Goal: Transaction & Acquisition: Purchase product/service

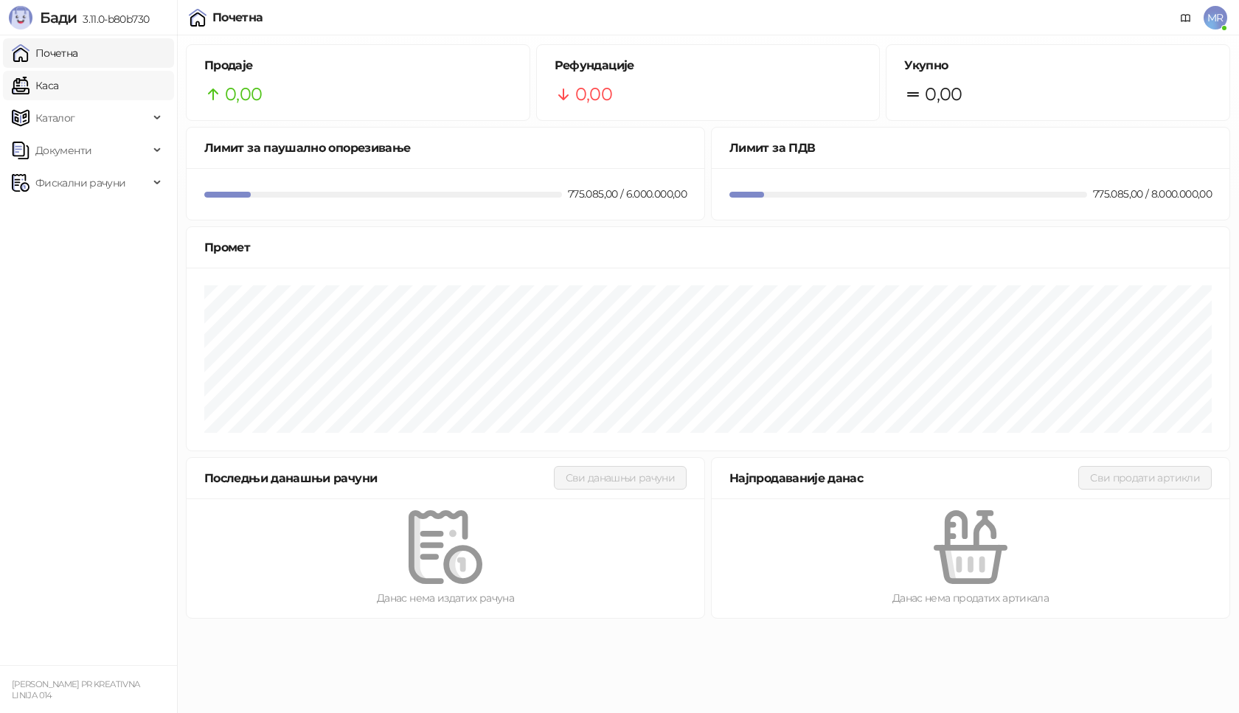
click at [58, 83] on link "Каса" at bounding box center [35, 85] width 46 height 29
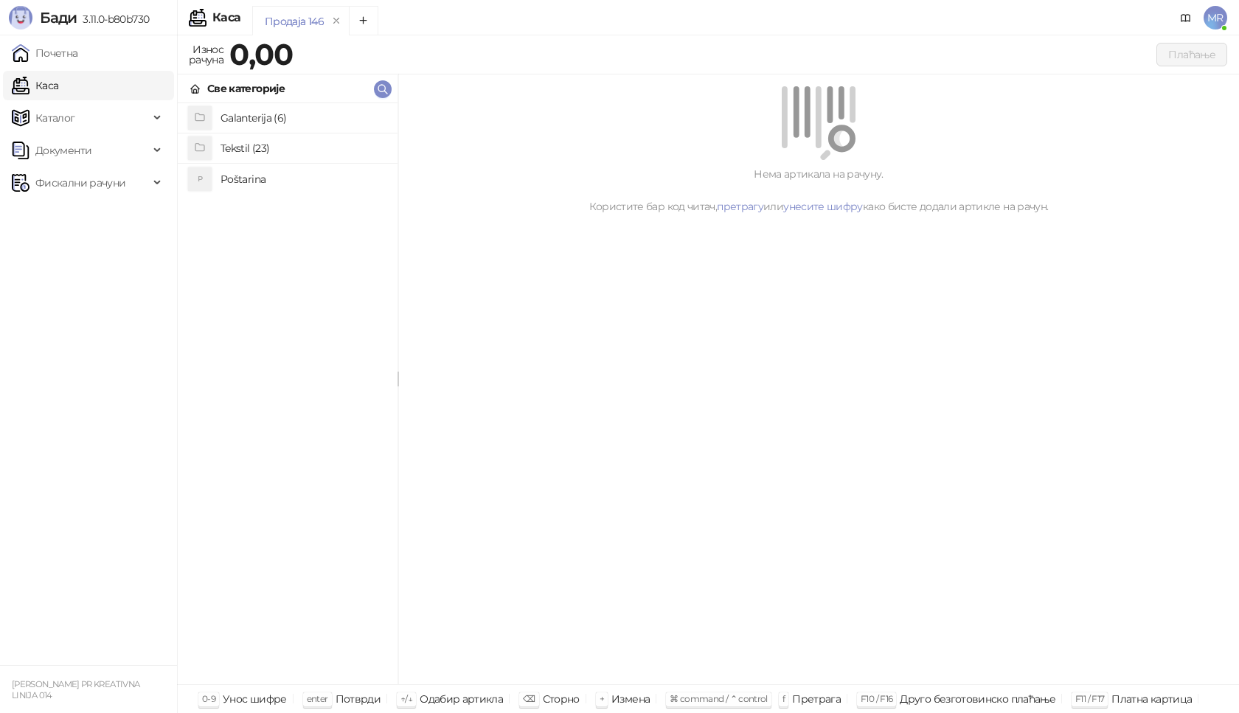
click at [239, 178] on h4 "Poštarina" at bounding box center [302, 179] width 165 height 24
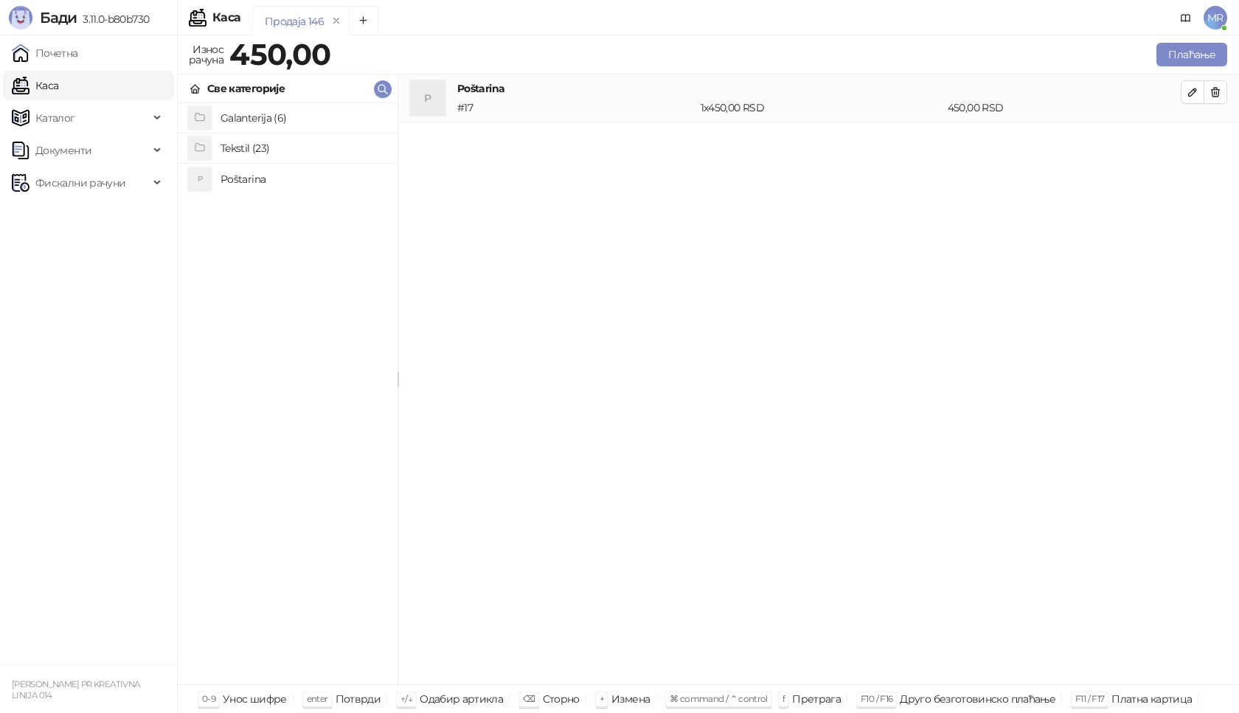
click at [240, 147] on h4 "Tekstil (23)" at bounding box center [302, 148] width 165 height 24
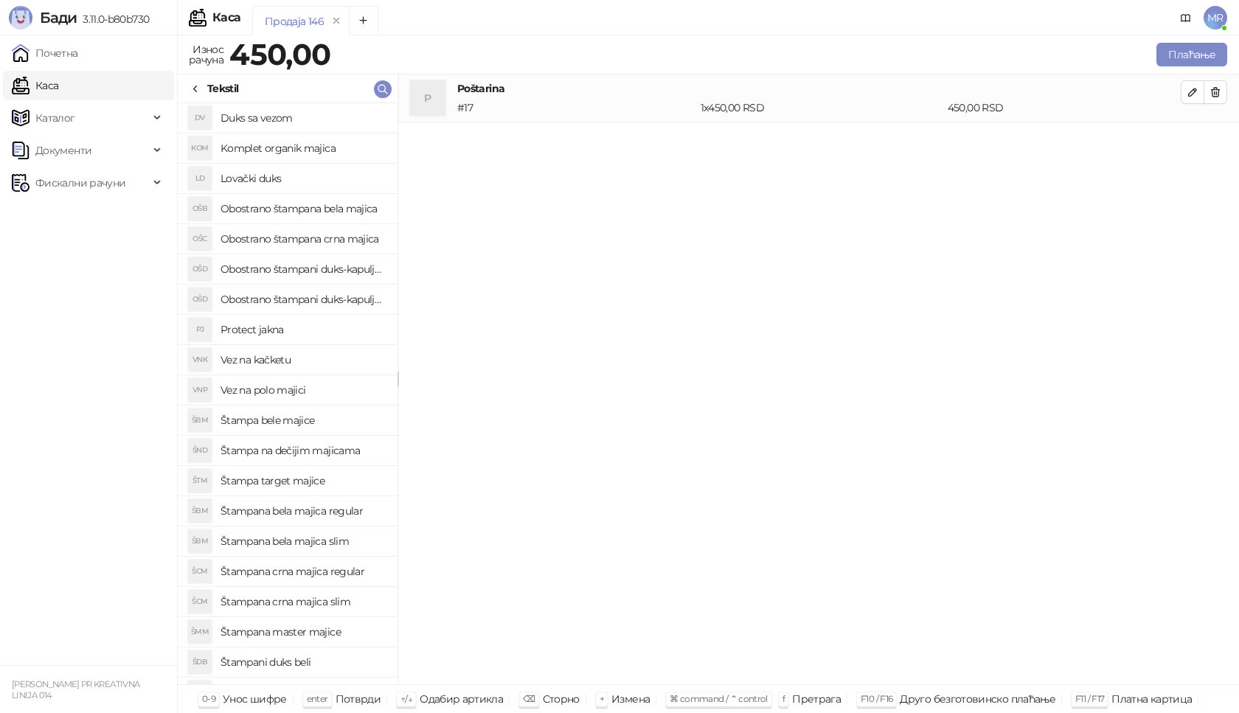
click at [317, 237] on h4 "Obostrano štampana crna majica" at bounding box center [302, 239] width 165 height 24
click at [1193, 139] on icon "button" at bounding box center [1193, 140] width 12 height 12
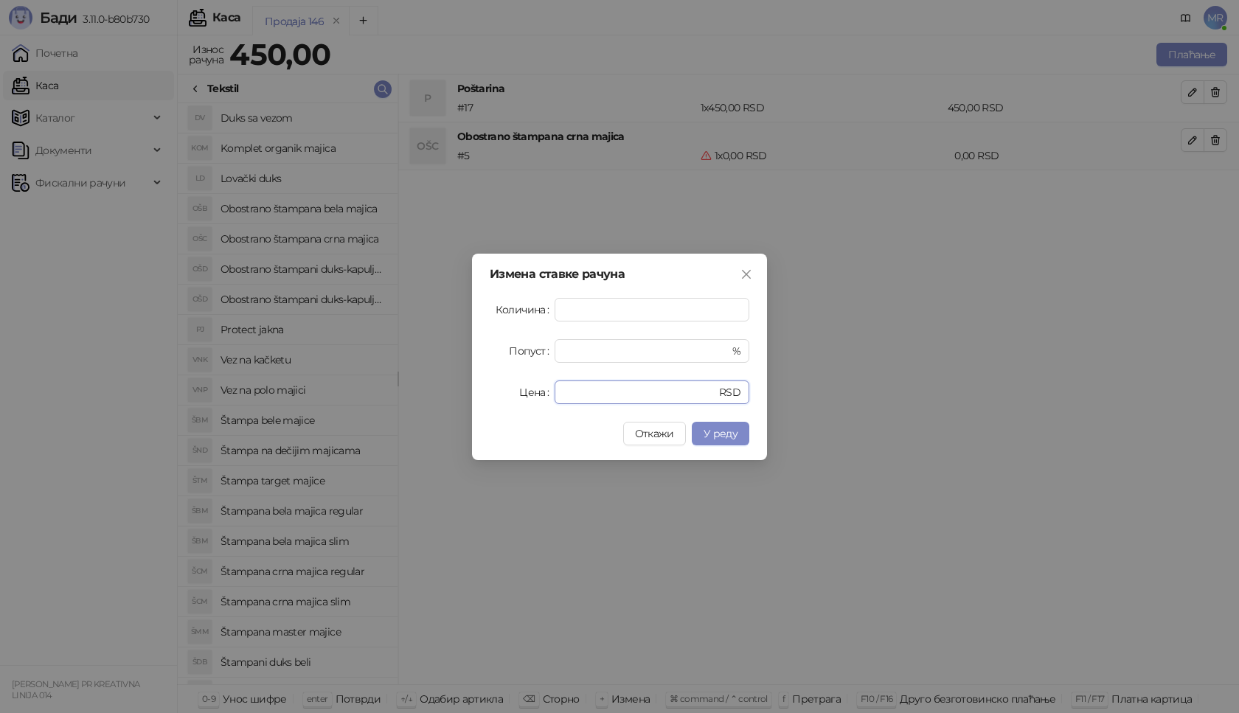
drag, startPoint x: 585, startPoint y: 389, endPoint x: 505, endPoint y: 388, distance: 79.6
click at [518, 392] on div "Цена * RSD" at bounding box center [620, 393] width 260 height 24
type input "****"
click at [727, 430] on span "У реду" at bounding box center [721, 433] width 34 height 13
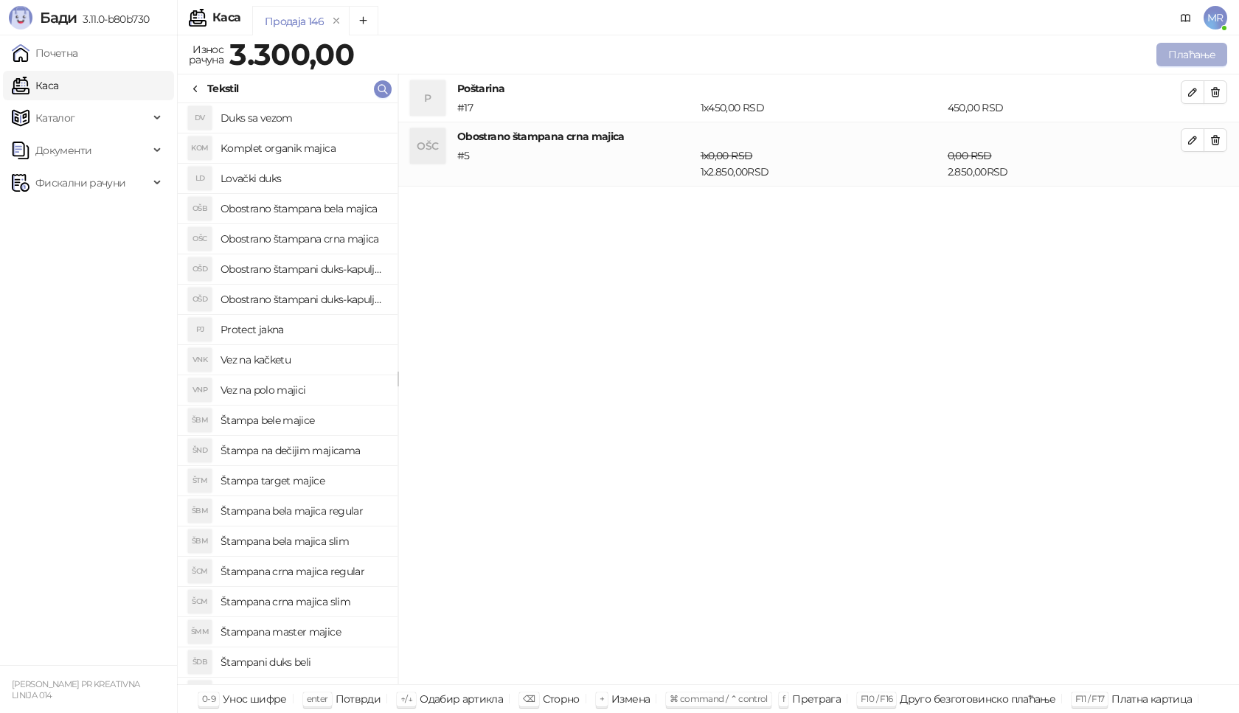
click at [1192, 56] on button "Плаћање" at bounding box center [1191, 55] width 71 height 24
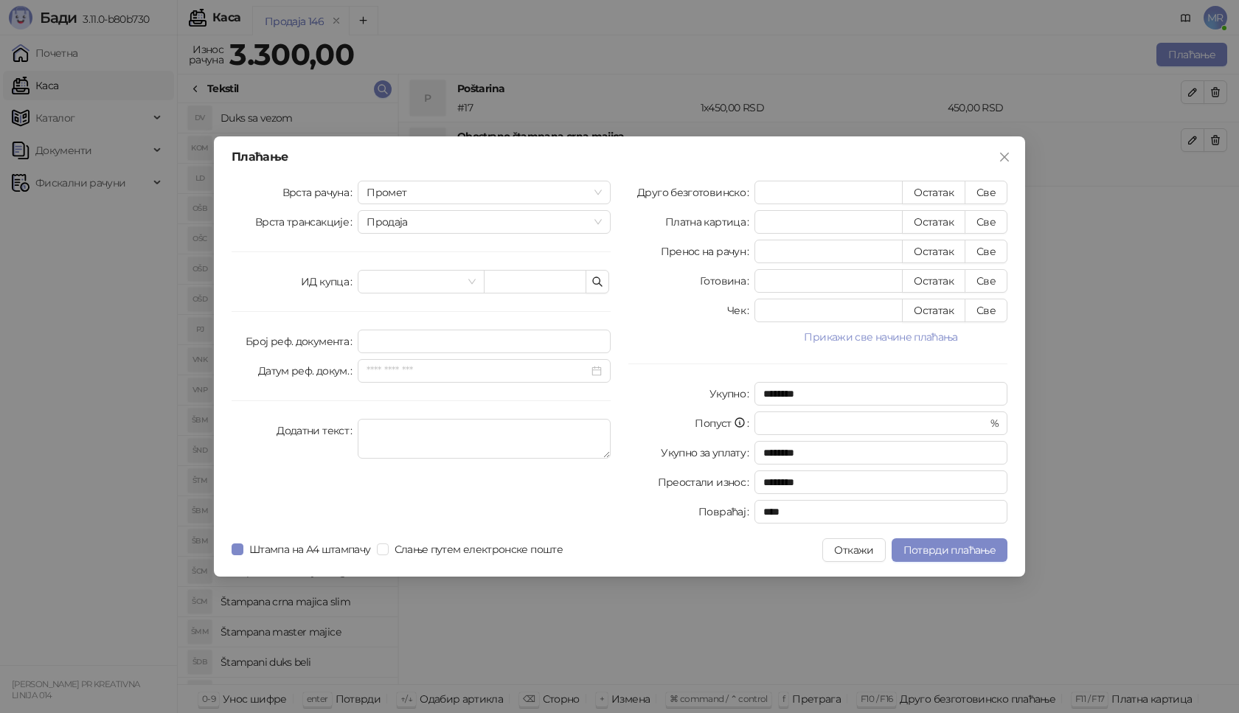
click at [513, 260] on div "Врста рачуна Промет Врста трансакције Продаја ИД купца Број реф. документа Дату…" at bounding box center [421, 355] width 397 height 349
click at [509, 280] on input "text" at bounding box center [535, 282] width 103 height 24
paste input "**********"
type input "**********"
click at [993, 190] on button "Све" at bounding box center [986, 193] width 43 height 24
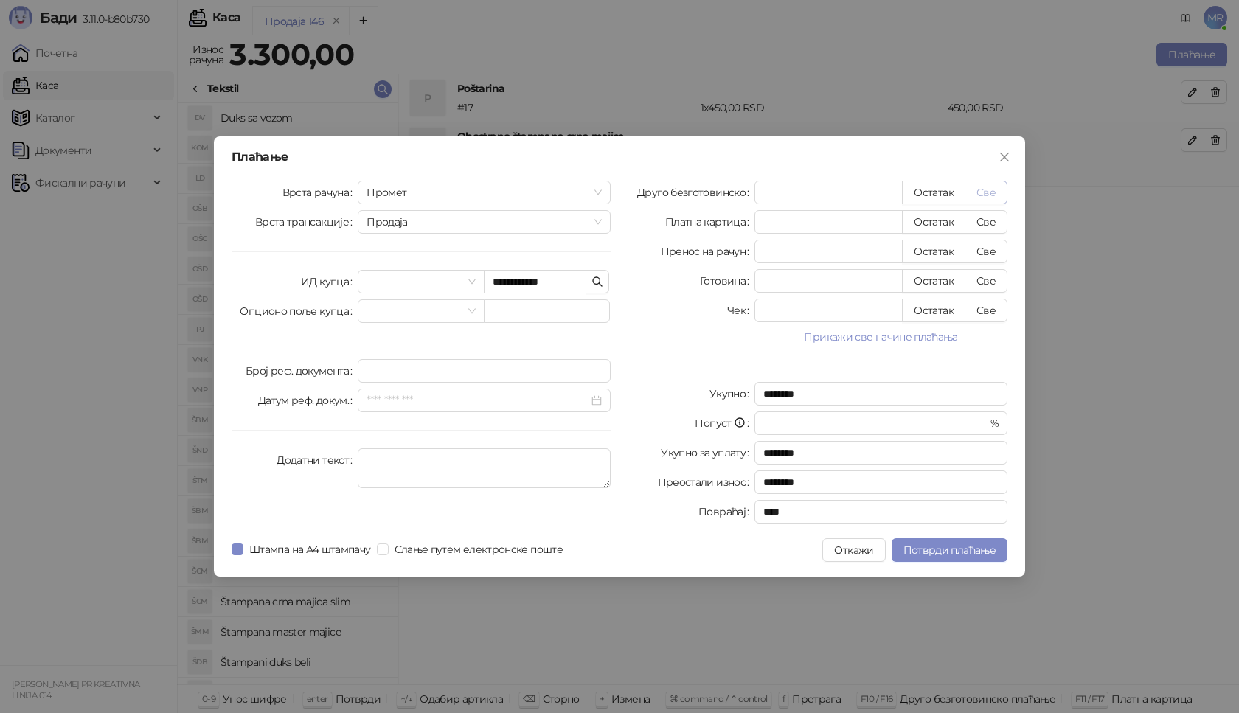
type input "****"
click at [927, 548] on span "Потврди плаћање" at bounding box center [949, 549] width 92 height 13
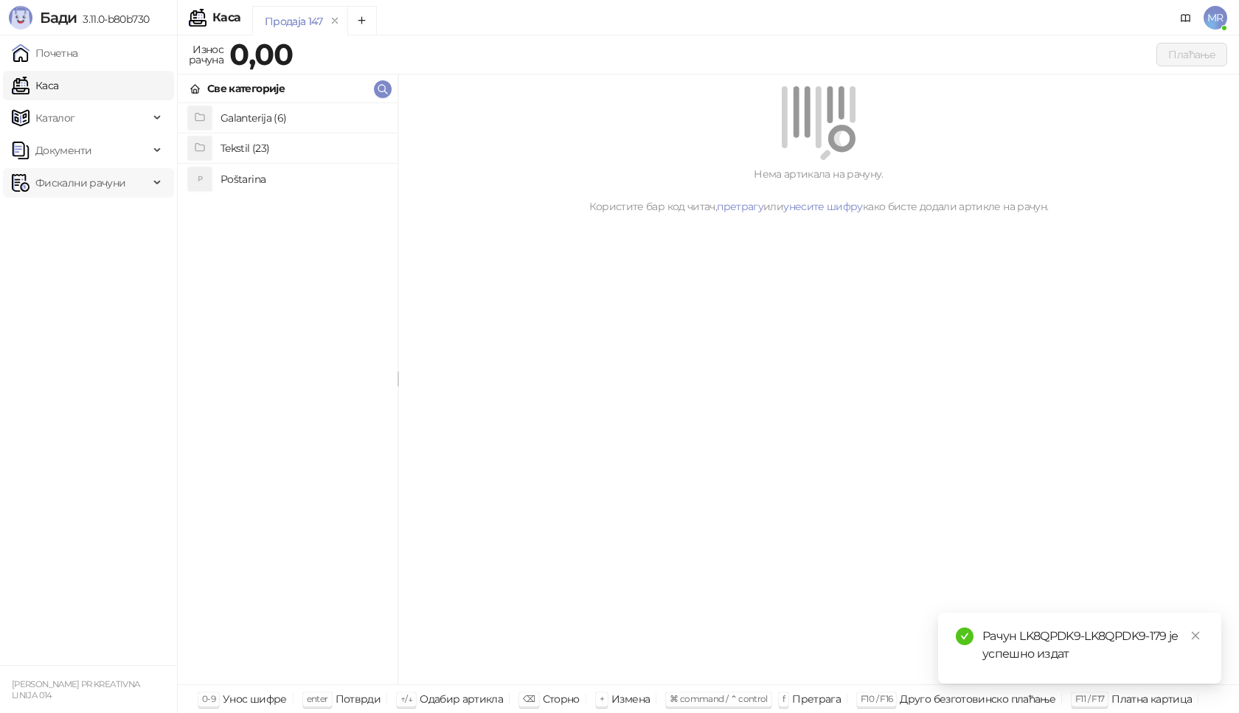
click at [110, 184] on span "Фискални рачуни" at bounding box center [80, 182] width 90 height 29
click at [88, 215] on link "Издати рачуни" at bounding box center [67, 215] width 99 height 29
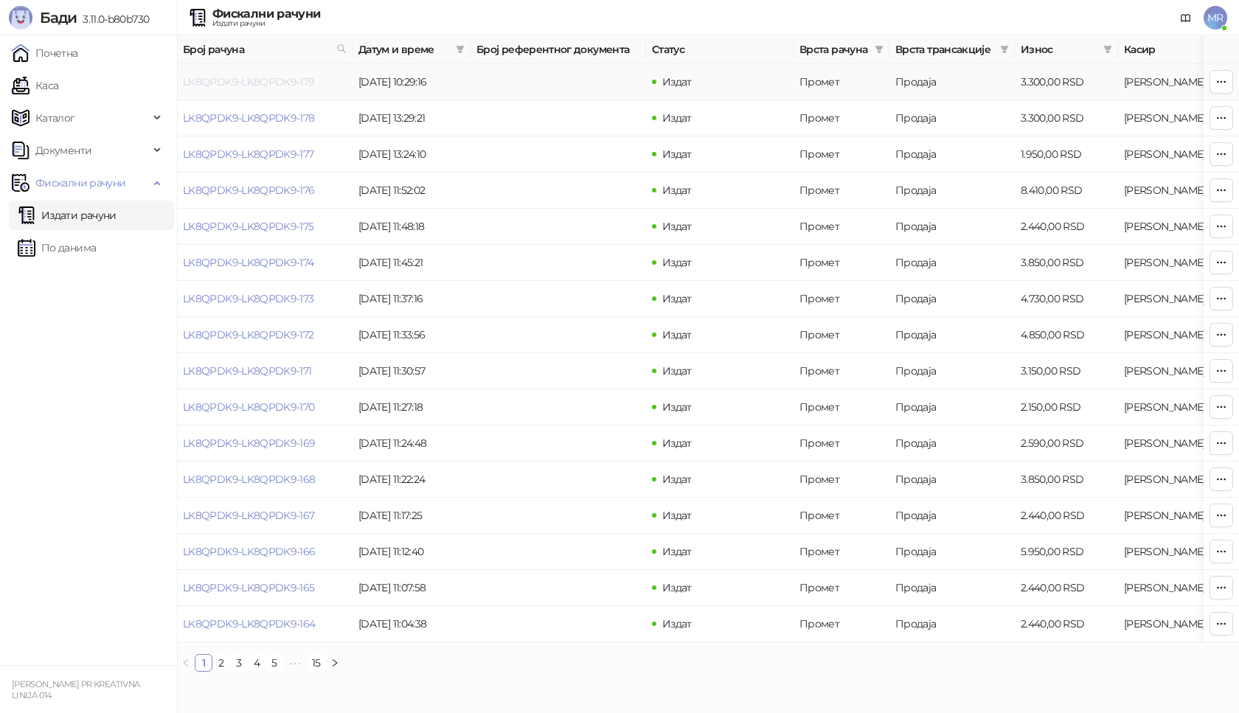
click at [247, 80] on link "LK8QPDK9-LK8QPDK9-179" at bounding box center [249, 81] width 132 height 13
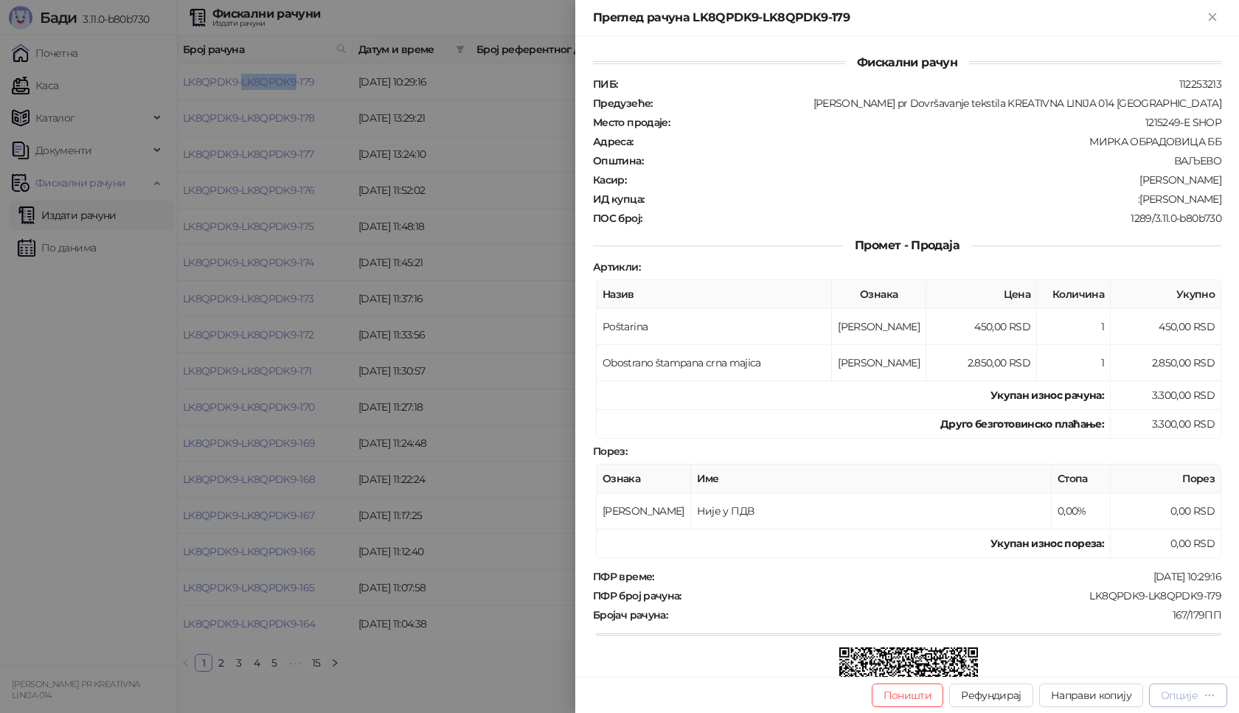
click at [1198, 695] on div "Опције" at bounding box center [1179, 695] width 37 height 13
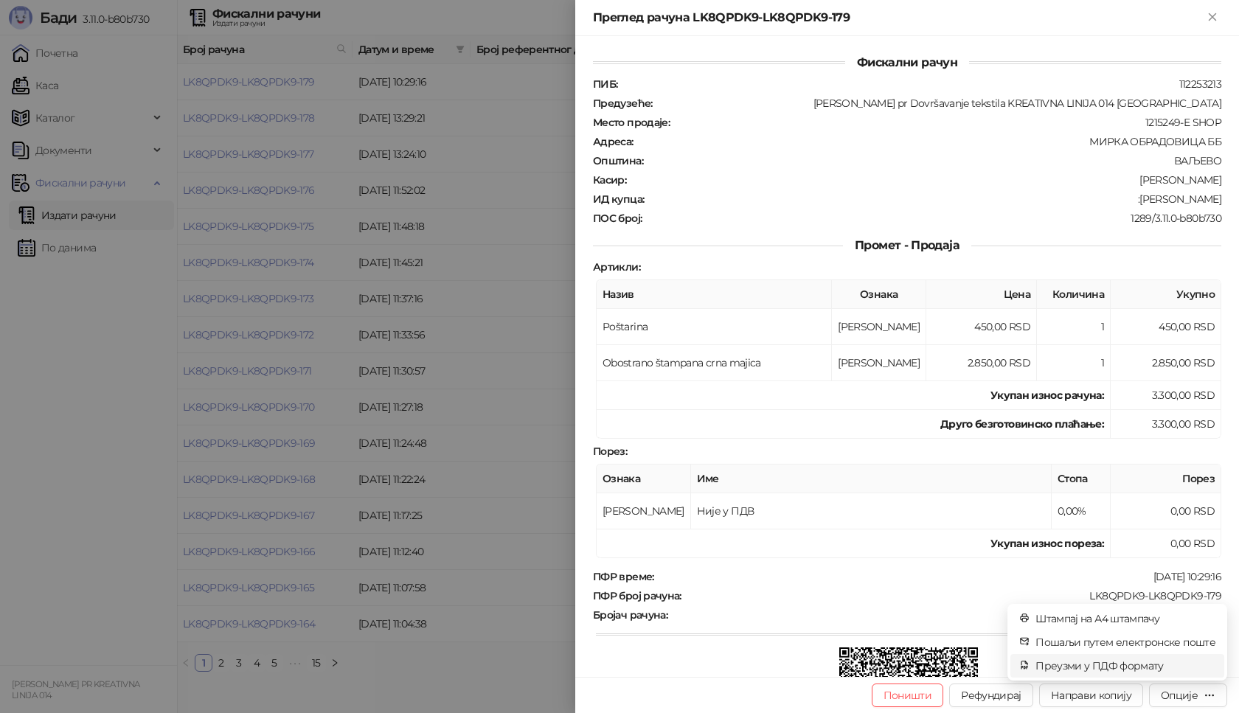
click at [1155, 667] on span "Преузми у ПДФ формату" at bounding box center [1125, 666] width 180 height 16
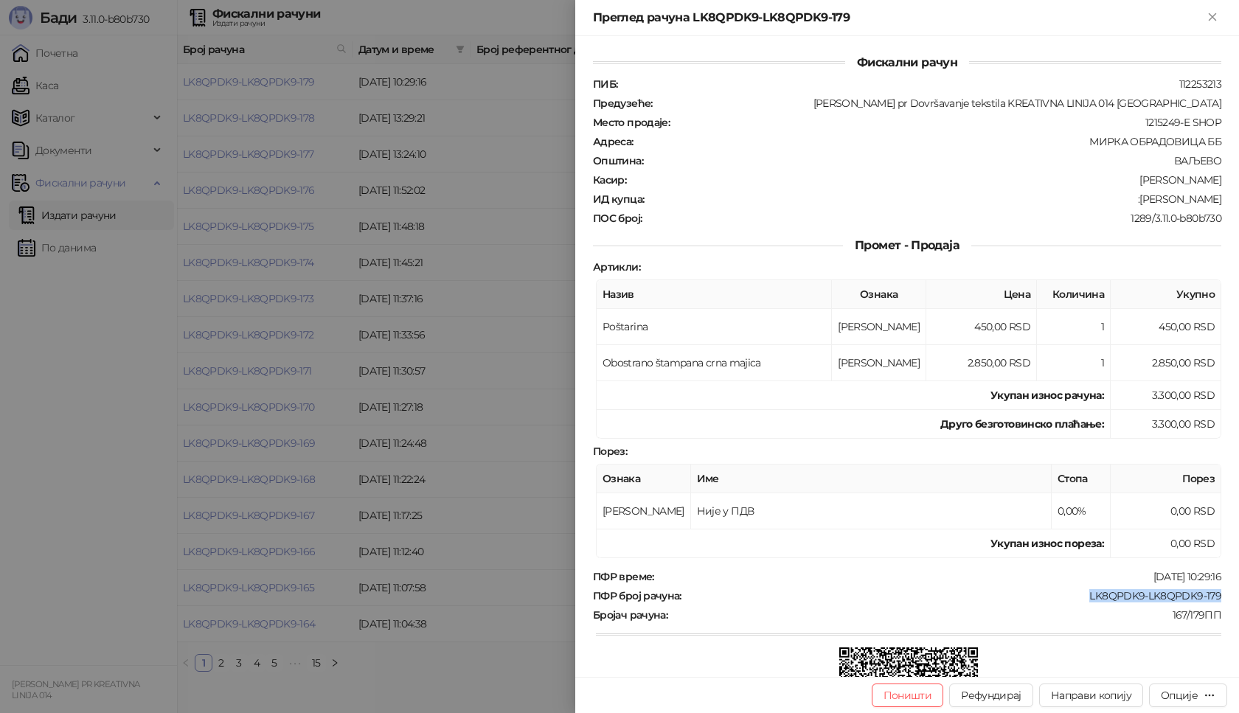
drag, startPoint x: 1218, startPoint y: 591, endPoint x: 1077, endPoint y: 597, distance: 141.0
click at [1077, 597] on div "Фискални рачун ПИБ : 112253213 Предузеће : Marija Raković pr Dovršavanje teksti…" at bounding box center [907, 356] width 664 height 641
copy div "LK8QPDK9-LK8QPDK9-179"
drag, startPoint x: 1212, startPoint y: 196, endPoint x: 1154, endPoint y: 199, distance: 58.3
click at [1154, 199] on div "Фискални рачун ПИБ : 112253213 Предузеће : Marija Raković pr Dovršavanje teksti…" at bounding box center [907, 356] width 664 height 641
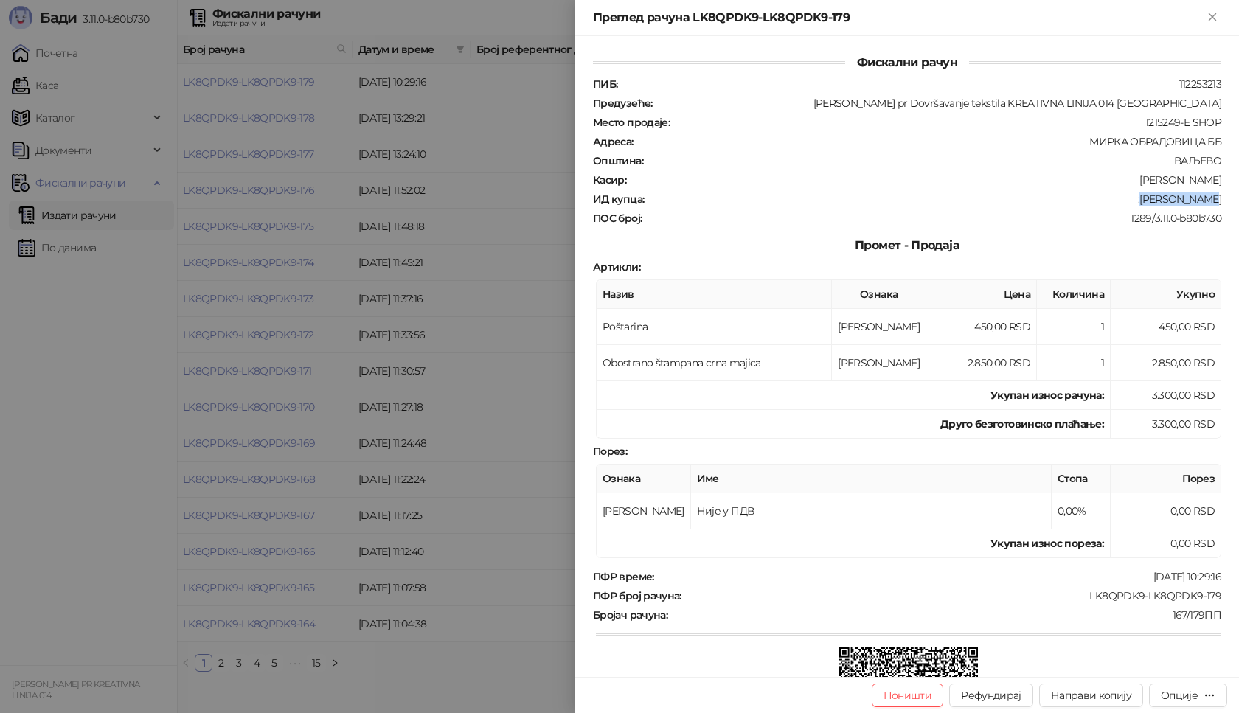
copy div "Vladan Biric"
click at [1210, 17] on icon "Close" at bounding box center [1212, 16] width 13 height 13
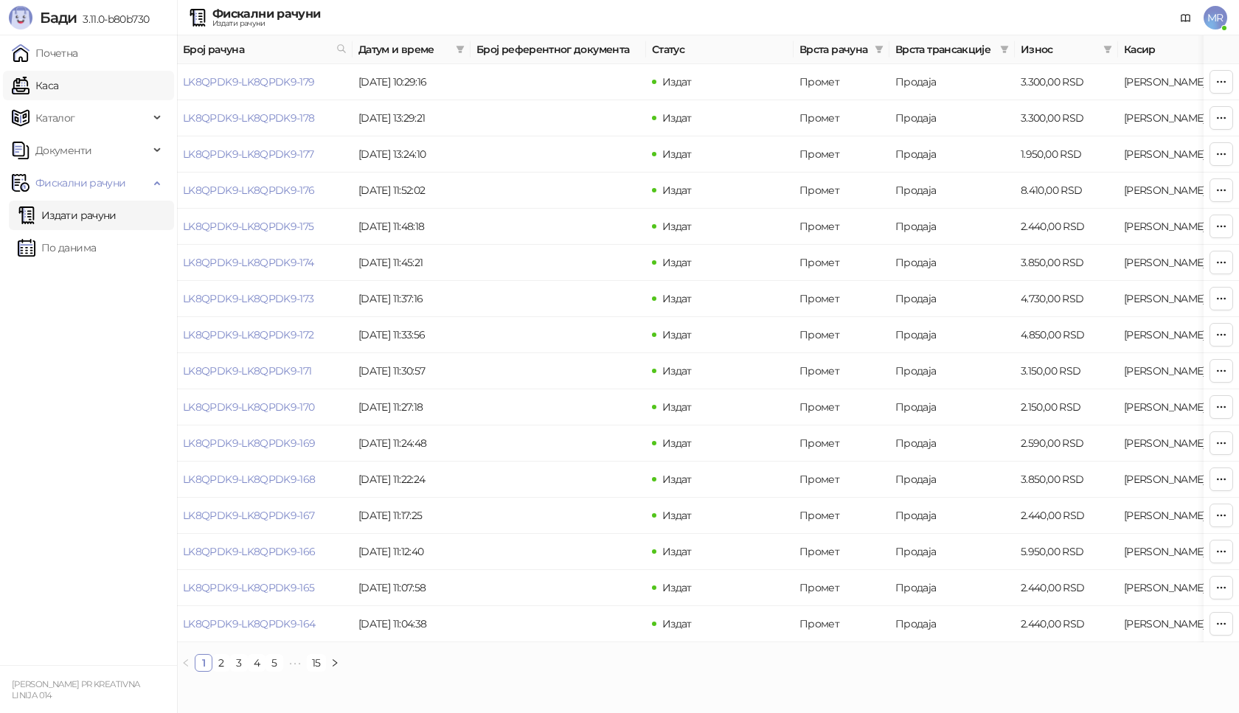
click at [58, 86] on link "Каса" at bounding box center [35, 85] width 46 height 29
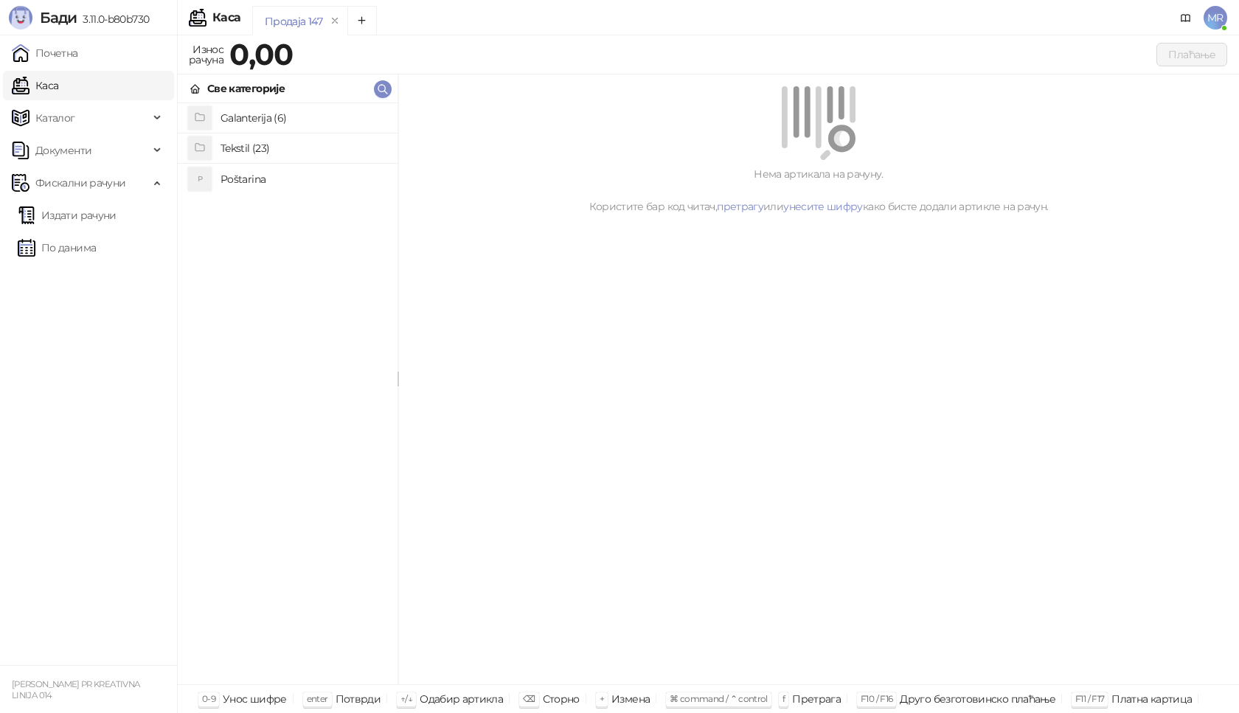
click at [237, 181] on h4 "Poštarina" at bounding box center [302, 179] width 165 height 24
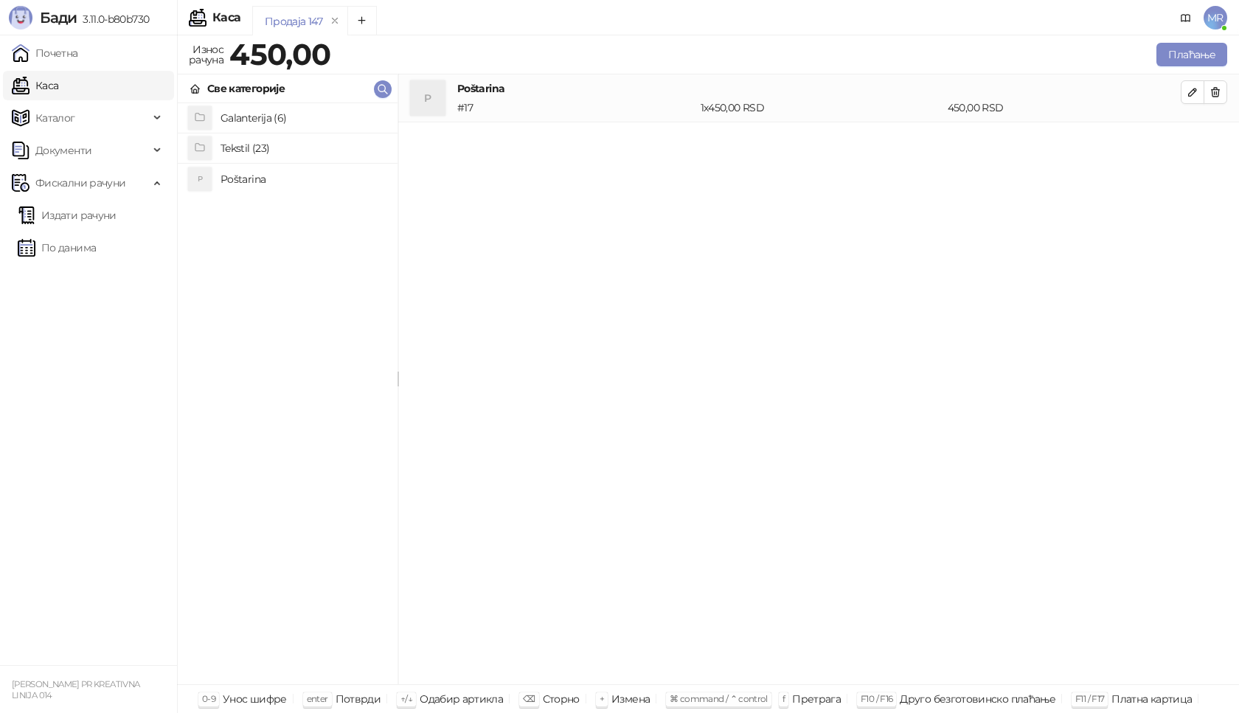
click at [250, 152] on h4 "Tekstil (23)" at bounding box center [302, 148] width 165 height 24
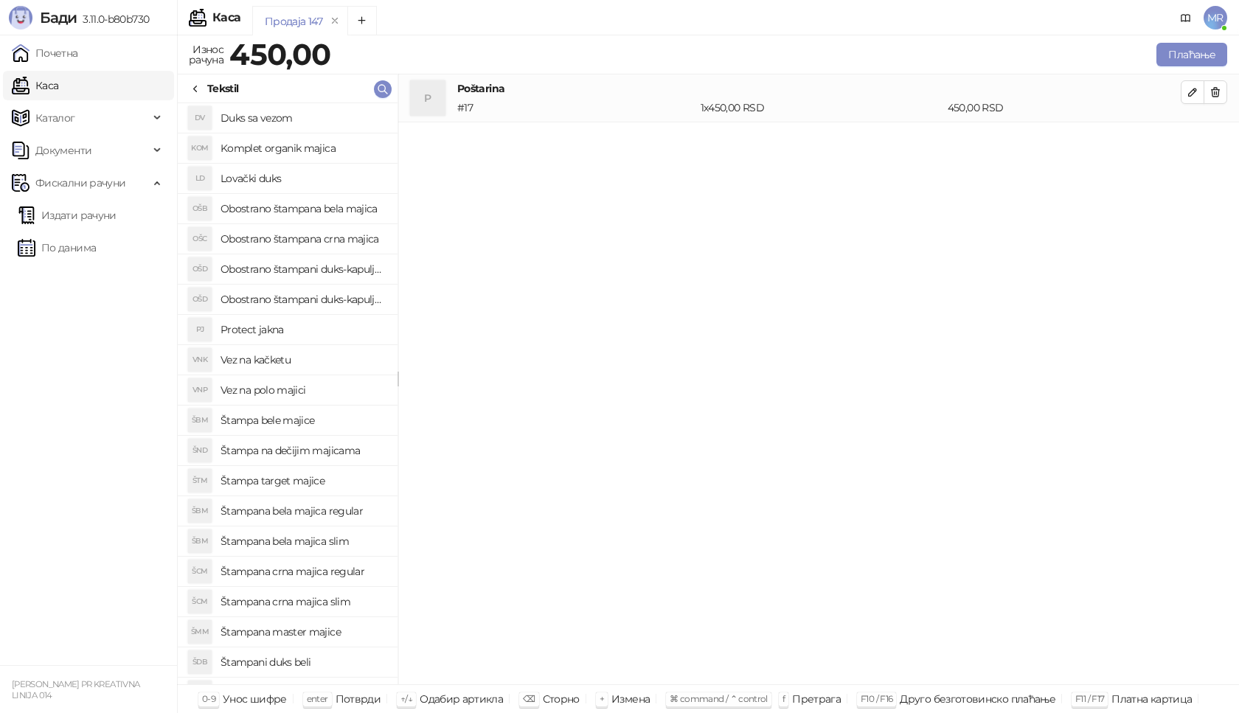
click at [352, 602] on h4 "Štampana crna majica slim" at bounding box center [302, 602] width 165 height 24
click at [1193, 148] on button "button" at bounding box center [1193, 140] width 24 height 24
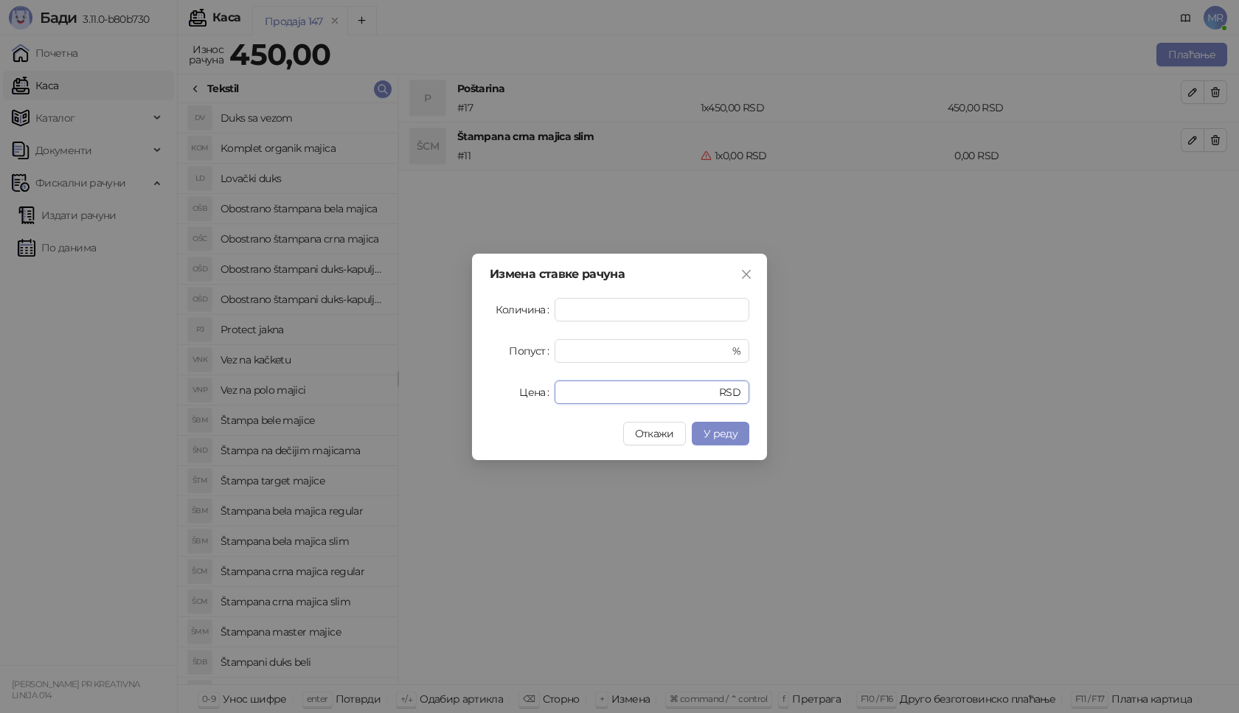
drag, startPoint x: 575, startPoint y: 390, endPoint x: 533, endPoint y: 373, distance: 45.3
click at [535, 400] on div "Цена * RSD" at bounding box center [620, 393] width 260 height 24
type input "****"
click at [723, 432] on span "У реду" at bounding box center [721, 433] width 34 height 13
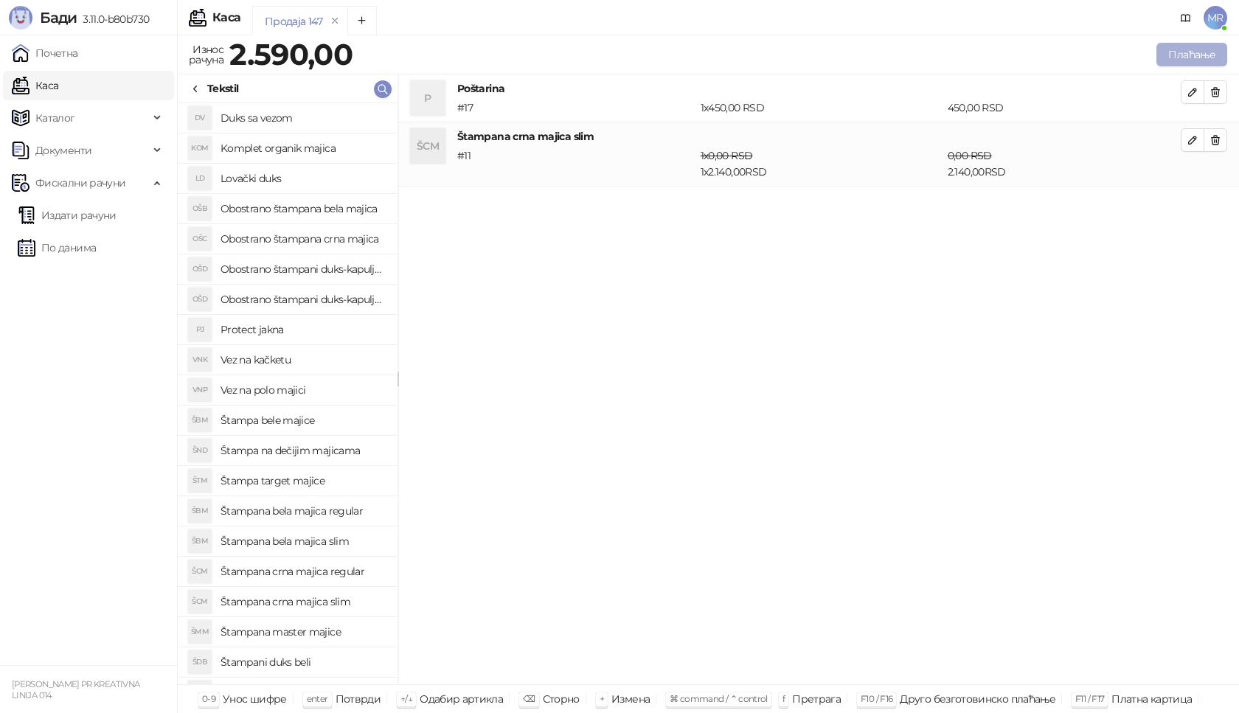
click at [1206, 44] on button "Плаћање" at bounding box center [1191, 55] width 71 height 24
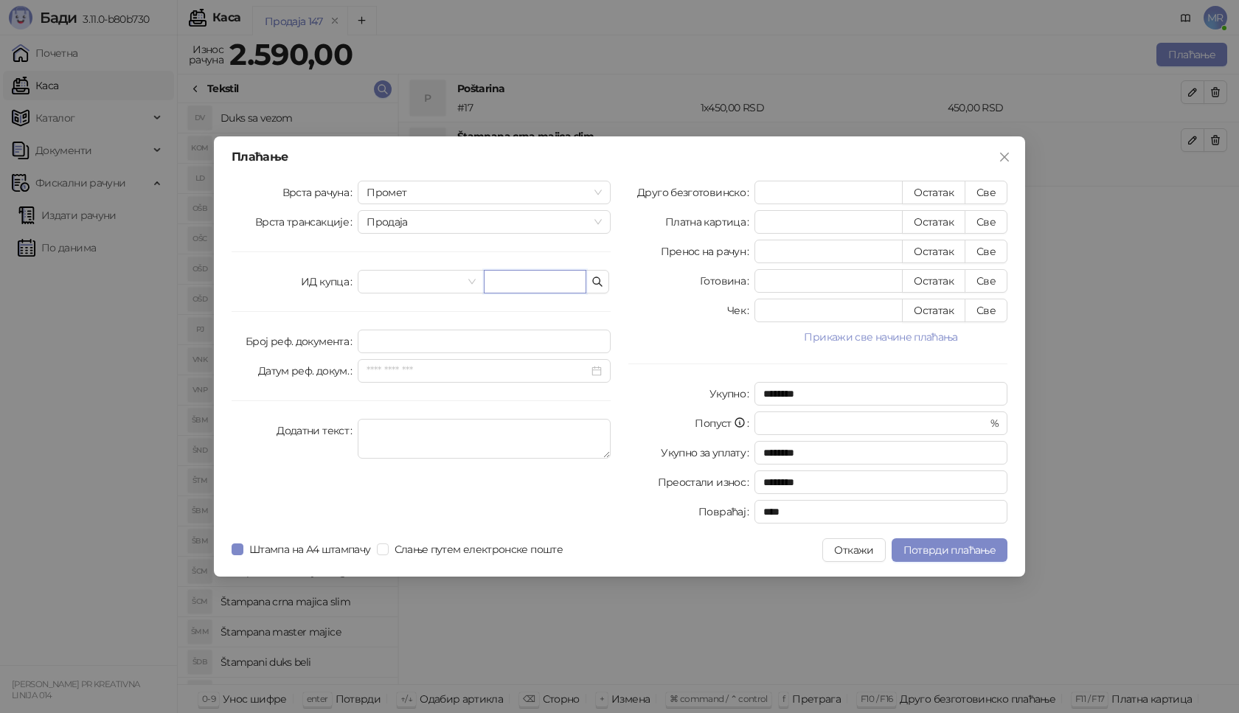
click at [524, 280] on input "text" at bounding box center [535, 282] width 103 height 24
paste input "**********"
type input "**********"
click at [991, 192] on button "Све" at bounding box center [986, 193] width 43 height 24
type input "****"
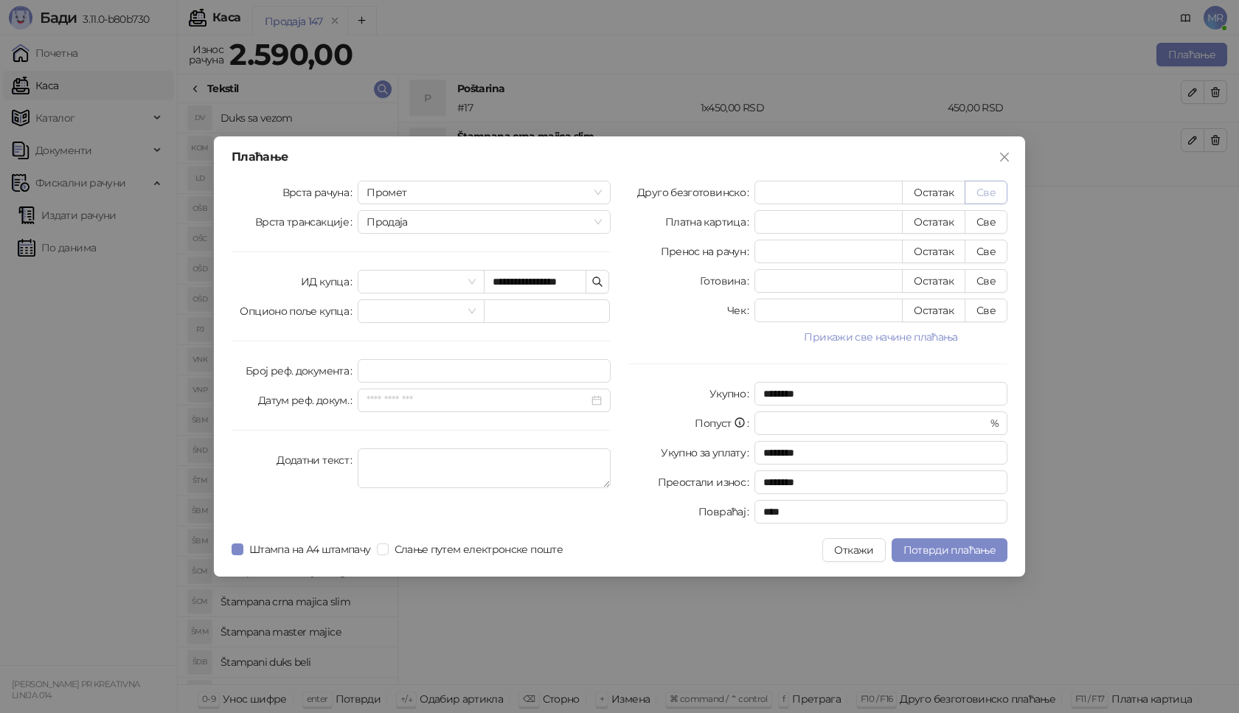
type input "****"
click at [929, 546] on span "Потврди плаћање" at bounding box center [949, 549] width 92 height 13
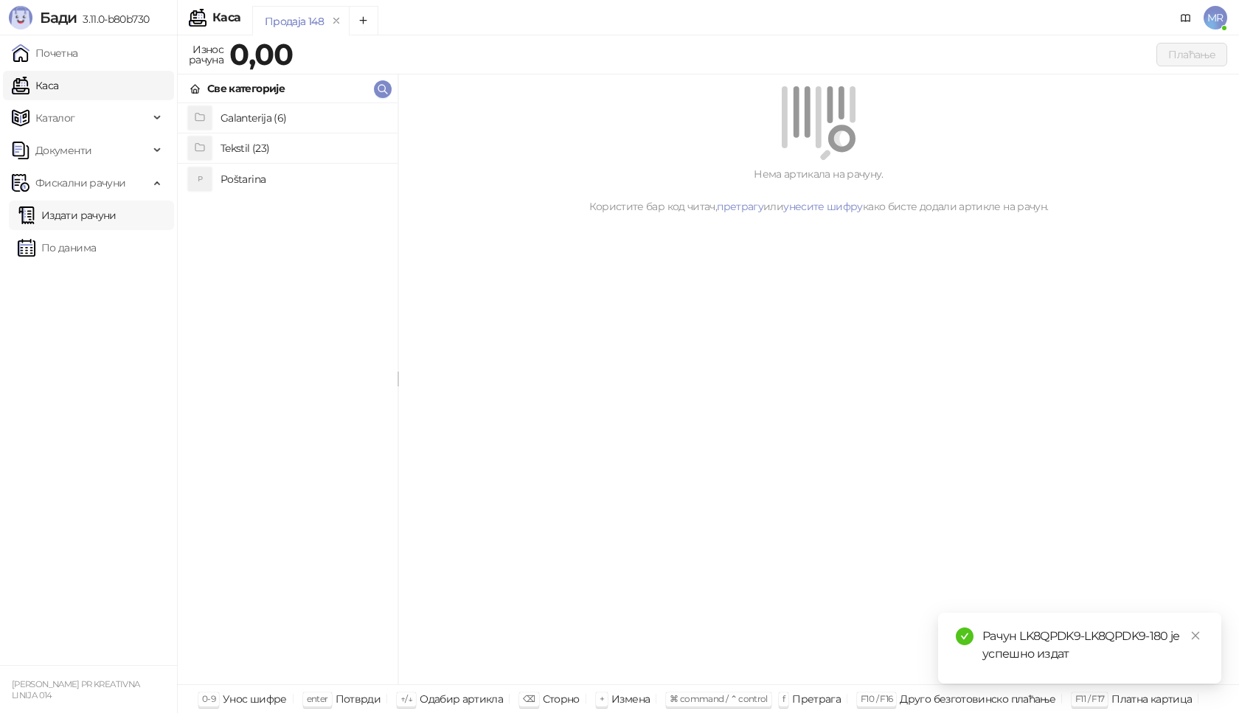
click at [100, 215] on link "Издати рачуни" at bounding box center [67, 215] width 99 height 29
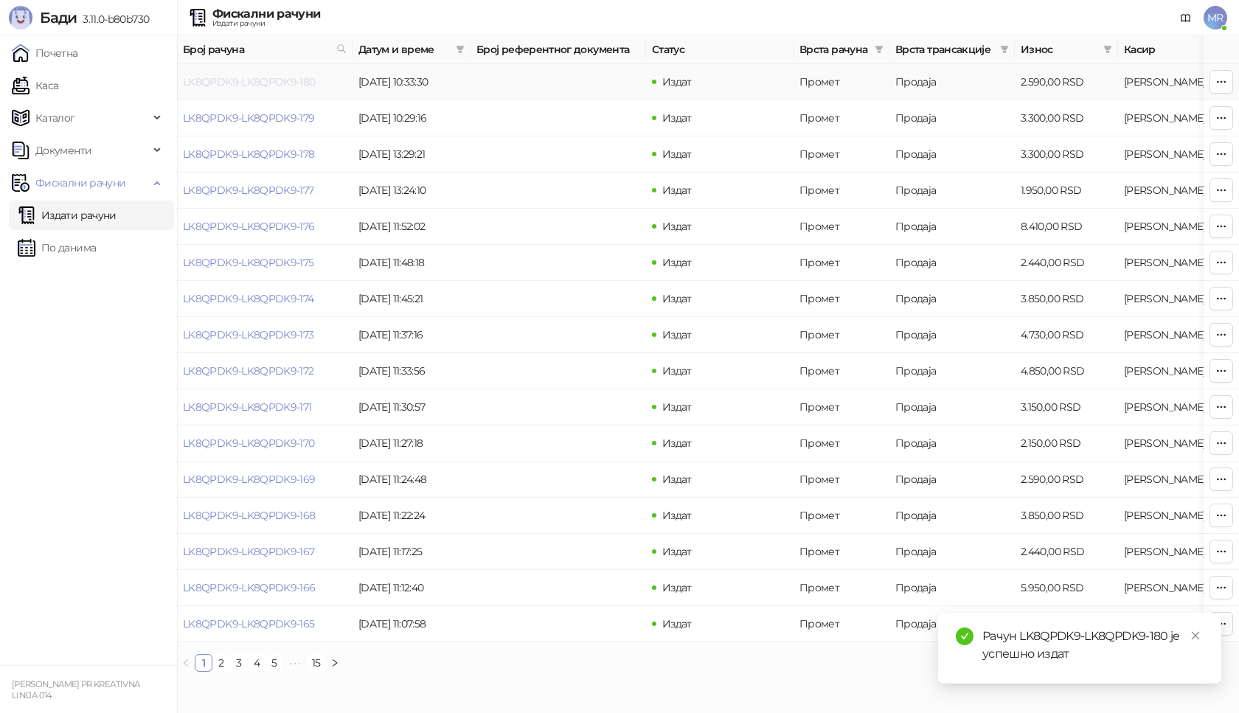
click at [237, 80] on link "LK8QPDK9-LK8QPDK9-180" at bounding box center [249, 81] width 133 height 13
click at [298, 79] on link "LK8QPDK9-LK8QPDK9-180" at bounding box center [249, 81] width 133 height 13
click at [254, 77] on link "LK8QPDK9-LK8QPDK9-180" at bounding box center [249, 81] width 133 height 13
click at [259, 83] on link "LK8QPDK9-LK8QPDK9-180" at bounding box center [249, 81] width 133 height 13
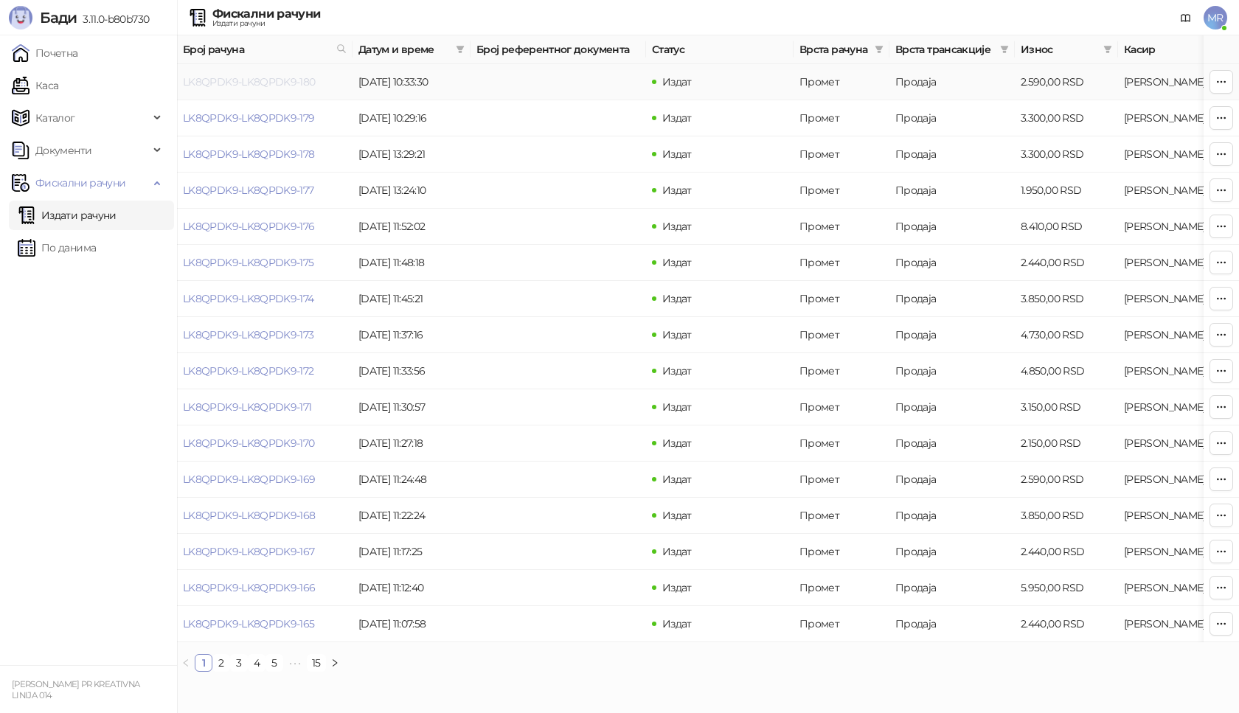
click at [253, 77] on link "LK8QPDK9-LK8QPDK9-180" at bounding box center [249, 81] width 133 height 13
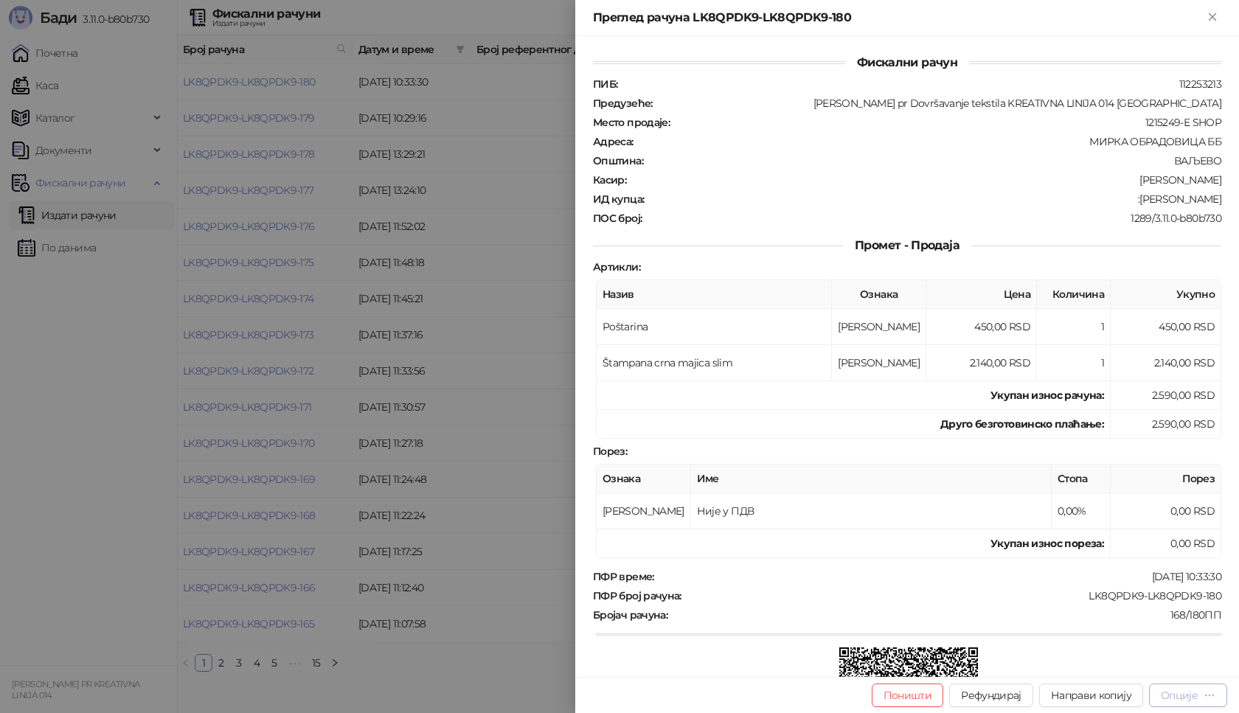
click at [1195, 689] on div "Опције" at bounding box center [1179, 695] width 37 height 13
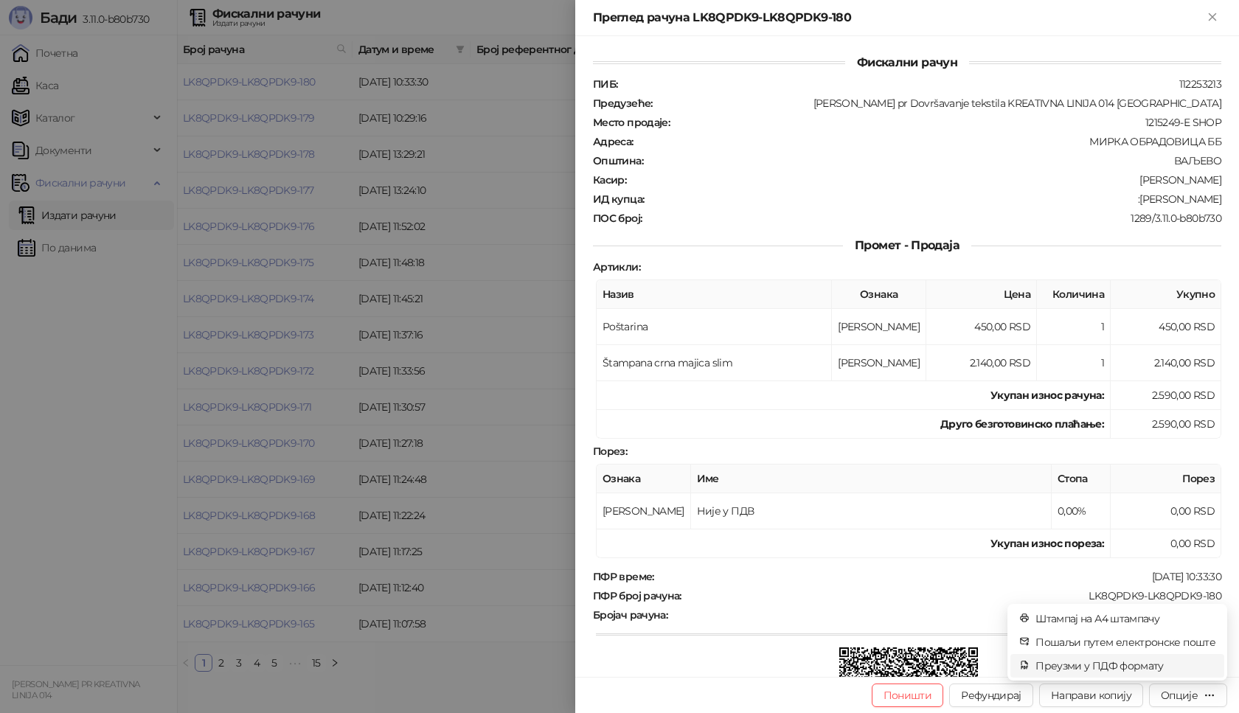
click at [1153, 662] on span "Преузми у ПДФ формату" at bounding box center [1125, 666] width 180 height 16
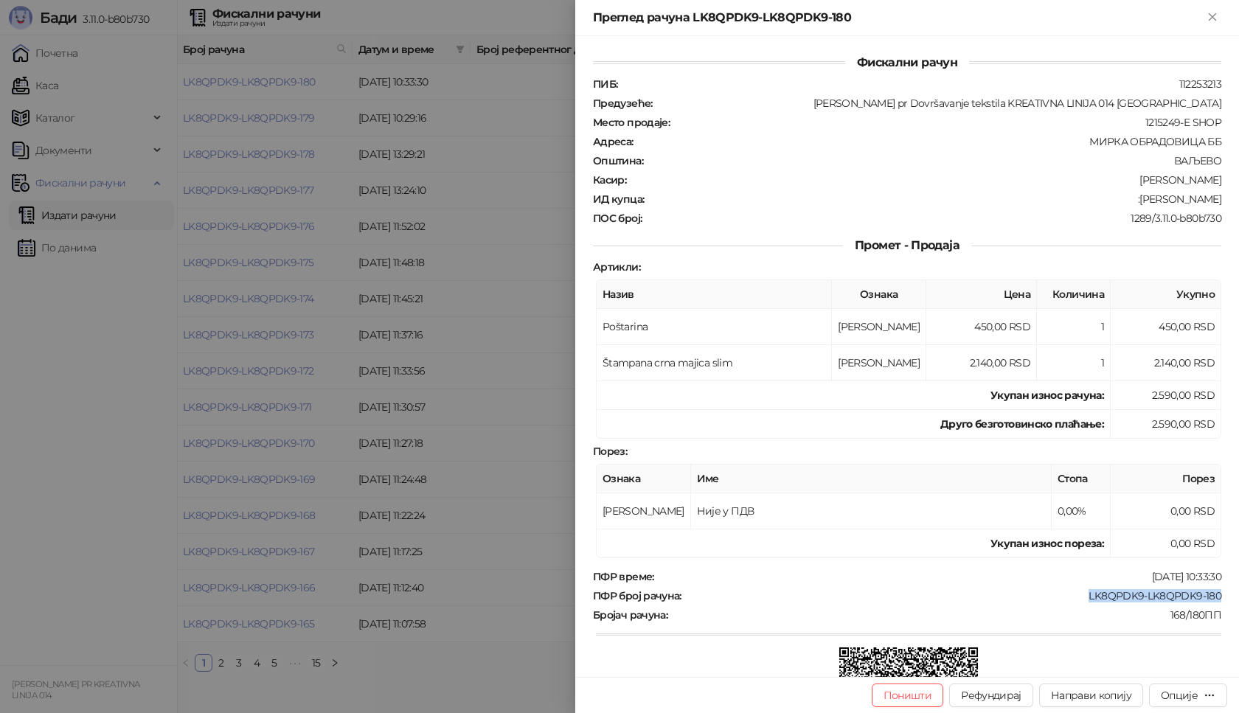
drag, startPoint x: 1210, startPoint y: 595, endPoint x: 1078, endPoint y: 597, distance: 132.0
click at [1078, 597] on div "ПФР број рачуна : LK8QPDK9-LK8QPDK9-180" at bounding box center [907, 595] width 634 height 13
copy div "LK8QPDK9-LK8QPDK9-180"
drag, startPoint x: 1212, startPoint y: 194, endPoint x: 1126, endPoint y: 201, distance: 85.9
click at [1126, 201] on div "Фискални рачун ПИБ : 112253213 Предузеће : Marija Raković pr Dovršavanje teksti…" at bounding box center [907, 356] width 664 height 641
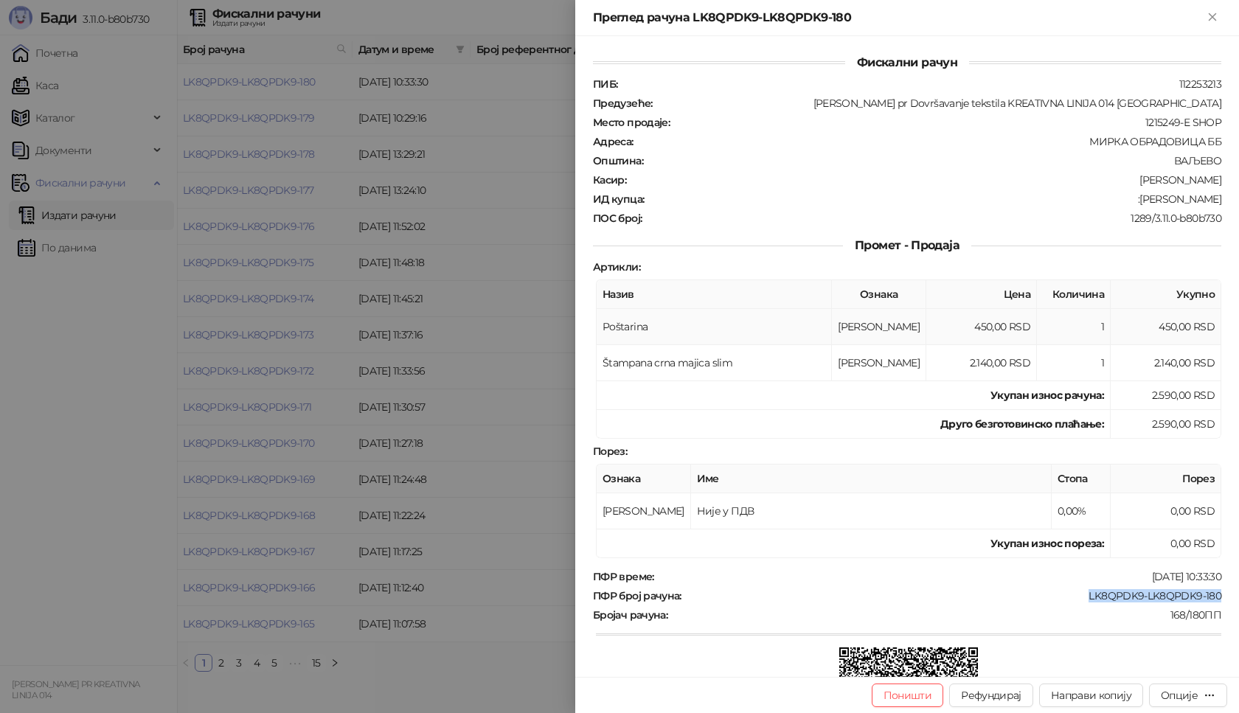
copy div "Jankovic Svetlana"
click at [1213, 17] on icon "Close" at bounding box center [1212, 16] width 7 height 7
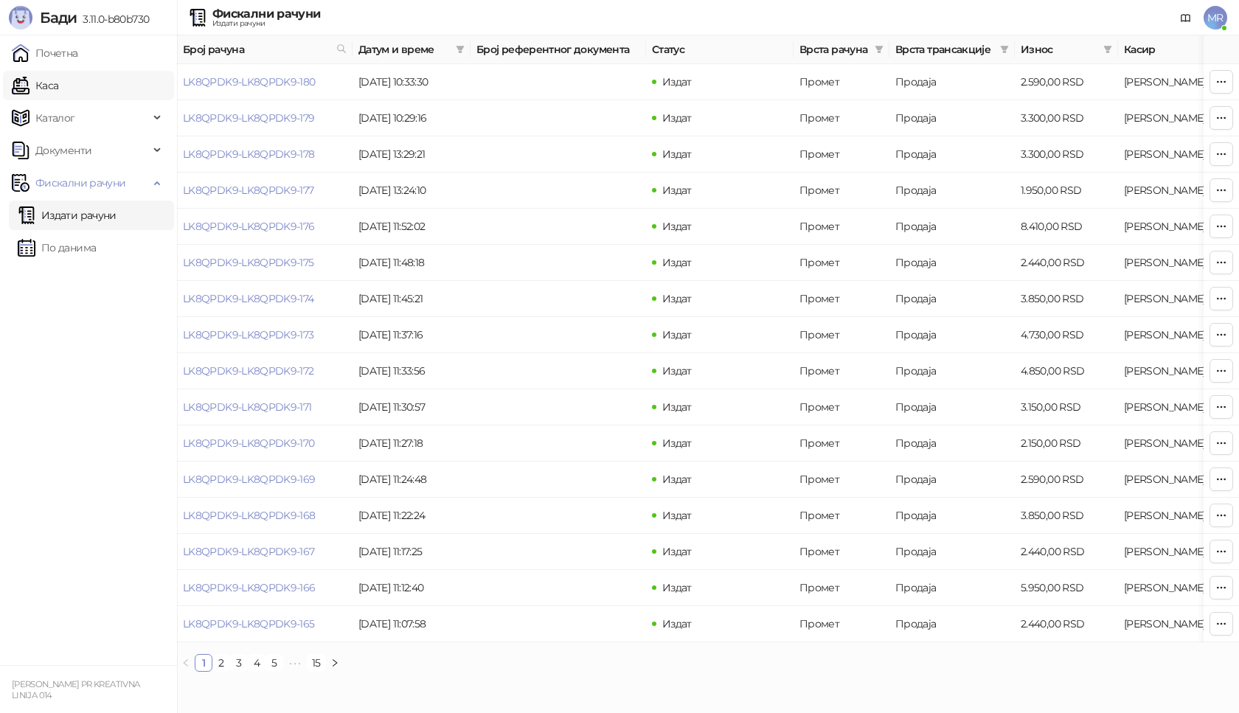
click at [58, 85] on link "Каса" at bounding box center [35, 85] width 46 height 29
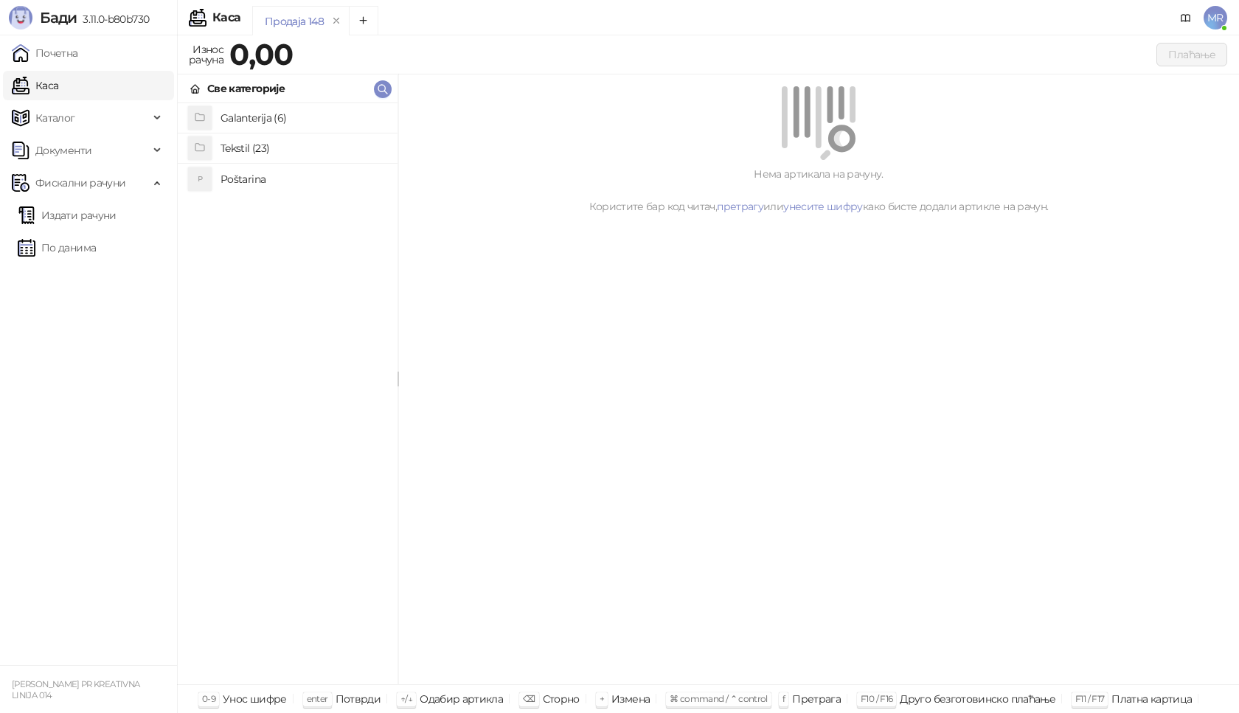
click at [246, 179] on h4 "Poštarina" at bounding box center [302, 179] width 165 height 24
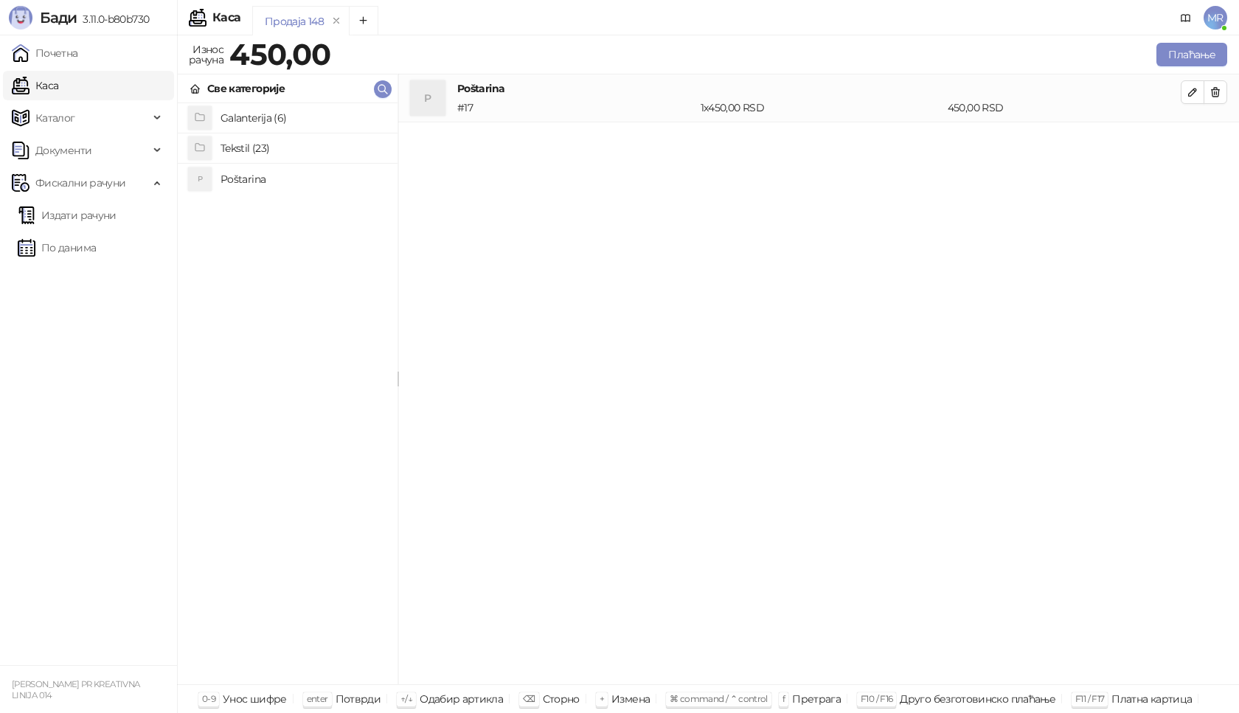
click at [307, 143] on h4 "Tekstil (23)" at bounding box center [302, 148] width 165 height 24
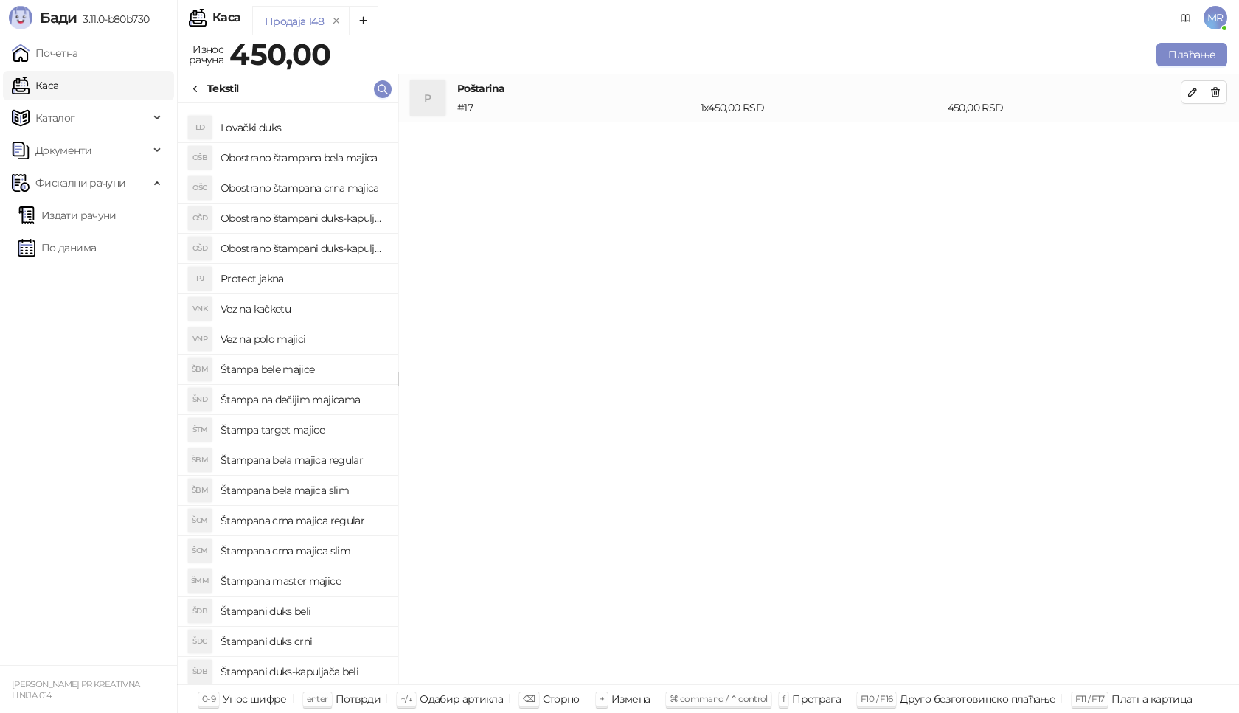
scroll to position [114, 0]
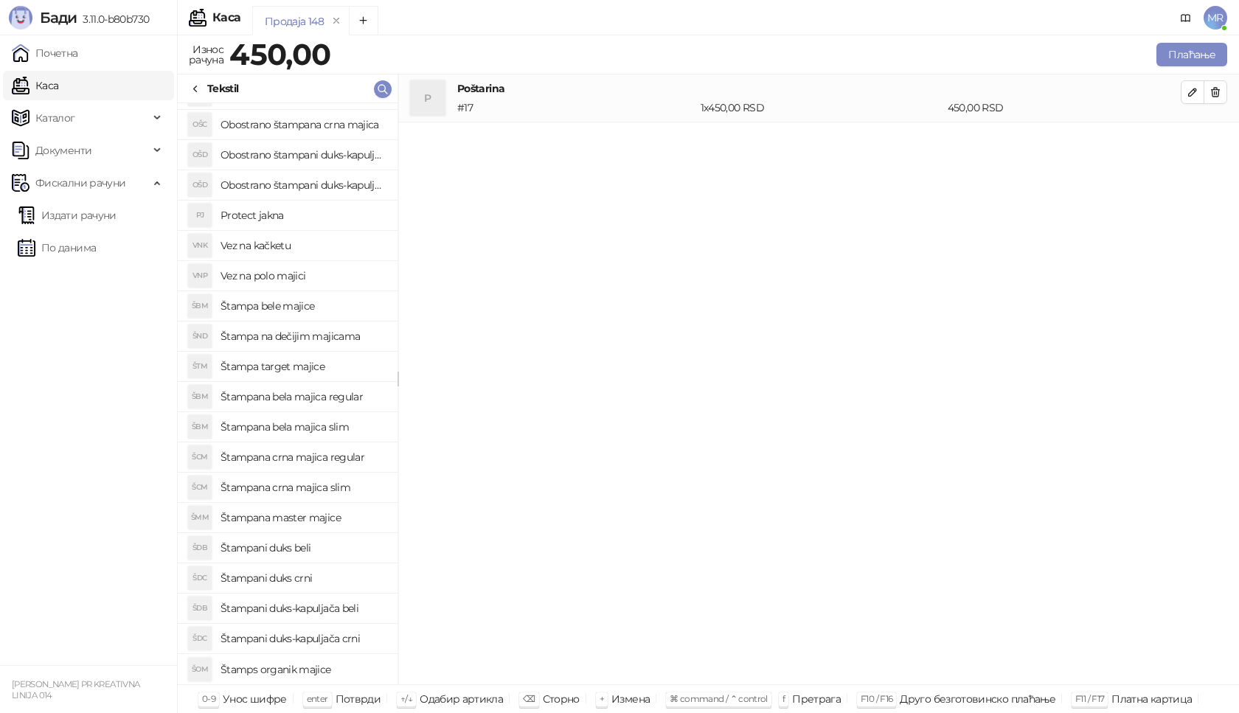
click at [335, 638] on h4 "Štampani duks-kapuljača crni" at bounding box center [302, 639] width 165 height 24
click at [1191, 143] on icon "button" at bounding box center [1192, 139] width 7 height 7
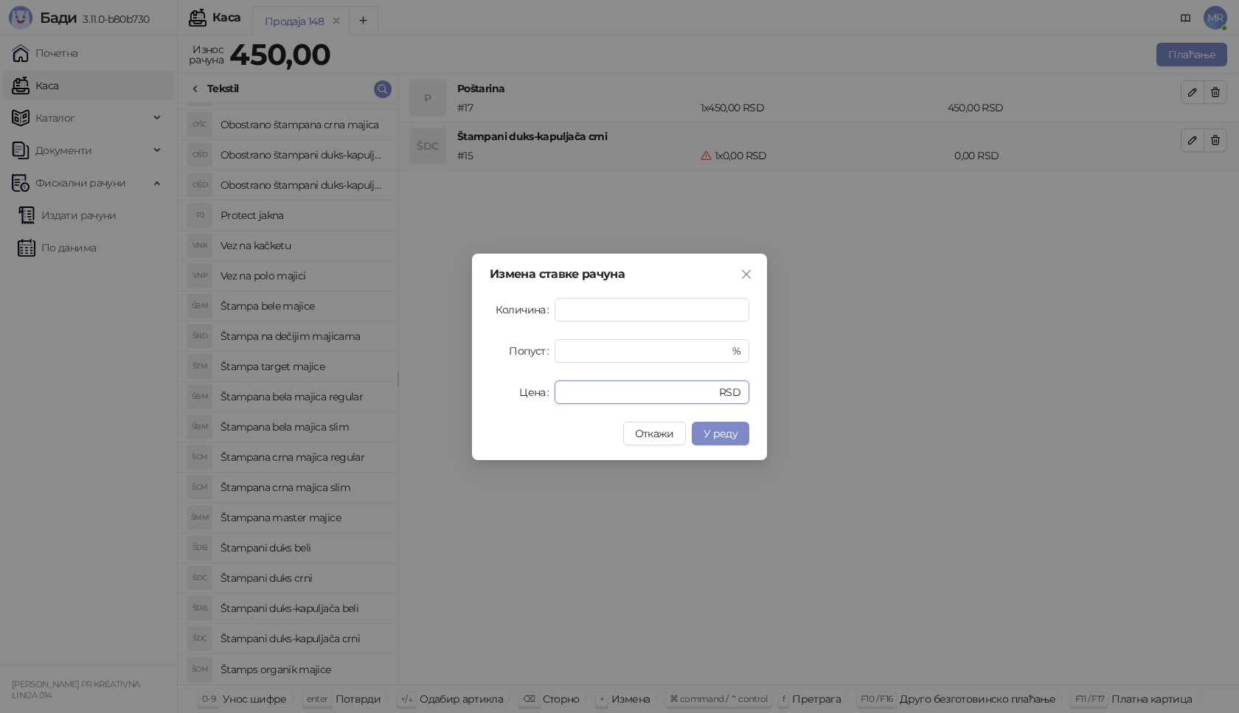
drag, startPoint x: 563, startPoint y: 397, endPoint x: 488, endPoint y: 395, distance: 74.5
click at [493, 400] on div "Цена * RSD" at bounding box center [620, 393] width 260 height 24
type input "****"
click at [714, 434] on span "У реду" at bounding box center [721, 433] width 34 height 13
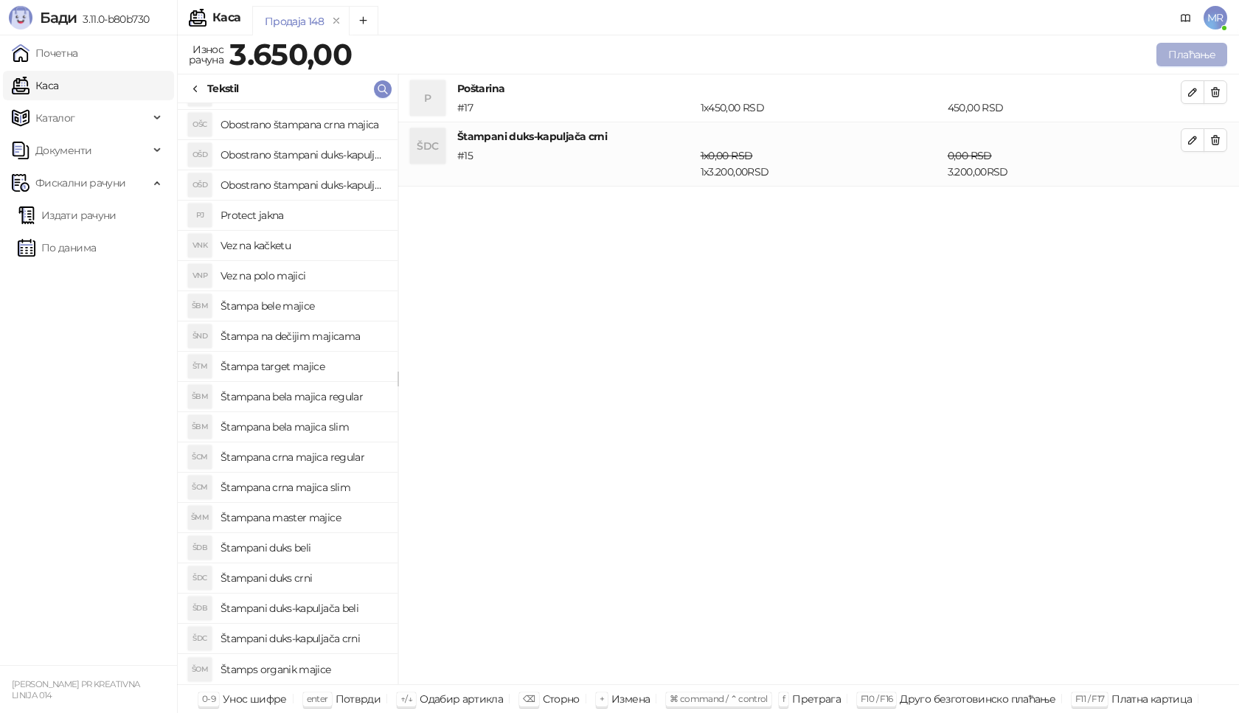
click at [1190, 53] on button "Плаћање" at bounding box center [1191, 55] width 71 height 24
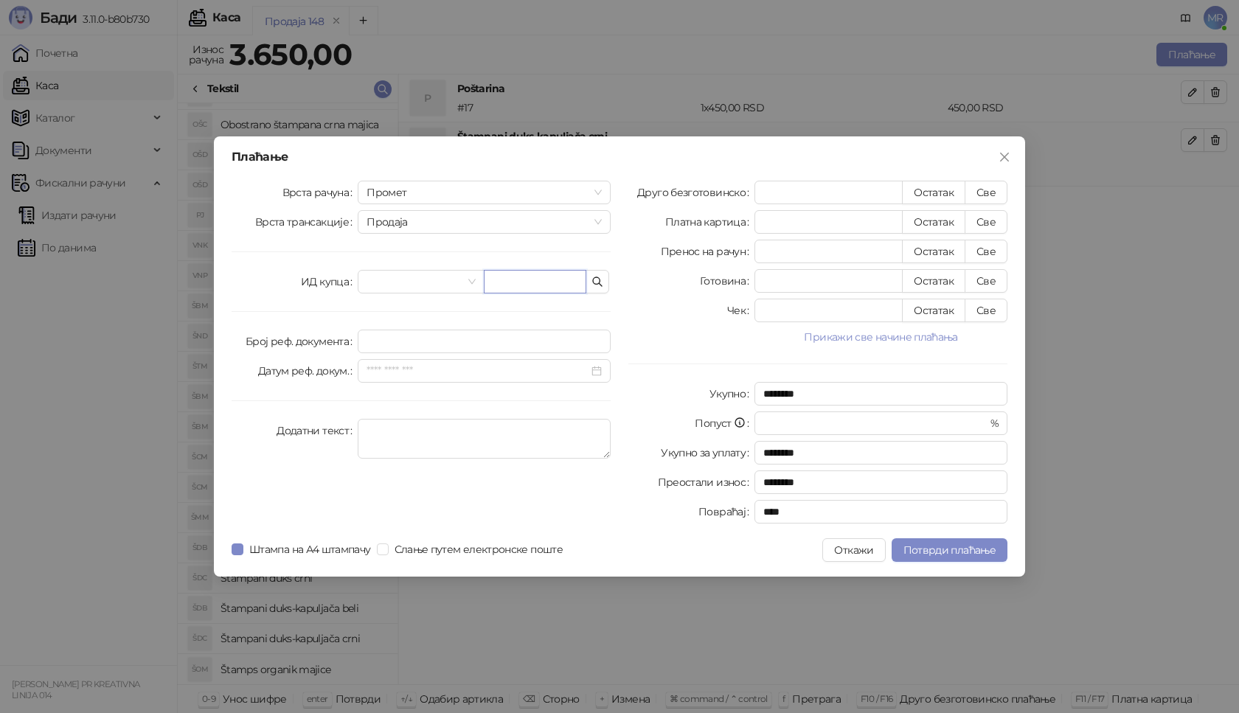
click at [513, 281] on input "text" at bounding box center [535, 282] width 103 height 24
paste input "**********"
type input "**********"
click at [982, 194] on button "Све" at bounding box center [986, 193] width 43 height 24
type input "****"
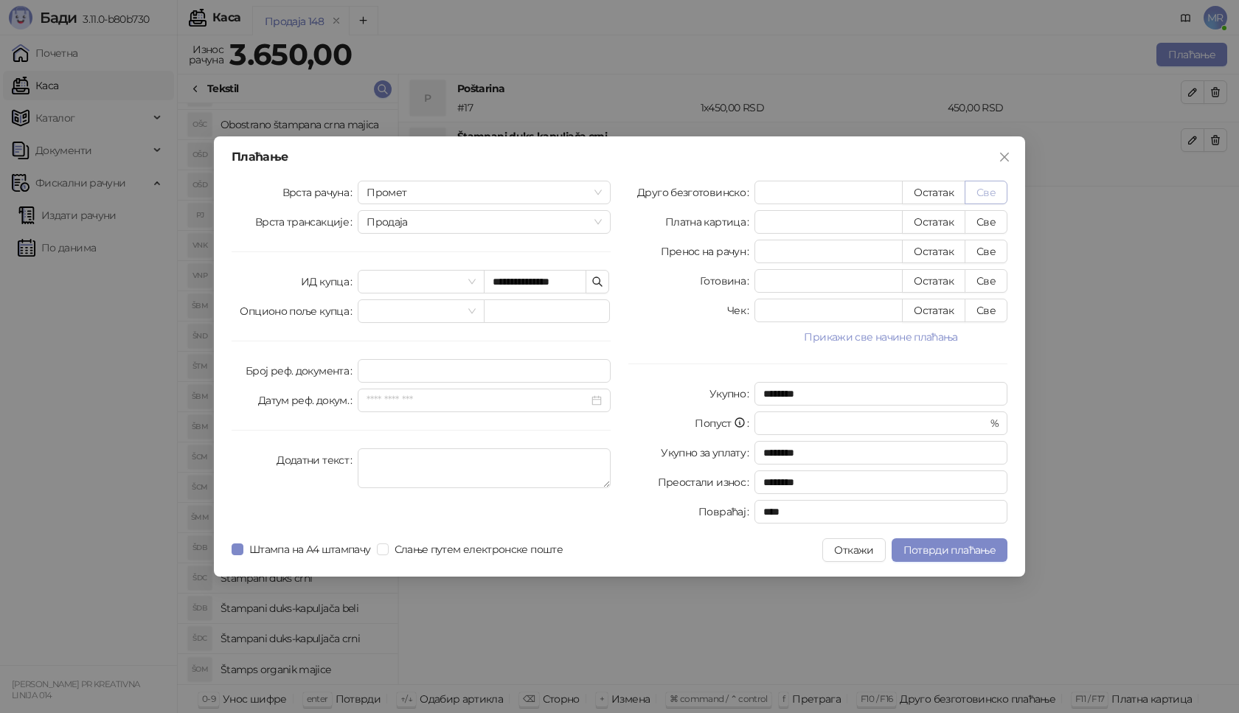
type input "****"
click at [961, 552] on span "Потврди плаћање" at bounding box center [949, 549] width 92 height 13
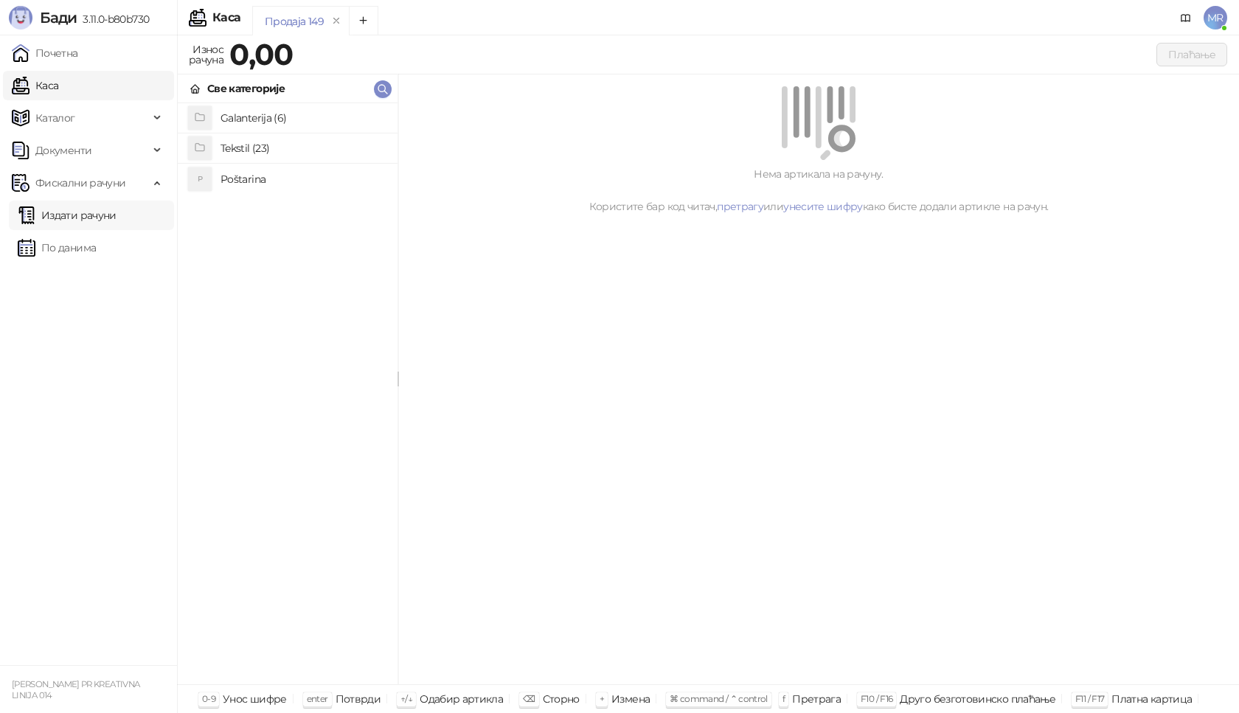
click at [78, 212] on link "Издати рачуни" at bounding box center [67, 215] width 99 height 29
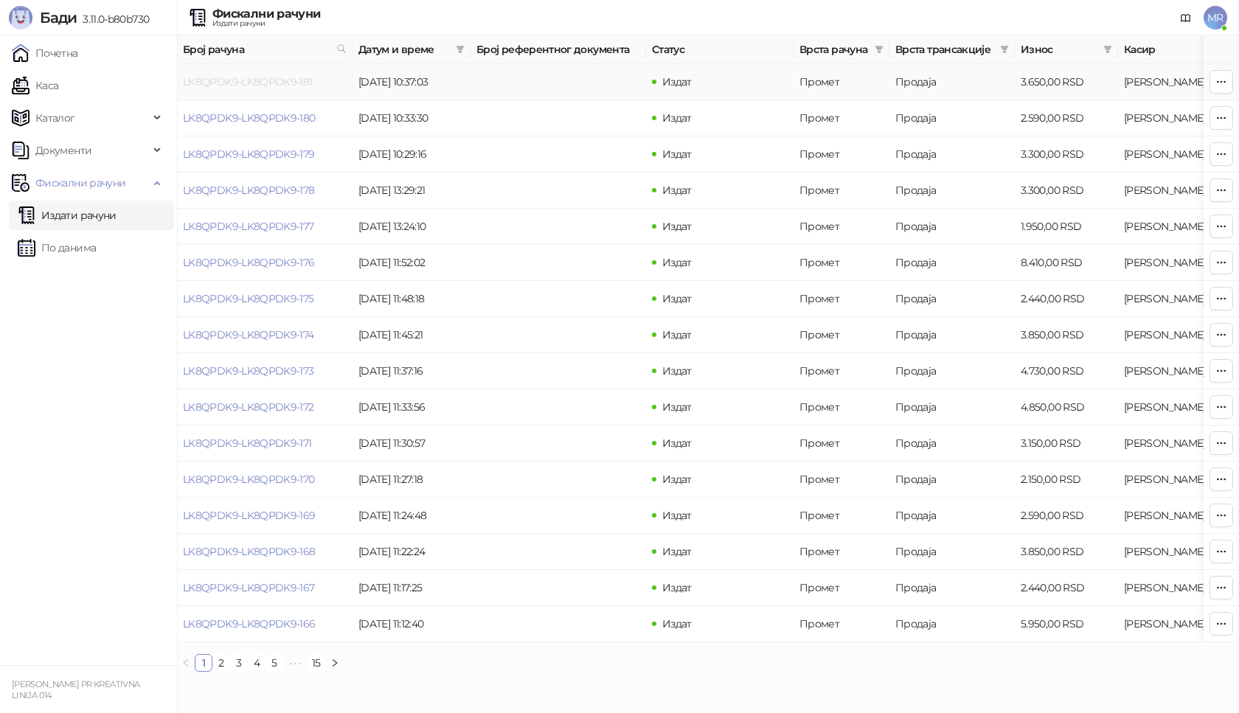
click at [222, 80] on link "LK8QPDK9-LK8QPDK9-181" at bounding box center [248, 81] width 130 height 13
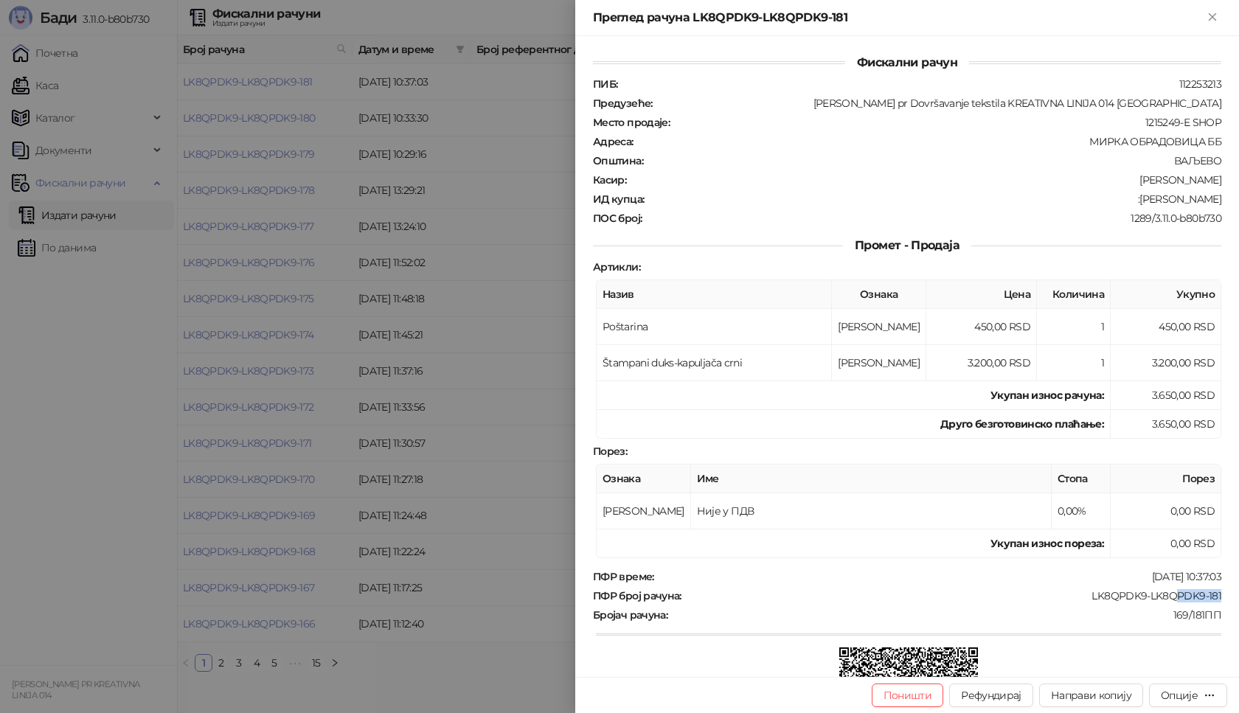
drag, startPoint x: 1210, startPoint y: 594, endPoint x: 1163, endPoint y: 594, distance: 47.2
click at [1163, 595] on div "ПФР број рачуна : LK8QPDK9-LK8QPDK9-181" at bounding box center [907, 595] width 634 height 13
click at [1170, 689] on div "Опције" at bounding box center [1179, 695] width 37 height 13
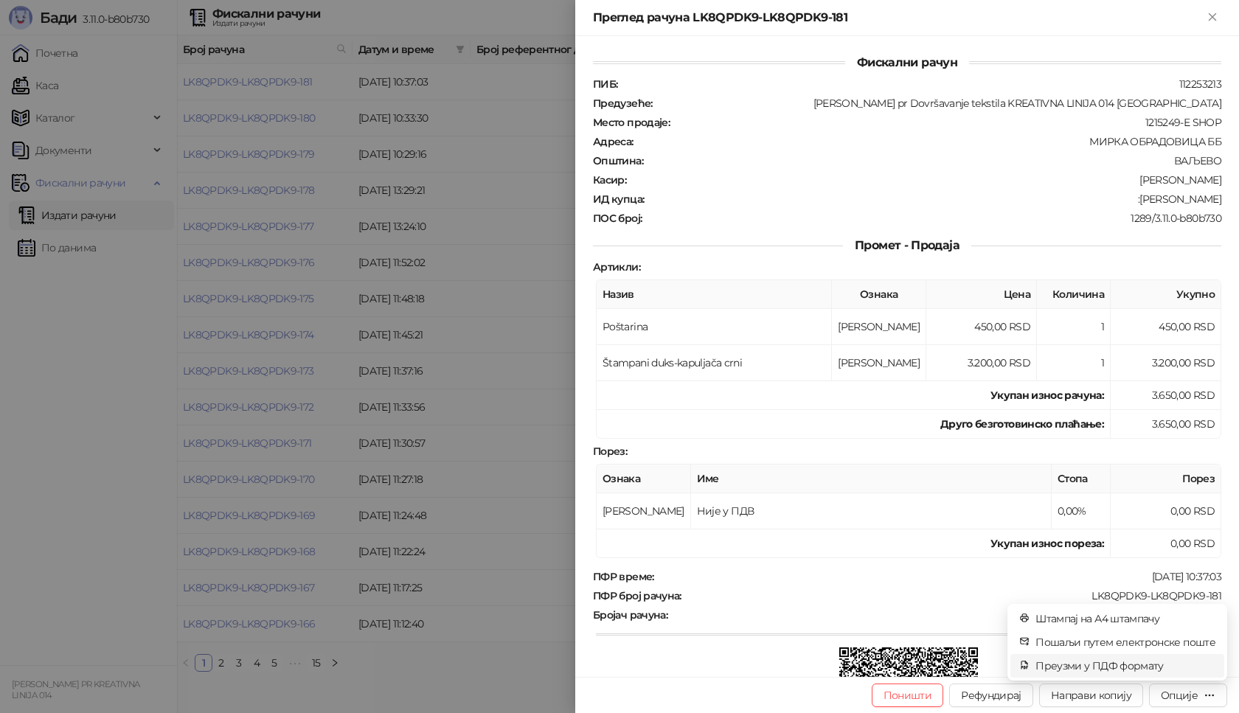
click at [1145, 662] on span "Преузми у ПДФ формату" at bounding box center [1125, 666] width 180 height 16
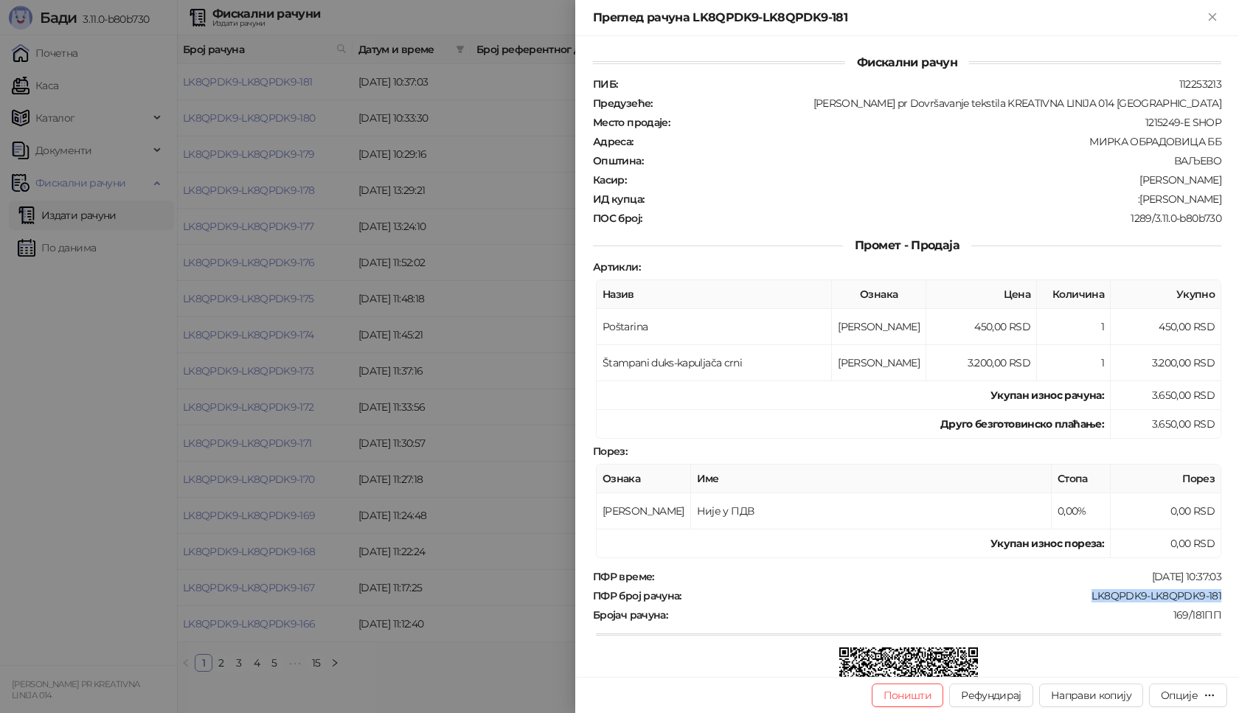
drag, startPoint x: 1216, startPoint y: 596, endPoint x: 1080, endPoint y: 595, distance: 135.7
click at [1080, 595] on div "Фискални рачун ПИБ : 112253213 Предузеће : Marija Raković pr Dovršavanje teksti…" at bounding box center [907, 356] width 664 height 641
copy div "LK8QPDK9-LK8QPDK9-181"
drag, startPoint x: 1209, startPoint y: 199, endPoint x: 1131, endPoint y: 199, distance: 77.4
click at [1131, 199] on div ":Branko Rukavina" at bounding box center [933, 198] width 577 height 13
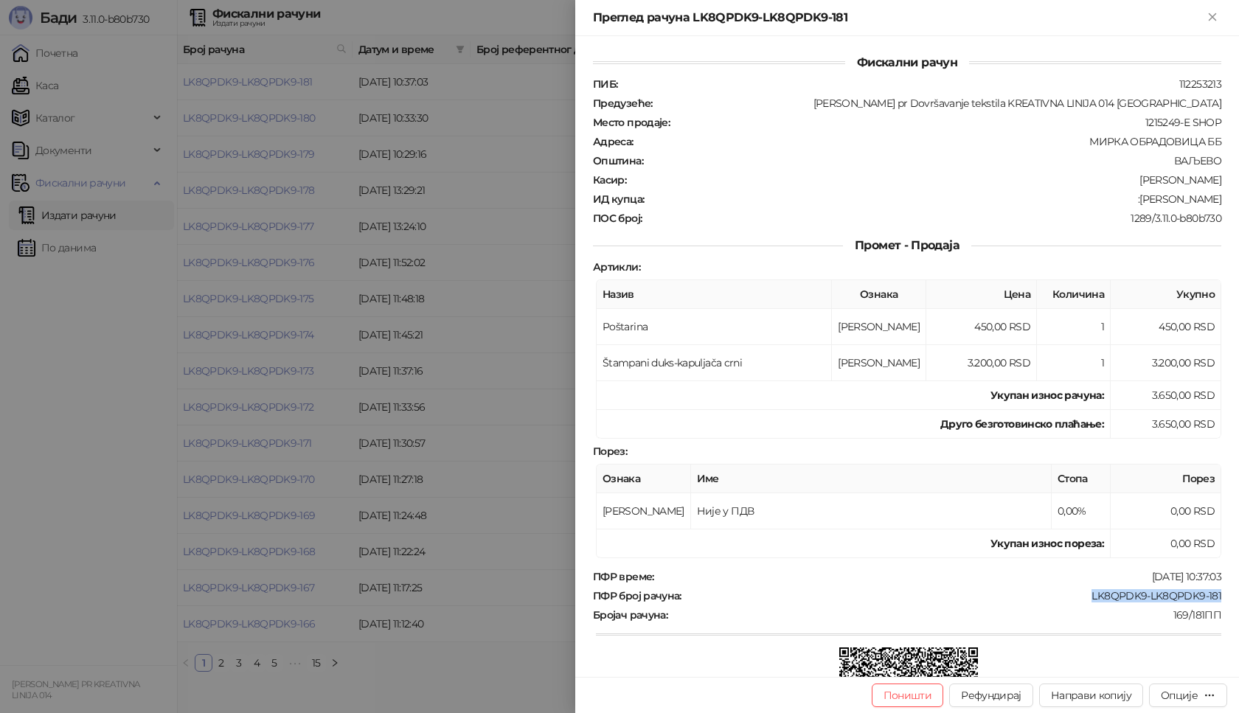
copy div "Branko Rukavina"
click at [1209, 17] on icon "Close" at bounding box center [1212, 16] width 13 height 13
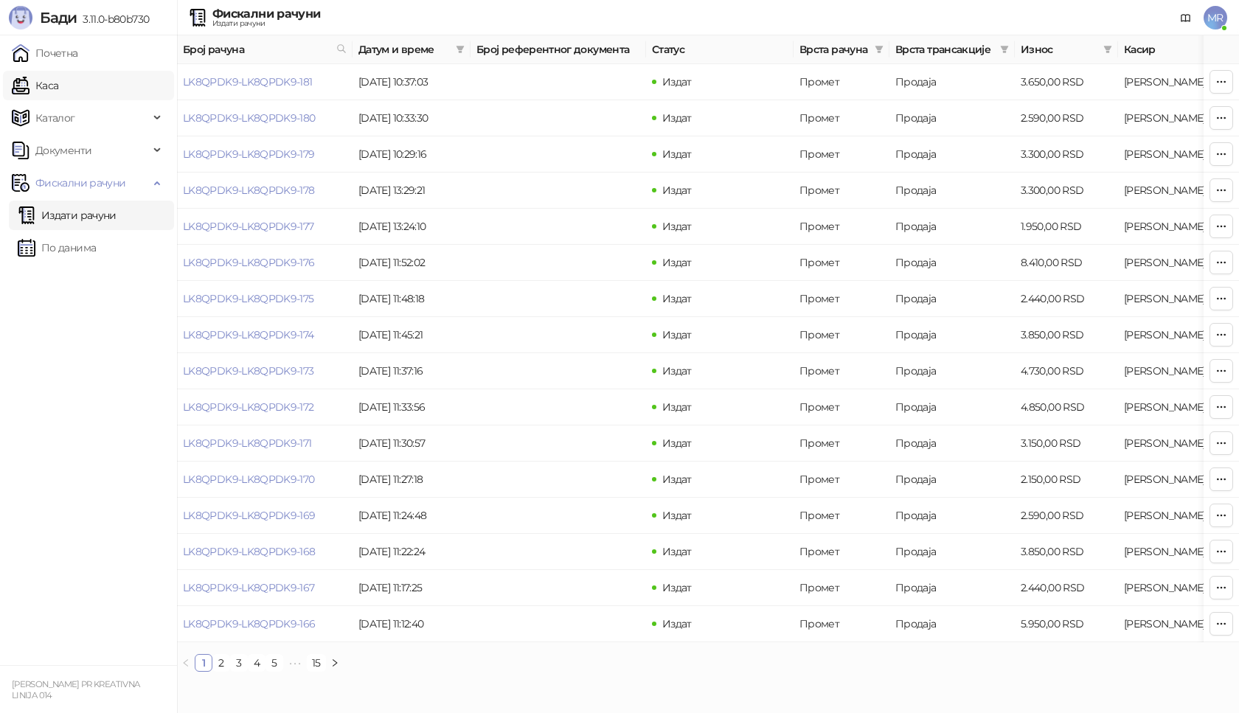
click at [58, 86] on link "Каса" at bounding box center [35, 85] width 46 height 29
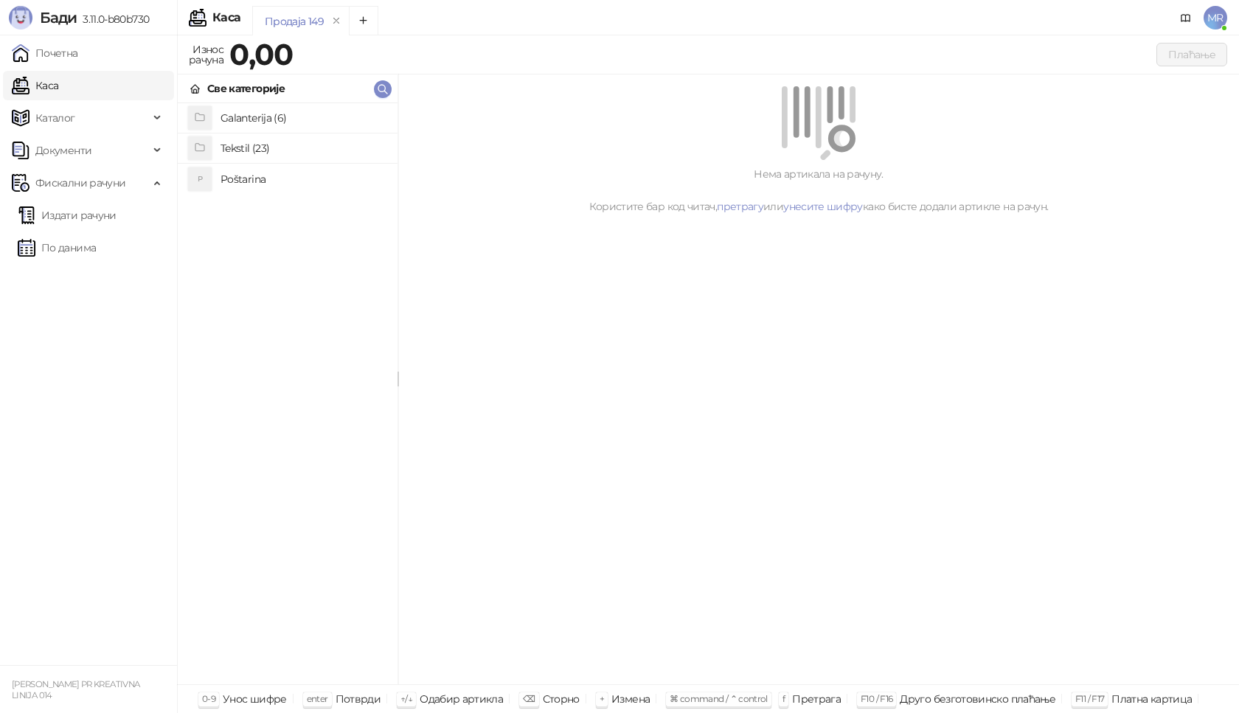
click at [251, 173] on h4 "Poštarina" at bounding box center [302, 179] width 165 height 24
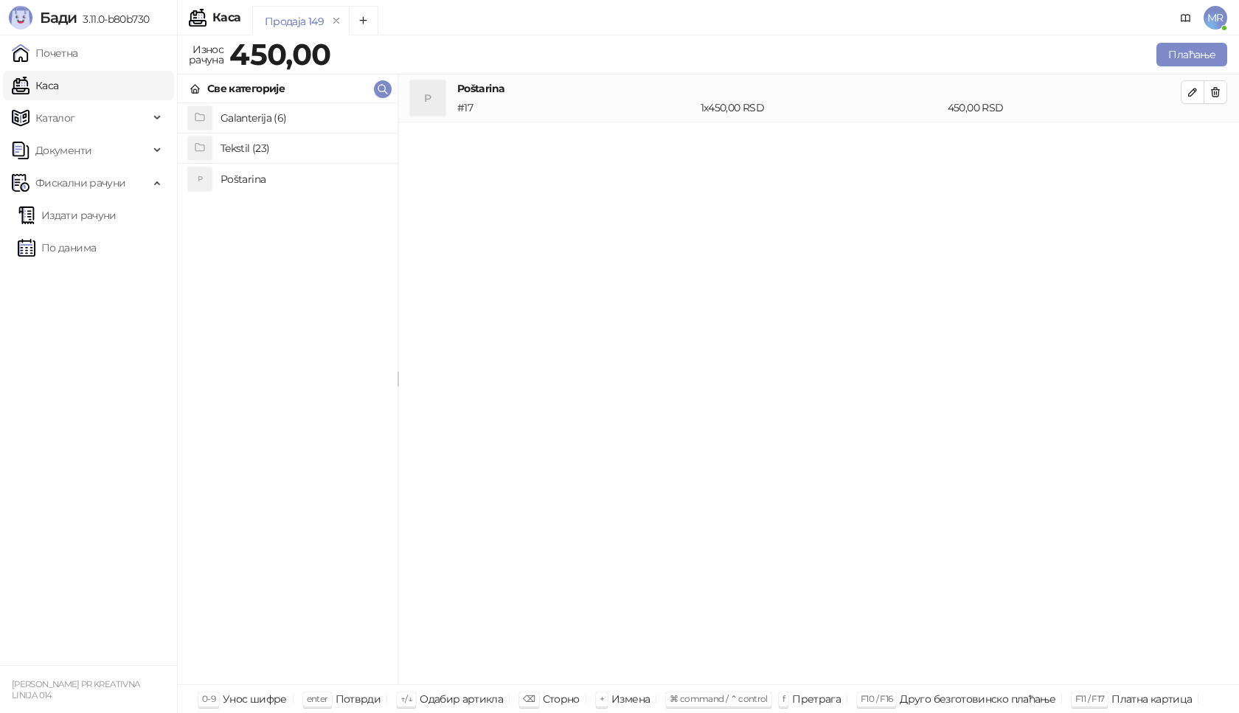
click at [257, 142] on h4 "Tekstil (23)" at bounding box center [302, 148] width 165 height 24
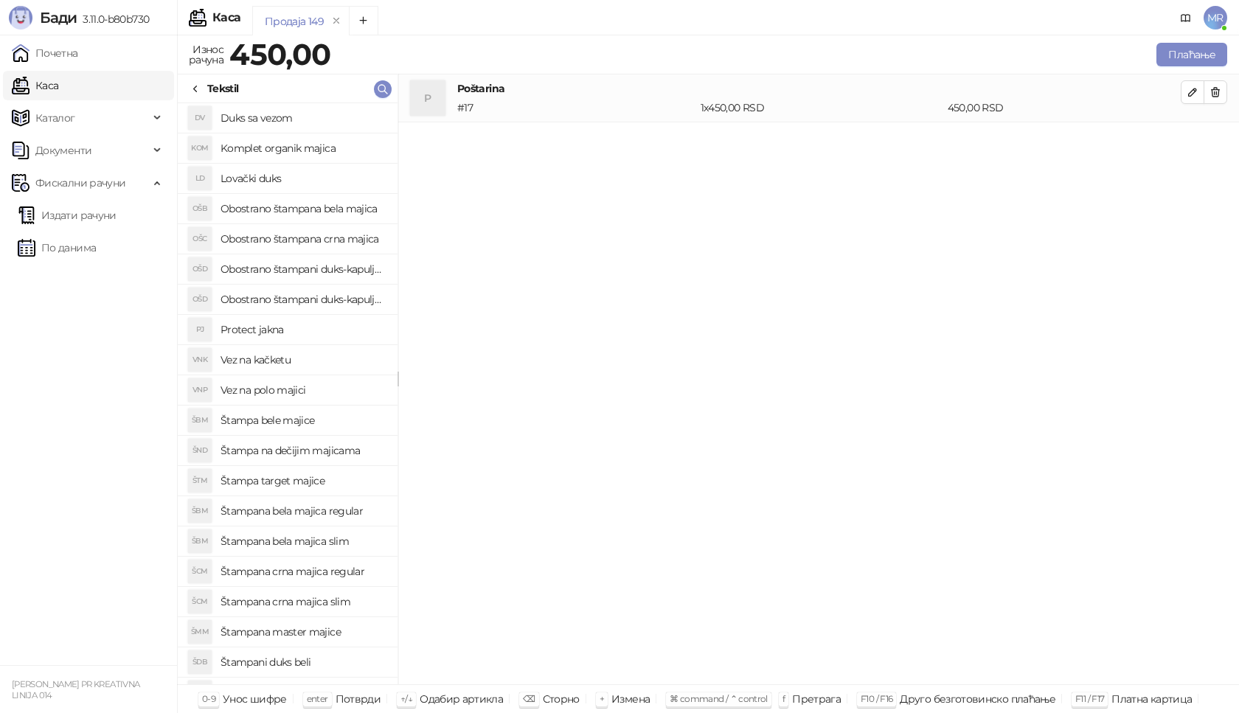
click at [341, 573] on h4 "Štampana crna majica regular" at bounding box center [302, 572] width 165 height 24
click at [1193, 145] on icon "button" at bounding box center [1193, 140] width 12 height 12
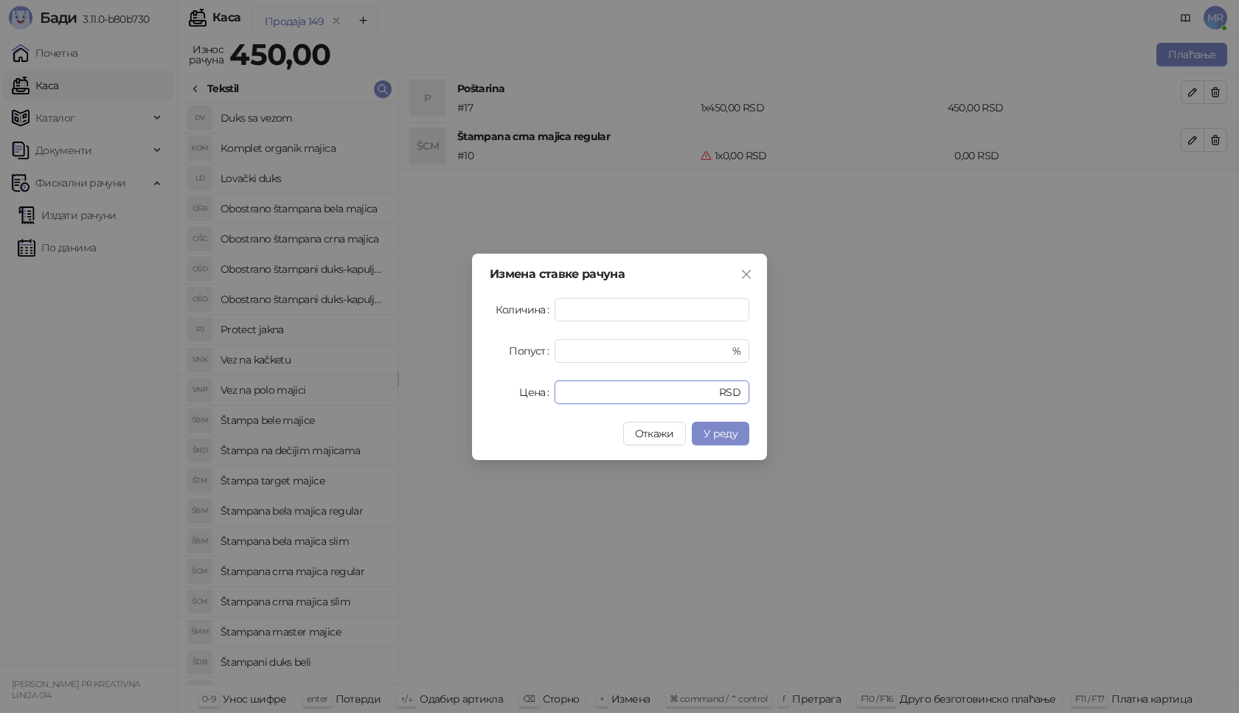
drag, startPoint x: 577, startPoint y: 391, endPoint x: 529, endPoint y: 391, distance: 47.9
click at [528, 395] on div "Цена * RSD" at bounding box center [620, 393] width 260 height 24
type input "****"
click at [715, 438] on span "У реду" at bounding box center [721, 433] width 34 height 13
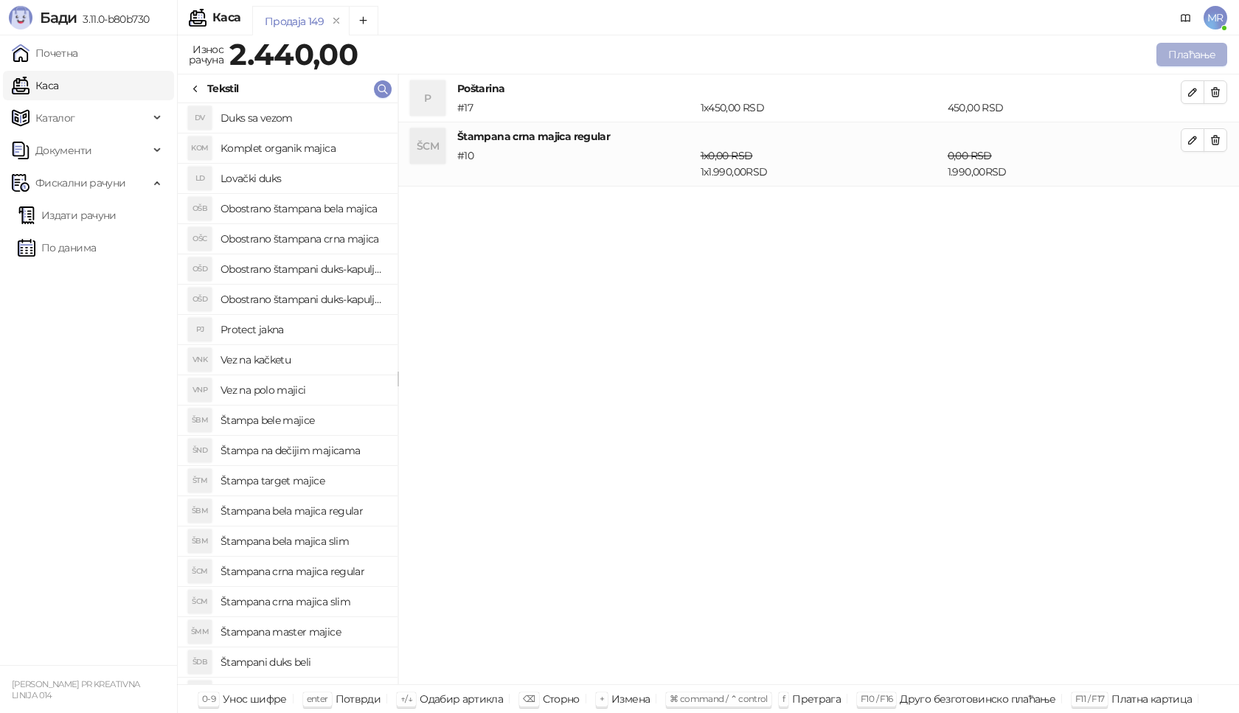
click at [1173, 55] on button "Плаћање" at bounding box center [1191, 55] width 71 height 24
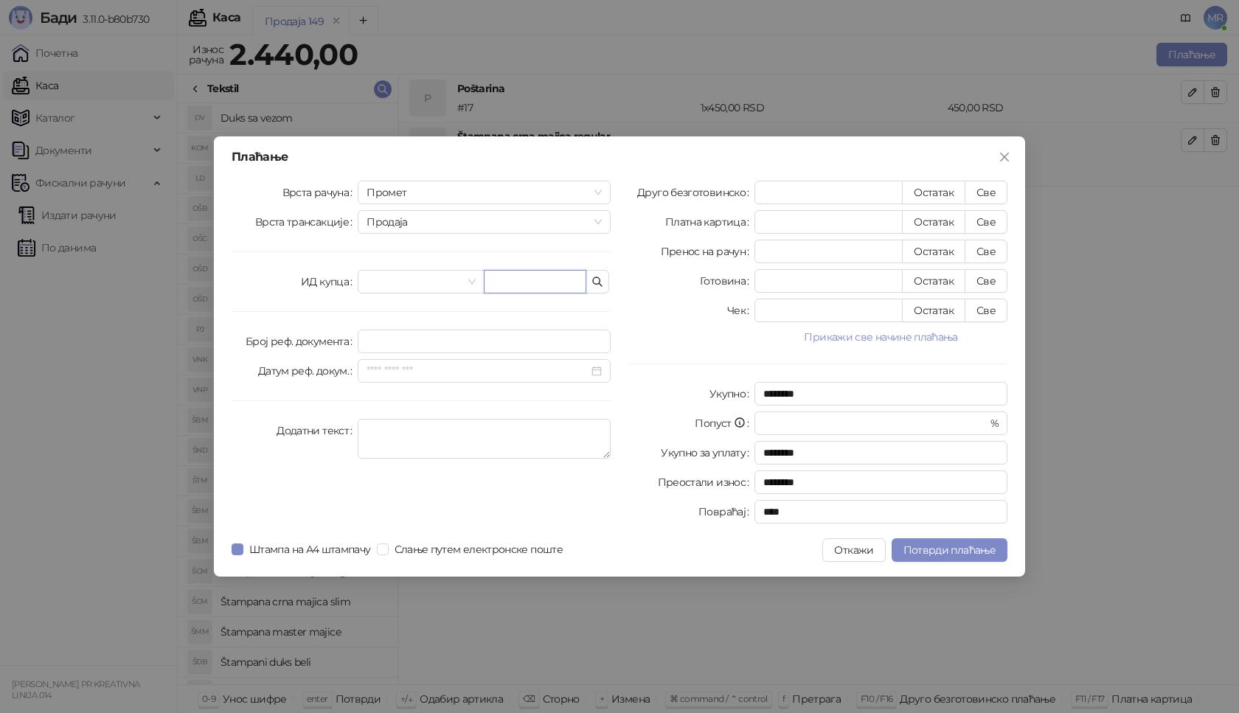
click at [521, 286] on input "text" at bounding box center [535, 282] width 103 height 24
paste input "**********"
type input "**********"
click at [986, 192] on button "Све" at bounding box center [986, 193] width 43 height 24
type input "****"
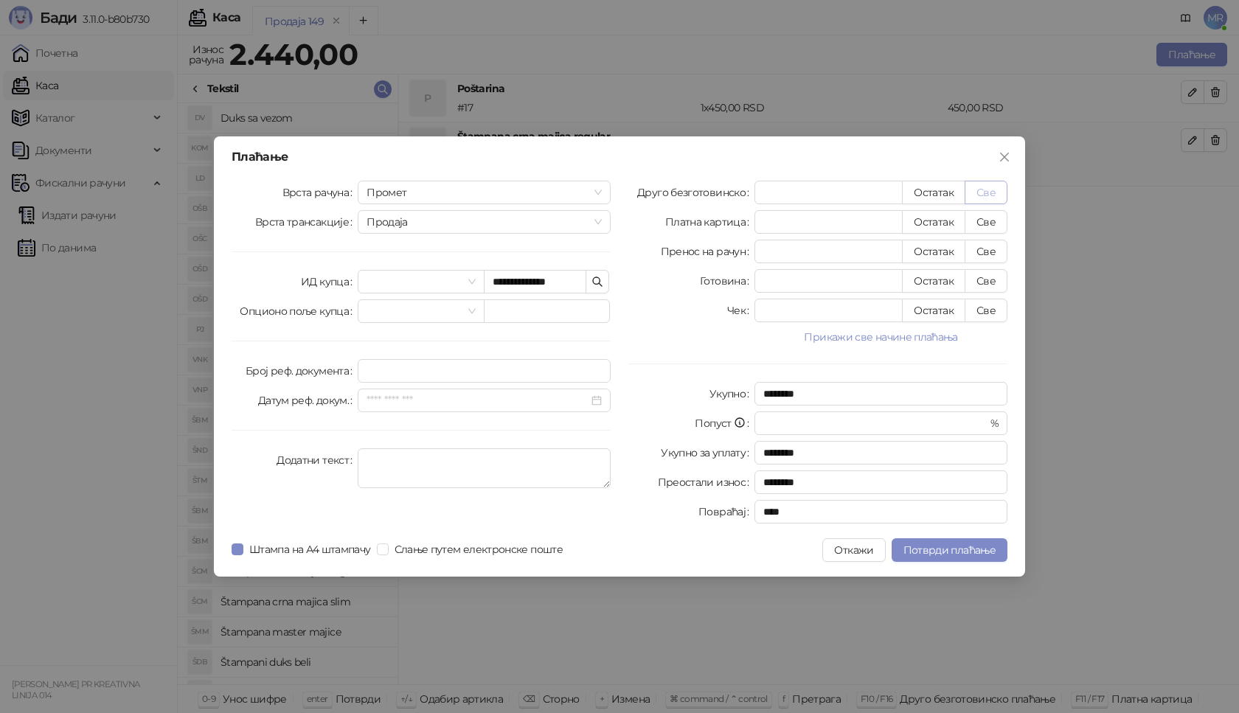
type input "****"
click at [950, 551] on span "Потврди плаћање" at bounding box center [949, 549] width 92 height 13
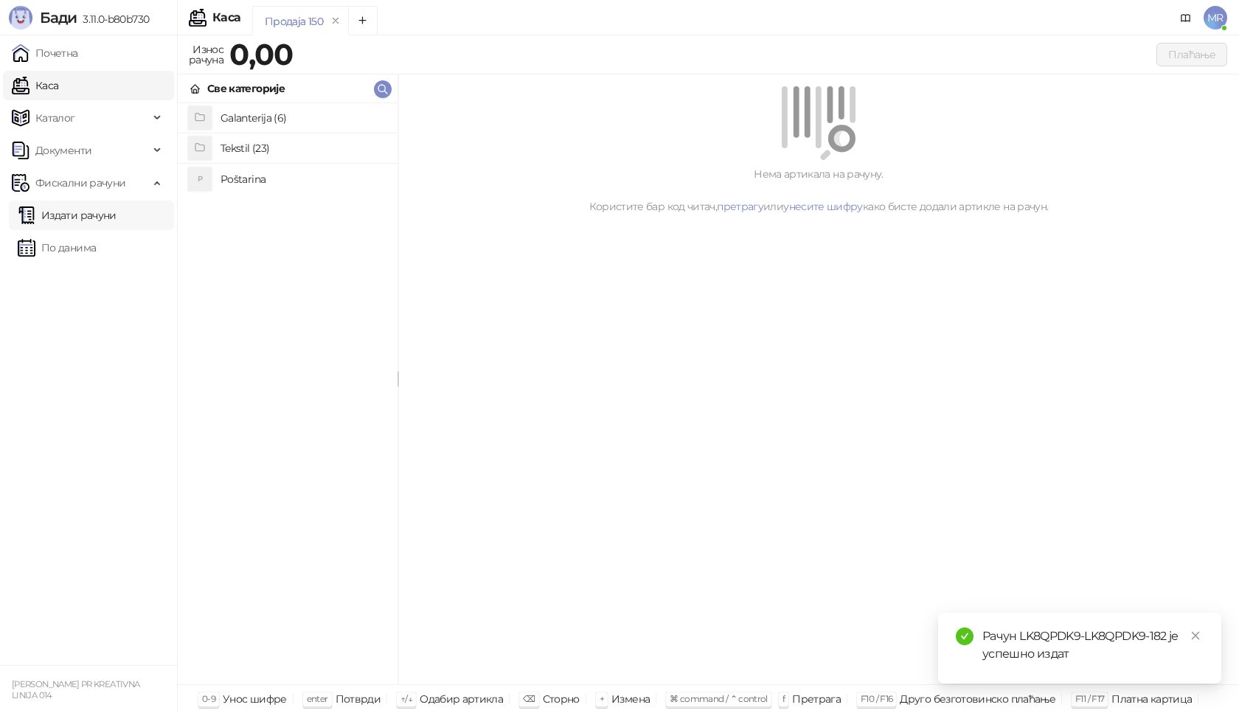
click at [91, 216] on link "Издати рачуни" at bounding box center [67, 215] width 99 height 29
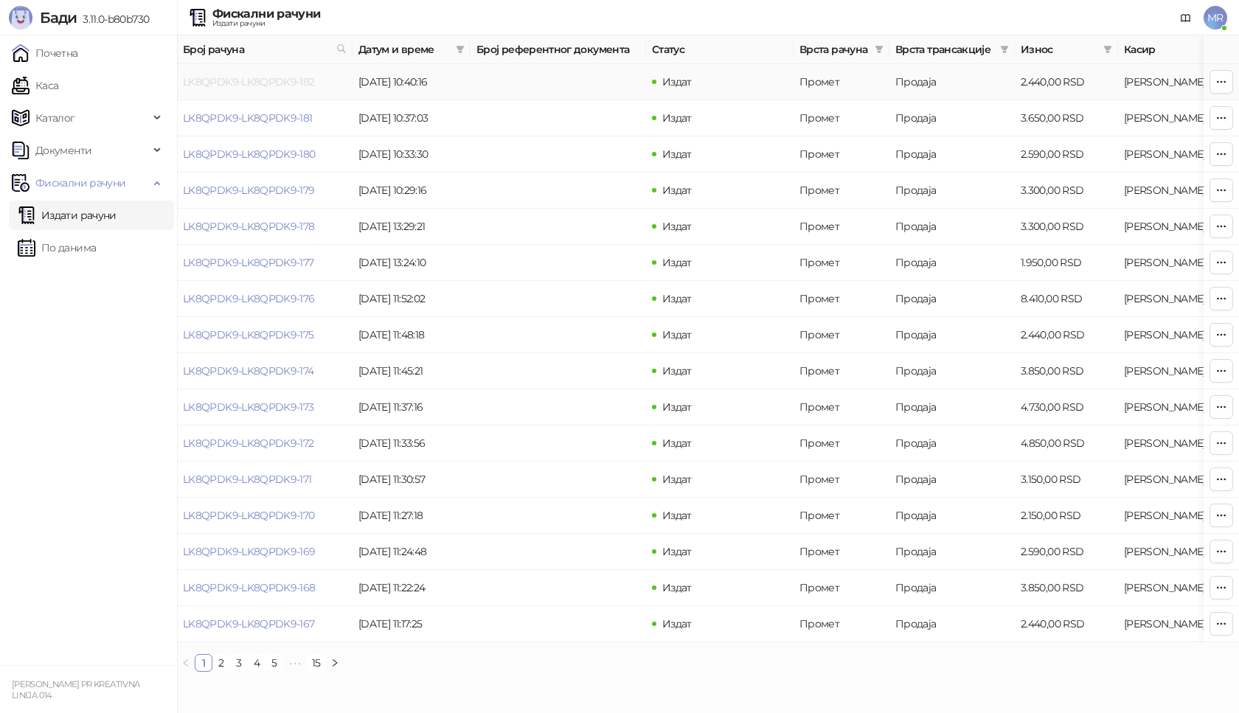
click at [245, 80] on link "LK8QPDK9-LK8QPDK9-182" at bounding box center [249, 81] width 132 height 13
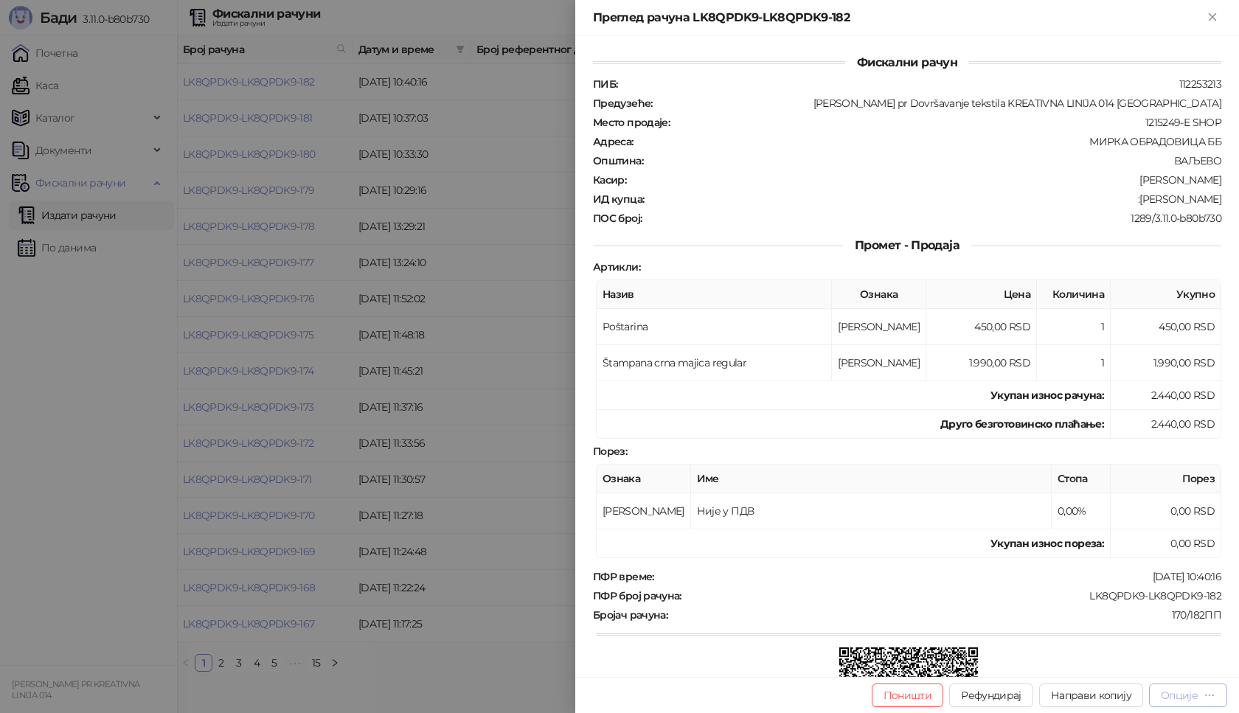
click at [1196, 697] on div "Опције" at bounding box center [1179, 695] width 37 height 13
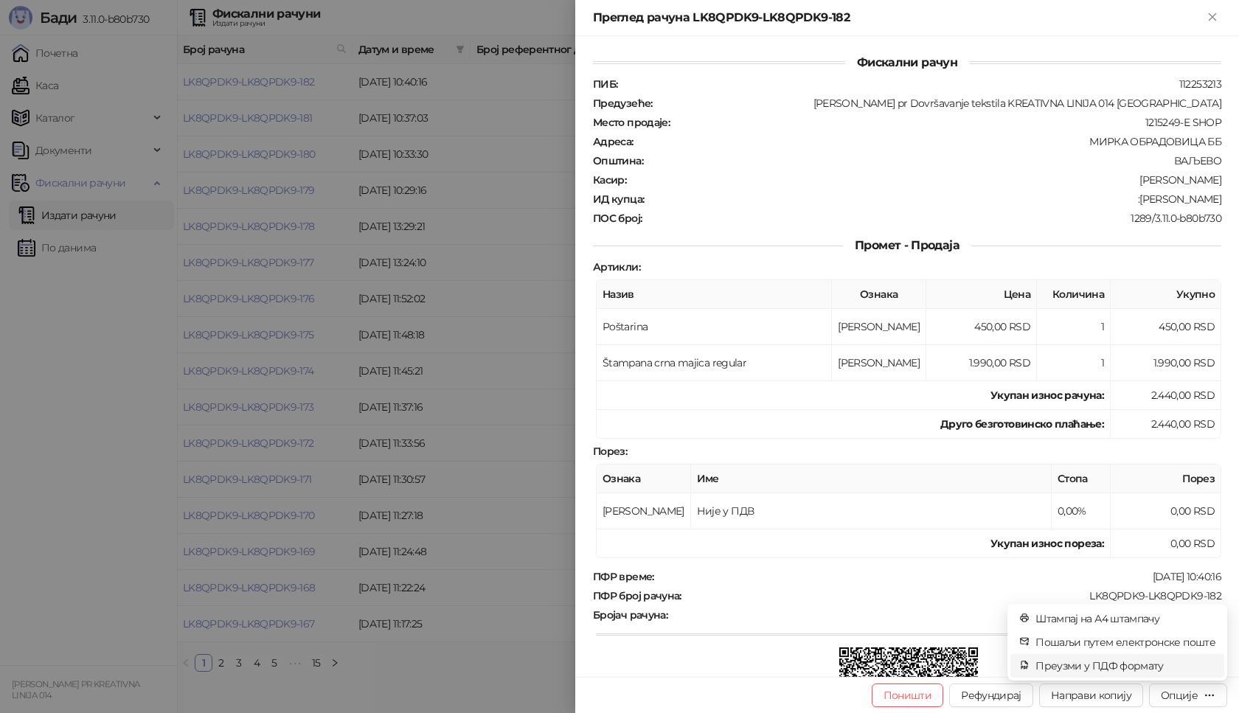
click at [1155, 664] on span "Преузми у ПДФ формату" at bounding box center [1125, 666] width 180 height 16
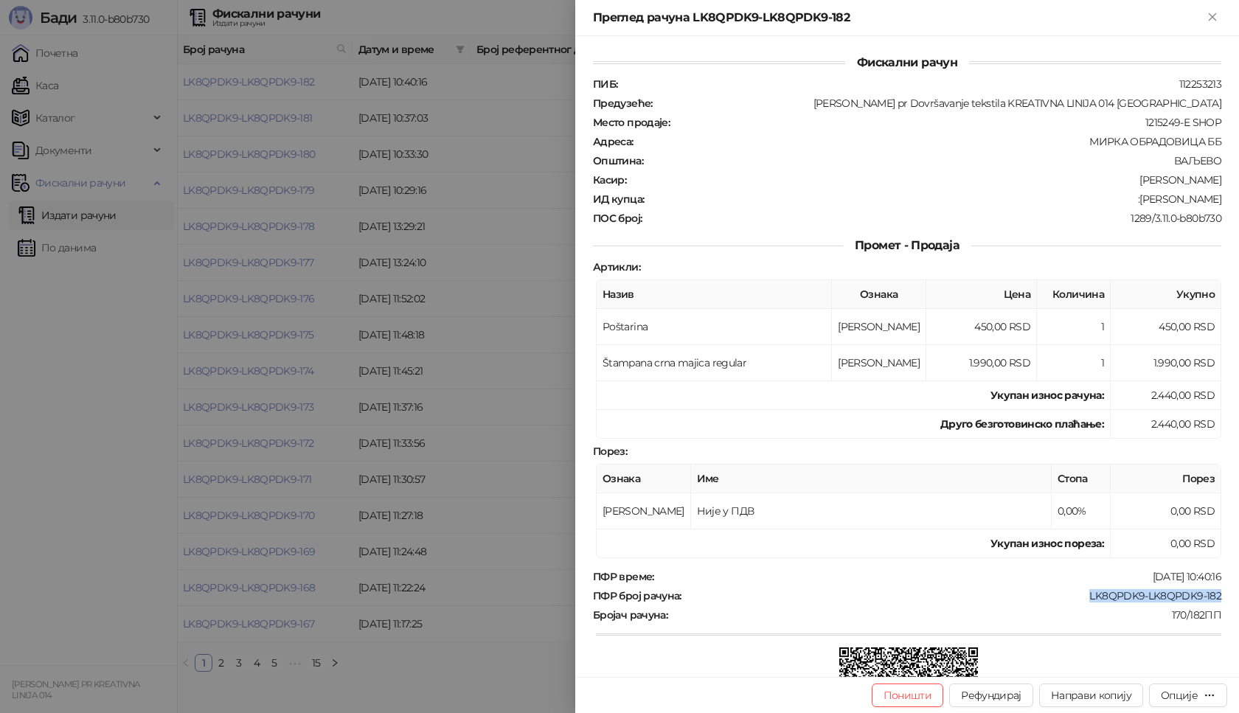
drag, startPoint x: 1224, startPoint y: 599, endPoint x: 1079, endPoint y: 598, distance: 145.3
click at [1079, 598] on div "Фискални рачун ПИБ : 112253213 Предузеће : Marija Raković pr Dovršavanje teksti…" at bounding box center [907, 356] width 664 height 641
copy div "LK8QPDK9-LK8QPDK9-182"
drag, startPoint x: 1215, startPoint y: 201, endPoint x: 1147, endPoint y: 201, distance: 67.1
click at [1147, 201] on div "Фискални рачун ПИБ : 112253213 Предузеће : Marija Raković pr Dovršavanje teksti…" at bounding box center [907, 356] width 664 height 641
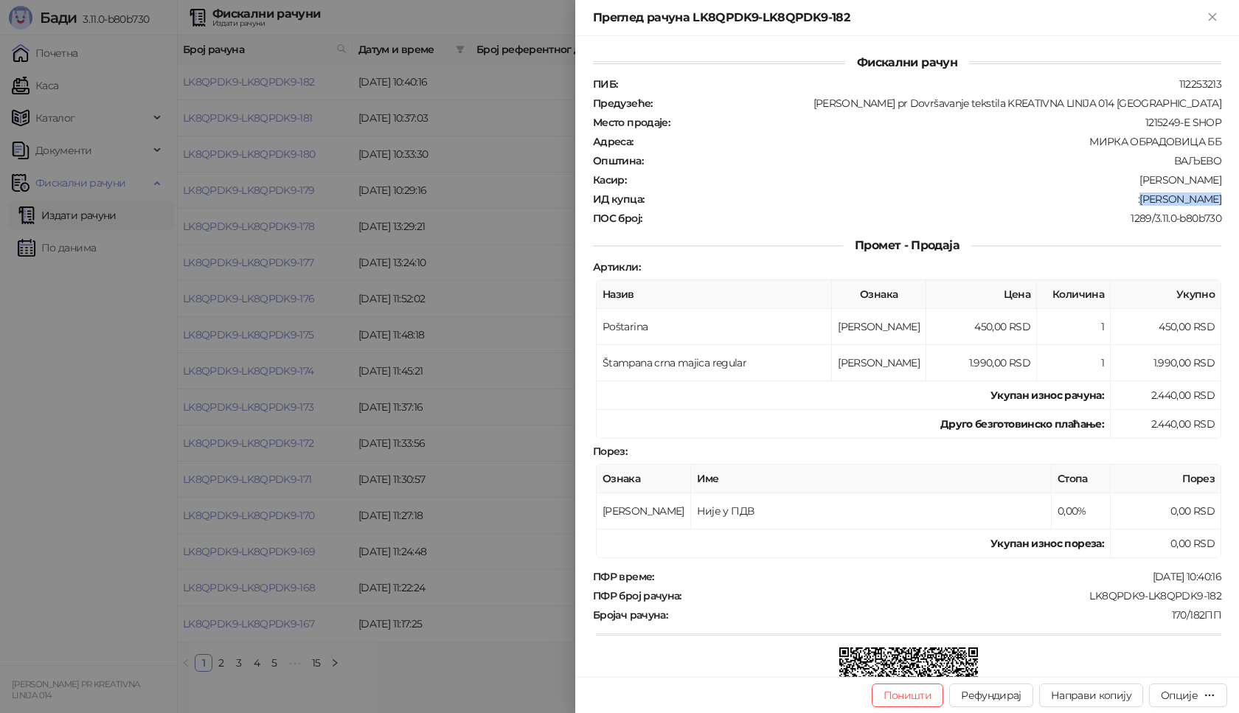
copy div "Vukica Djuric"
click at [1210, 15] on icon "Close" at bounding box center [1212, 16] width 7 height 7
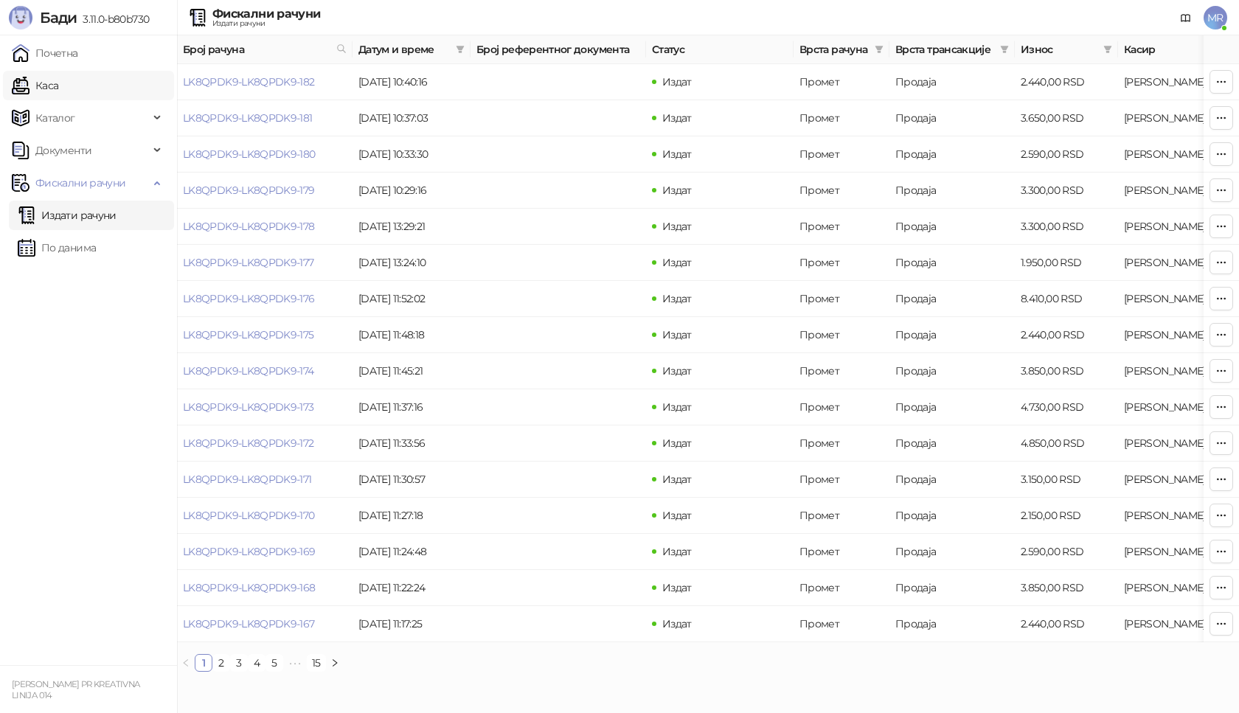
click at [54, 89] on link "Каса" at bounding box center [35, 85] width 46 height 29
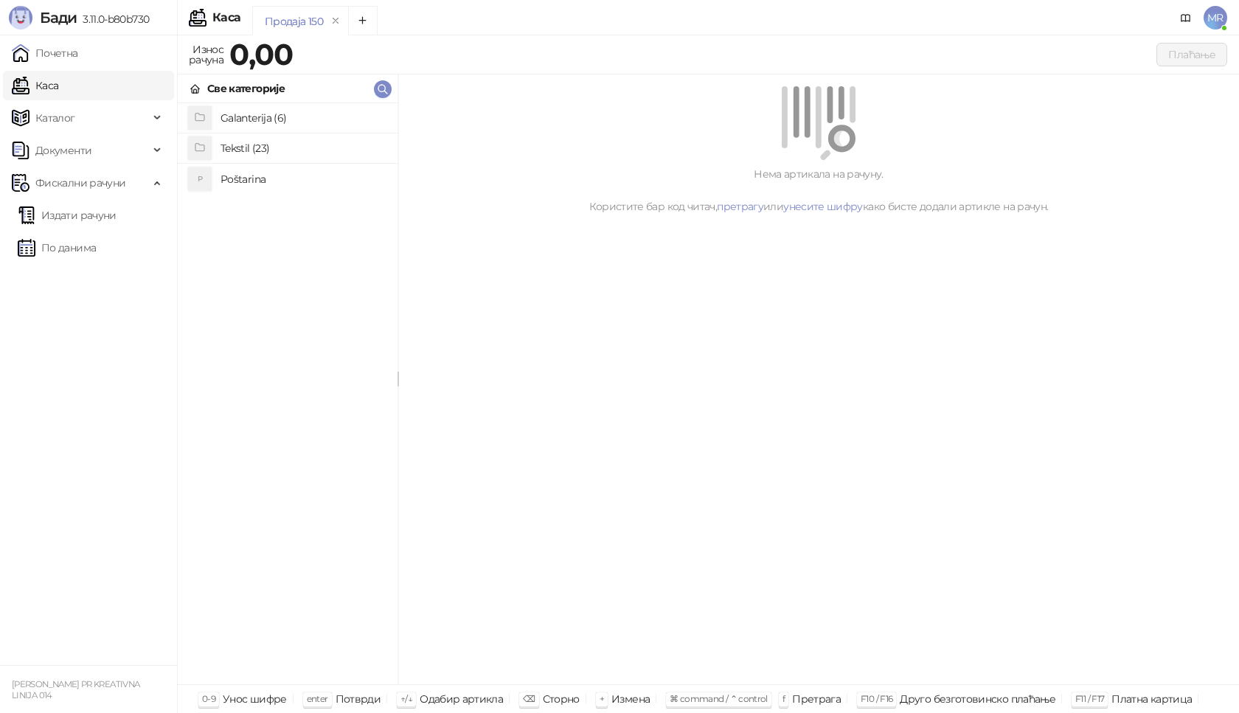
click at [236, 176] on h4 "Poštarina" at bounding box center [302, 179] width 165 height 24
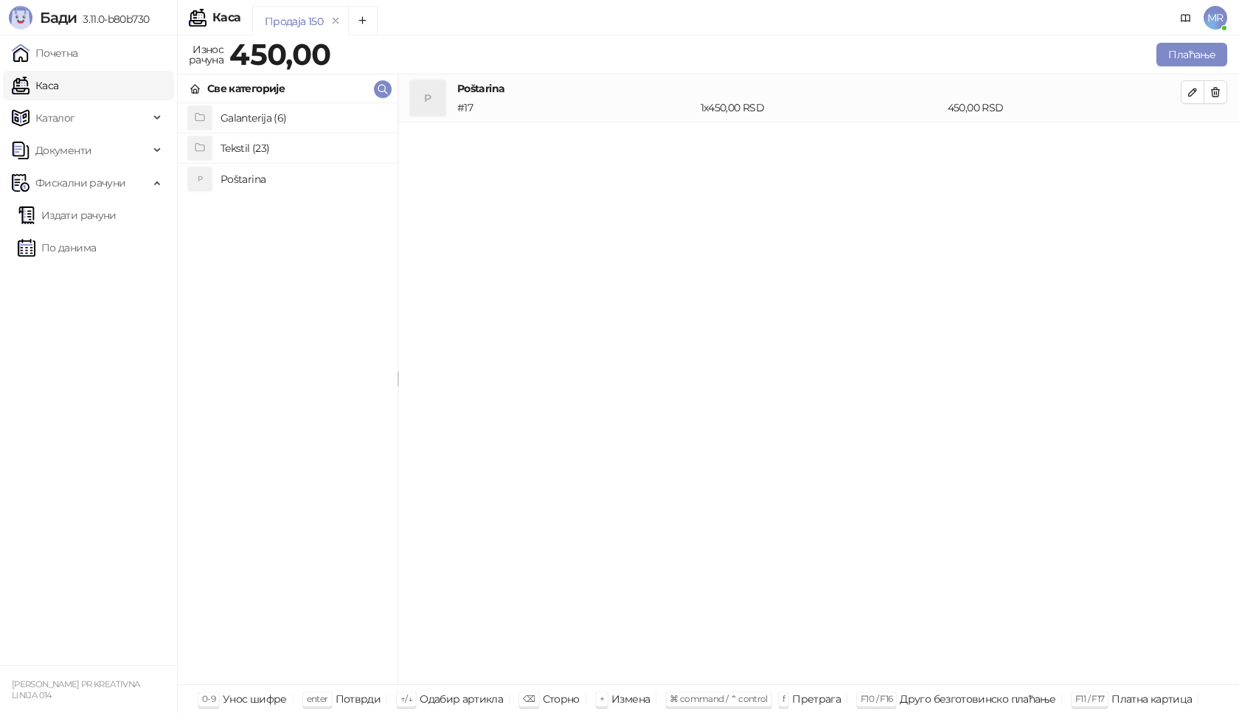
click at [240, 150] on h4 "Tekstil (23)" at bounding box center [302, 148] width 165 height 24
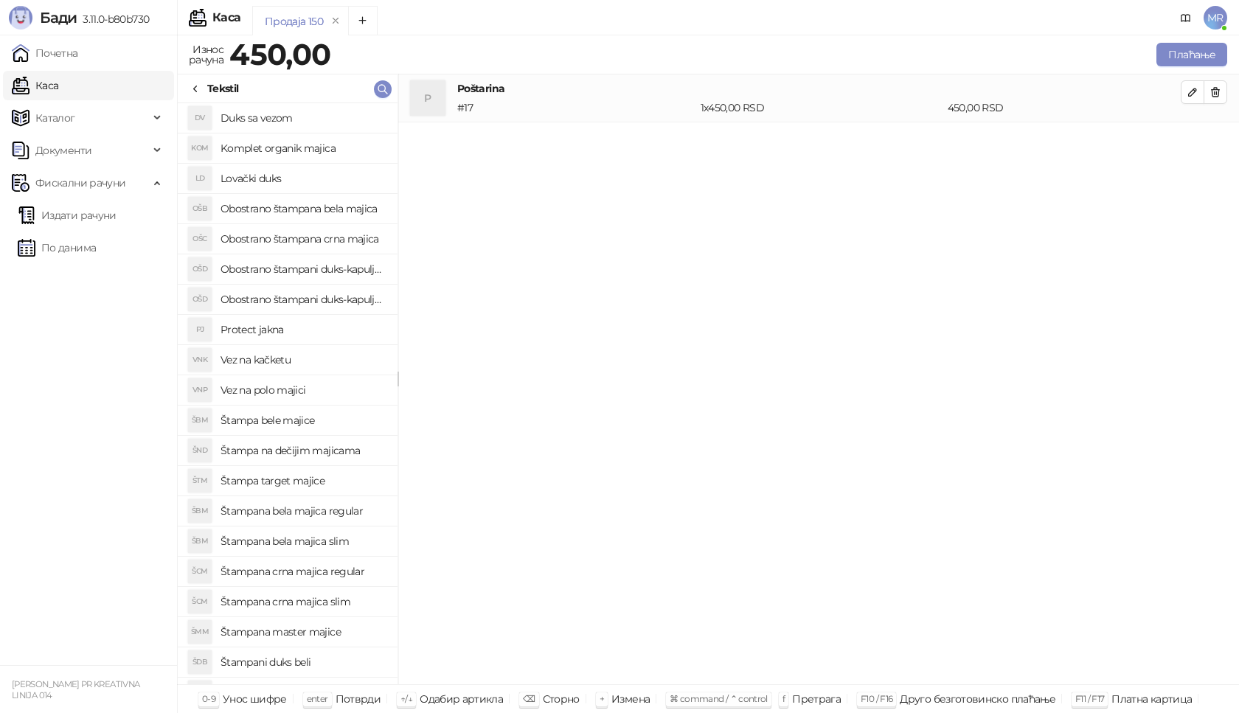
click at [342, 602] on h4 "Štampana crna majica slim" at bounding box center [302, 602] width 165 height 24
click at [1197, 143] on icon "button" at bounding box center [1193, 140] width 12 height 12
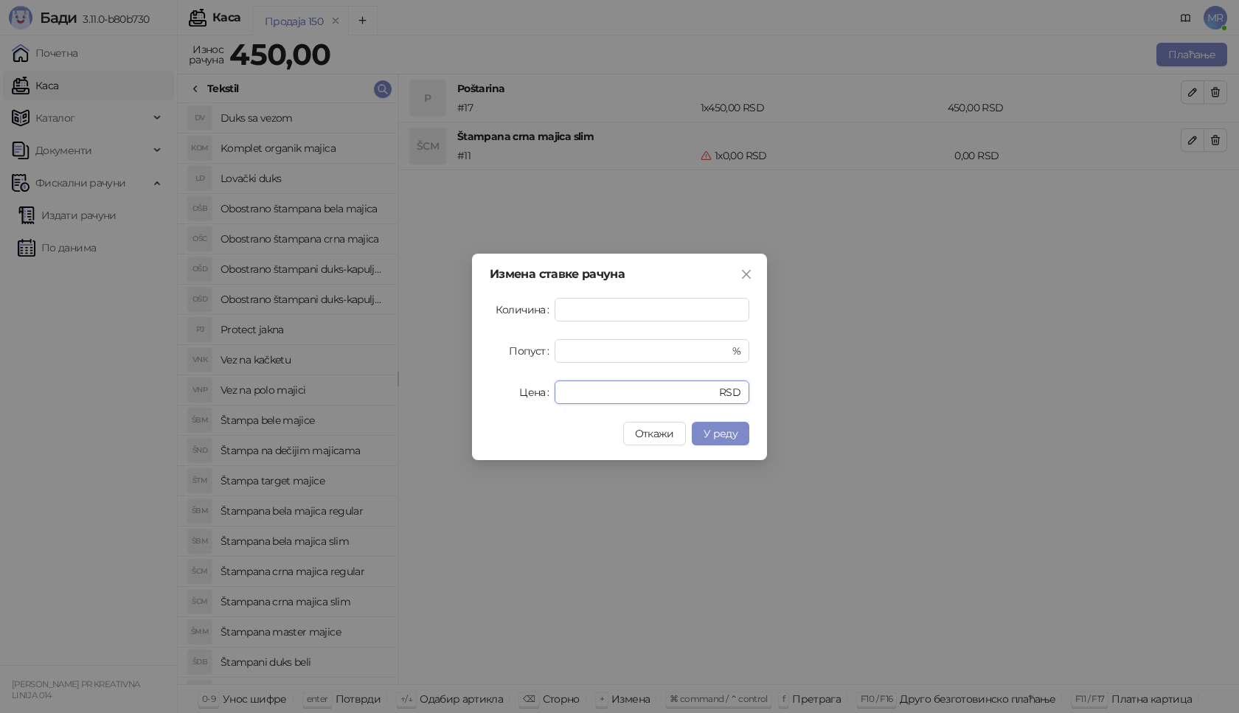
drag, startPoint x: 582, startPoint y: 395, endPoint x: 504, endPoint y: 394, distance: 78.2
click at [504, 394] on div "Цена * RSD" at bounding box center [620, 393] width 260 height 24
type input "****"
click at [712, 433] on span "У реду" at bounding box center [721, 433] width 34 height 13
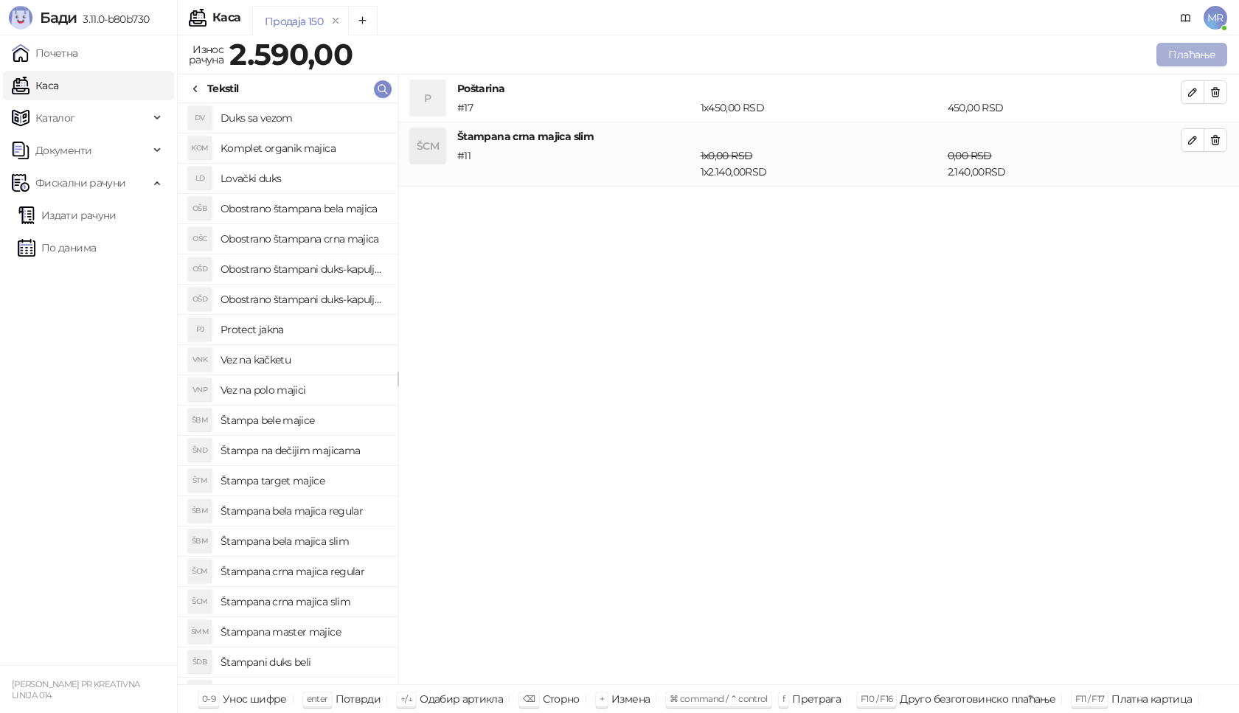
click at [1187, 50] on button "Плаћање" at bounding box center [1191, 55] width 71 height 24
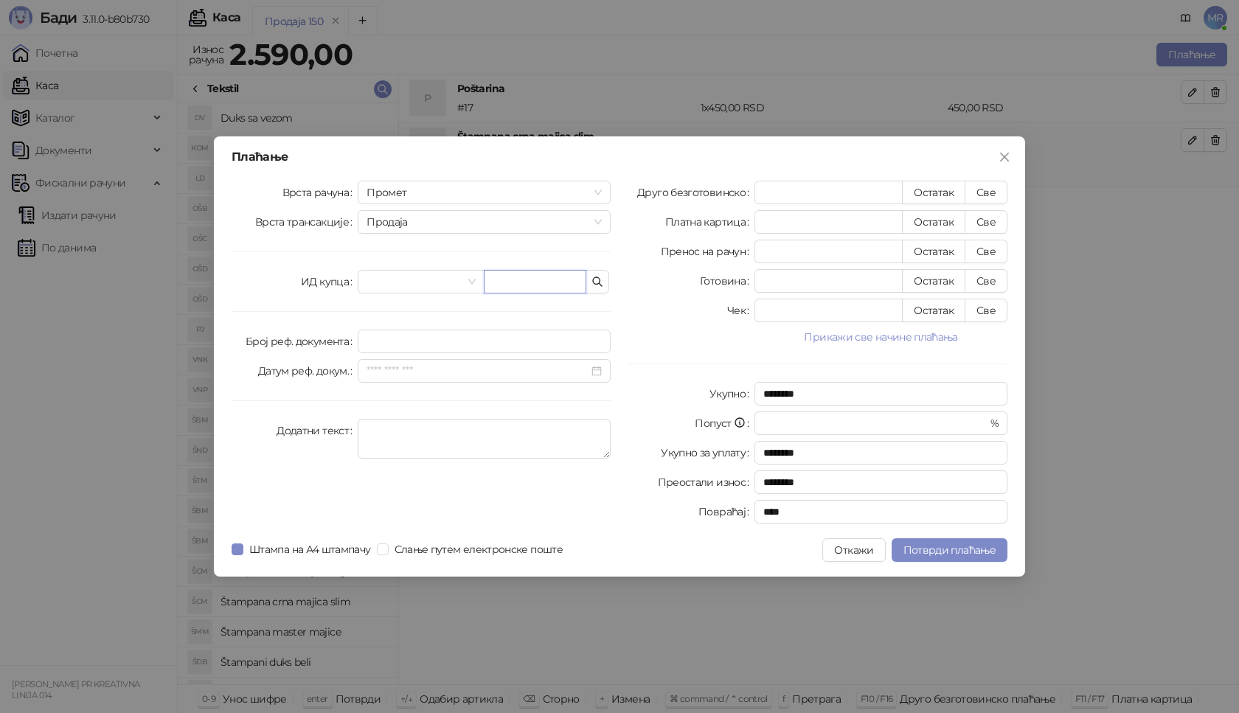
click at [518, 280] on input "text" at bounding box center [535, 282] width 103 height 24
paste input "**********"
type input "**********"
click at [988, 195] on button "Све" at bounding box center [986, 193] width 43 height 24
type input "****"
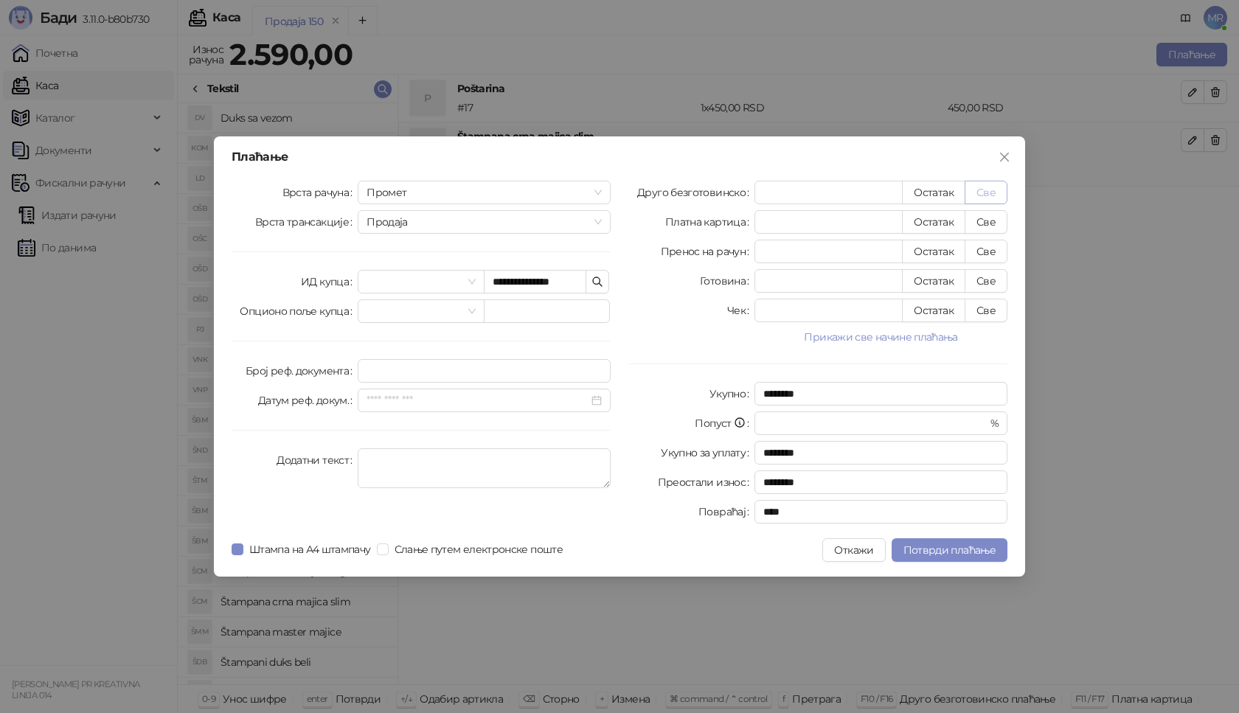
type input "****"
click at [945, 557] on button "Потврди плаћање" at bounding box center [950, 550] width 116 height 24
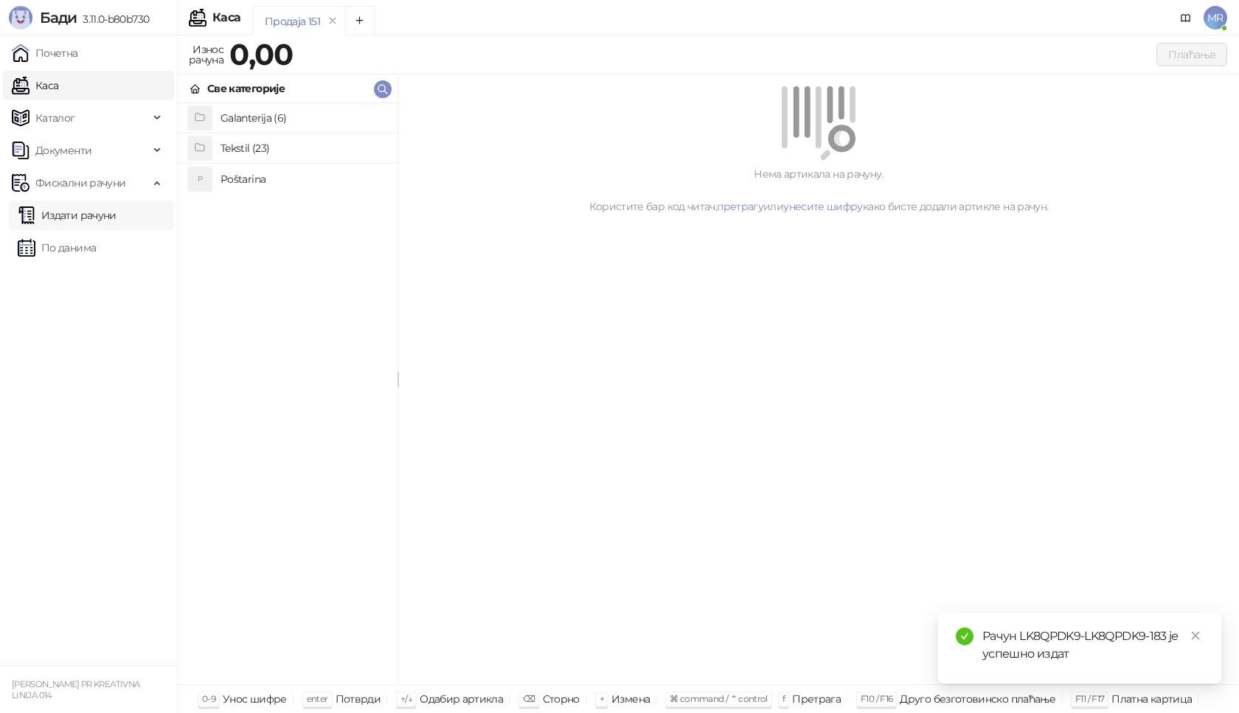
click at [75, 211] on link "Издати рачуни" at bounding box center [67, 215] width 99 height 29
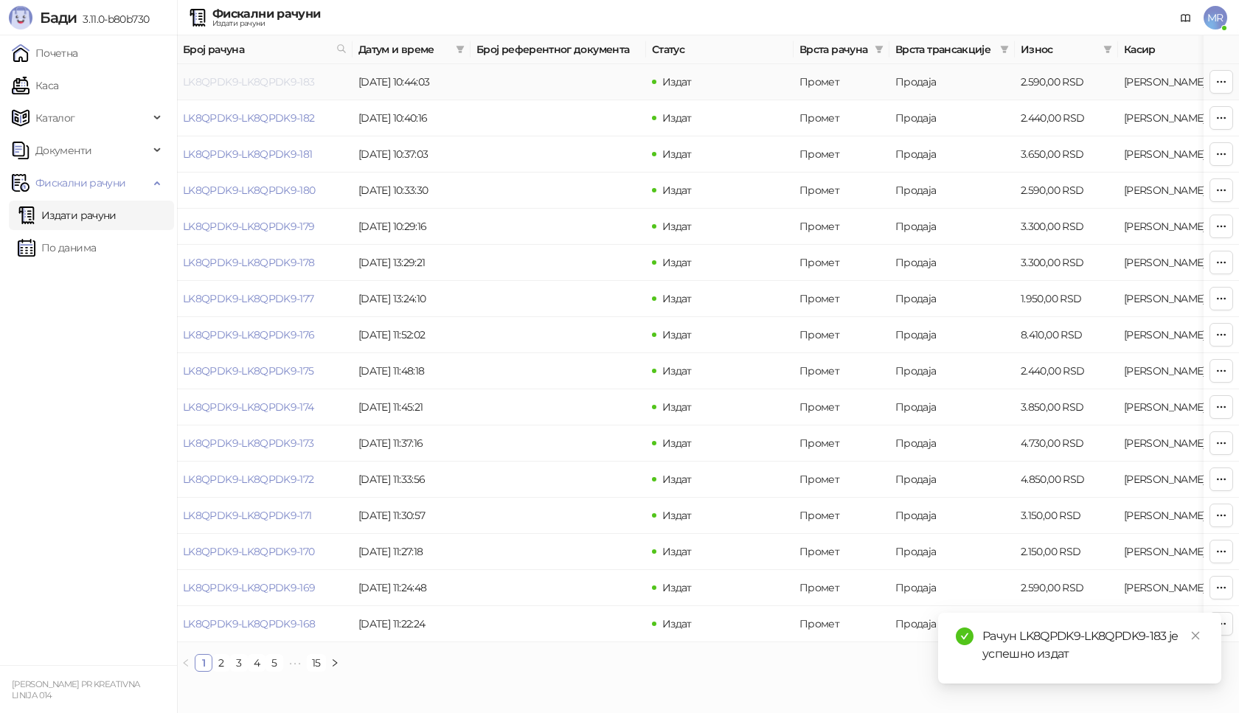
click at [243, 80] on link "LK8QPDK9-LK8QPDK9-183" at bounding box center [249, 81] width 132 height 13
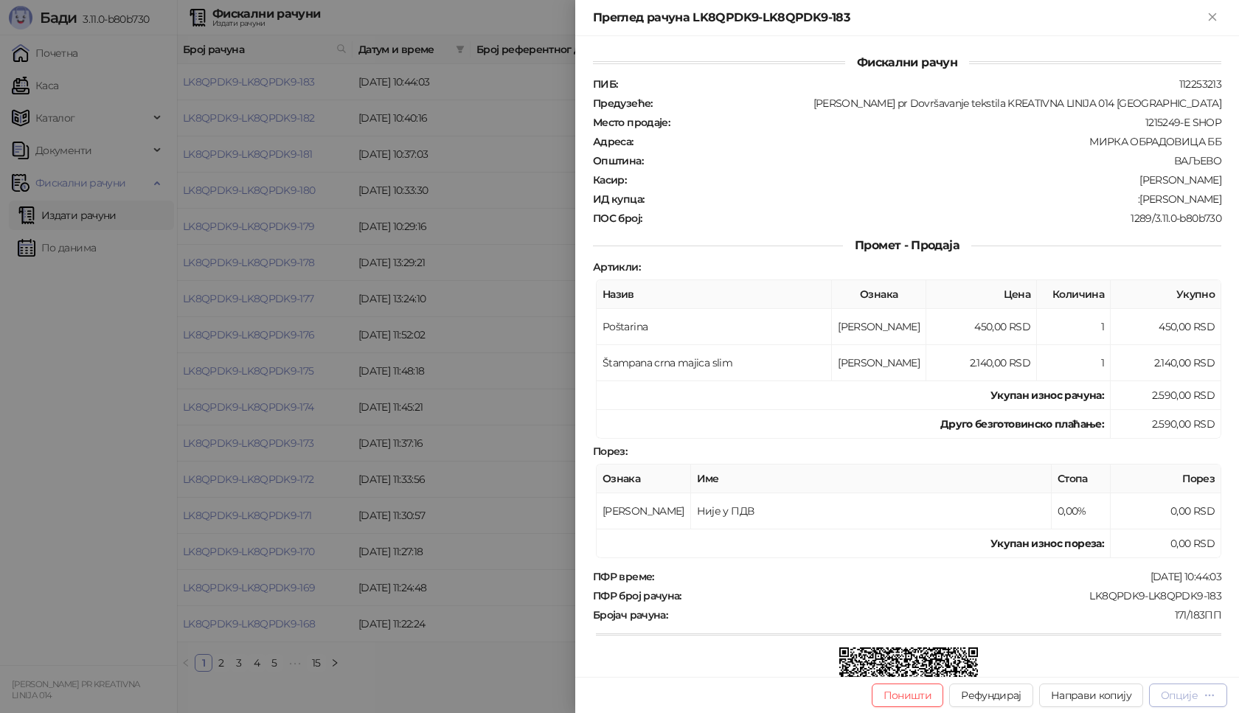
click at [1189, 695] on div "Опције" at bounding box center [1179, 695] width 37 height 13
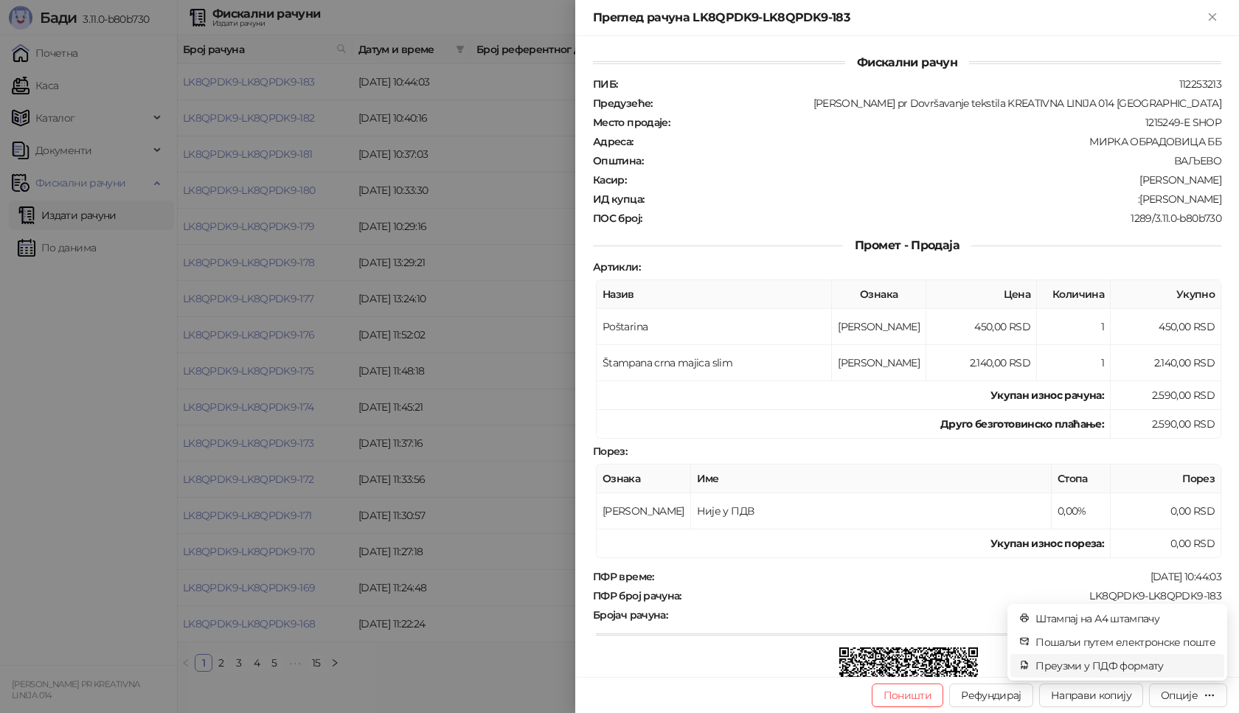
click at [1150, 664] on span "Преузми у ПДФ формату" at bounding box center [1125, 666] width 180 height 16
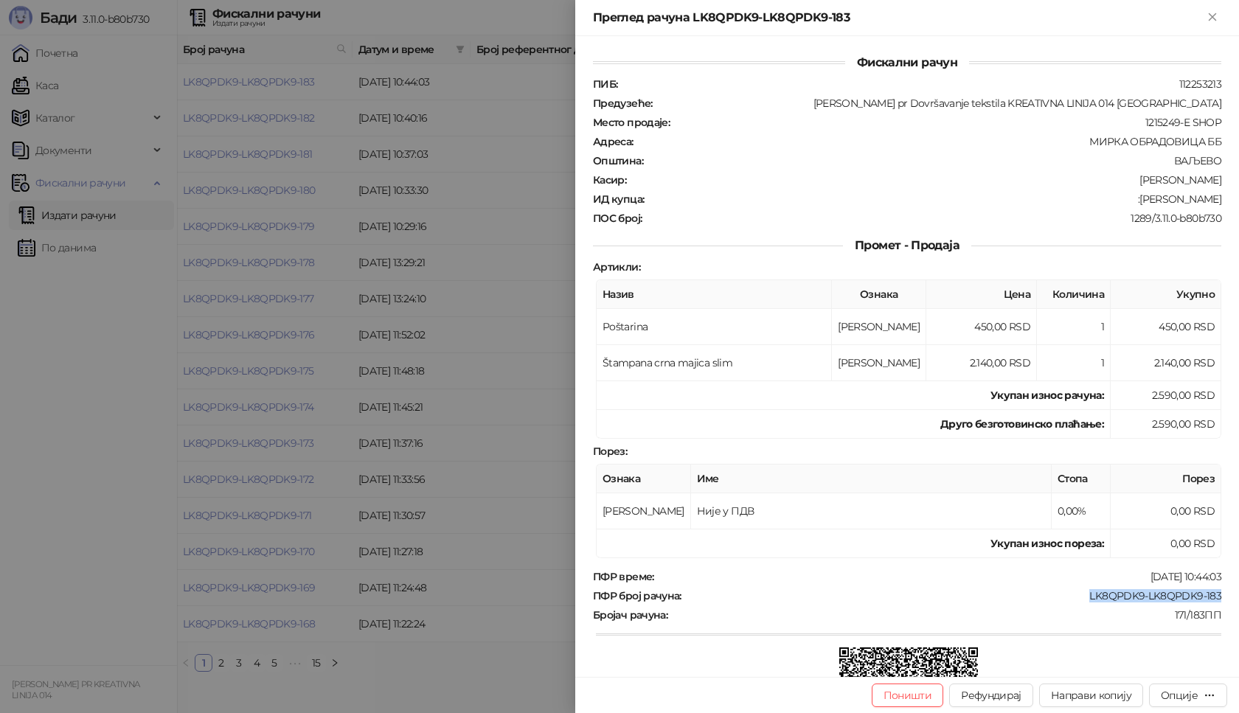
drag, startPoint x: 1209, startPoint y: 594, endPoint x: 1077, endPoint y: 591, distance: 132.0
click at [1077, 591] on div "LK8QPDK9-LK8QPDK9-183" at bounding box center [953, 595] width 540 height 13
copy div "LK8QPDK9-LK8QPDK9-183"
drag, startPoint x: 1213, startPoint y: 199, endPoint x: 1138, endPoint y: 198, distance: 75.2
click at [1138, 198] on div "Фискални рачун ПИБ : 112253213 Предузеће : Marija Raković pr Dovršavanje teksti…" at bounding box center [907, 356] width 664 height 641
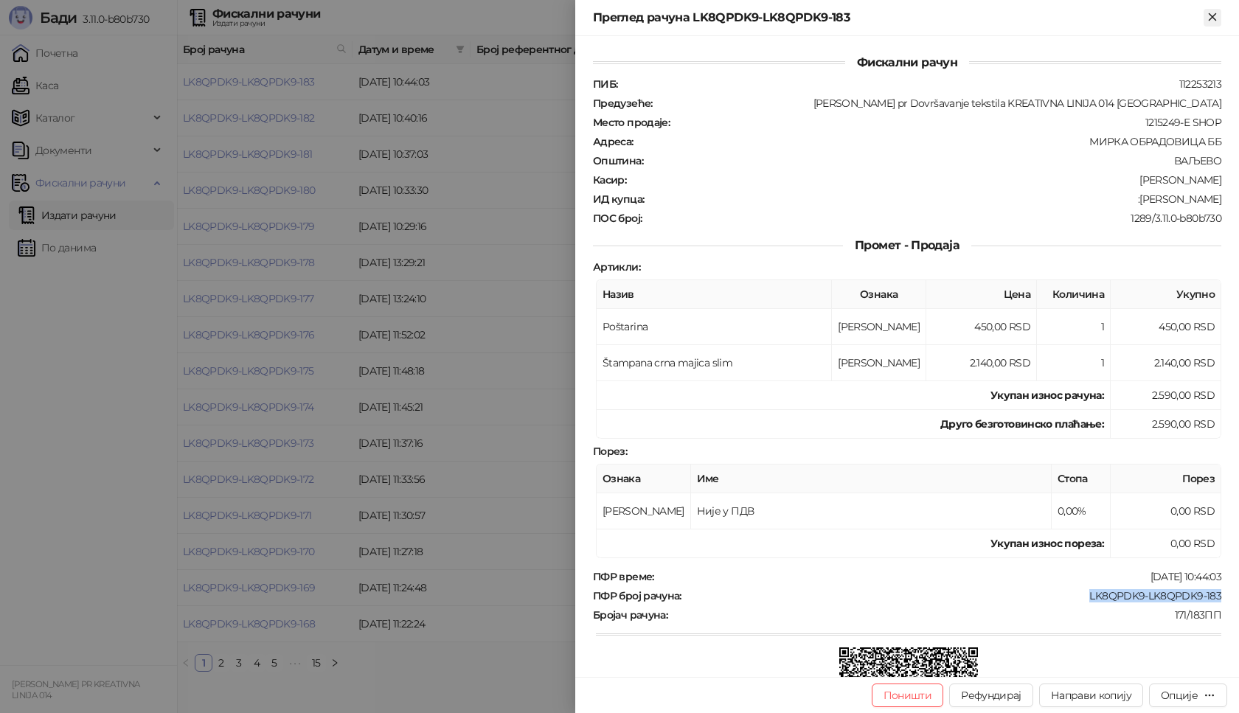
click at [1210, 14] on icon "Close" at bounding box center [1212, 16] width 7 height 7
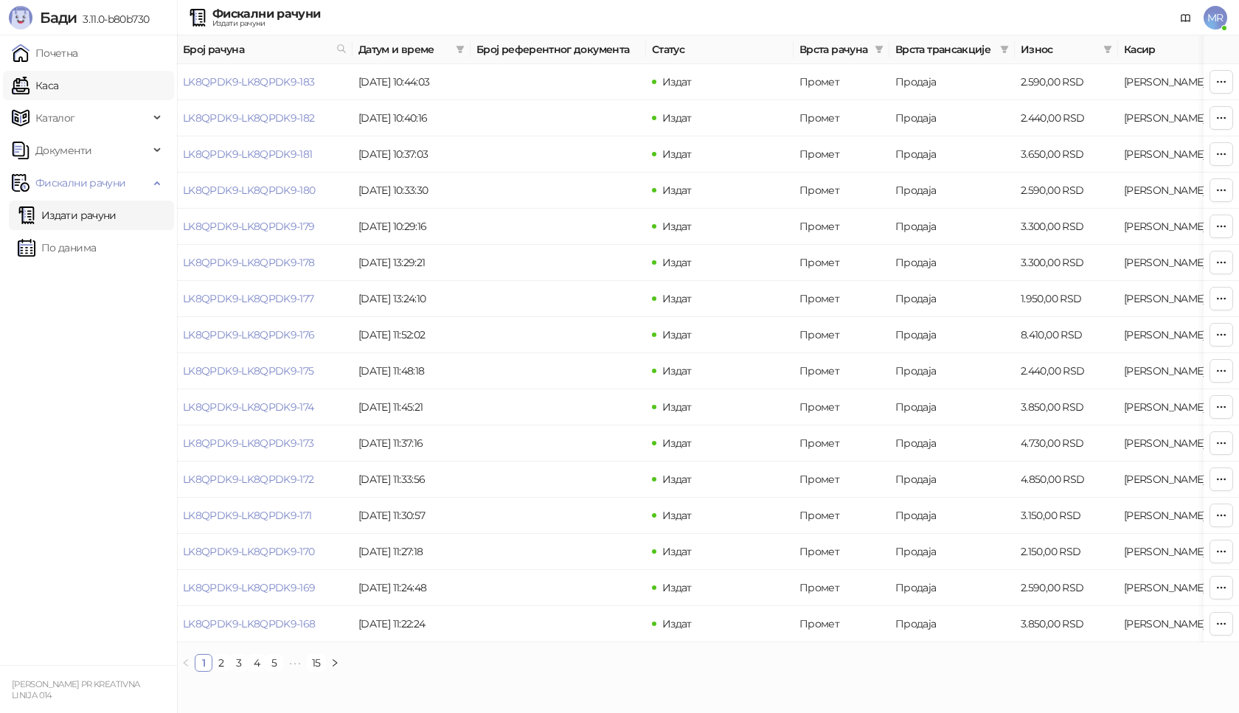
click at [57, 82] on link "Каса" at bounding box center [35, 85] width 46 height 29
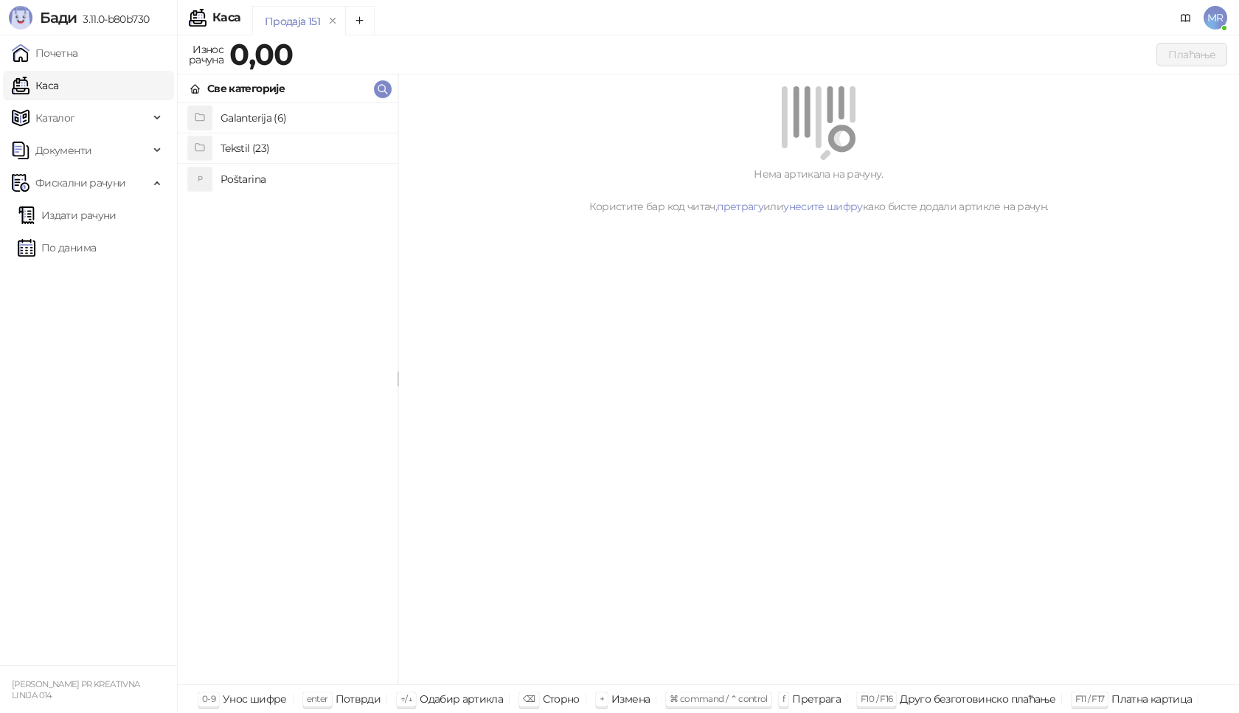
click at [272, 179] on h4 "Poštarina" at bounding box center [302, 179] width 165 height 24
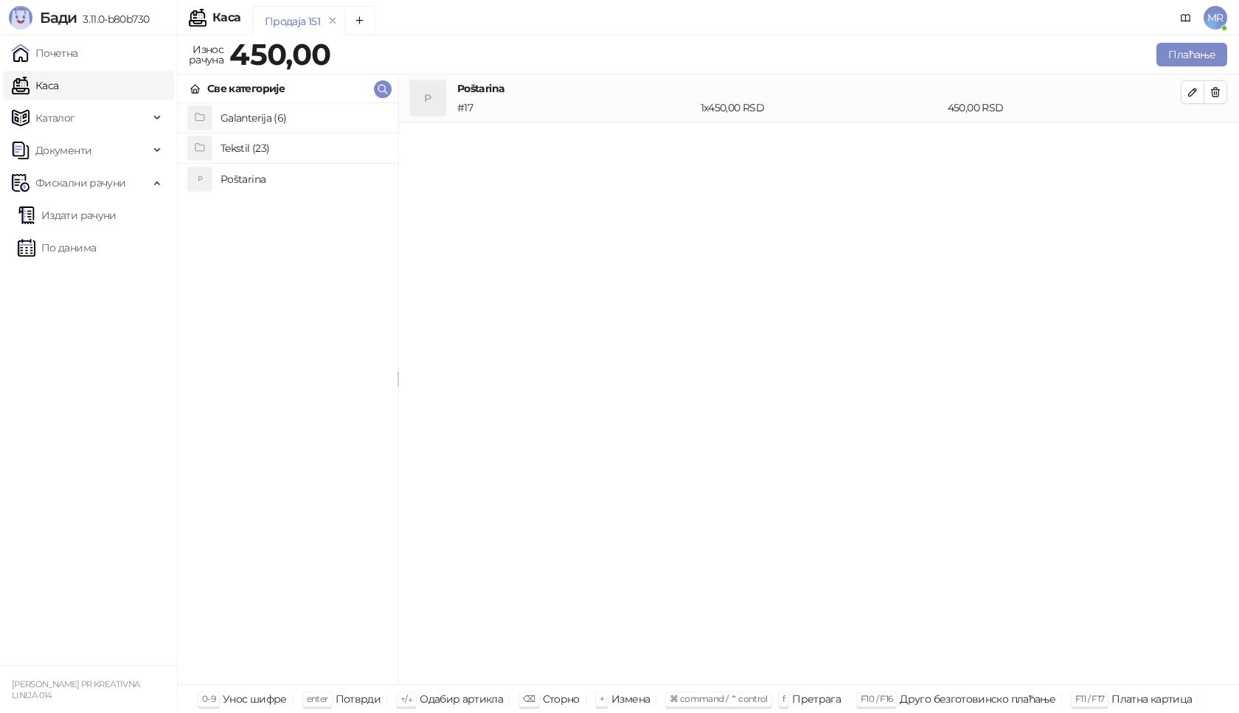
click at [253, 150] on h4 "Tekstil (23)" at bounding box center [302, 148] width 165 height 24
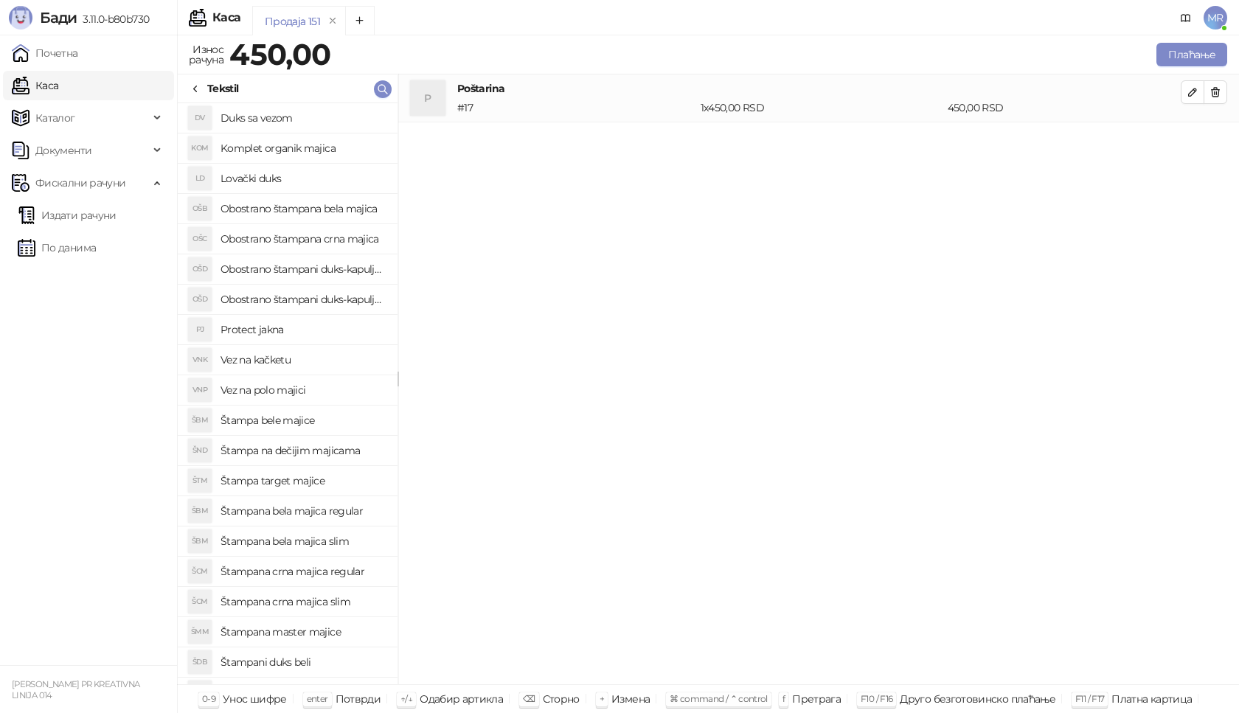
click at [338, 572] on h4 "Štampana crna majica regular" at bounding box center [302, 572] width 165 height 24
click at [1198, 142] on icon "button" at bounding box center [1193, 140] width 12 height 12
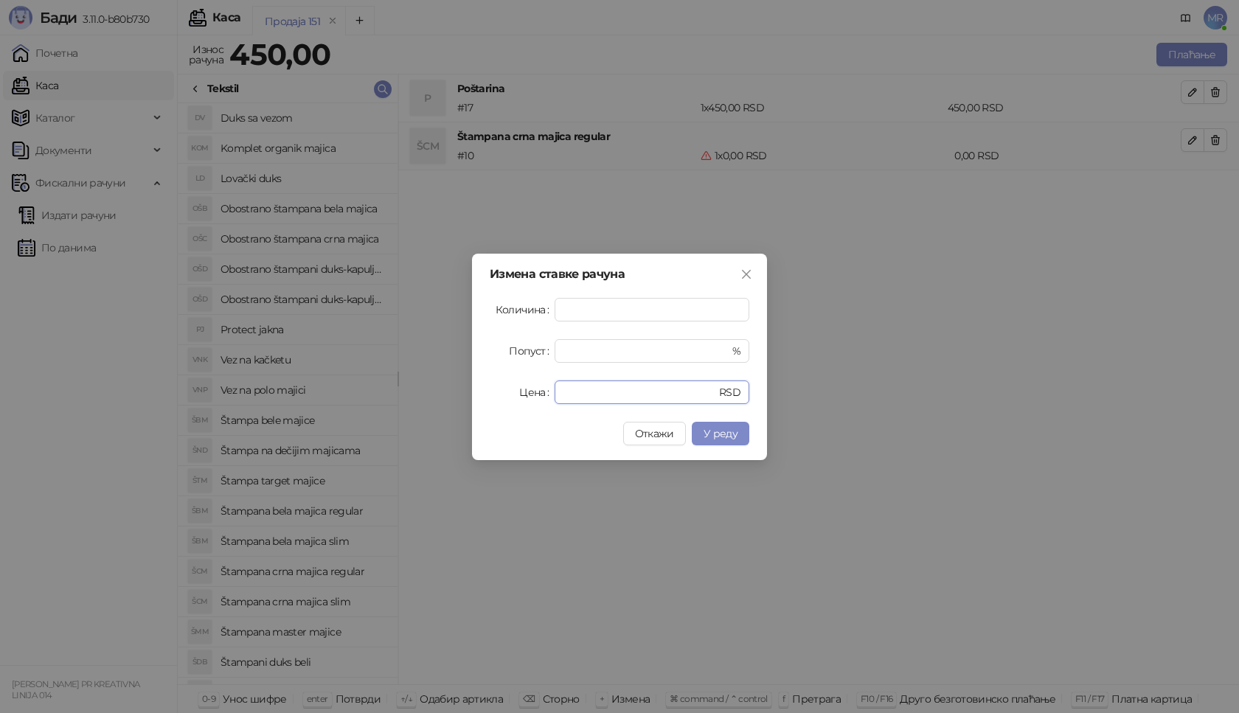
drag, startPoint x: 581, startPoint y: 389, endPoint x: 479, endPoint y: 395, distance: 101.9
click at [479, 395] on div "Измена ставке рачуна Количина * Попуст * % Цена * RSD Откажи У реду" at bounding box center [619, 357] width 295 height 206
type input "****"
click at [714, 434] on span "У реду" at bounding box center [721, 433] width 34 height 13
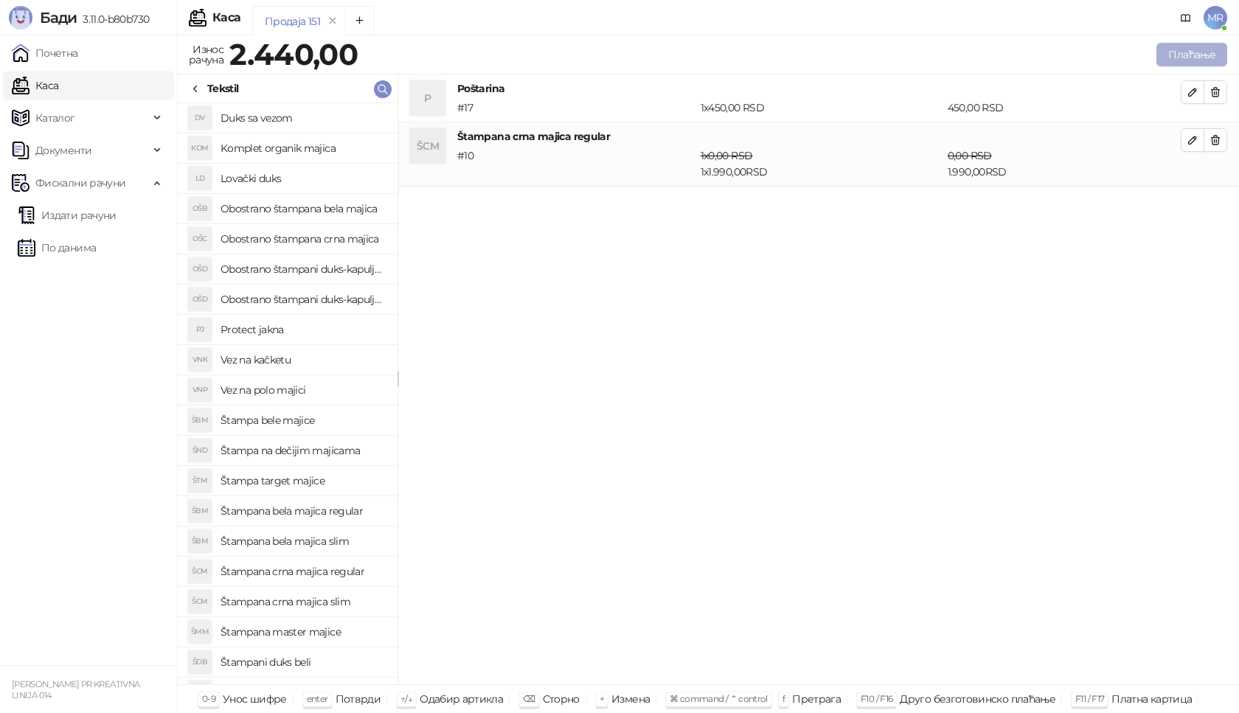
click at [1187, 56] on button "Плаћање" at bounding box center [1191, 55] width 71 height 24
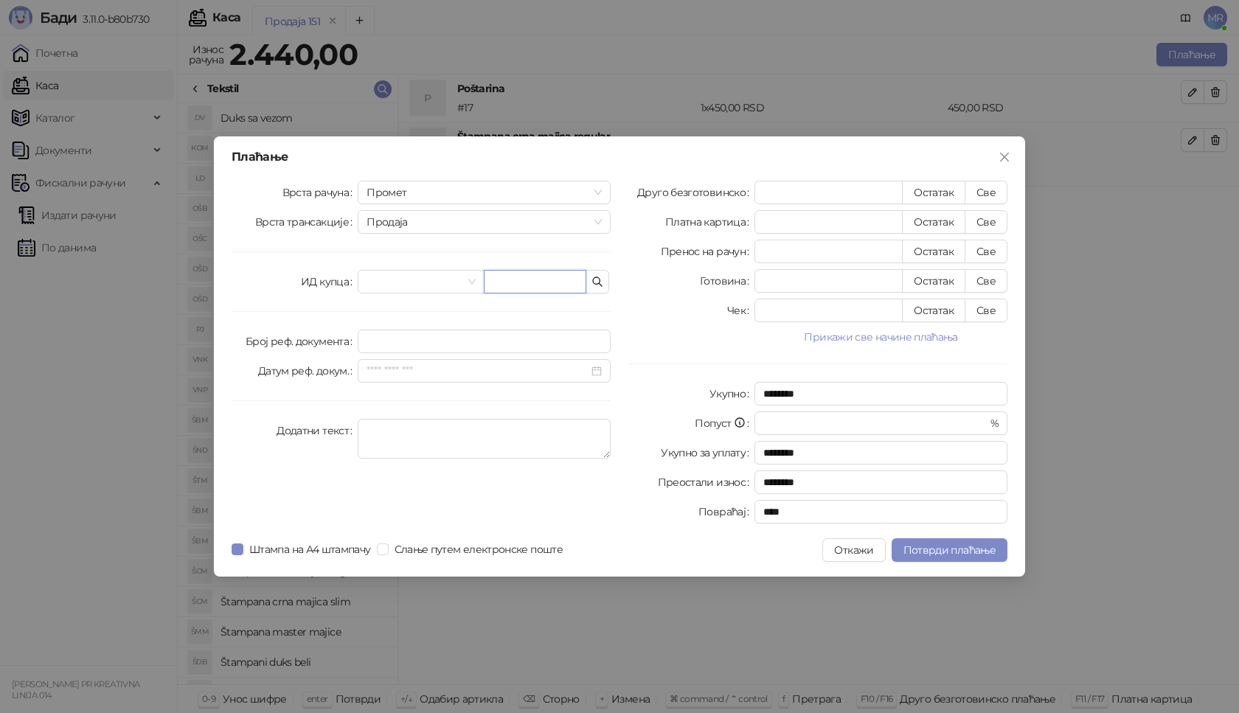
click at [515, 281] on input "text" at bounding box center [535, 282] width 103 height 24
paste input "**********"
type input "**********"
click at [994, 195] on button "Све" at bounding box center [986, 193] width 43 height 24
type input "****"
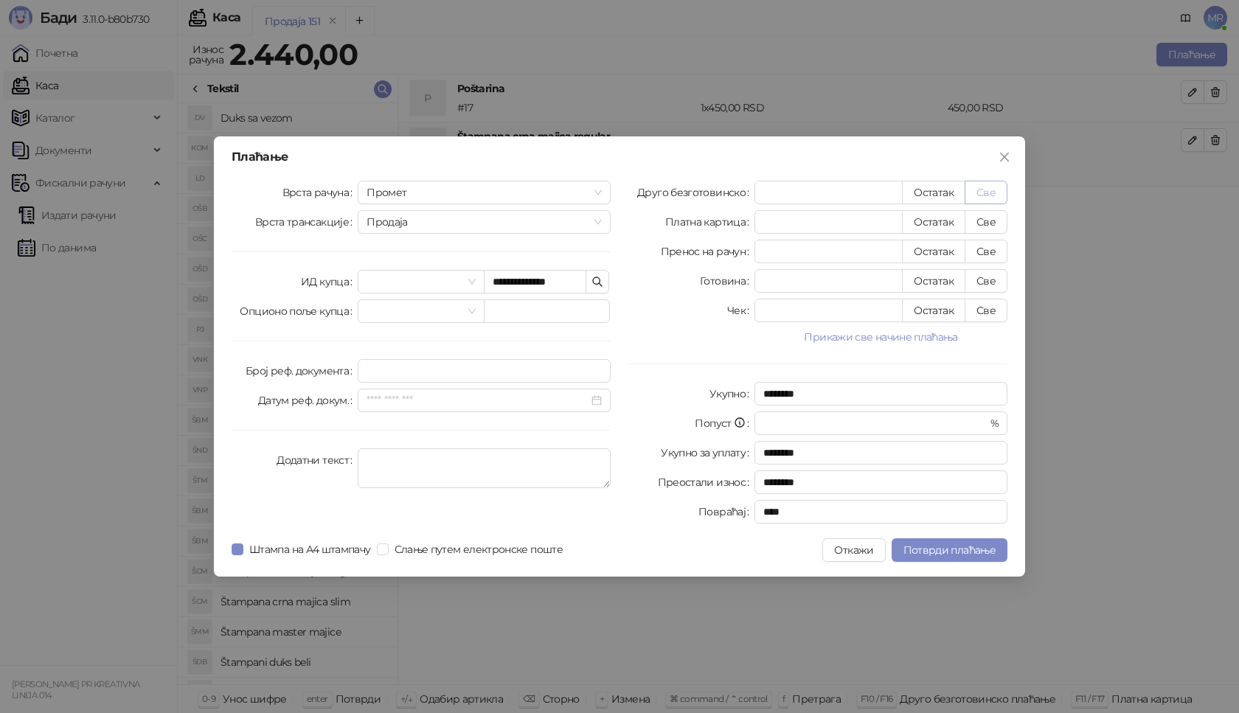
type input "****"
click at [951, 552] on span "Потврди плаћање" at bounding box center [949, 549] width 92 height 13
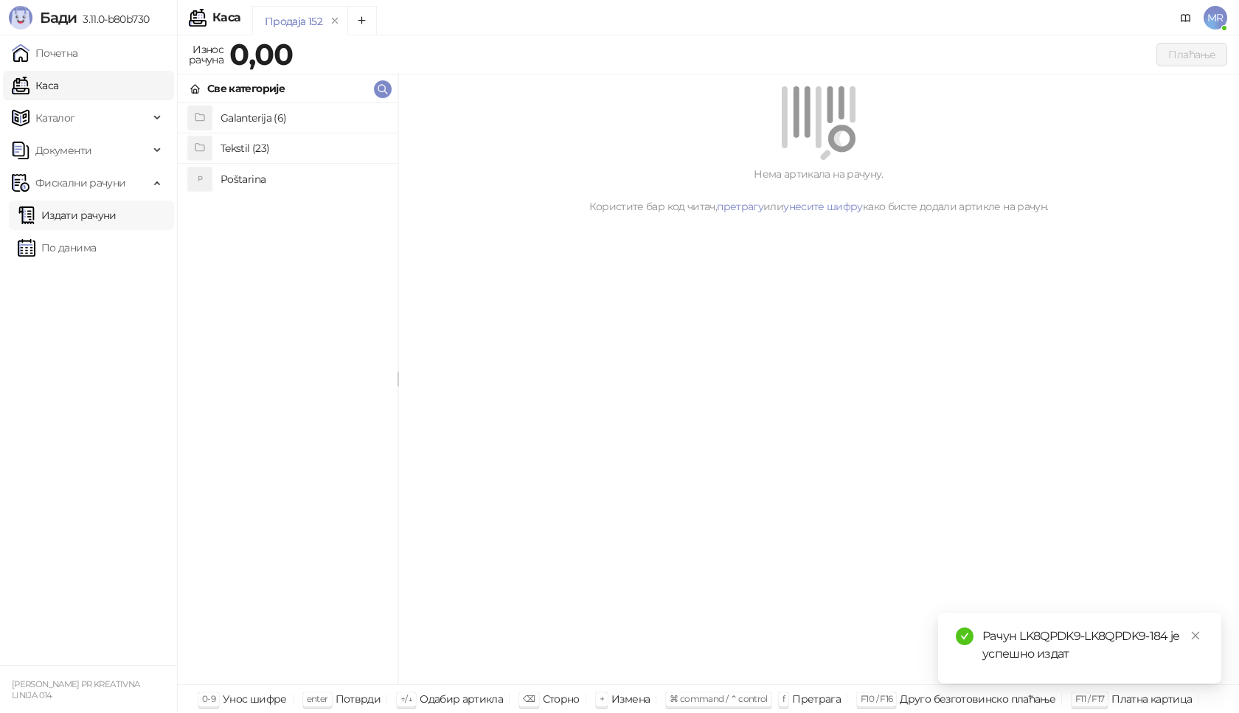
click at [117, 218] on link "Издати рачуни" at bounding box center [67, 215] width 99 height 29
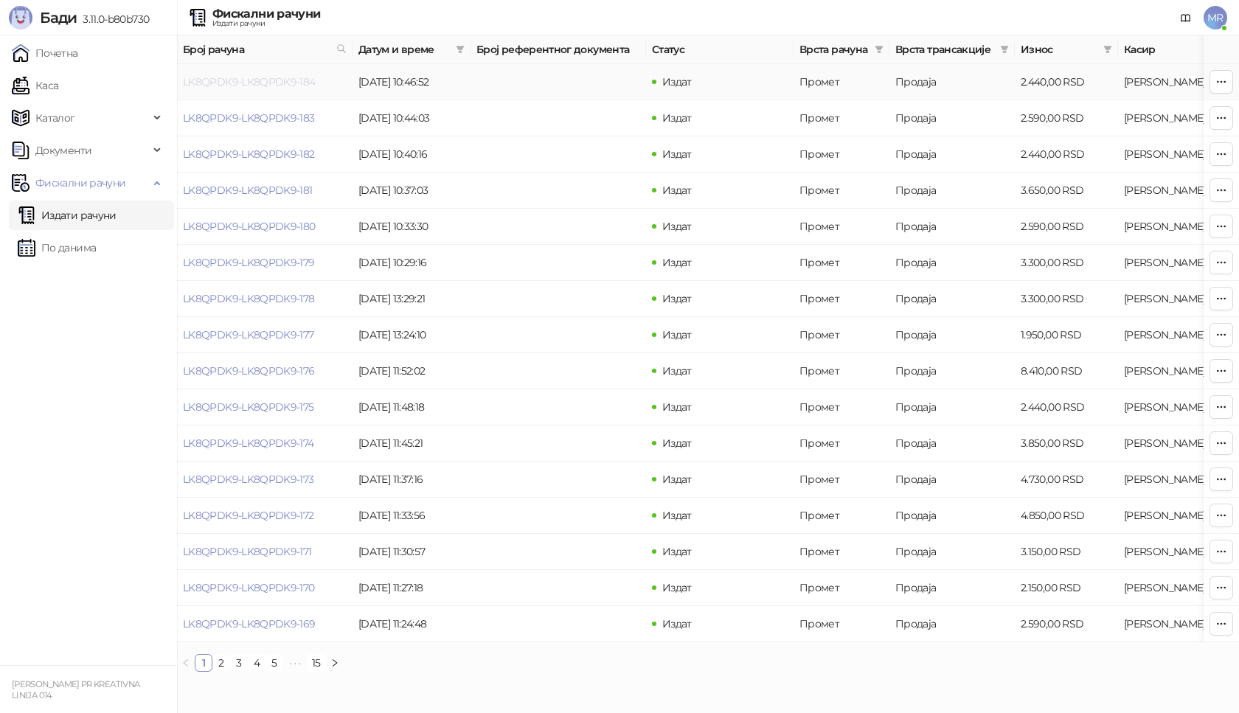
click at [254, 83] on link "LK8QPDK9-LK8QPDK9-184" at bounding box center [249, 81] width 133 height 13
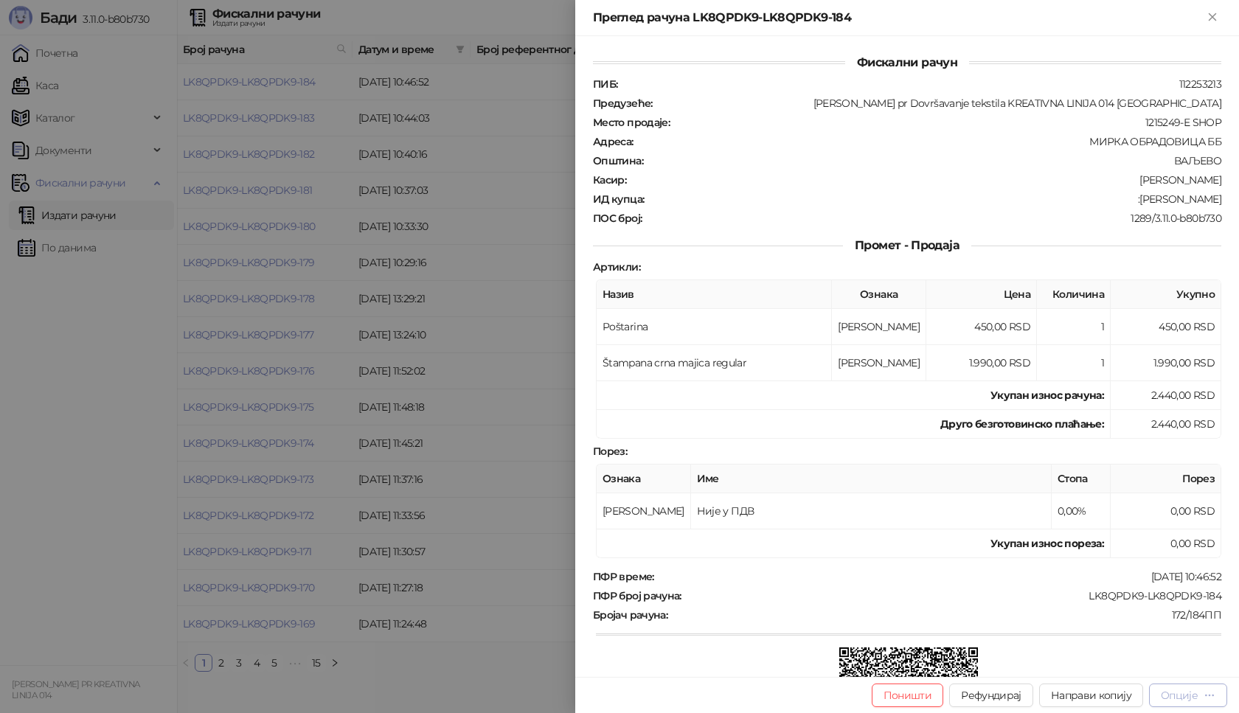
click at [1187, 696] on div "Опције" at bounding box center [1179, 695] width 37 height 13
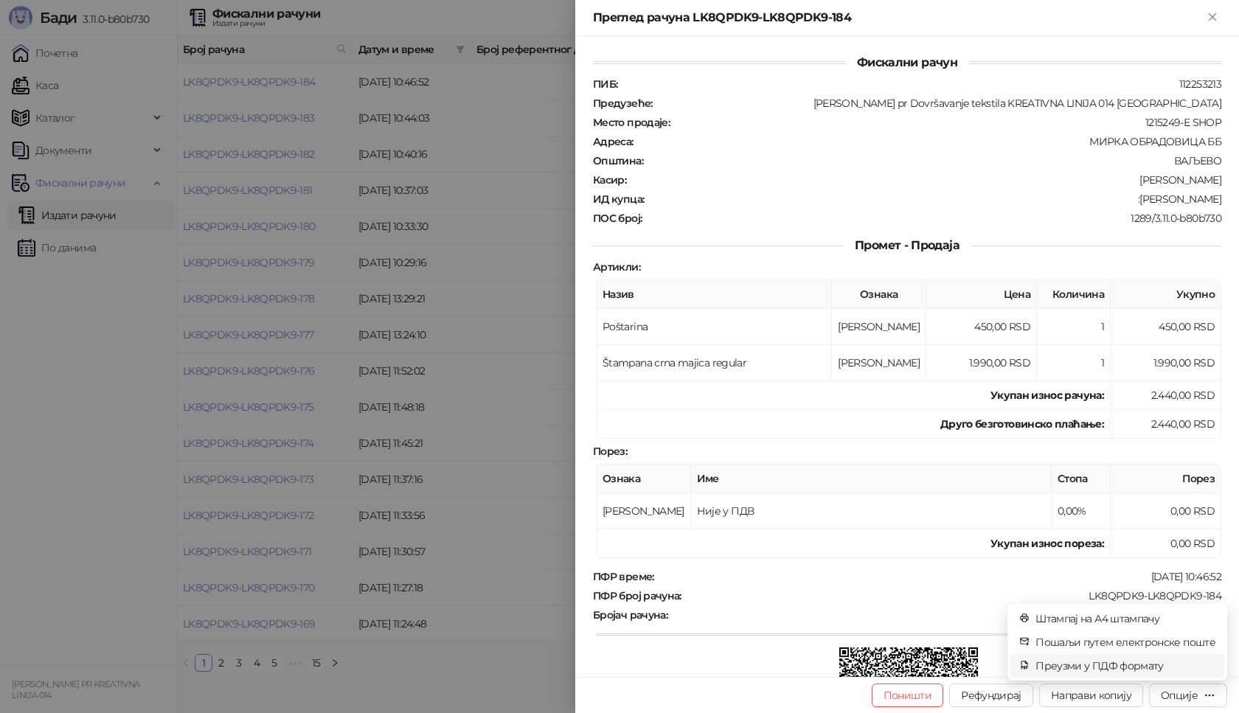
click at [1160, 665] on span "Преузми у ПДФ формату" at bounding box center [1125, 666] width 180 height 16
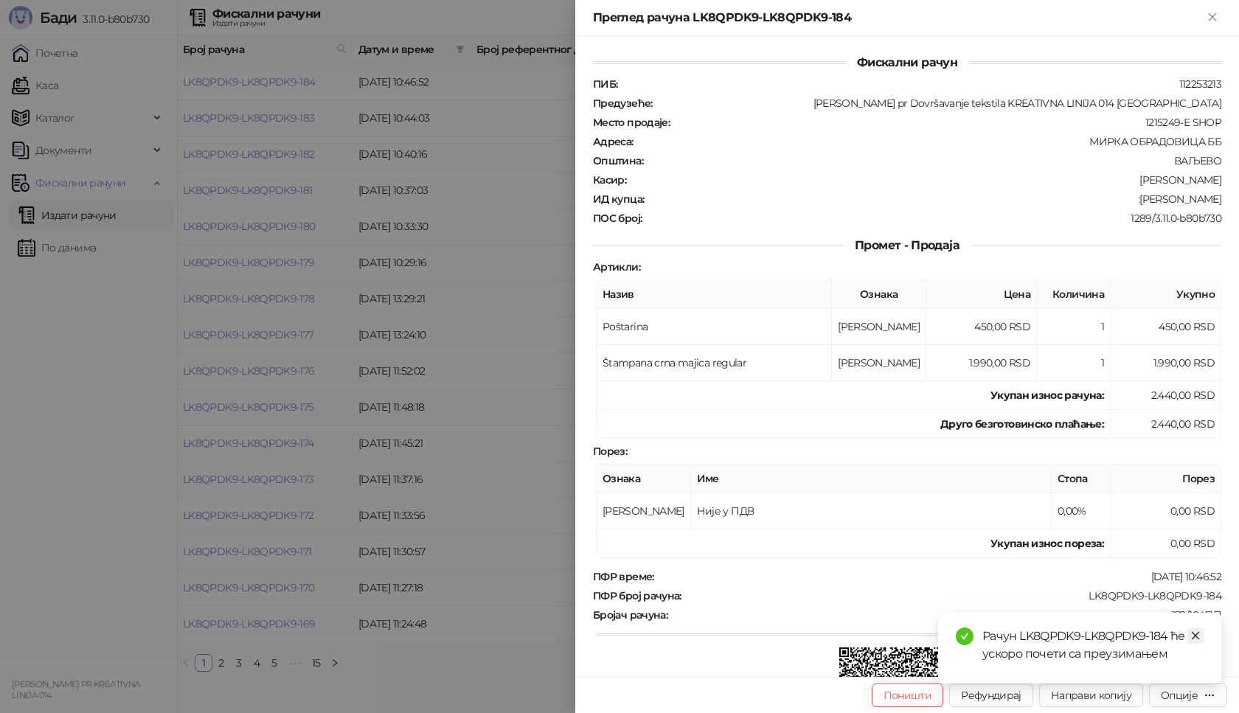
click at [1195, 640] on icon "close" at bounding box center [1195, 636] width 10 height 10
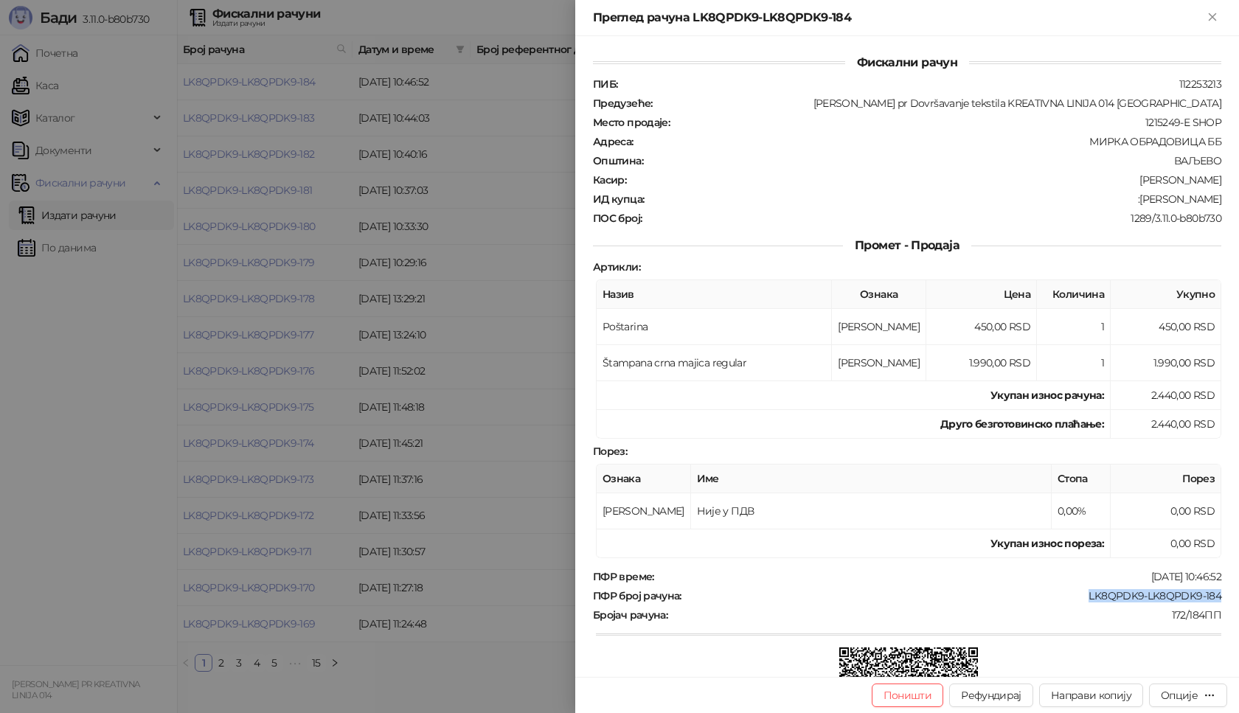
drag, startPoint x: 1211, startPoint y: 598, endPoint x: 1073, endPoint y: 594, distance: 138.0
click at [1073, 594] on div "ПФР број рачуна : LK8QPDK9-LK8QPDK9-184" at bounding box center [907, 595] width 634 height 13
drag, startPoint x: 1212, startPoint y: 195, endPoint x: 1144, endPoint y: 203, distance: 68.2
click at [1144, 203] on div "Фискални рачун ПИБ : 112253213 Предузеће : Marija Raković pr Dovršavanje teksti…" at bounding box center [907, 356] width 664 height 641
click at [1208, 21] on icon "Close" at bounding box center [1212, 16] width 13 height 13
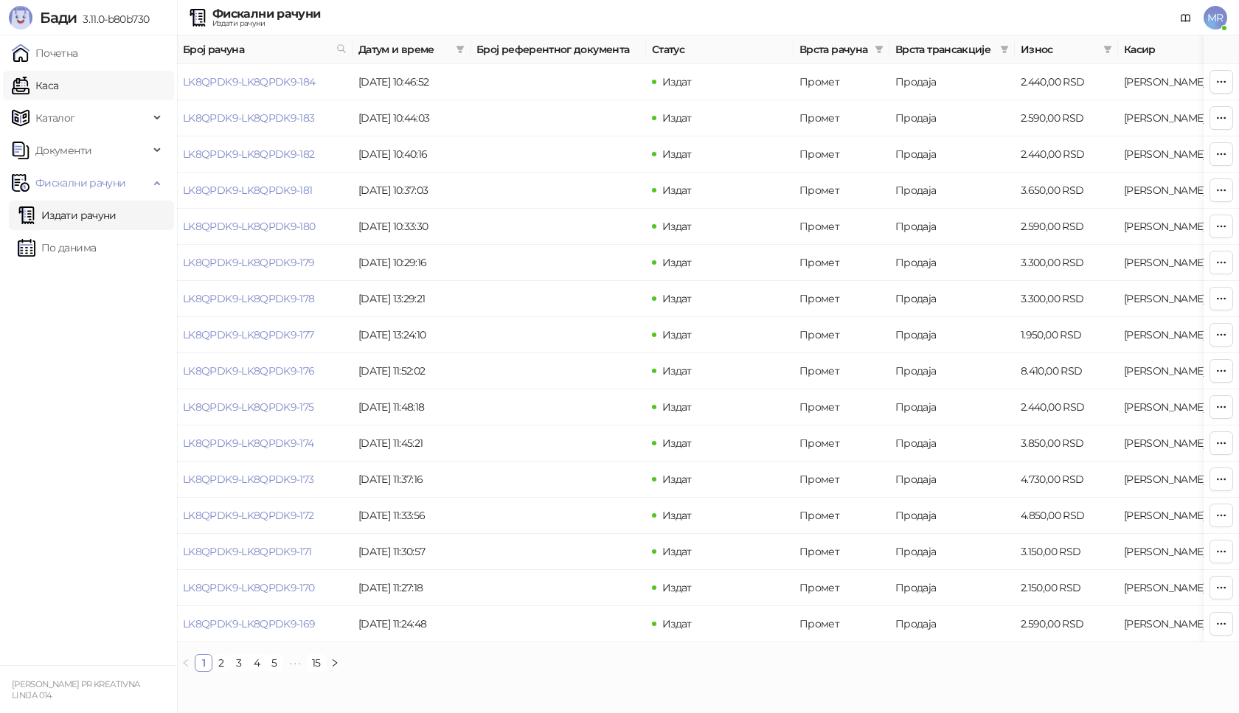
click at [41, 83] on link "Каса" at bounding box center [35, 85] width 46 height 29
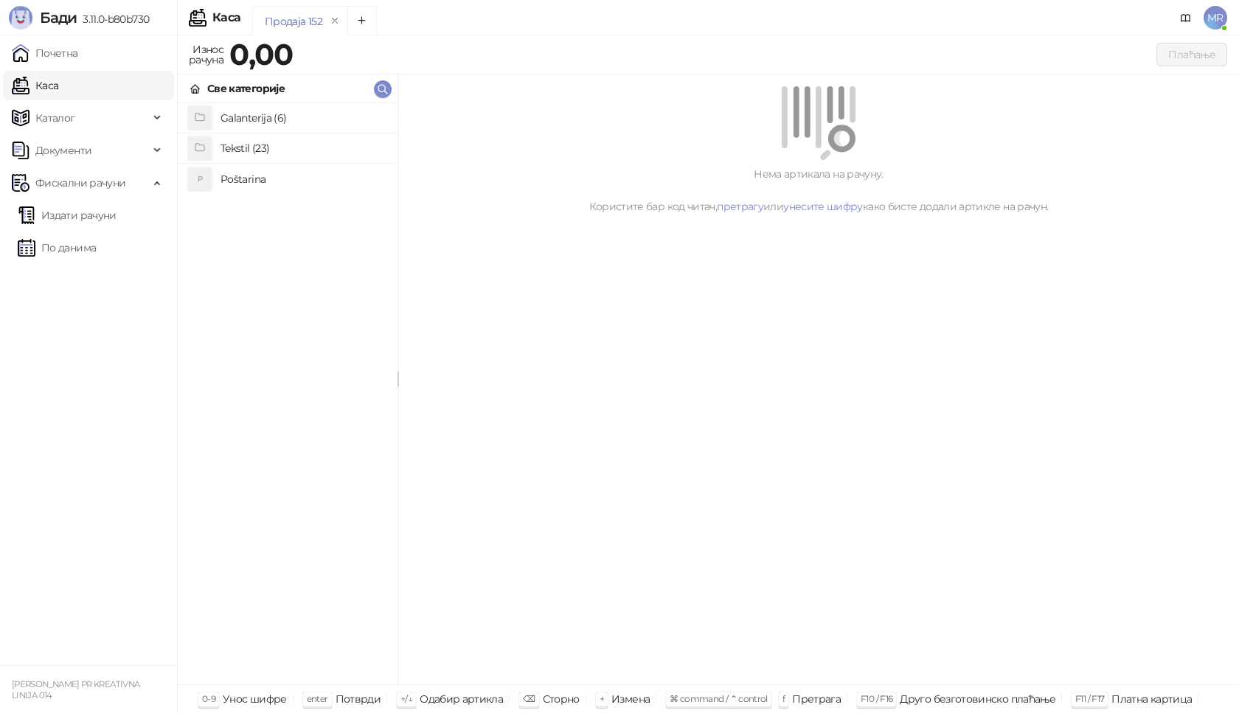
click at [245, 181] on h4 "Poštarina" at bounding box center [302, 179] width 165 height 24
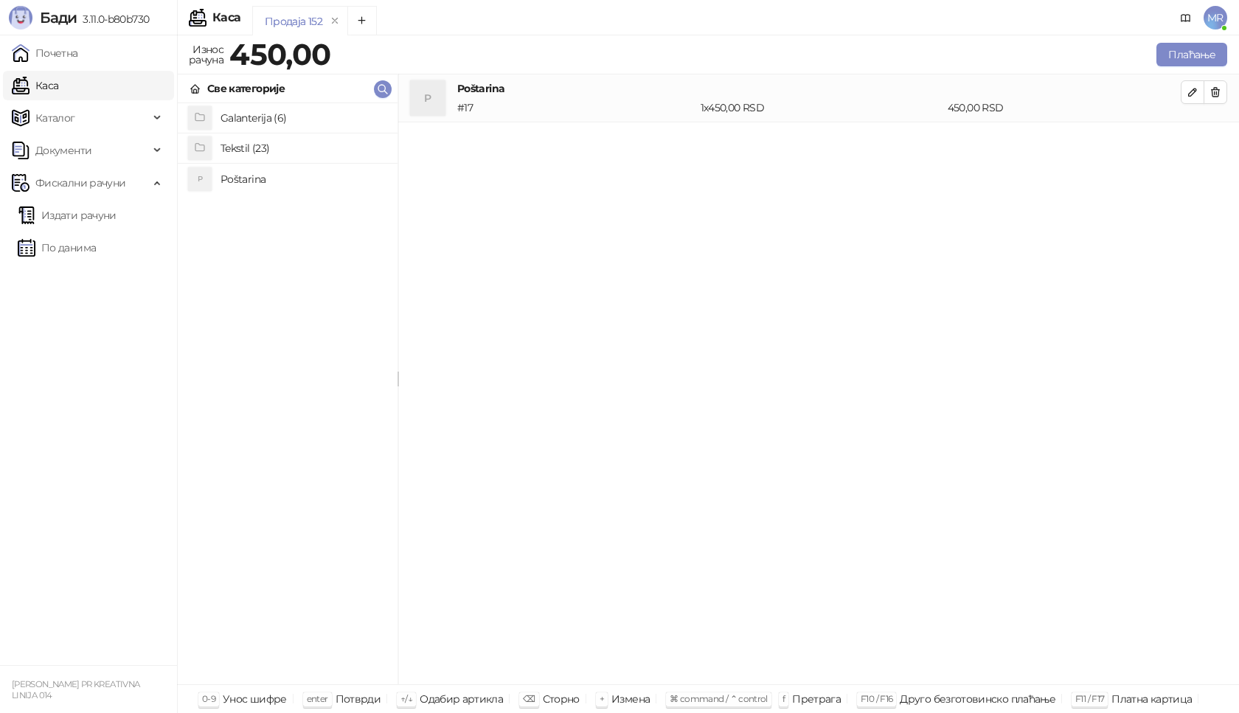
click at [243, 145] on h4 "Tekstil (23)" at bounding box center [302, 148] width 165 height 24
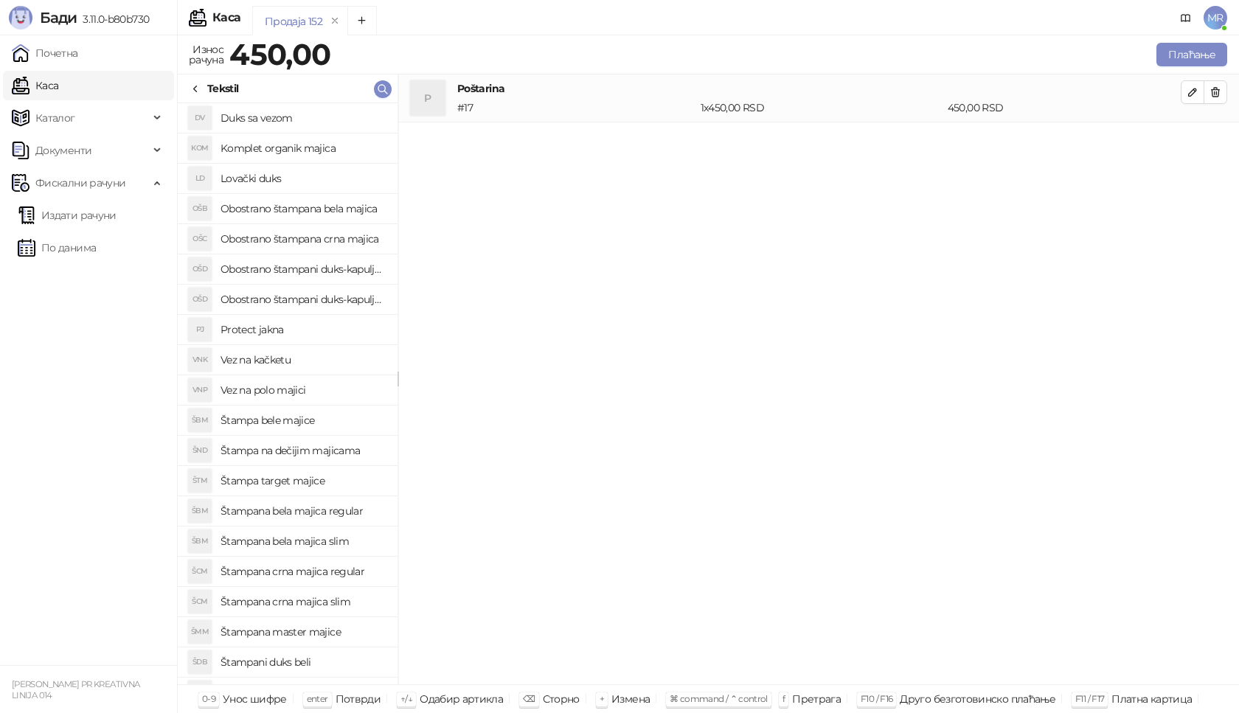
click at [296, 606] on h4 "Štampana crna majica slim" at bounding box center [302, 602] width 165 height 24
click at [1196, 142] on icon "button" at bounding box center [1193, 140] width 12 height 12
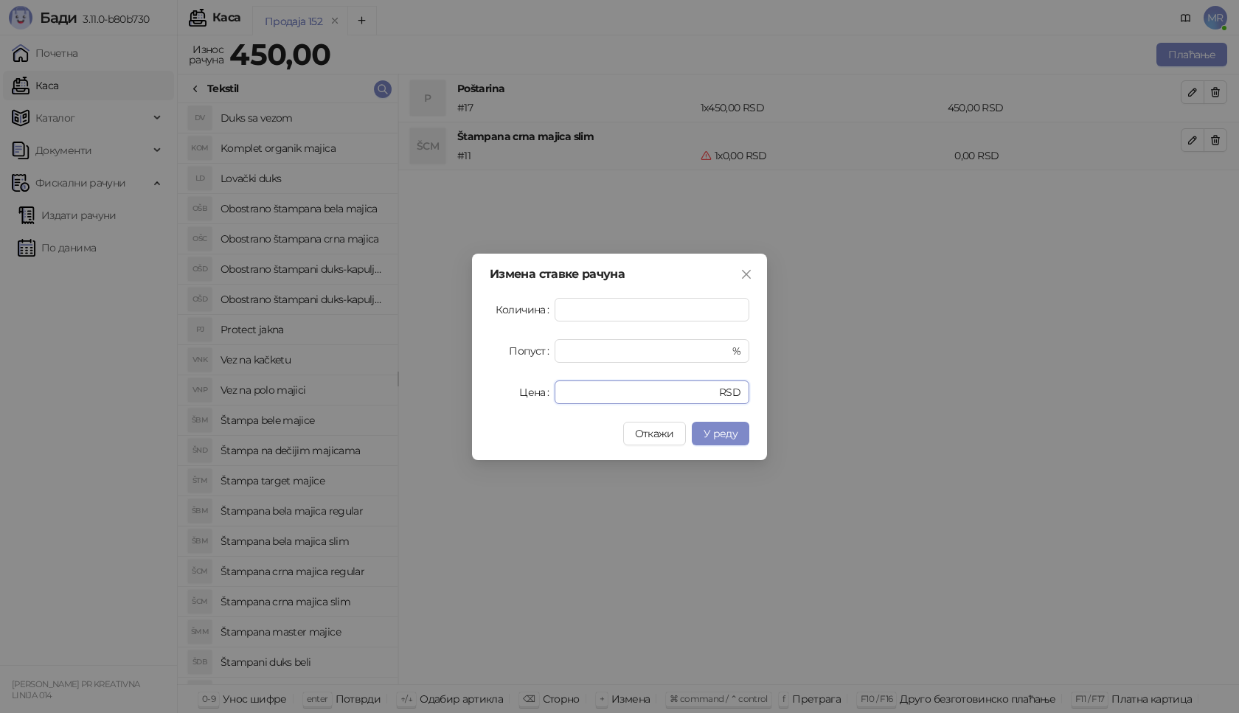
drag, startPoint x: 578, startPoint y: 391, endPoint x: 537, endPoint y: 394, distance: 41.4
click at [537, 394] on div "Цена * RSD" at bounding box center [620, 393] width 260 height 24
type input "****"
click at [725, 437] on span "У реду" at bounding box center [721, 433] width 34 height 13
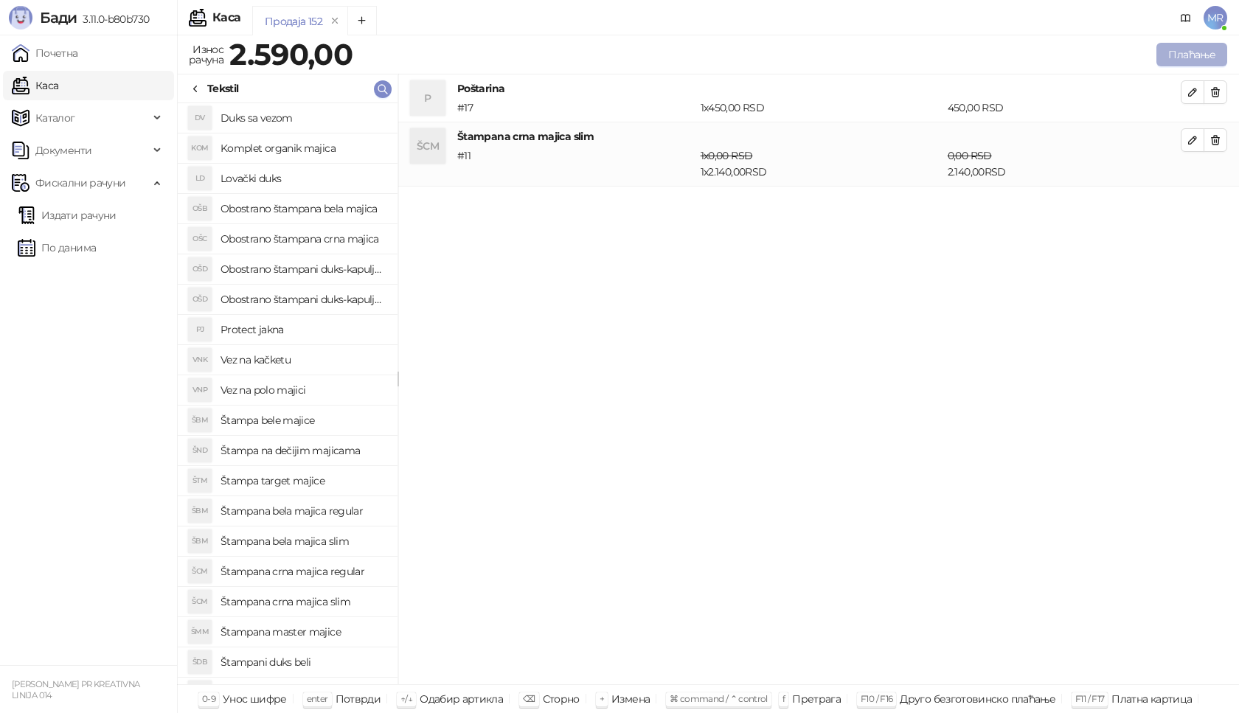
click at [1187, 50] on button "Плаћање" at bounding box center [1191, 55] width 71 height 24
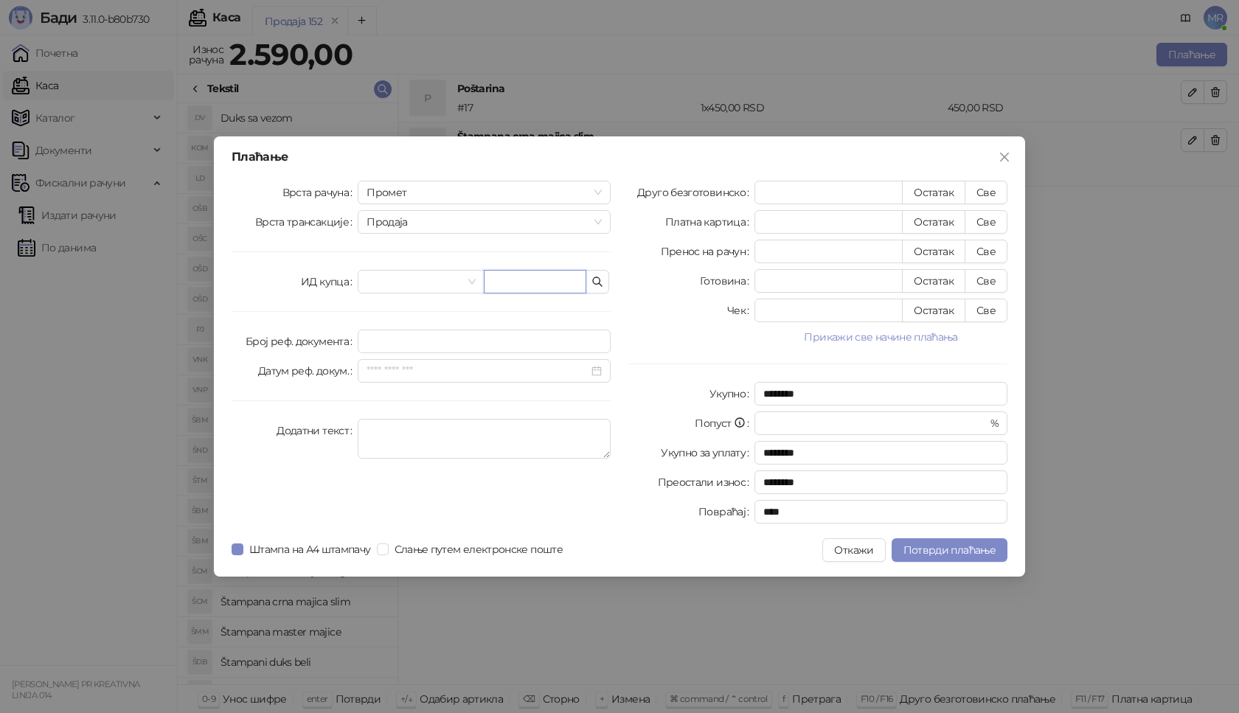
click at [504, 283] on input "text" at bounding box center [535, 282] width 103 height 24
paste input "**********"
type input "**********"
click at [991, 192] on button "Све" at bounding box center [986, 193] width 43 height 24
type input "****"
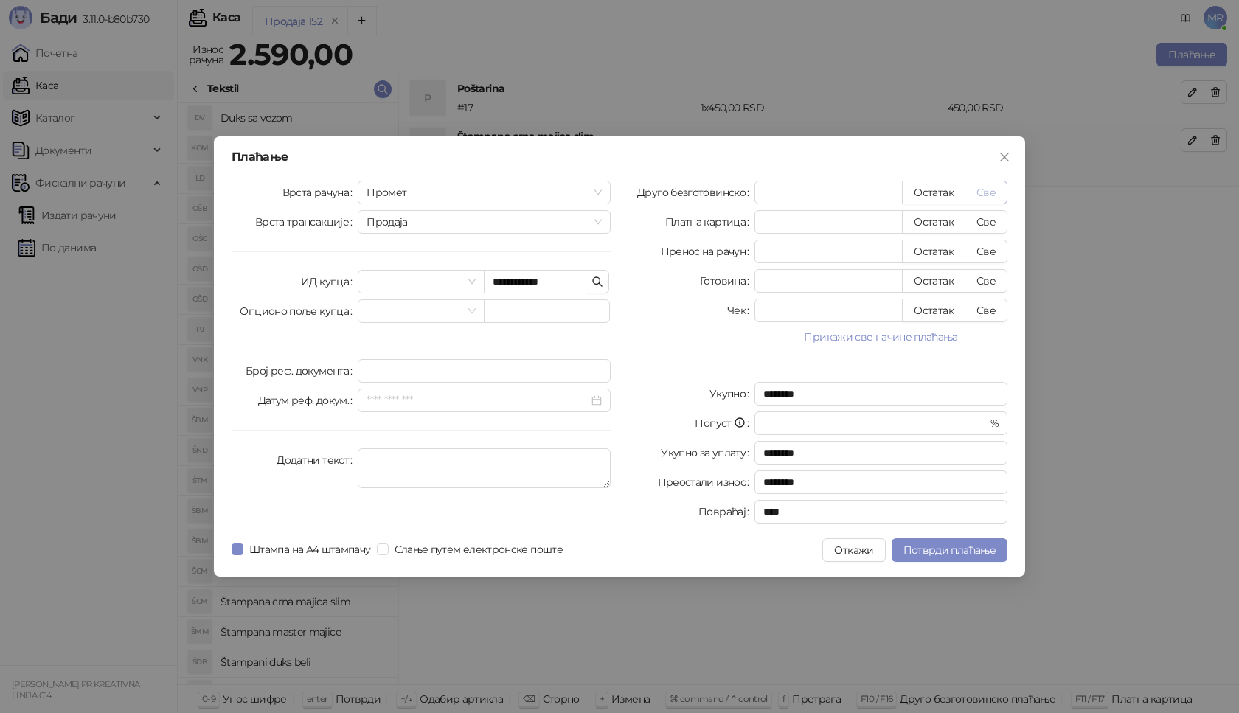
type input "****"
click at [924, 559] on button "Потврди плаћање" at bounding box center [950, 550] width 116 height 24
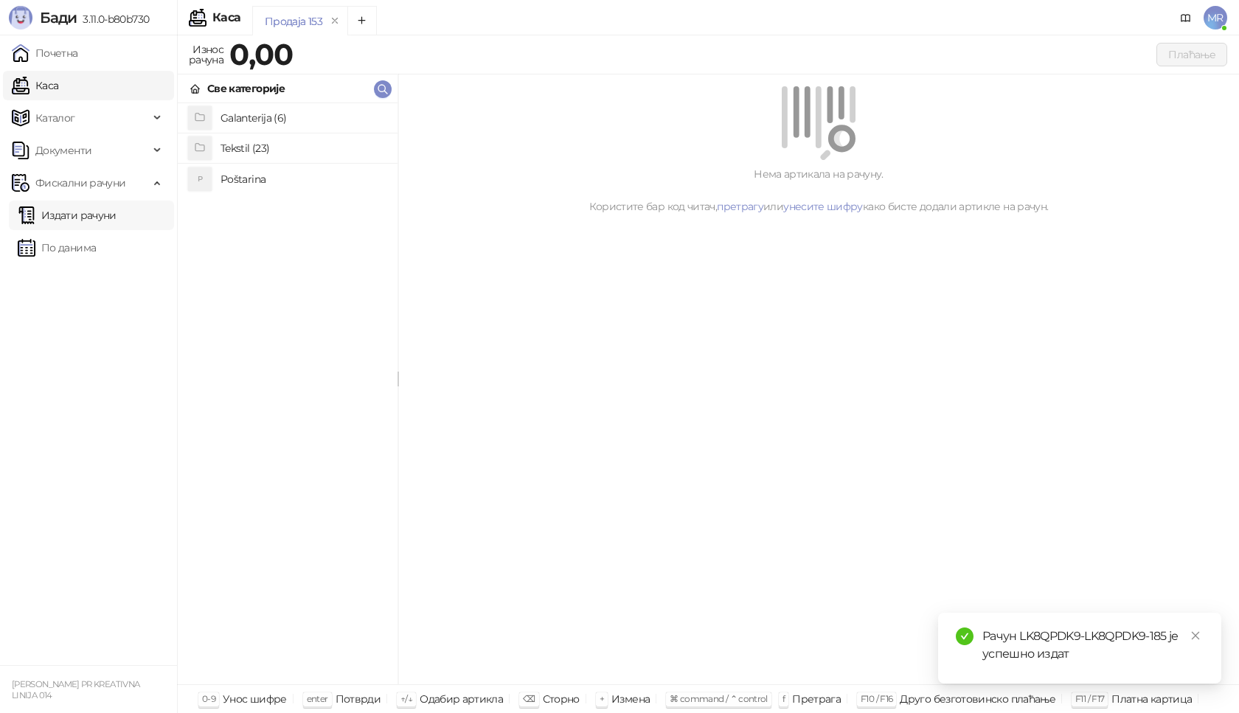
click at [111, 221] on link "Издати рачуни" at bounding box center [67, 215] width 99 height 29
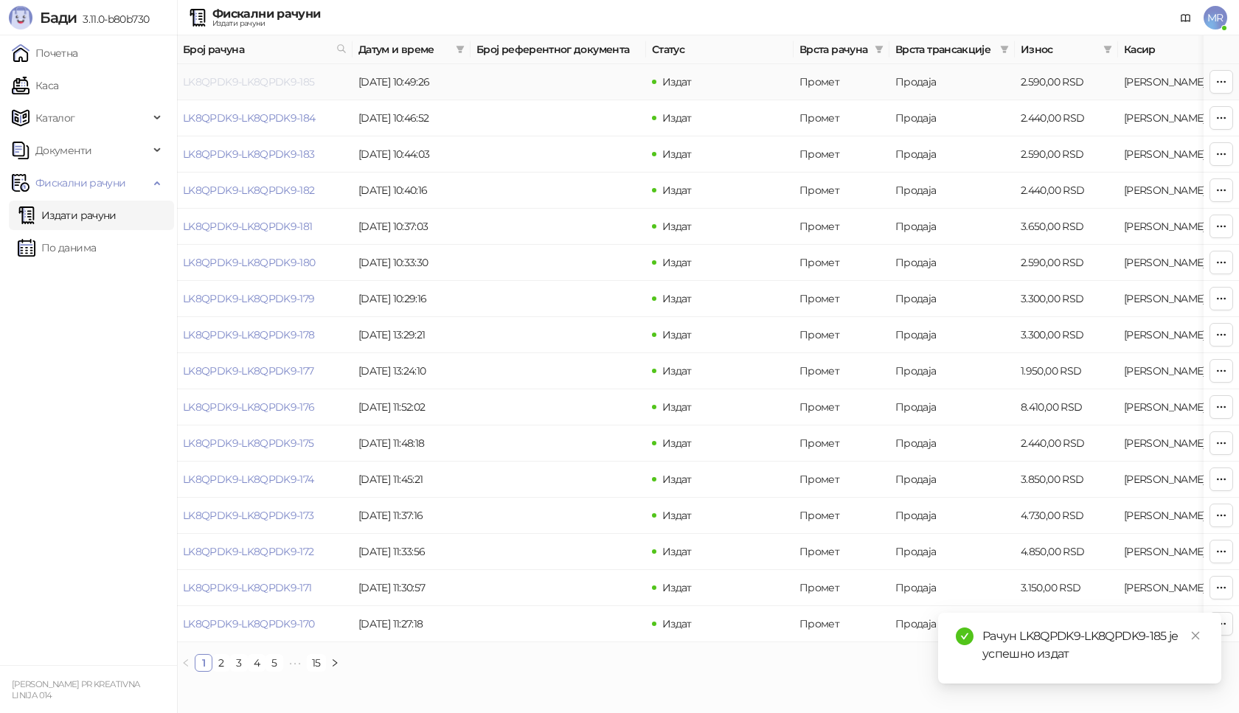
click at [220, 81] on link "LK8QPDK9-LK8QPDK9-185" at bounding box center [249, 81] width 132 height 13
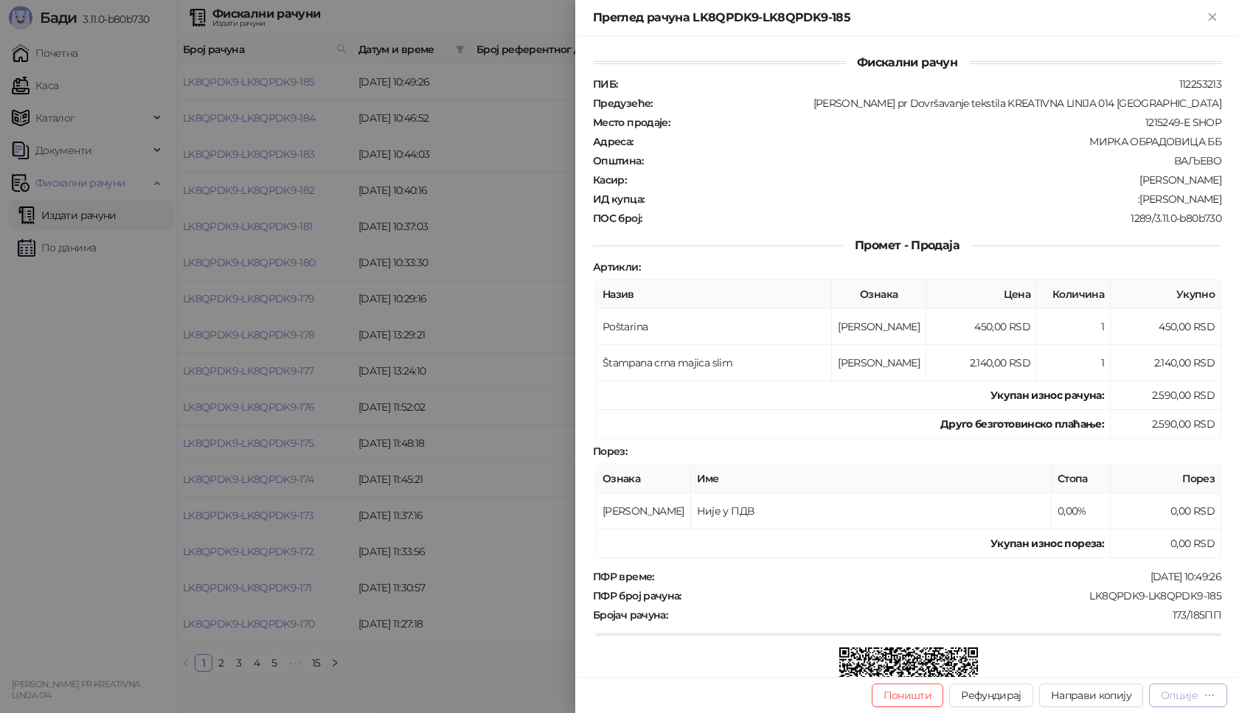
click at [1187, 695] on div "Опције" at bounding box center [1179, 695] width 37 height 13
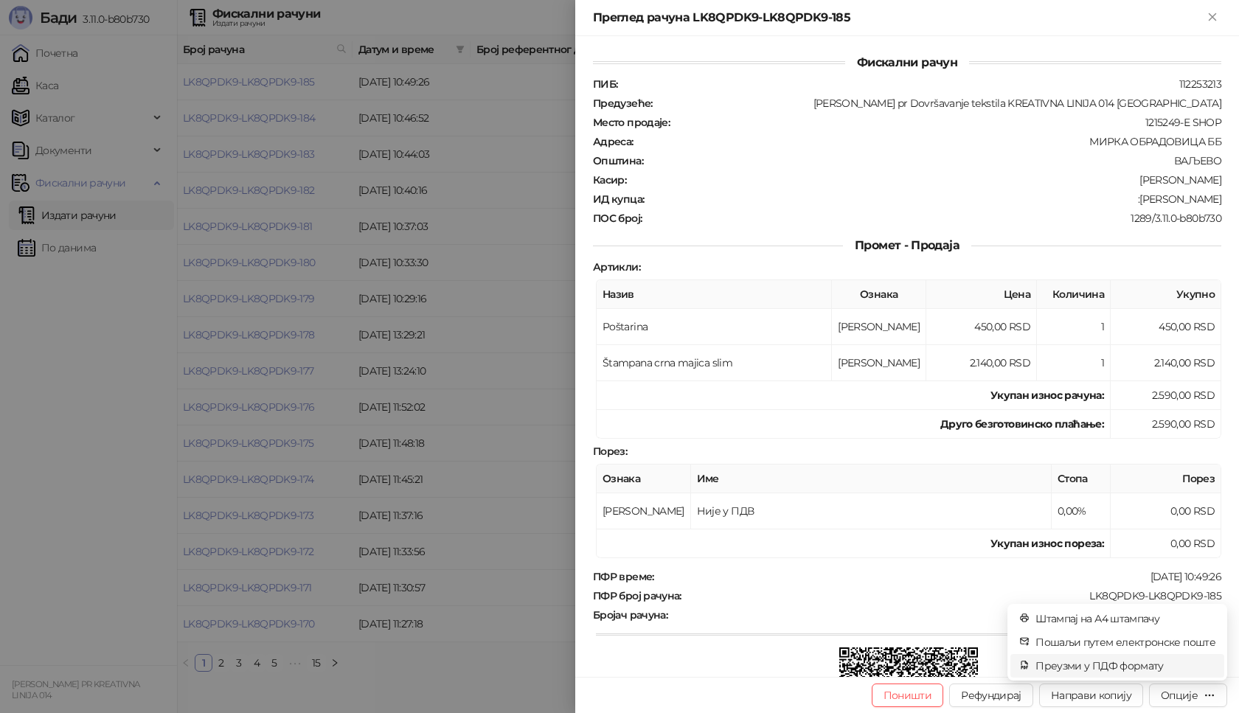
click at [1135, 667] on span "Преузми у ПДФ формату" at bounding box center [1125, 666] width 180 height 16
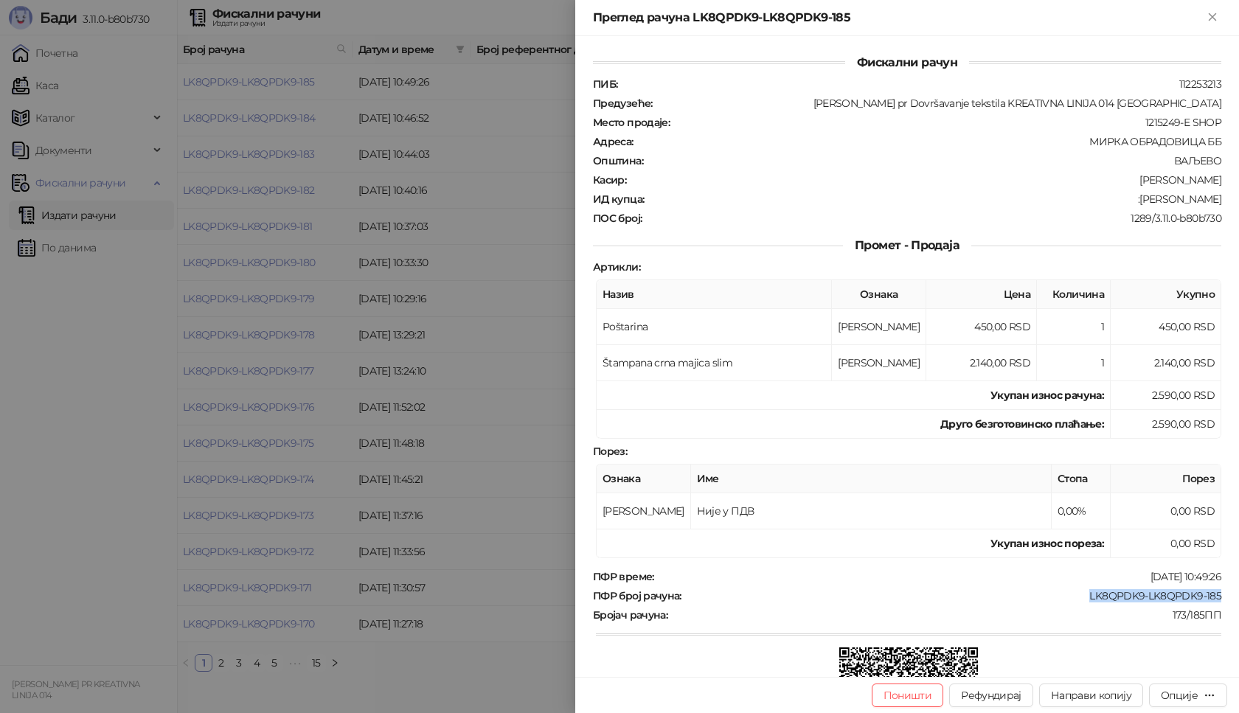
drag, startPoint x: 1215, startPoint y: 597, endPoint x: 1081, endPoint y: 595, distance: 133.5
click at [1081, 595] on div "Фискални рачун ПИБ : 112253213 Предузеће : Marija Raković pr Dovršavanje teksti…" at bounding box center [907, 356] width 664 height 641
drag, startPoint x: 1212, startPoint y: 197, endPoint x: 1150, endPoint y: 199, distance: 62.7
click at [1150, 199] on div "Фискални рачун ПИБ : 112253213 Предузеће : Marija Raković pr Dovršavanje teksti…" at bounding box center [907, 356] width 664 height 641
click at [1208, 13] on icon "Close" at bounding box center [1212, 16] width 13 height 13
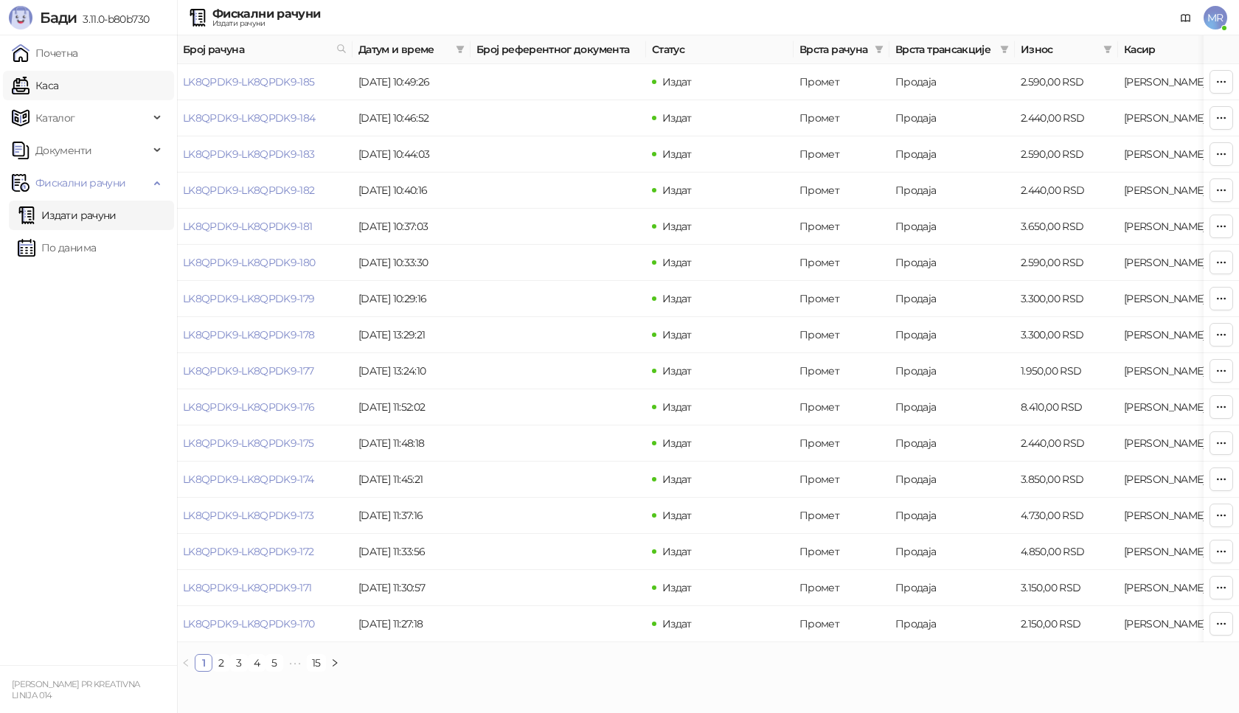
click at [58, 87] on link "Каса" at bounding box center [35, 85] width 46 height 29
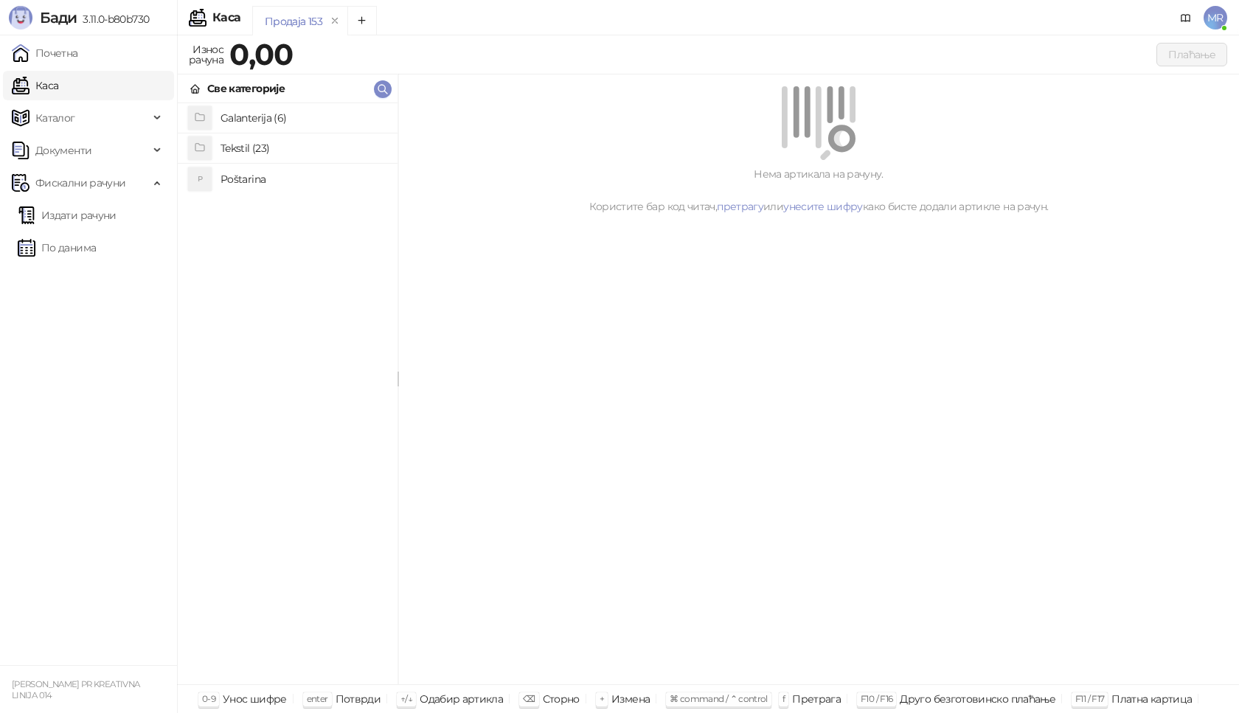
click at [247, 179] on h4 "Poštarina" at bounding box center [302, 179] width 165 height 24
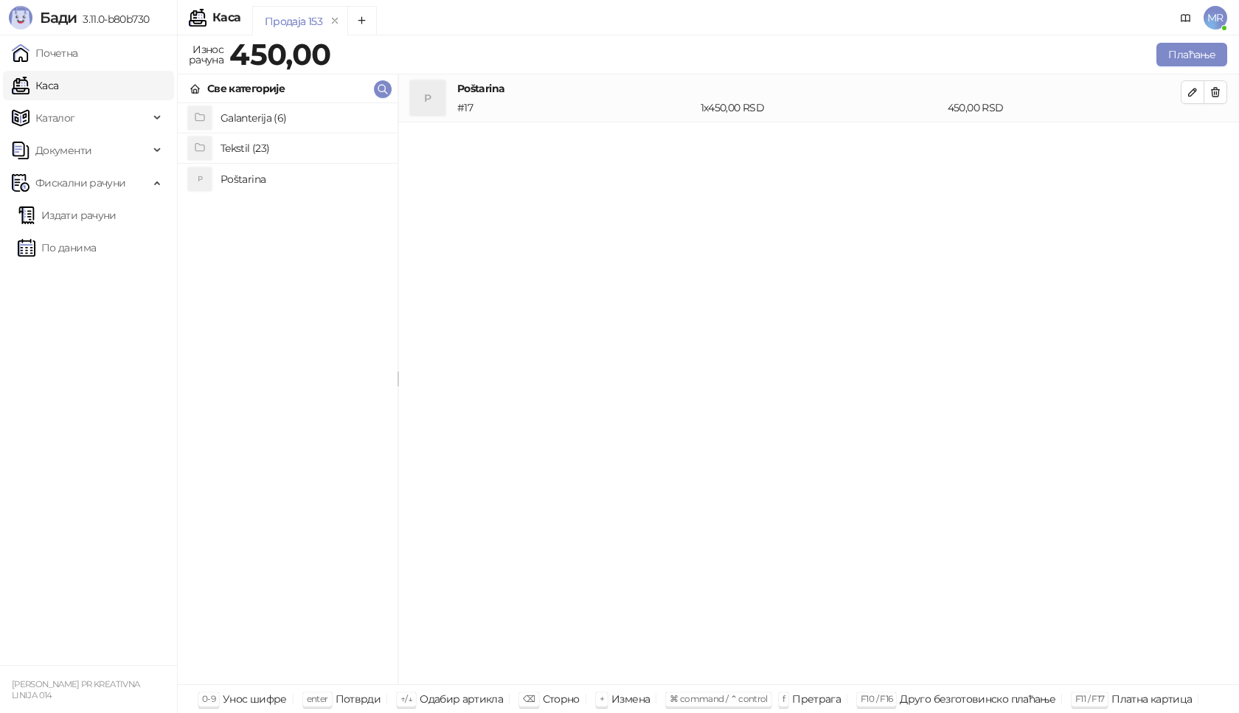
click at [249, 147] on h4 "Tekstil (23)" at bounding box center [302, 148] width 165 height 24
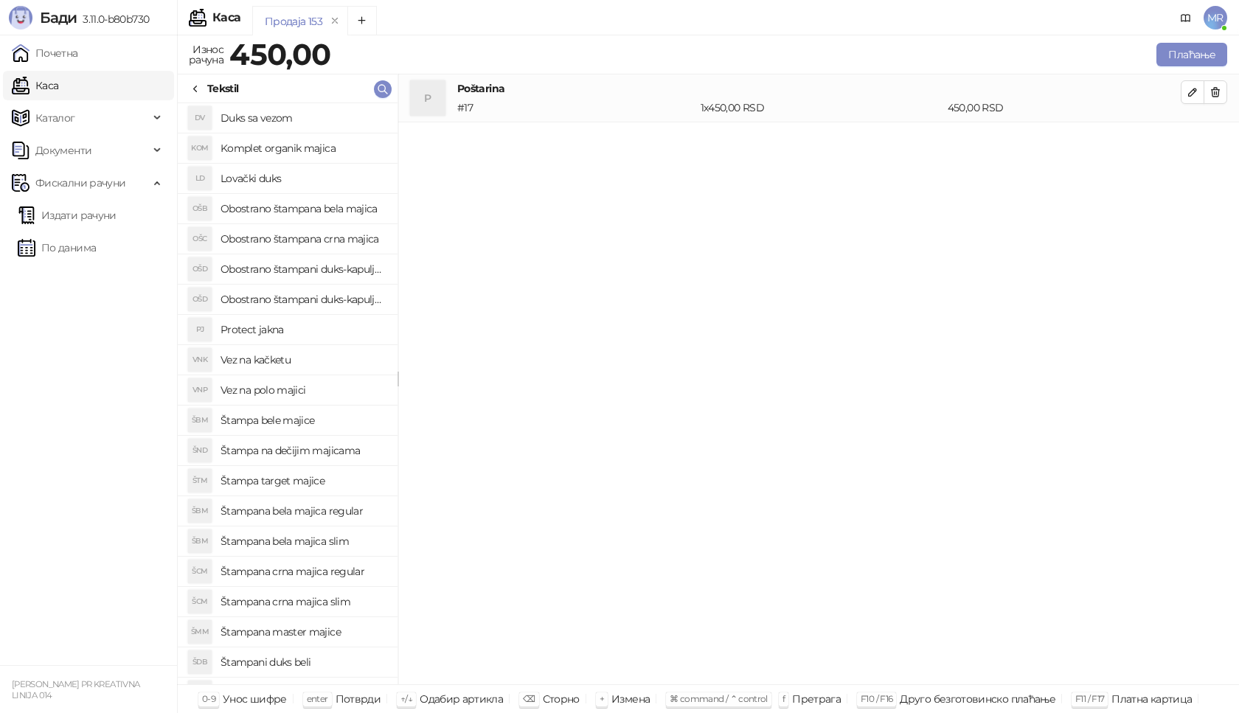
click at [338, 269] on h4 "Obostrano štampani duks-kapuljača beli" at bounding box center [302, 269] width 165 height 24
click at [1198, 144] on icon "button" at bounding box center [1193, 140] width 12 height 12
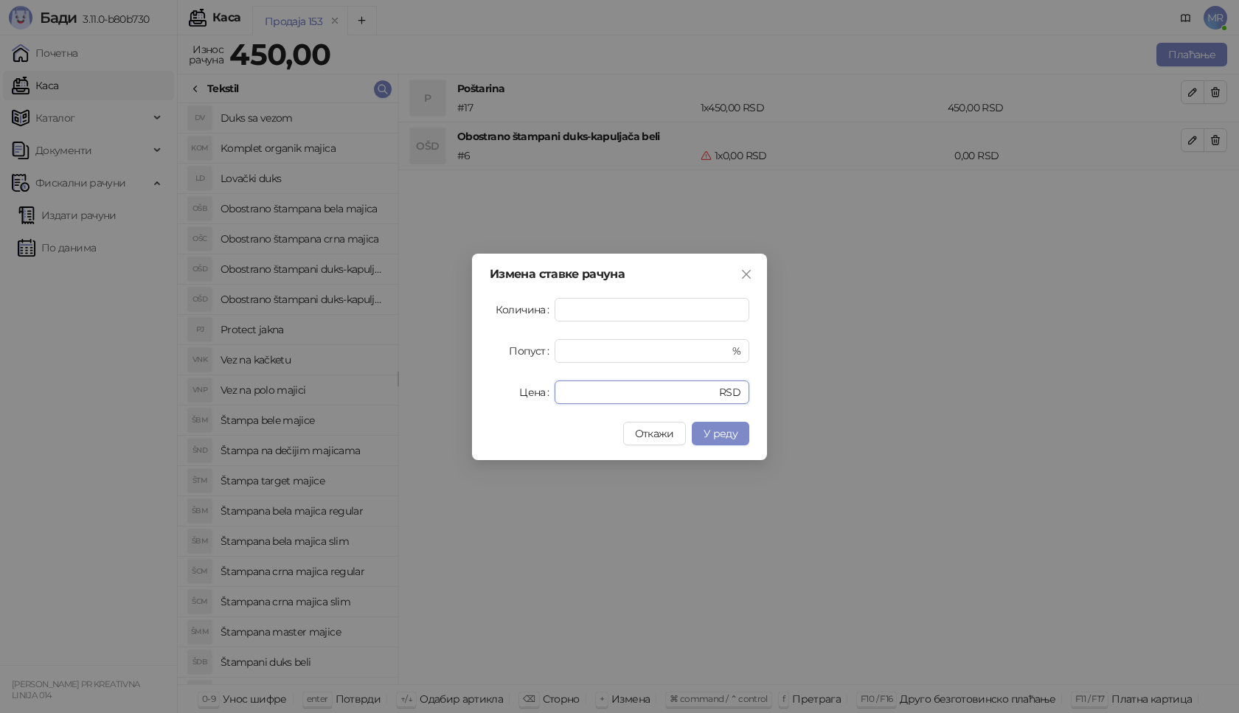
drag, startPoint x: 583, startPoint y: 393, endPoint x: 510, endPoint y: 397, distance: 73.1
click at [510, 397] on div "Цена * RSD" at bounding box center [620, 393] width 260 height 24
type input "****"
click at [720, 434] on span "У реду" at bounding box center [721, 433] width 34 height 13
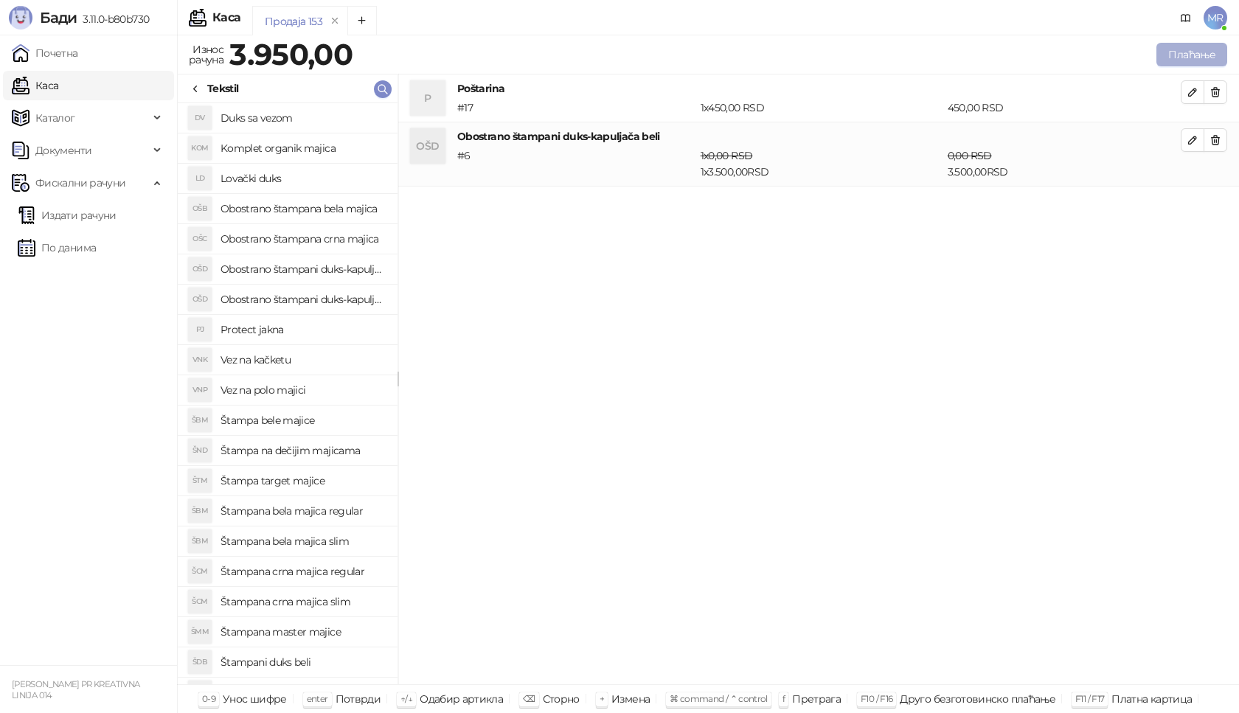
click at [1195, 55] on button "Плаћање" at bounding box center [1191, 55] width 71 height 24
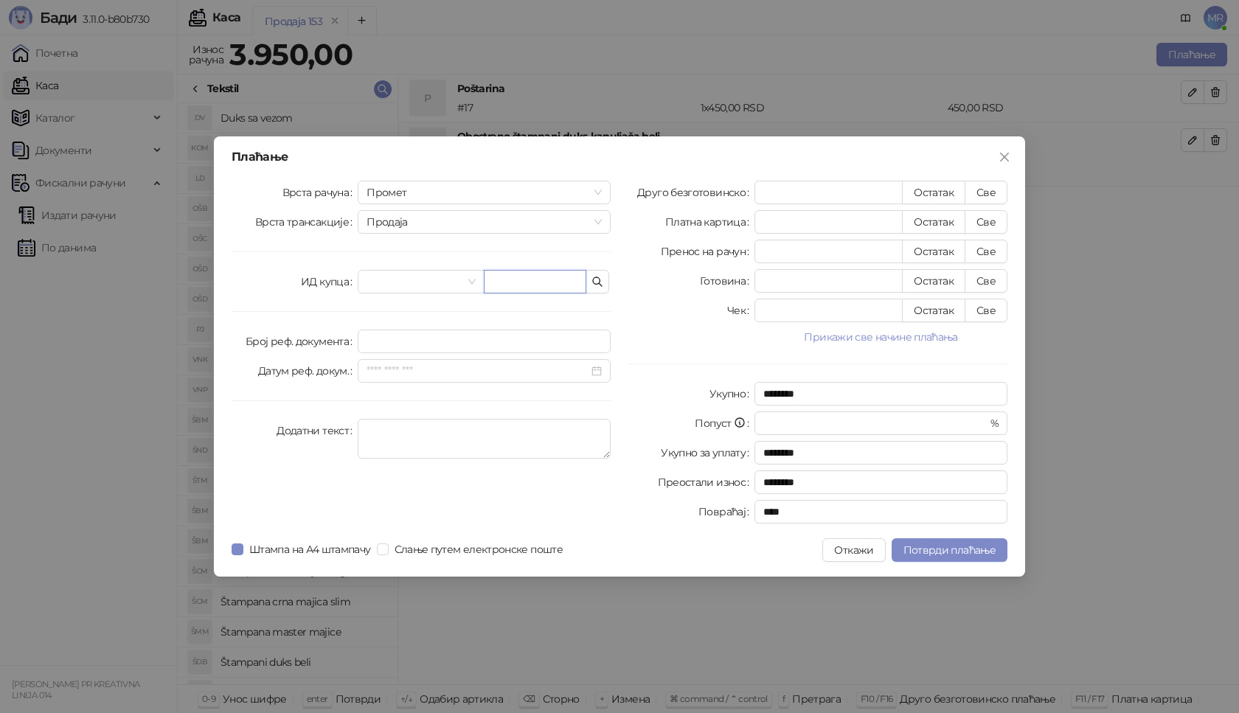
click at [492, 282] on input "text" at bounding box center [535, 282] width 103 height 24
paste input "**********"
type input "**********"
click at [985, 187] on button "Све" at bounding box center [986, 193] width 43 height 24
type input "****"
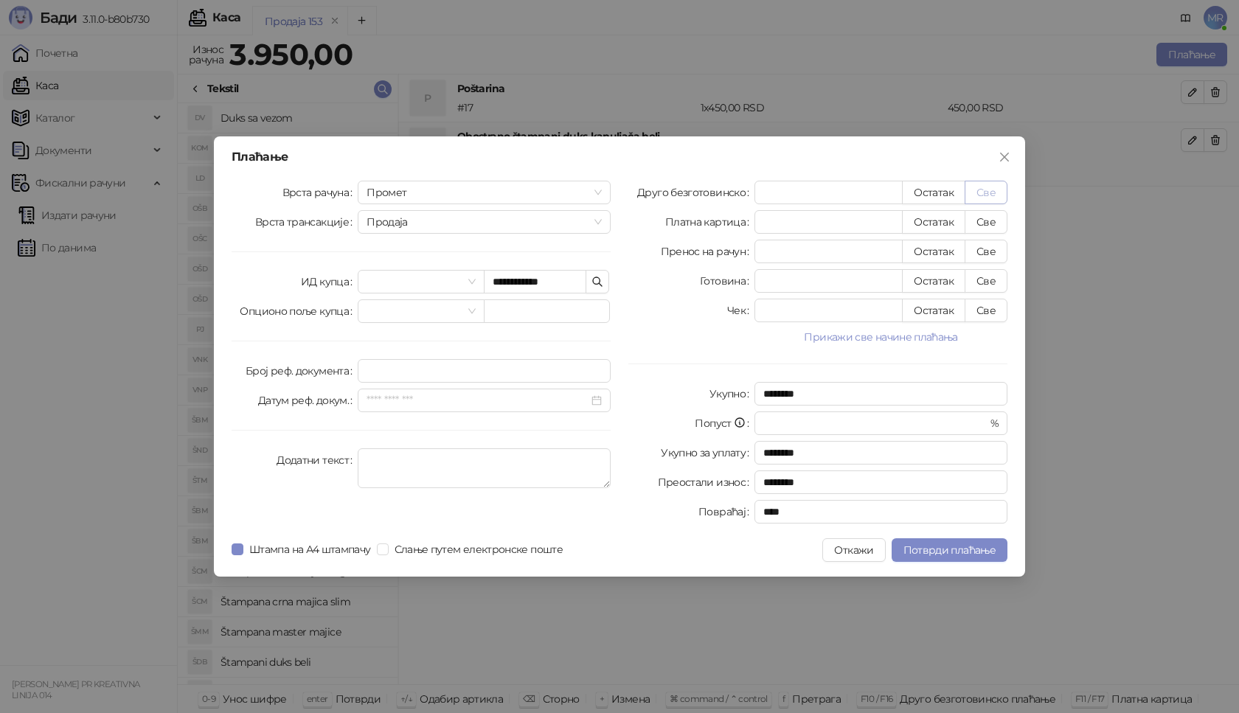
type input "****"
click at [943, 552] on span "Потврди плаћање" at bounding box center [949, 549] width 92 height 13
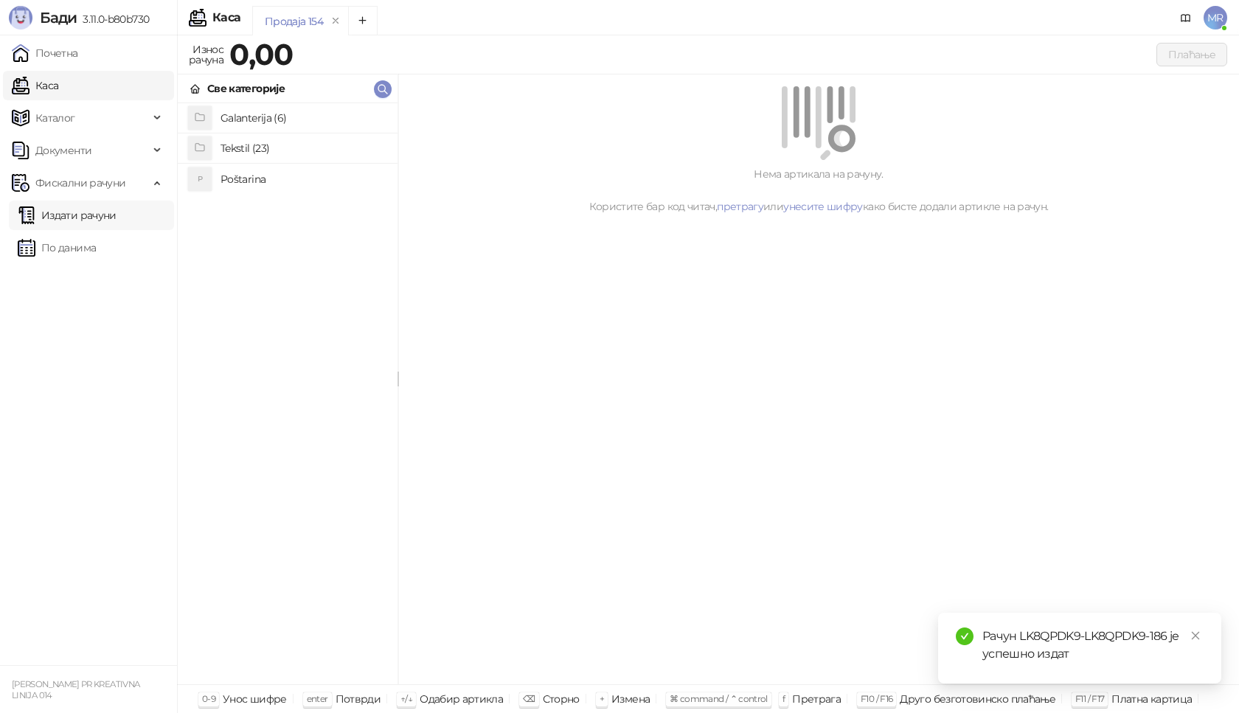
click at [114, 217] on link "Издати рачуни" at bounding box center [67, 215] width 99 height 29
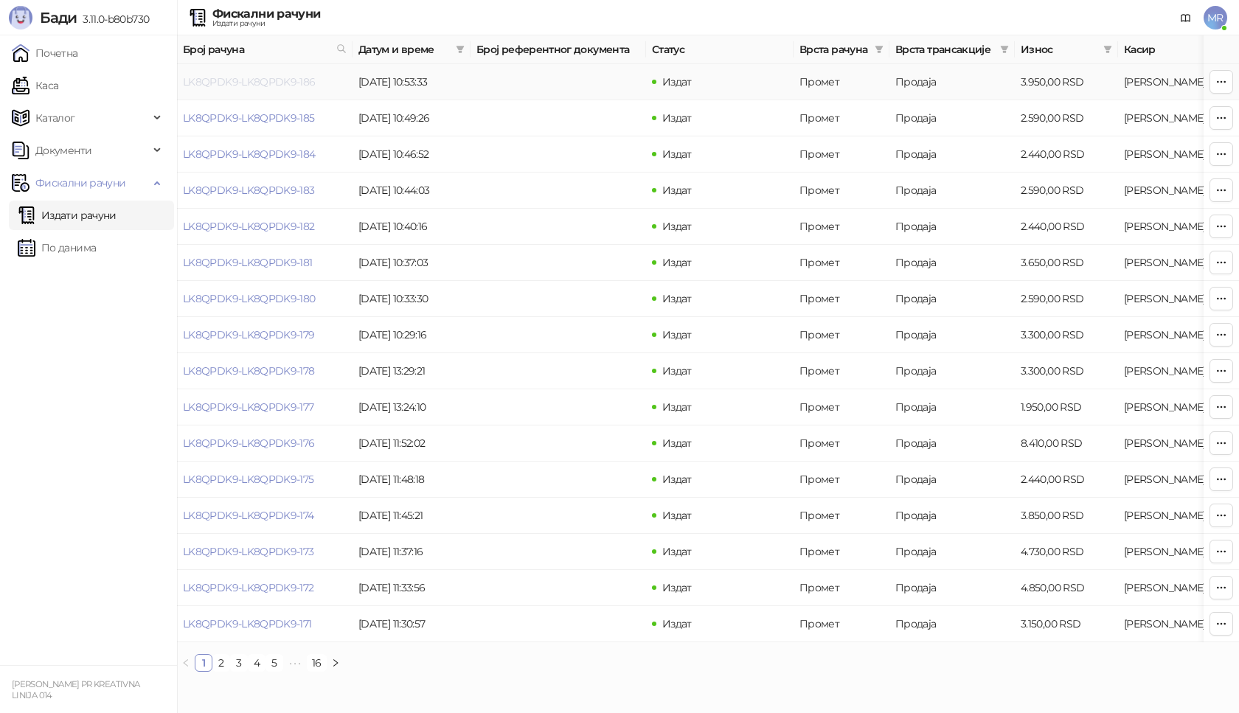
click at [247, 82] on link "LK8QPDK9-LK8QPDK9-186" at bounding box center [249, 81] width 133 height 13
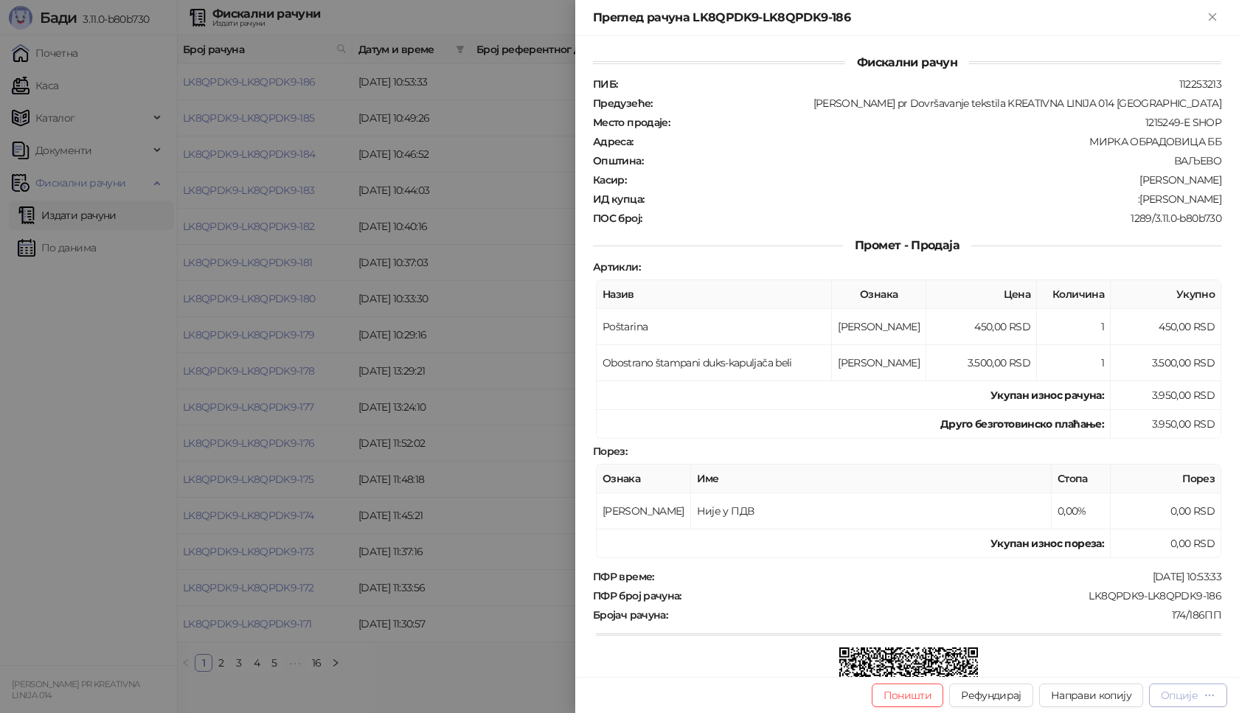
click at [1192, 695] on div "Опције" at bounding box center [1179, 695] width 37 height 13
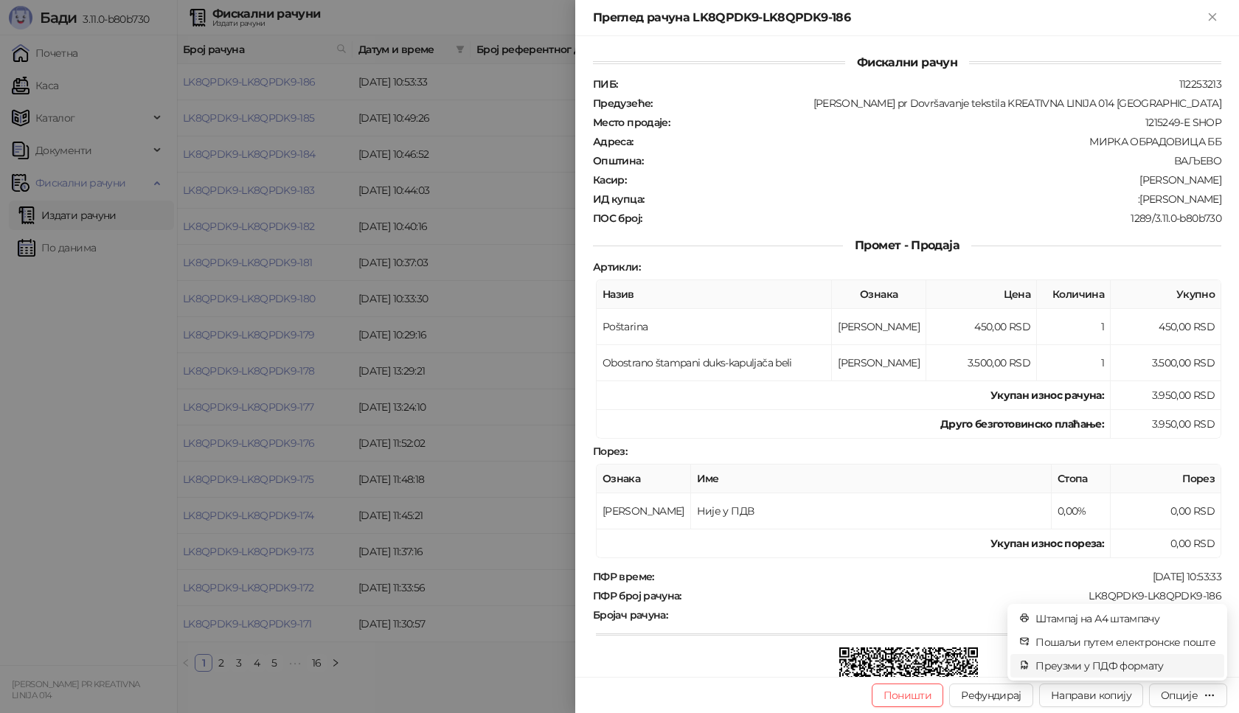
click at [1125, 664] on span "Преузми у ПДФ формату" at bounding box center [1125, 666] width 180 height 16
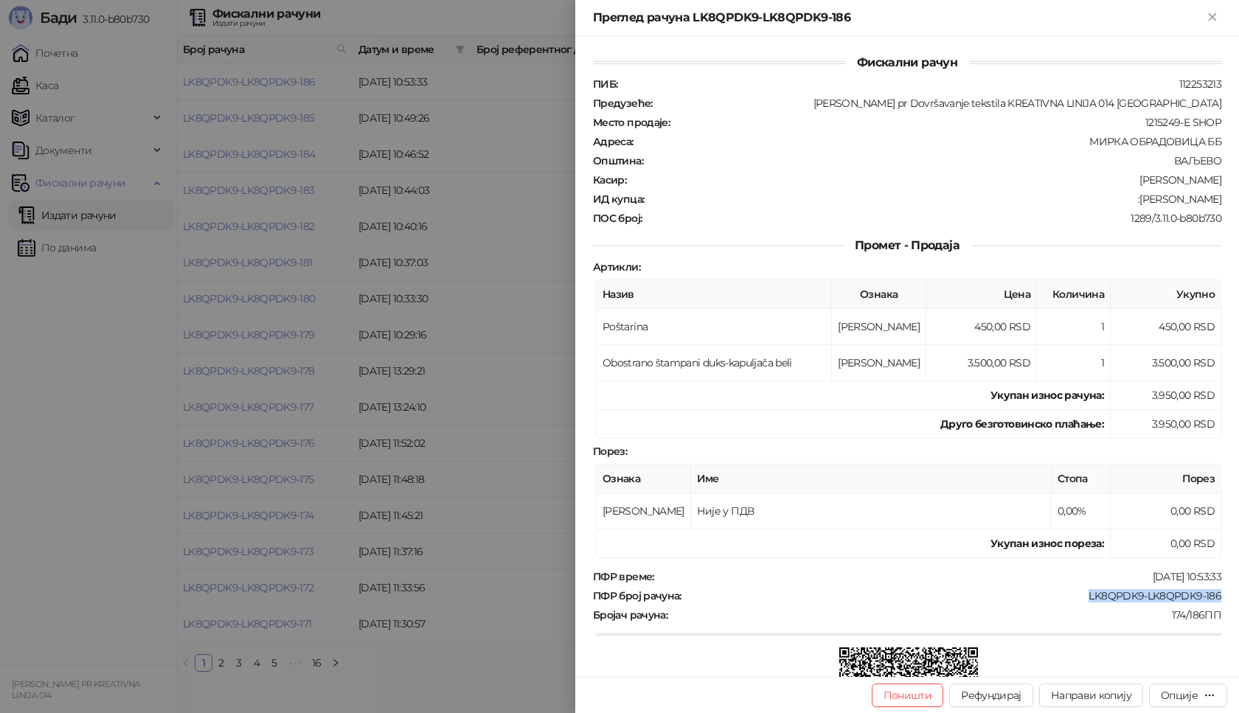
drag, startPoint x: 1209, startPoint y: 596, endPoint x: 1080, endPoint y: 597, distance: 129.1
click at [1080, 597] on div "LK8QPDK9-LK8QPDK9-186" at bounding box center [953, 595] width 540 height 13
drag, startPoint x: 1212, startPoint y: 197, endPoint x: 1150, endPoint y: 195, distance: 62.7
click at [1150, 195] on div "Фискални рачун ПИБ : 112253213 Предузеће : Marija Raković pr Dovršavanje teksti…" at bounding box center [907, 356] width 664 height 641
drag, startPoint x: 1209, startPoint y: 595, endPoint x: 1074, endPoint y: 600, distance: 135.0
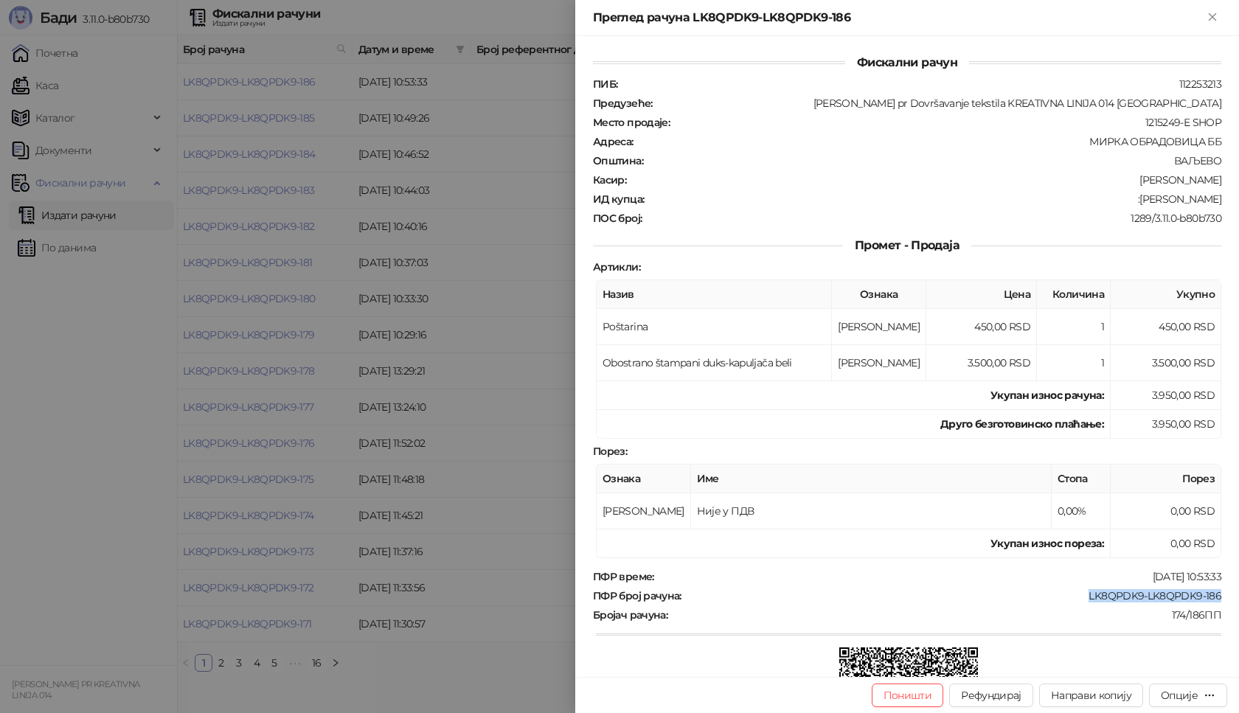
click at [1074, 600] on div "Фискални рачун ПИБ : 112253213 Предузеће : Marija Raković pr Dovršavanje teksti…" at bounding box center [907, 356] width 664 height 641
drag, startPoint x: 1082, startPoint y: 606, endPoint x: 1093, endPoint y: 539, distance: 68.0
click at [1081, 606] on div "ПФР време : 05.09.2025 10:53:33 ПФР број рачуна : LK8QPDK9-LK8QPDK9-186 Бројач …" at bounding box center [907, 680] width 634 height 220
click at [1209, 15] on icon "Close" at bounding box center [1212, 16] width 7 height 7
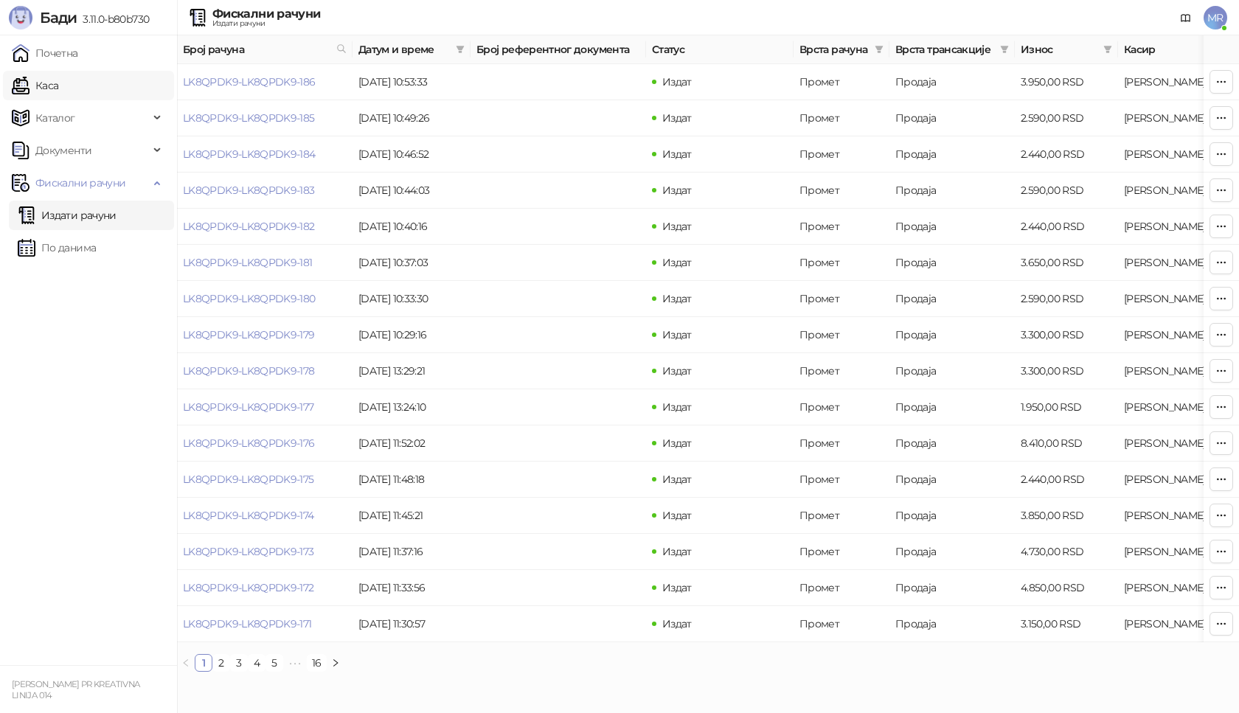
click at [58, 88] on link "Каса" at bounding box center [35, 85] width 46 height 29
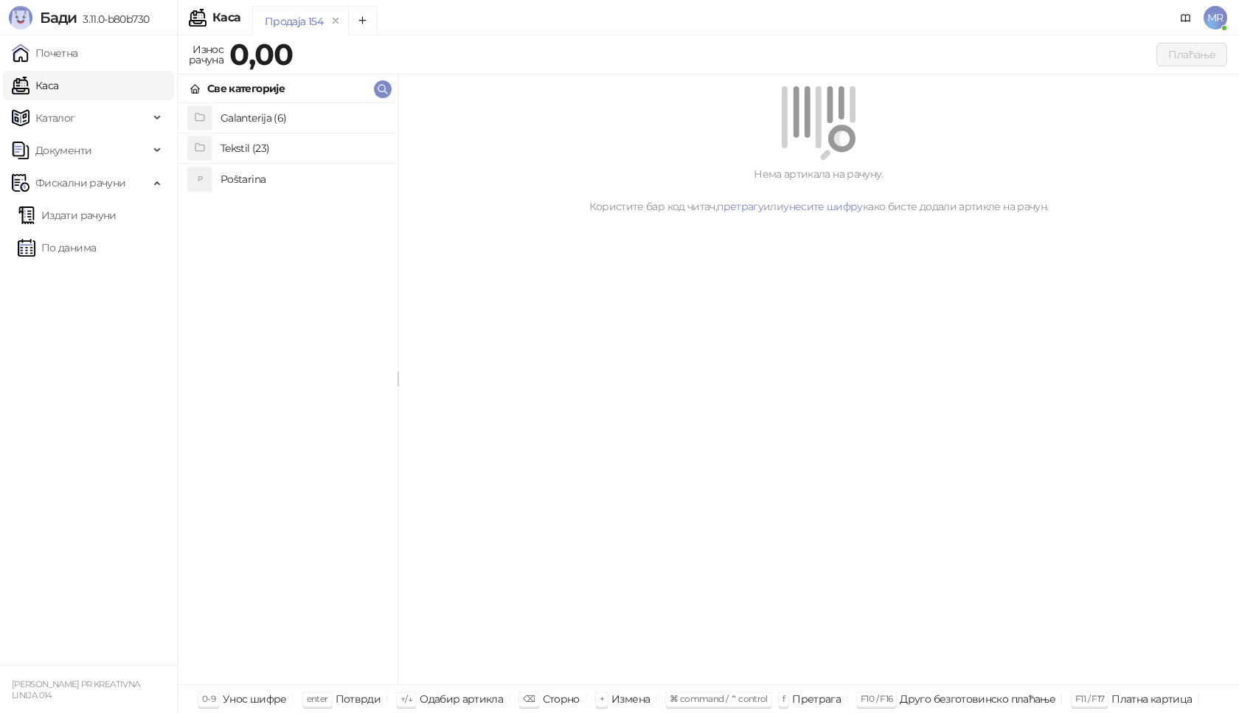
click at [240, 181] on h4 "Poštarina" at bounding box center [302, 179] width 165 height 24
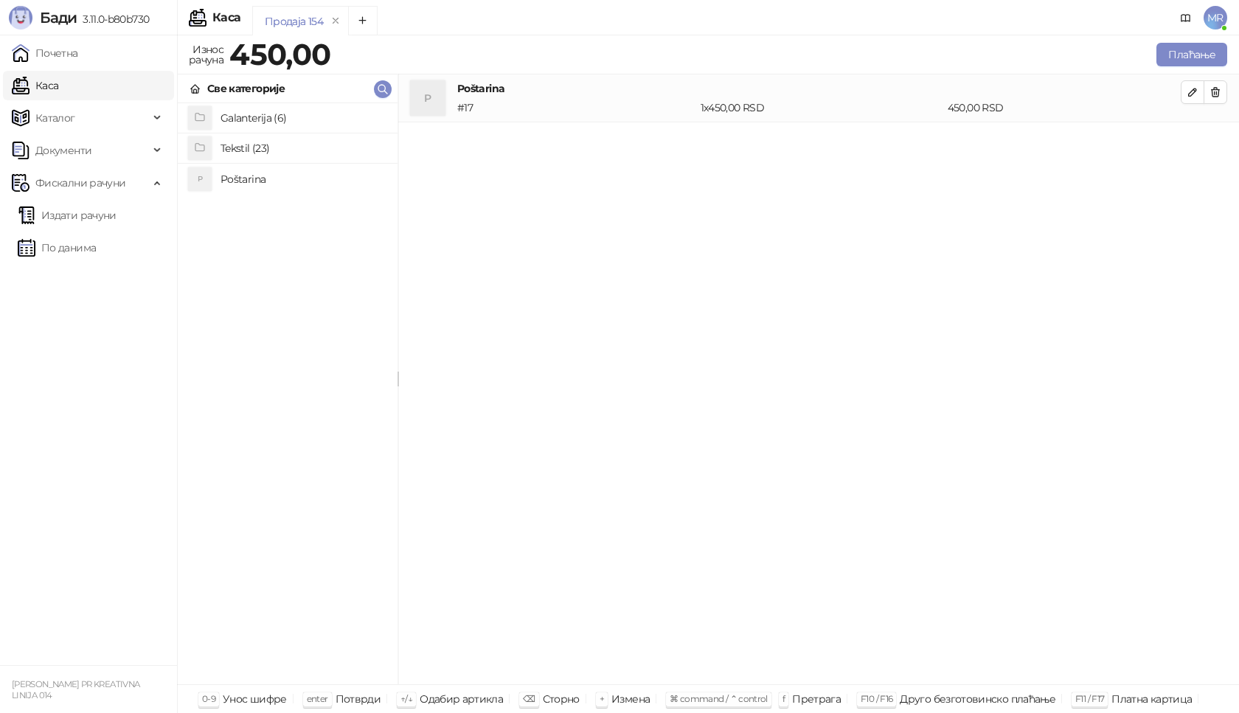
click at [244, 147] on h4 "Tekstil (23)" at bounding box center [302, 148] width 165 height 24
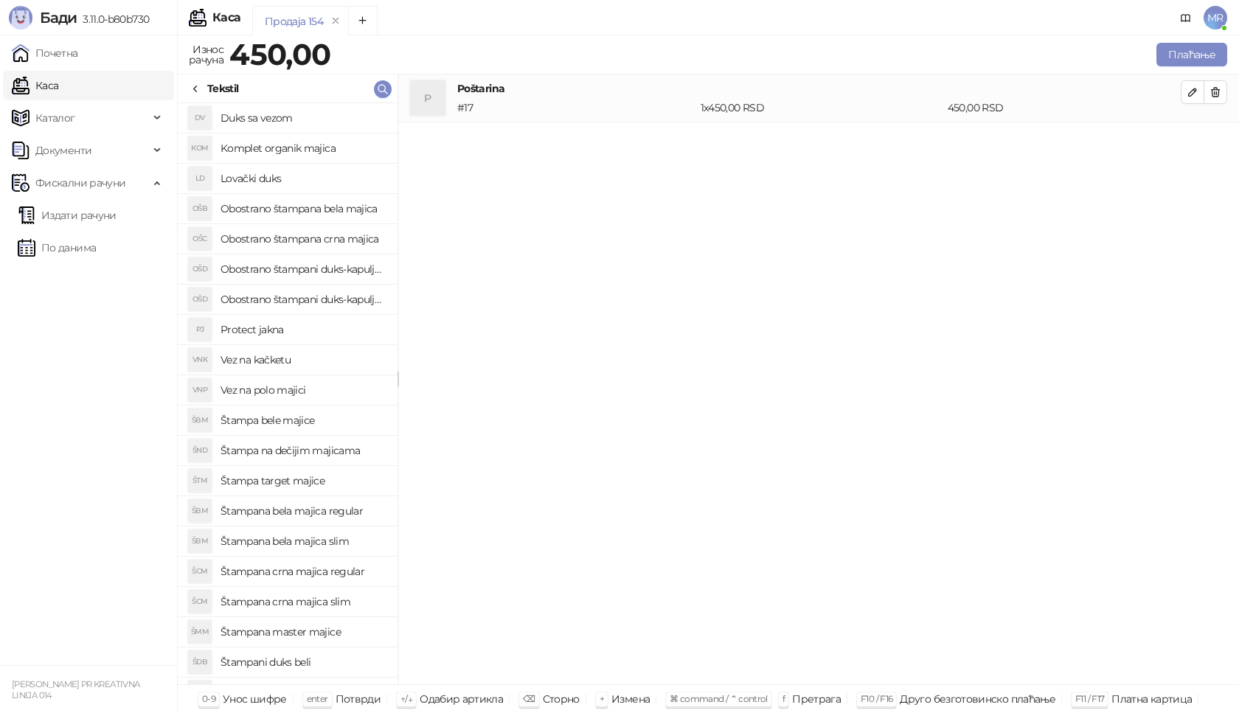
click at [313, 571] on h4 "Štampana crna majica regular" at bounding box center [302, 572] width 165 height 24
click at [1192, 139] on icon "button" at bounding box center [1192, 139] width 7 height 7
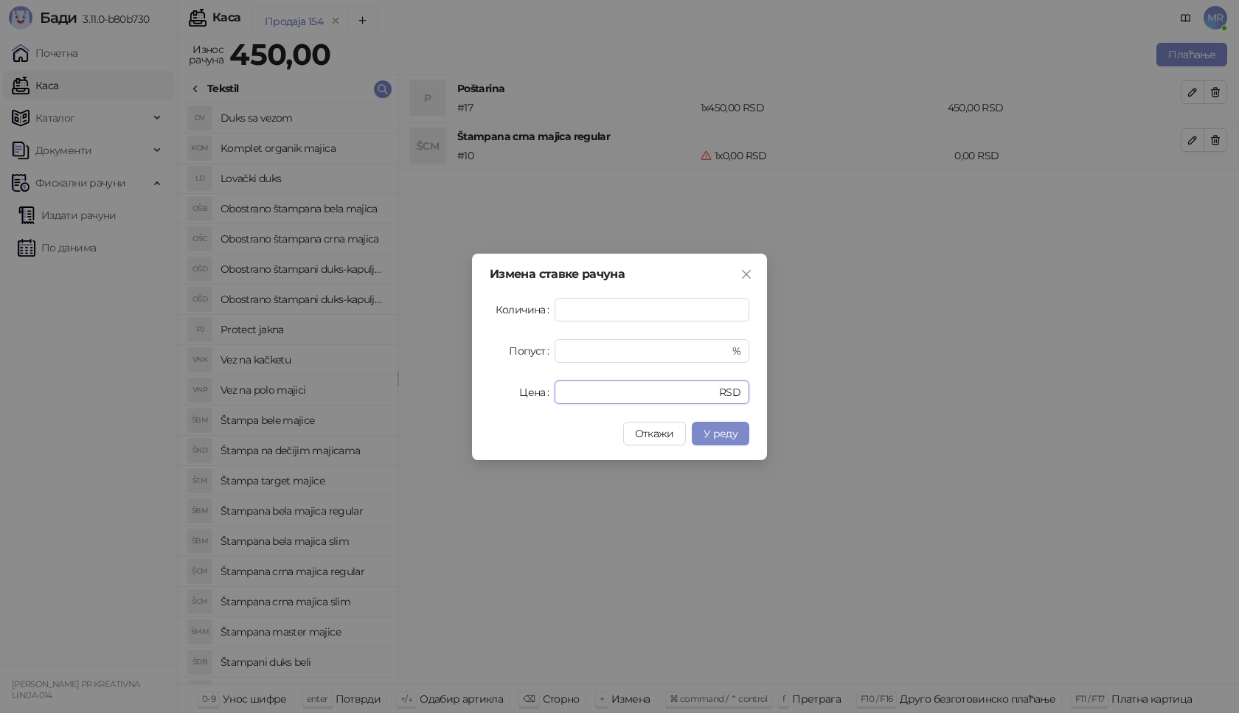
drag, startPoint x: 574, startPoint y: 386, endPoint x: 526, endPoint y: 382, distance: 48.9
click at [538, 392] on div "Цена * RSD" at bounding box center [620, 393] width 260 height 24
type input "****"
click at [722, 433] on span "У реду" at bounding box center [721, 433] width 34 height 13
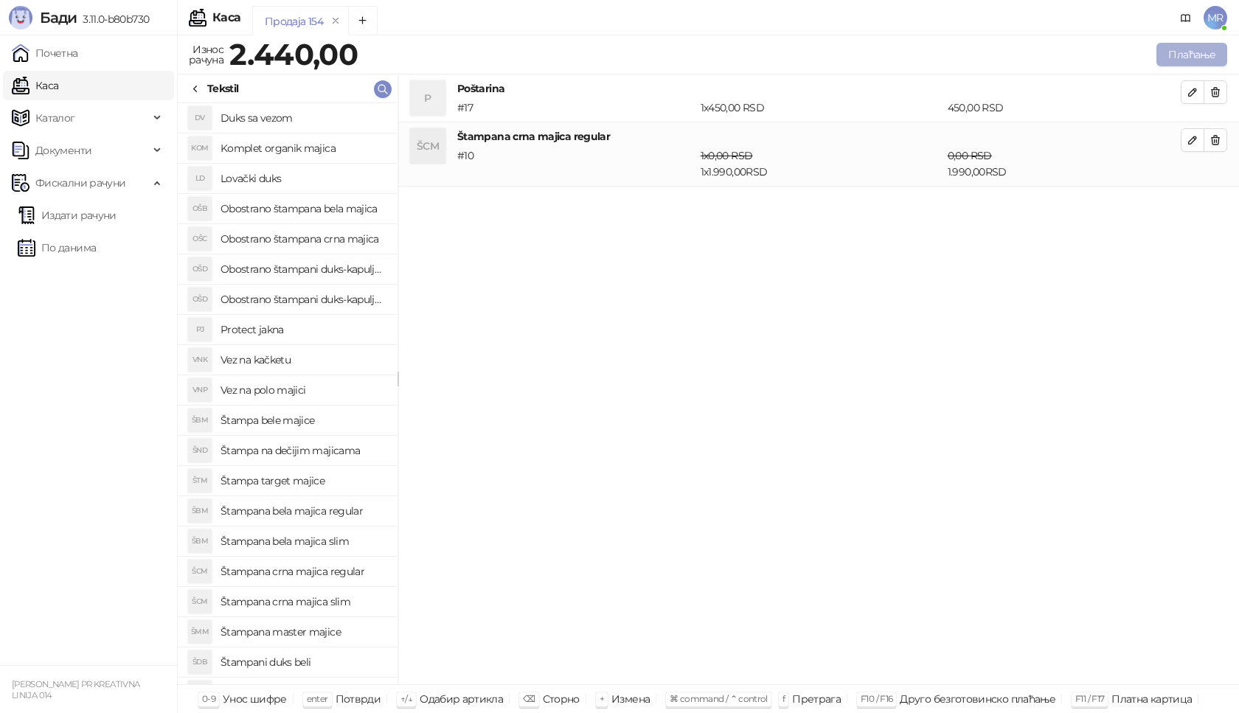
click at [1201, 53] on button "Плаћање" at bounding box center [1191, 55] width 71 height 24
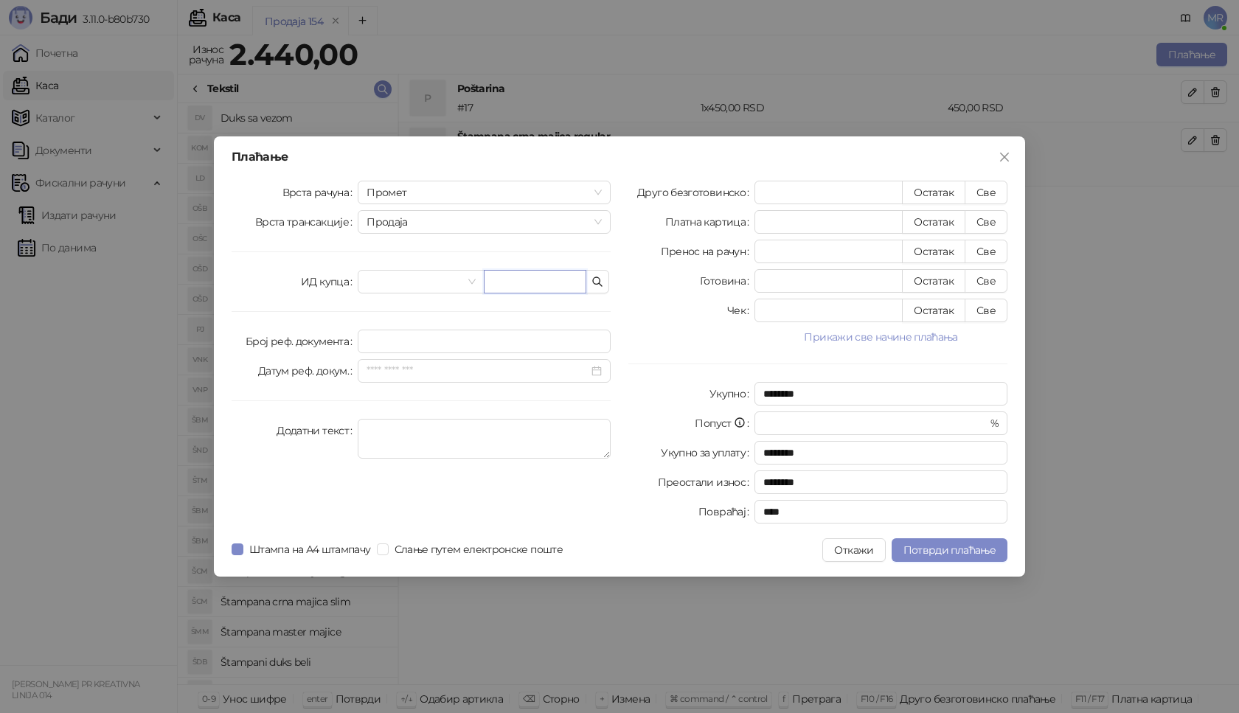
click at [533, 287] on input "text" at bounding box center [535, 282] width 103 height 24
paste input "**********"
type input "**********"
click at [987, 194] on button "Све" at bounding box center [986, 193] width 43 height 24
type input "****"
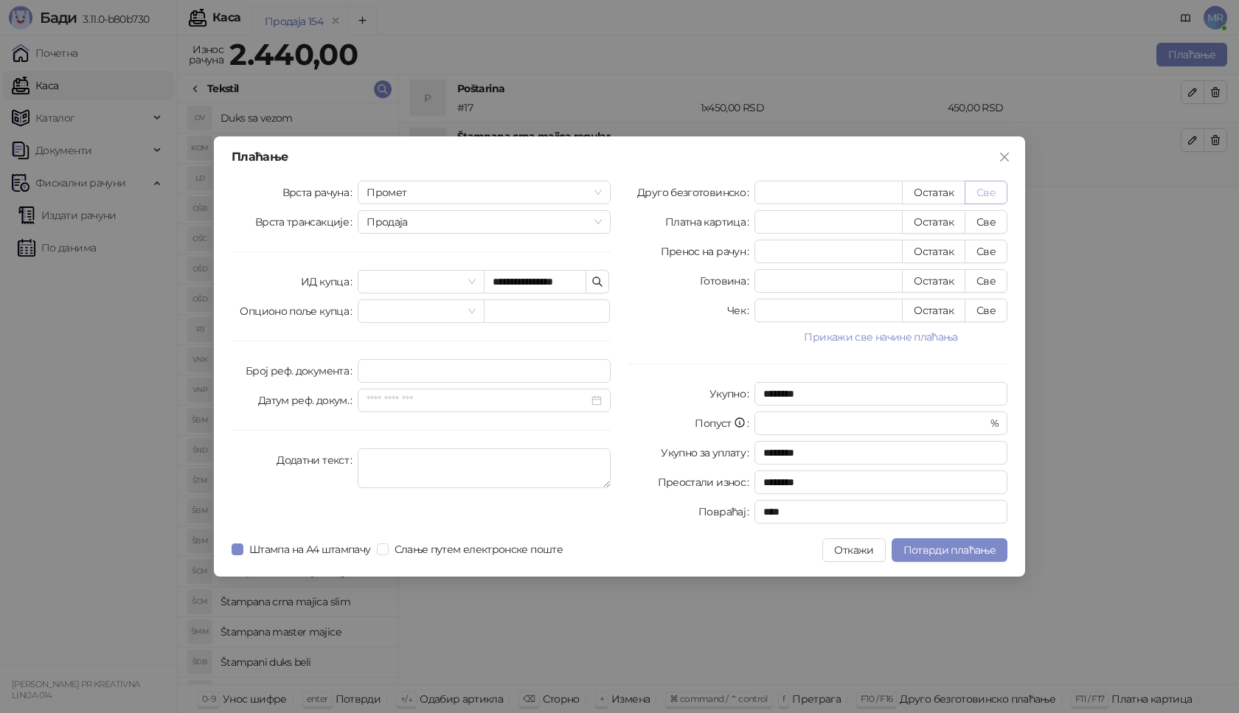
type input "****"
click at [936, 549] on span "Потврди плаћање" at bounding box center [949, 549] width 92 height 13
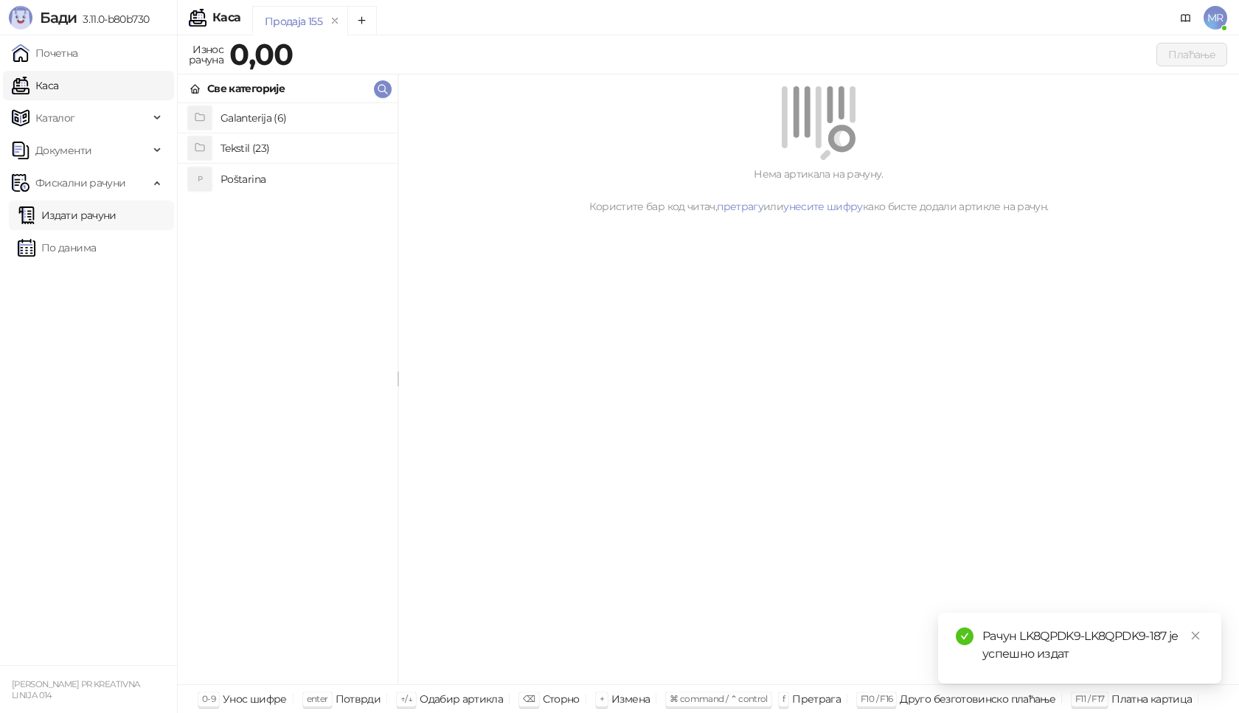
click at [70, 218] on link "Издати рачуни" at bounding box center [67, 215] width 99 height 29
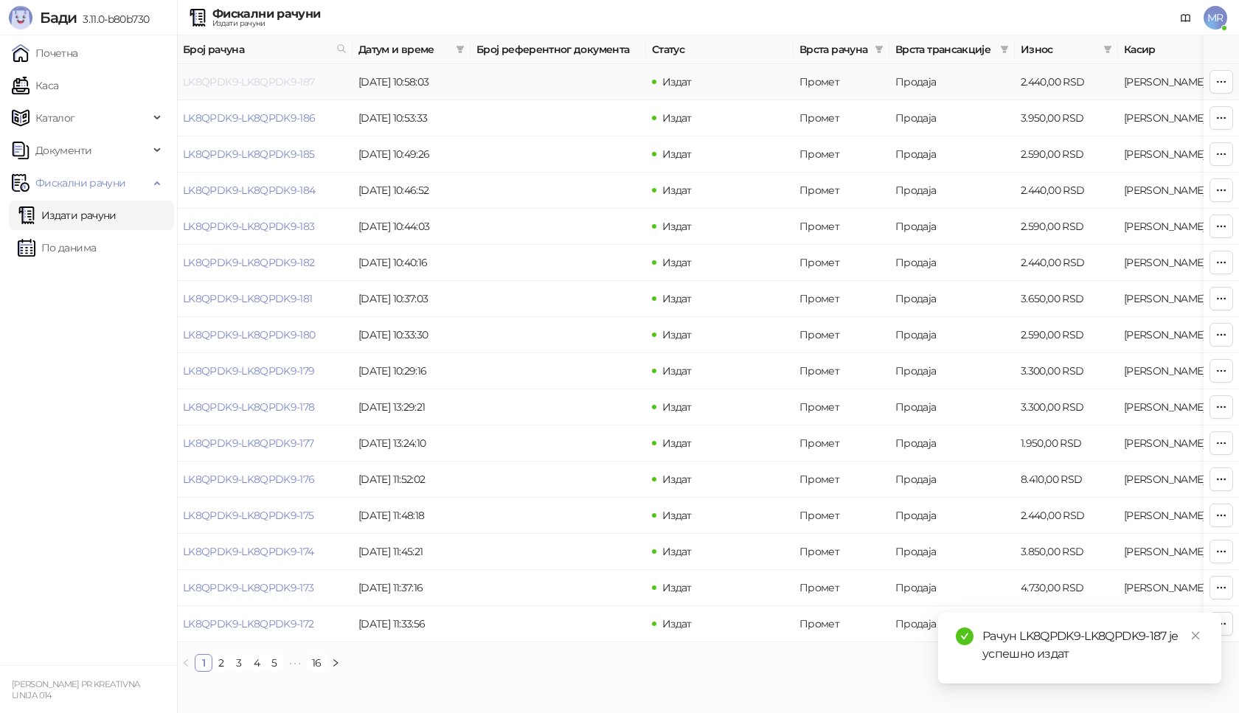
drag, startPoint x: 272, startPoint y: 108, endPoint x: 253, endPoint y: 80, distance: 33.3
click at [253, 80] on link "LK8QPDK9-LK8QPDK9-187" at bounding box center [249, 81] width 132 height 13
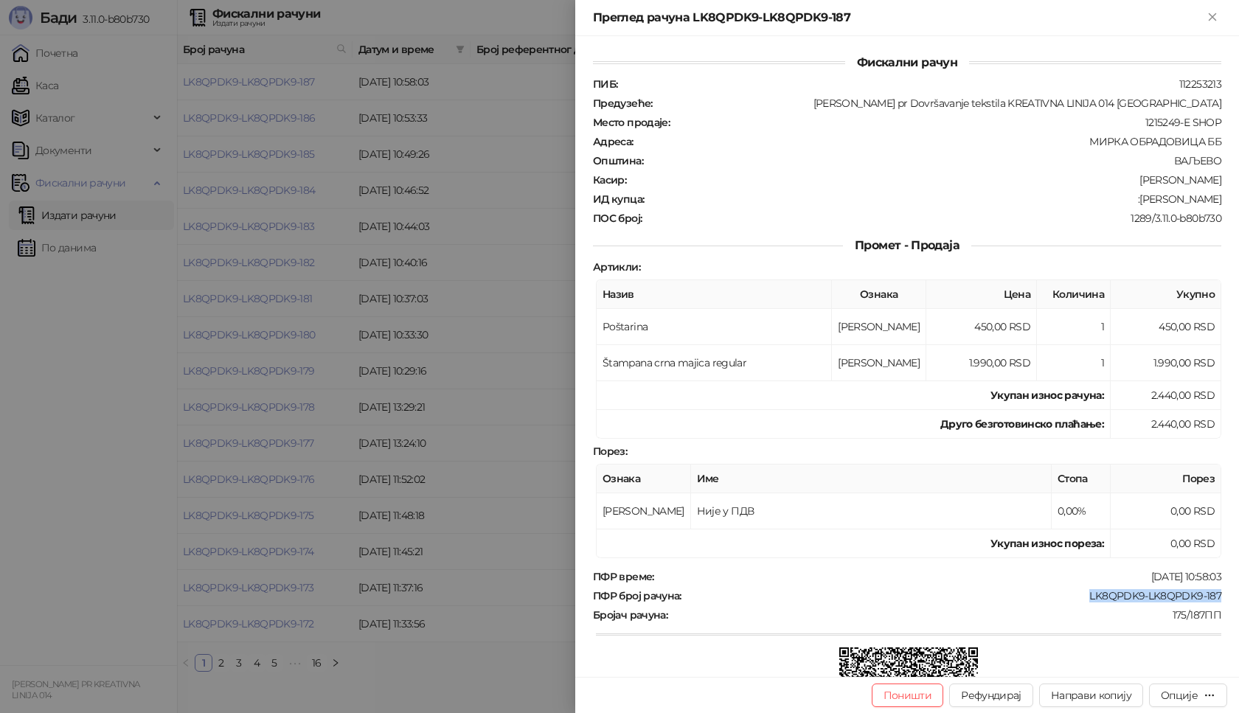
drag, startPoint x: 1207, startPoint y: 593, endPoint x: 1073, endPoint y: 594, distance: 134.2
click at [1073, 594] on div "Фискални рачун ПИБ : 112253213 Предузеће : Marija Raković pr Dovršavanje teksti…" at bounding box center [907, 356] width 664 height 641
drag, startPoint x: 1218, startPoint y: 195, endPoint x: 1140, endPoint y: 198, distance: 77.5
click at [1140, 198] on div "Фискални рачун ПИБ : 112253213 Предузеће : Marija Raković pr Dovršavanje teksti…" at bounding box center [907, 356] width 664 height 641
click at [1213, 16] on icon "Close" at bounding box center [1212, 16] width 7 height 7
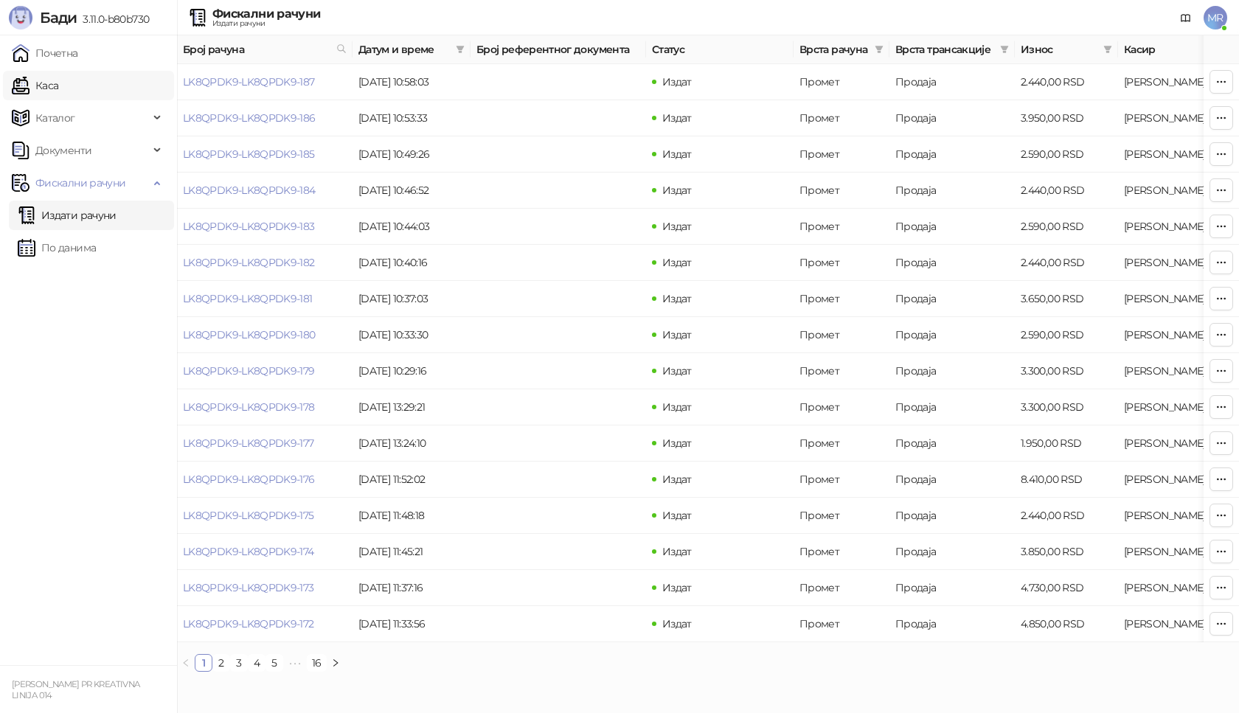
click at [52, 82] on link "Каса" at bounding box center [35, 85] width 46 height 29
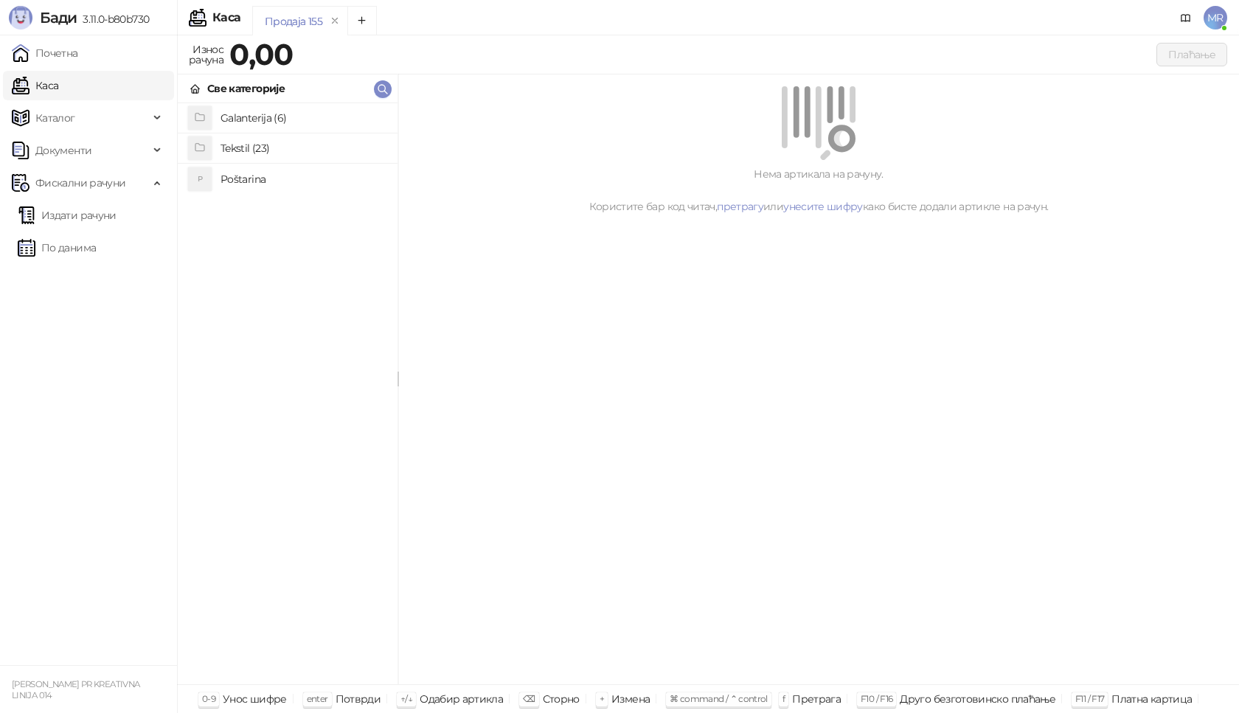
click at [235, 148] on h4 "Tekstil (23)" at bounding box center [302, 148] width 165 height 24
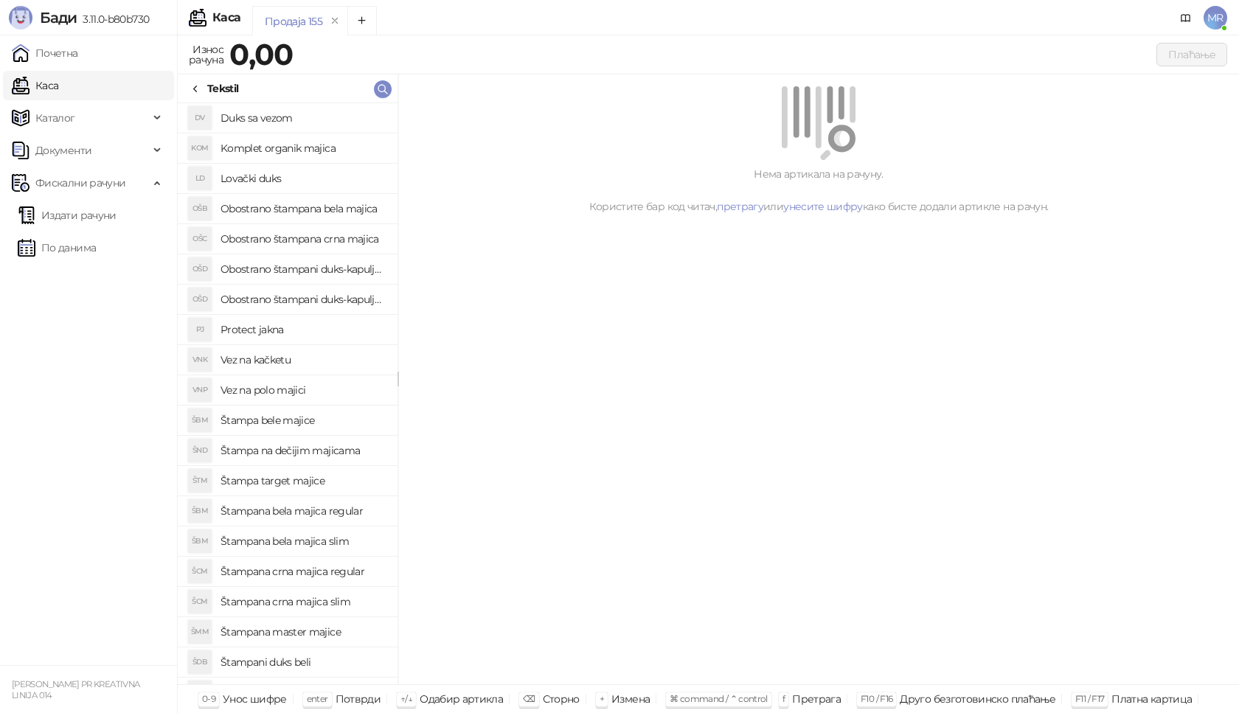
click at [351, 572] on h4 "Štampana crna majica regular" at bounding box center [302, 572] width 165 height 24
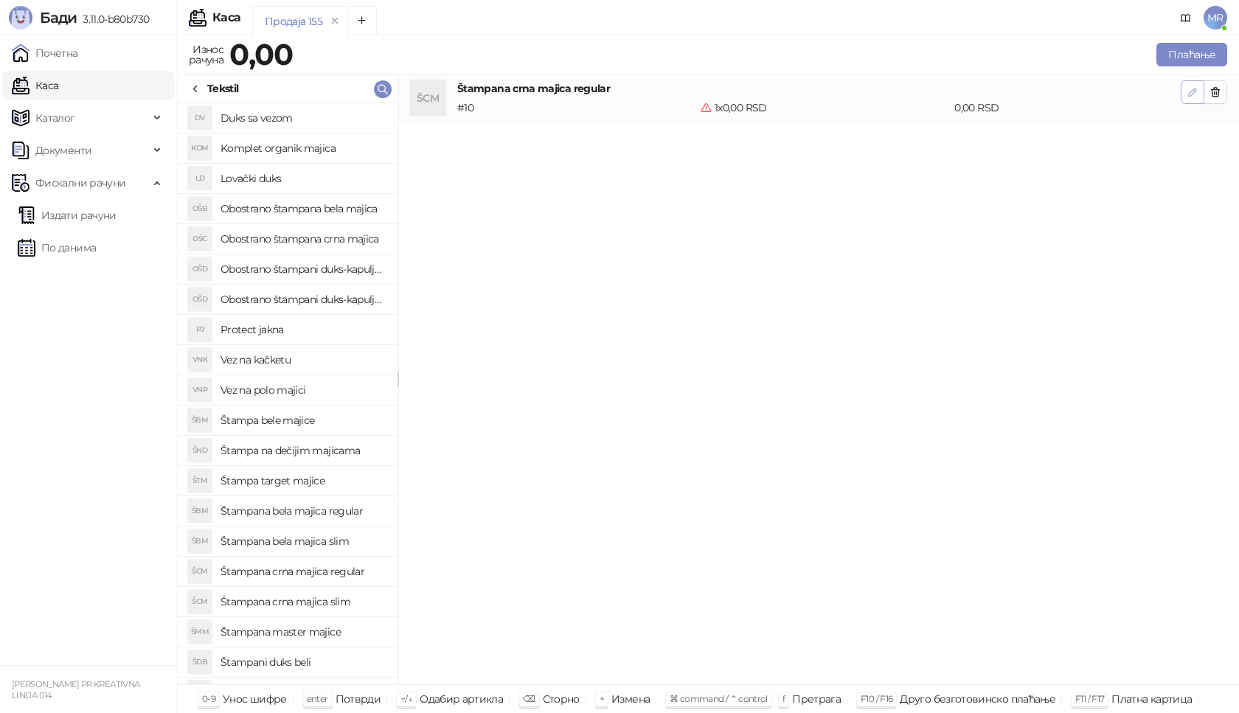
click at [1189, 89] on icon "button" at bounding box center [1193, 92] width 12 height 12
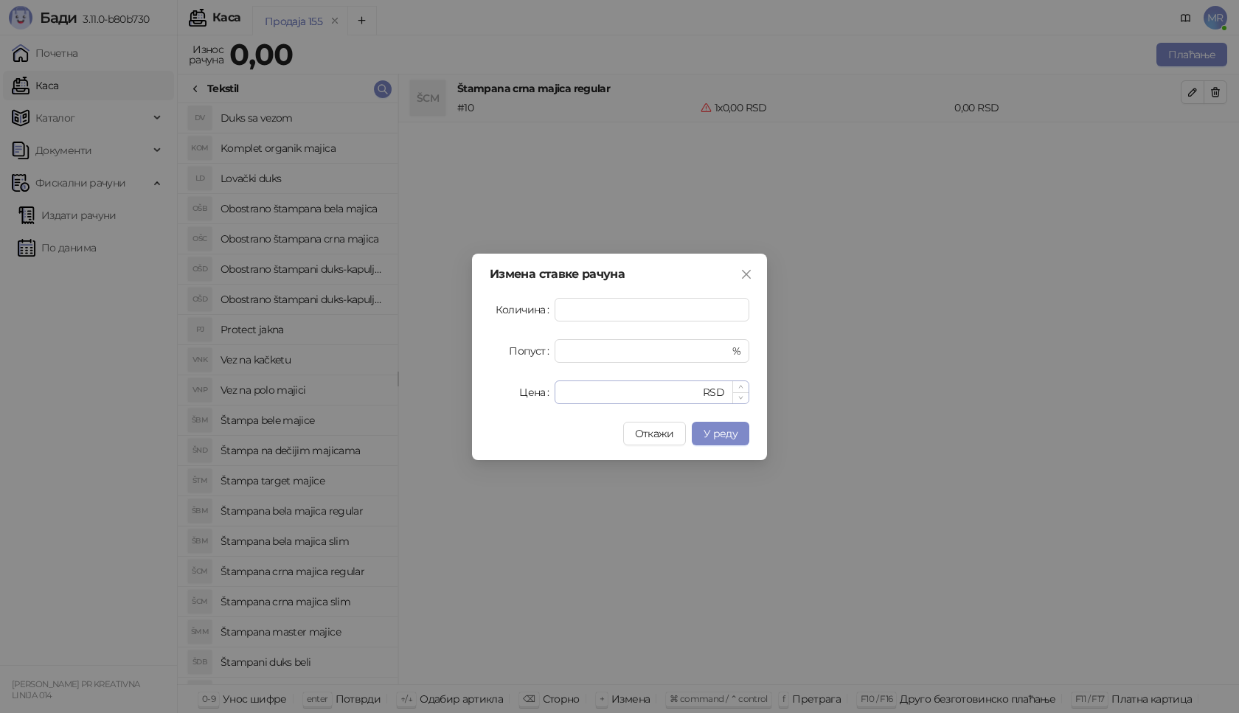
type input "*"
drag, startPoint x: 579, startPoint y: 390, endPoint x: 535, endPoint y: 392, distance: 43.6
click at [536, 392] on div "Цена * RSD" at bounding box center [620, 393] width 260 height 24
type input "****"
click at [718, 433] on span "У реду" at bounding box center [721, 433] width 34 height 13
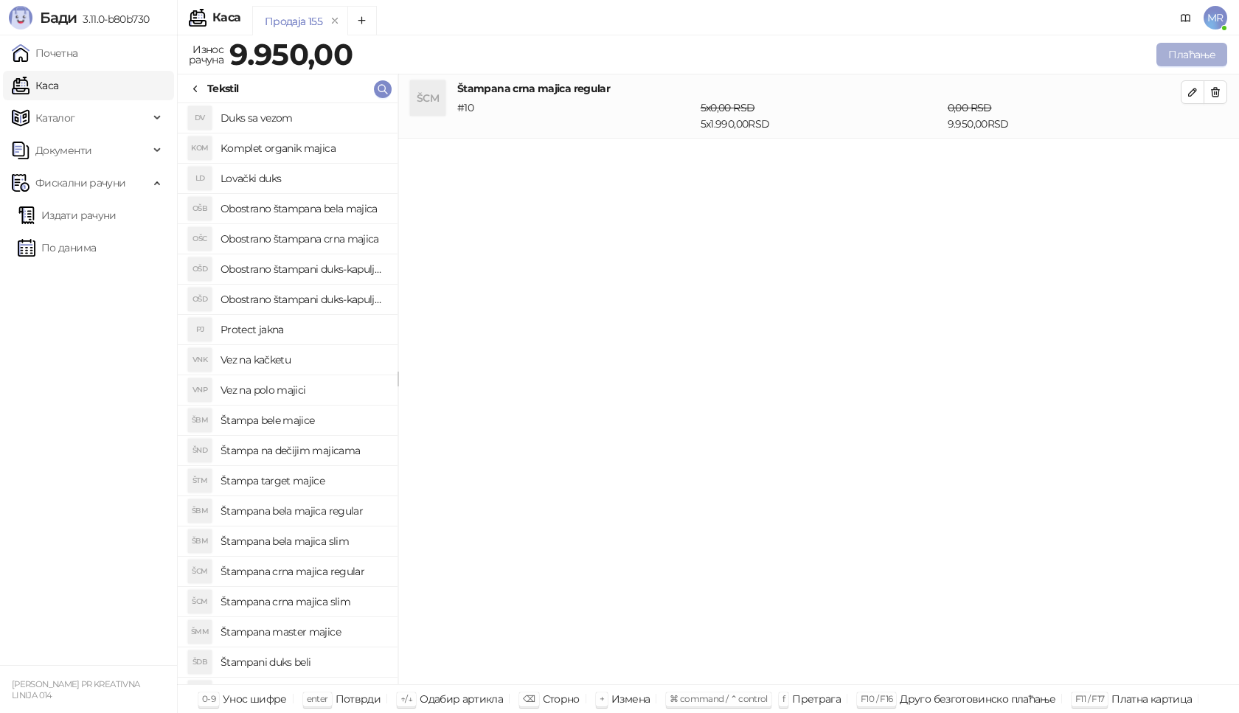
click at [1198, 53] on button "Плаћање" at bounding box center [1191, 55] width 71 height 24
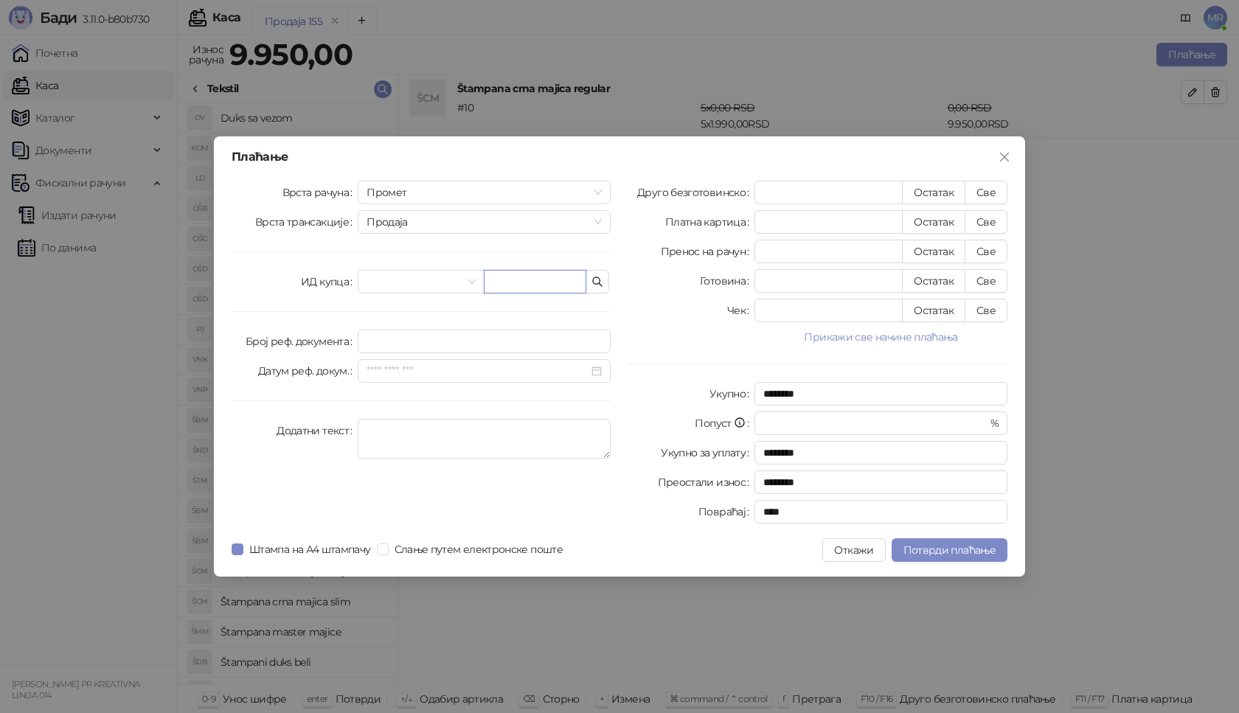
click at [542, 279] on input "text" at bounding box center [535, 282] width 103 height 24
paste input "**********"
type input "**********"
click at [993, 188] on button "Све" at bounding box center [986, 193] width 43 height 24
type input "****"
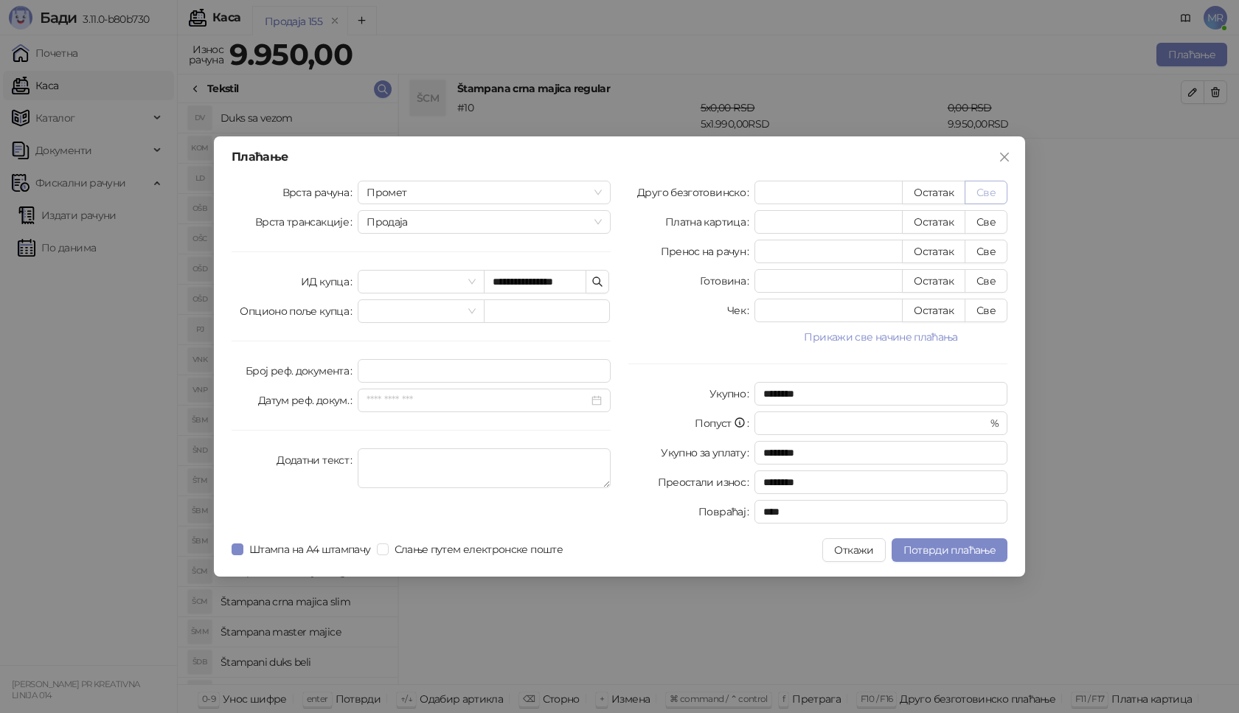
type input "****"
click at [952, 549] on span "Потврди плаћање" at bounding box center [949, 549] width 92 height 13
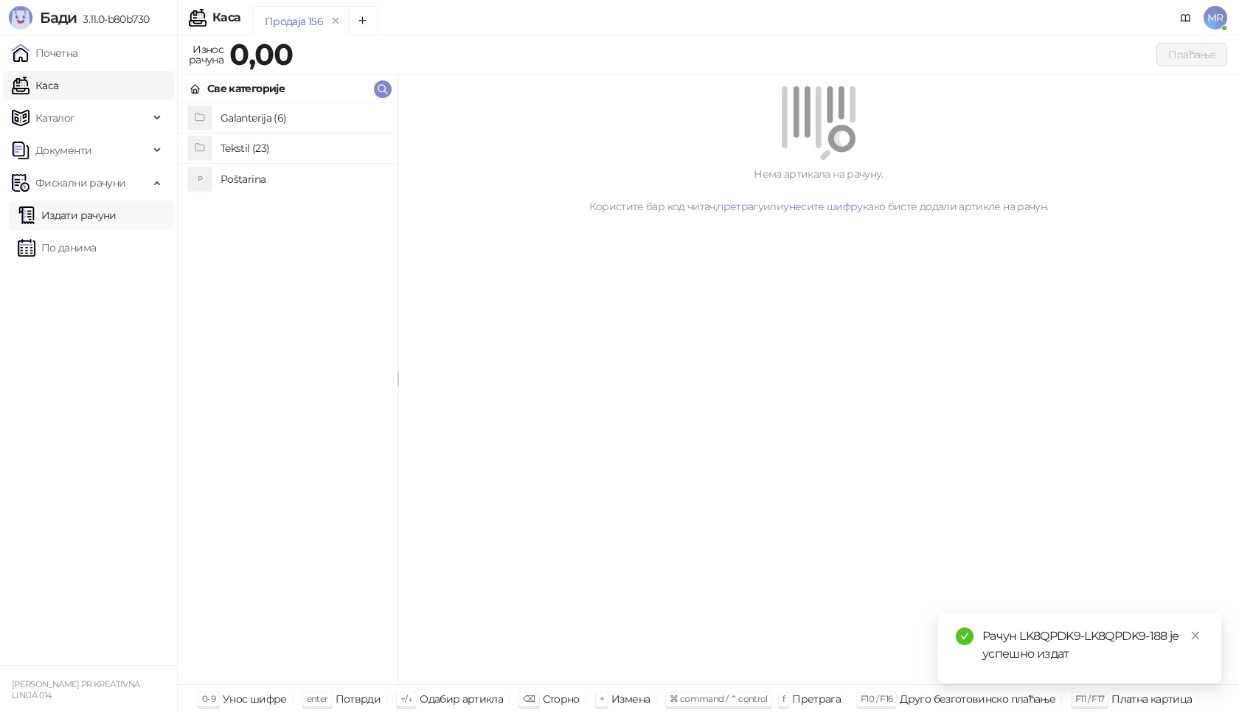
click at [103, 219] on link "Издати рачуни" at bounding box center [67, 215] width 99 height 29
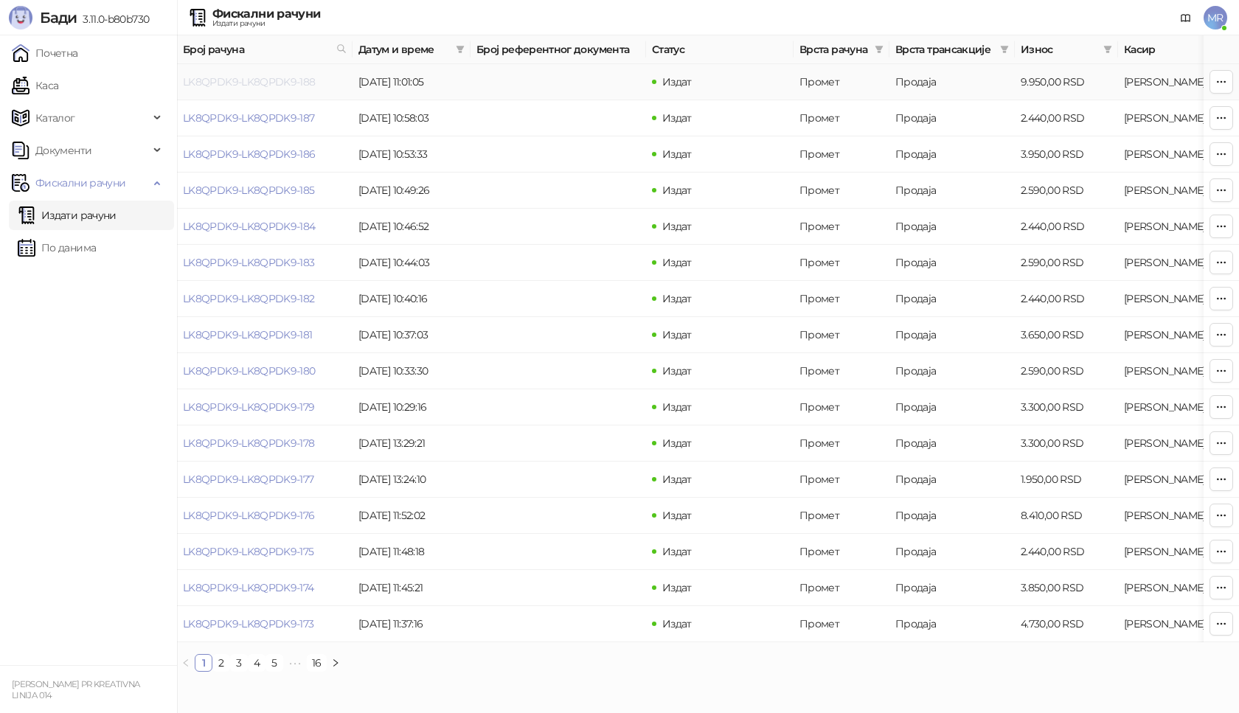
click at [271, 82] on link "LK8QPDK9-LK8QPDK9-188" at bounding box center [249, 81] width 133 height 13
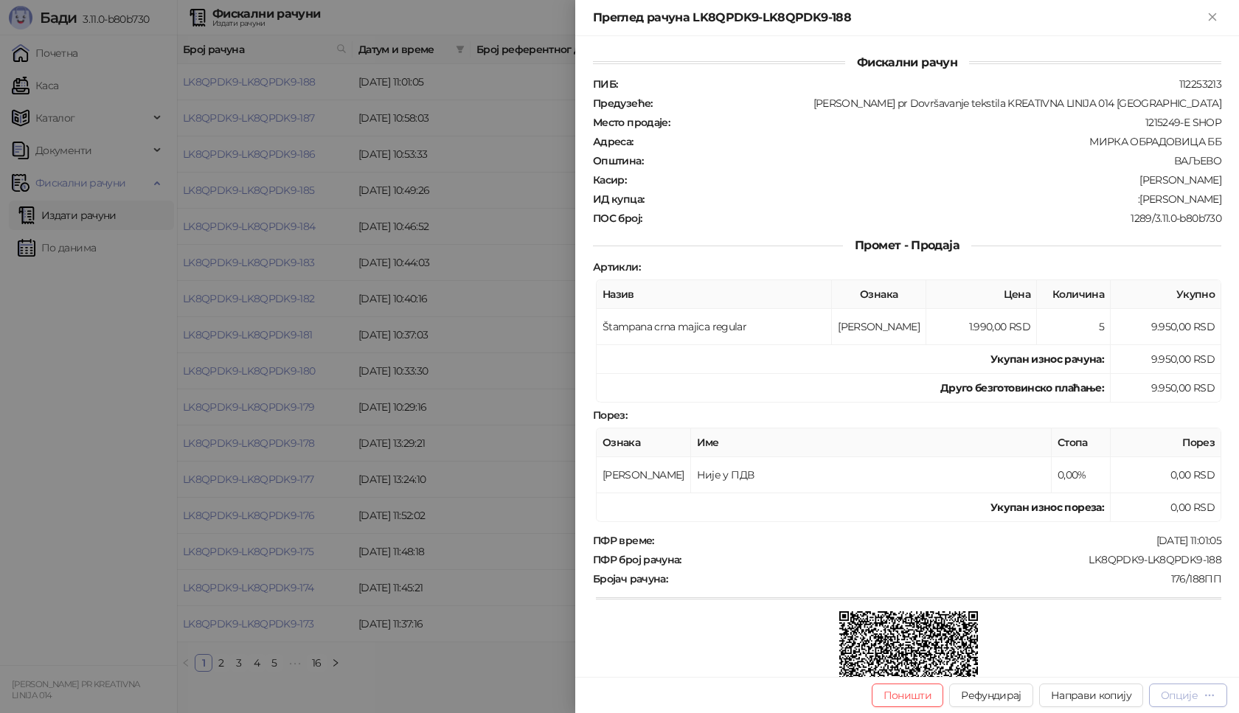
click at [1186, 700] on div "Опције" at bounding box center [1179, 695] width 37 height 13
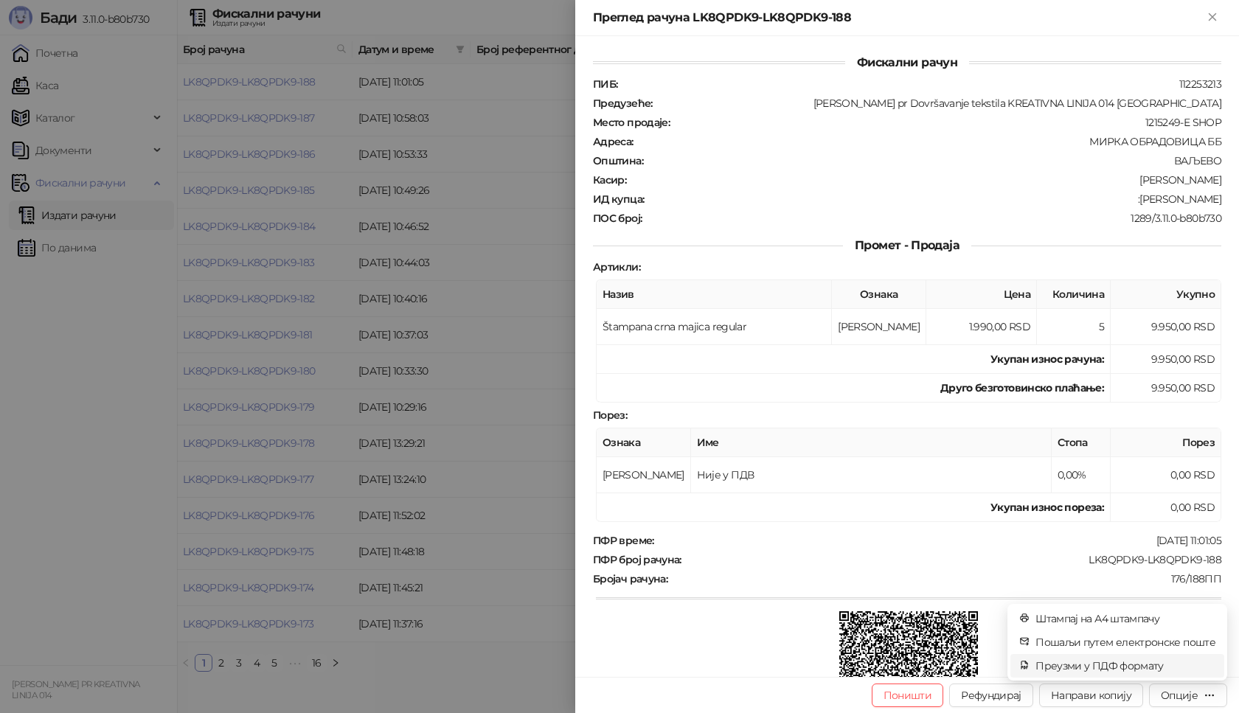
click at [1156, 664] on span "Преузми у ПДФ формату" at bounding box center [1125, 666] width 180 height 16
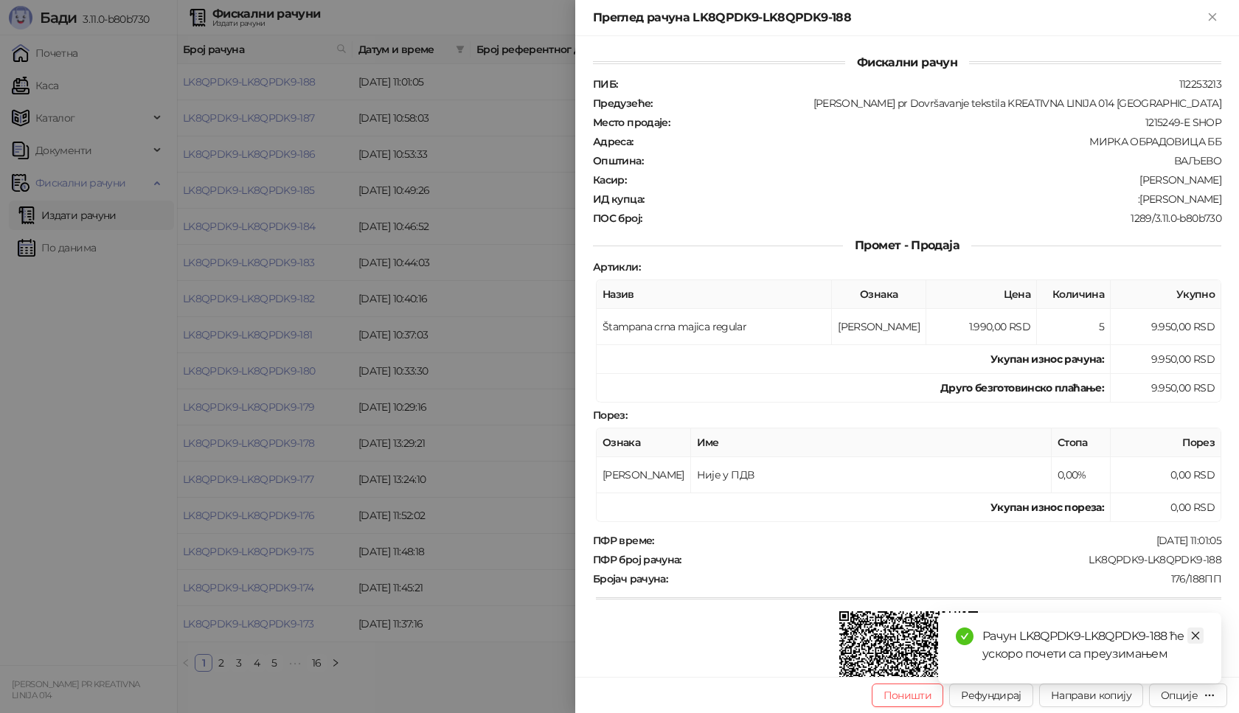
click at [1199, 631] on icon "close" at bounding box center [1195, 636] width 10 height 10
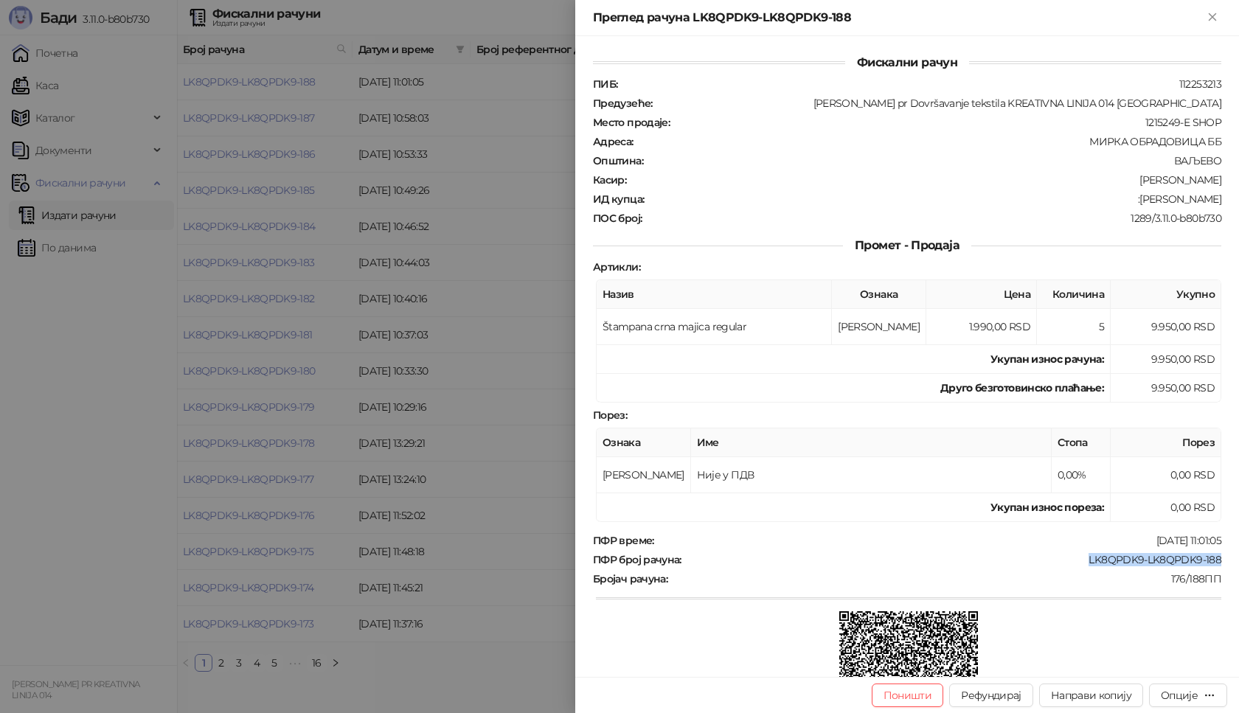
drag, startPoint x: 1213, startPoint y: 560, endPoint x: 1079, endPoint y: 565, distance: 134.3
click at [1079, 565] on div "Фискални рачун ПИБ : 112253213 Предузеће : Marija Raković pr Dovršavanje teksti…" at bounding box center [907, 356] width 664 height 641
drag, startPoint x: 1211, startPoint y: 198, endPoint x: 1134, endPoint y: 202, distance: 76.8
click at [1134, 202] on div "ИД купца : :Stevica Jankovic" at bounding box center [907, 198] width 634 height 13
click at [1208, 16] on icon "Close" at bounding box center [1212, 16] width 13 height 13
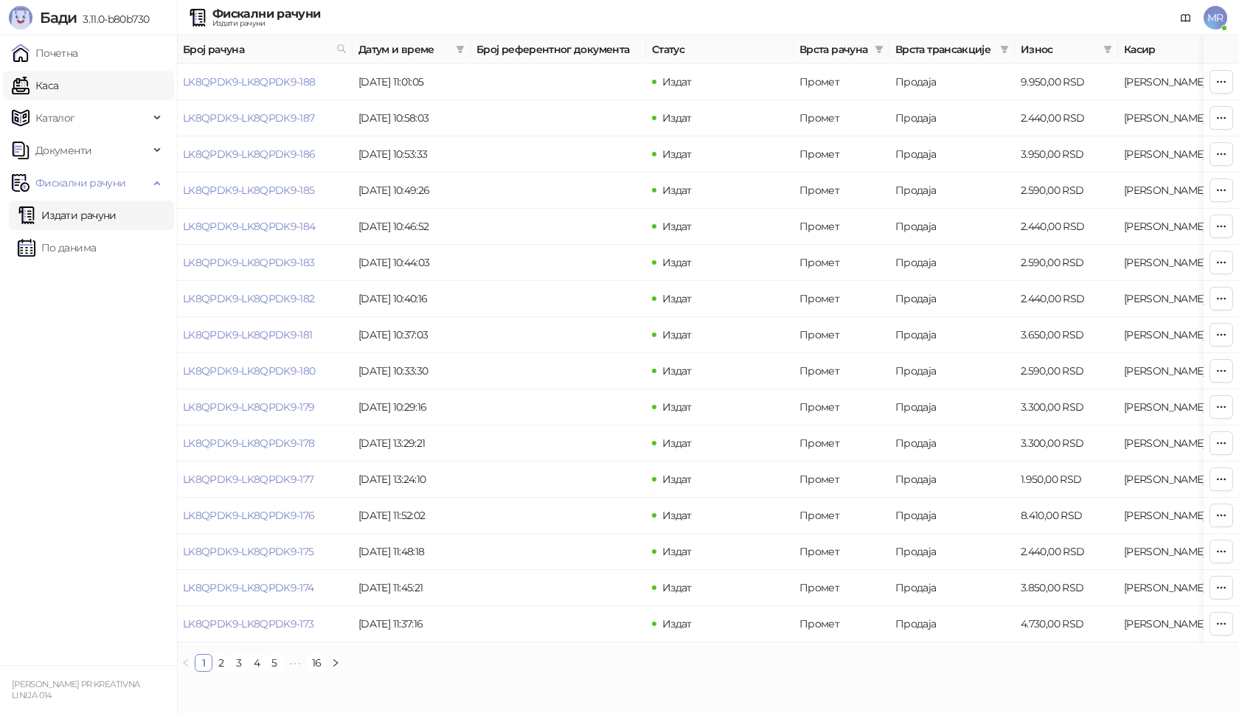
click at [53, 86] on link "Каса" at bounding box center [35, 85] width 46 height 29
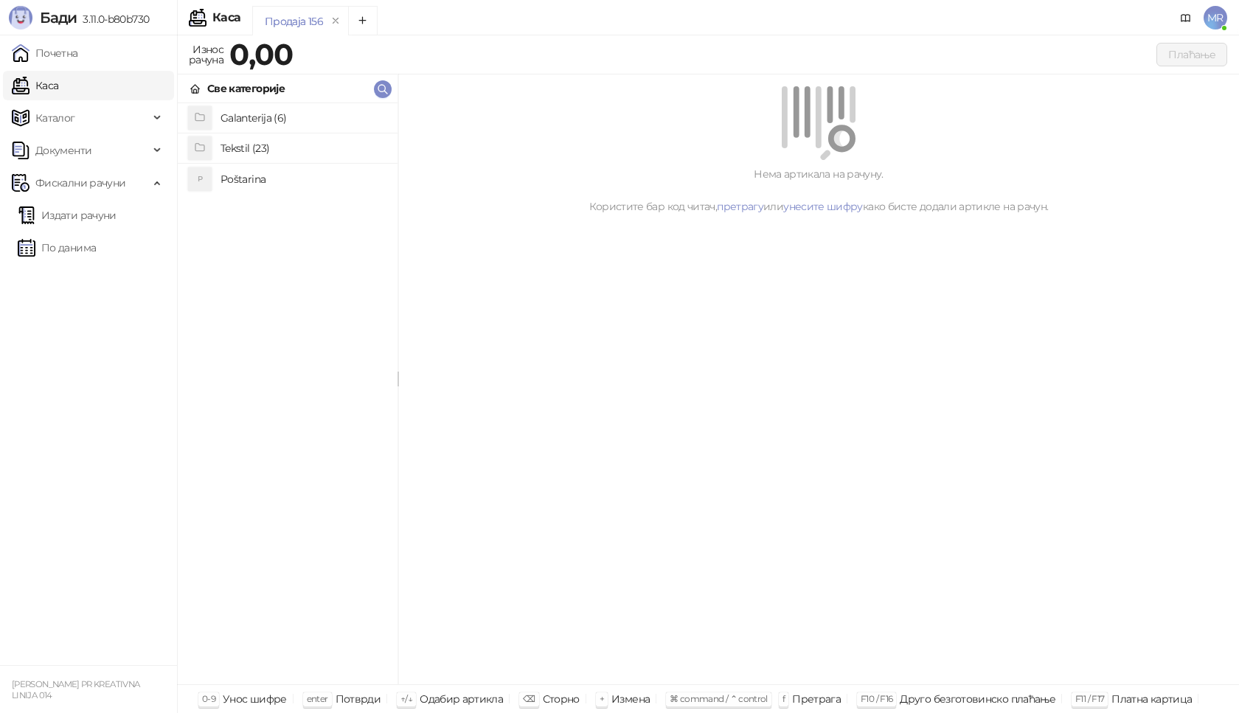
click at [236, 176] on h4 "Poštarina" at bounding box center [302, 179] width 165 height 24
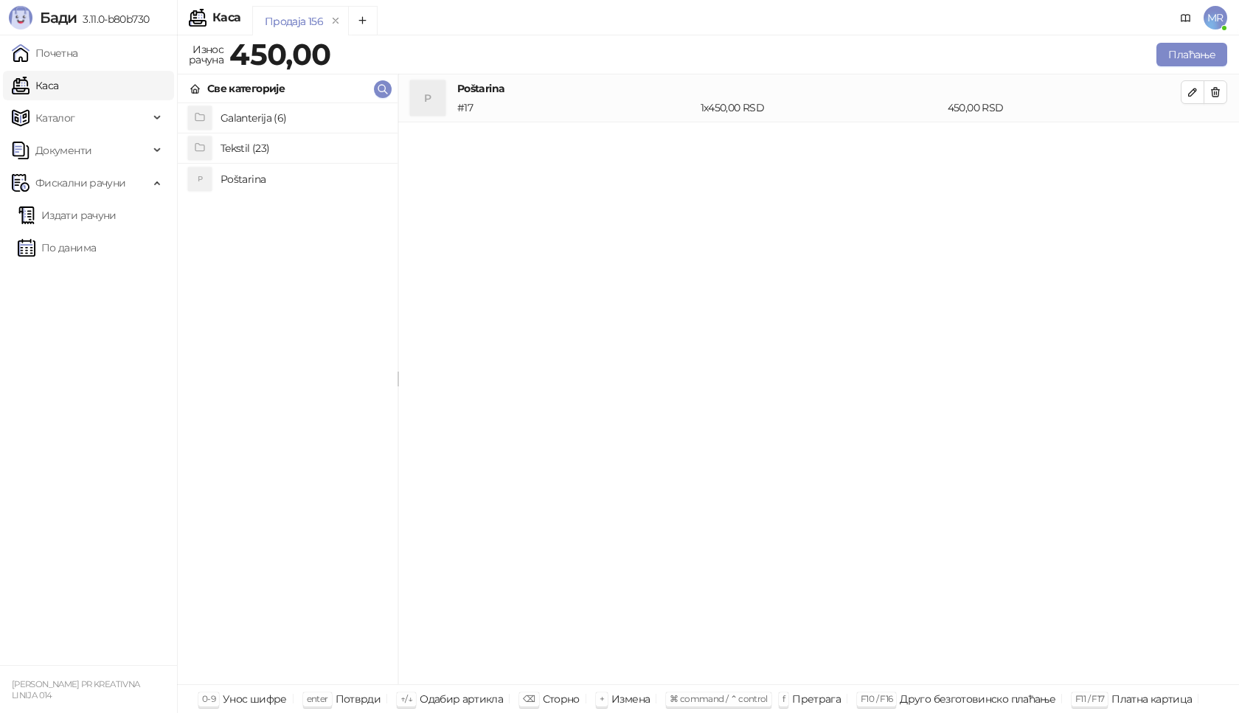
click at [254, 178] on h4 "Poštarina" at bounding box center [302, 179] width 165 height 24
click at [1218, 86] on icon "button" at bounding box center [1215, 92] width 12 height 12
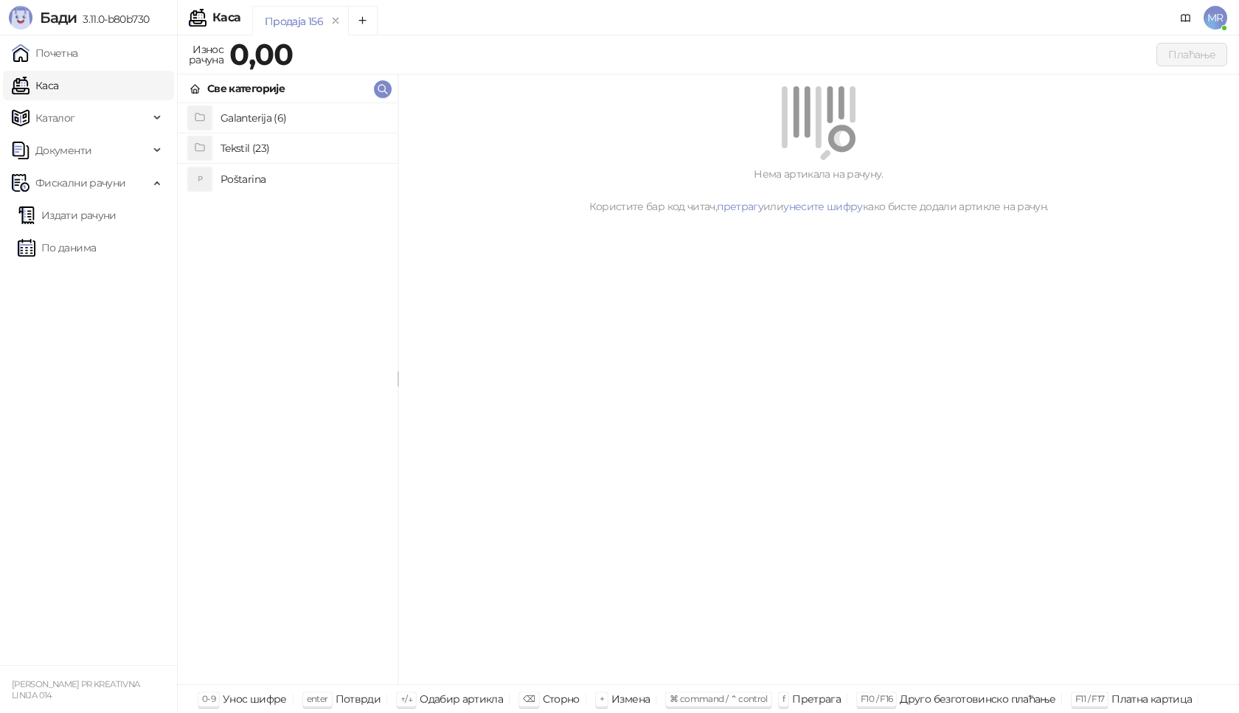
click at [255, 173] on h4 "Poštarina" at bounding box center [302, 179] width 165 height 24
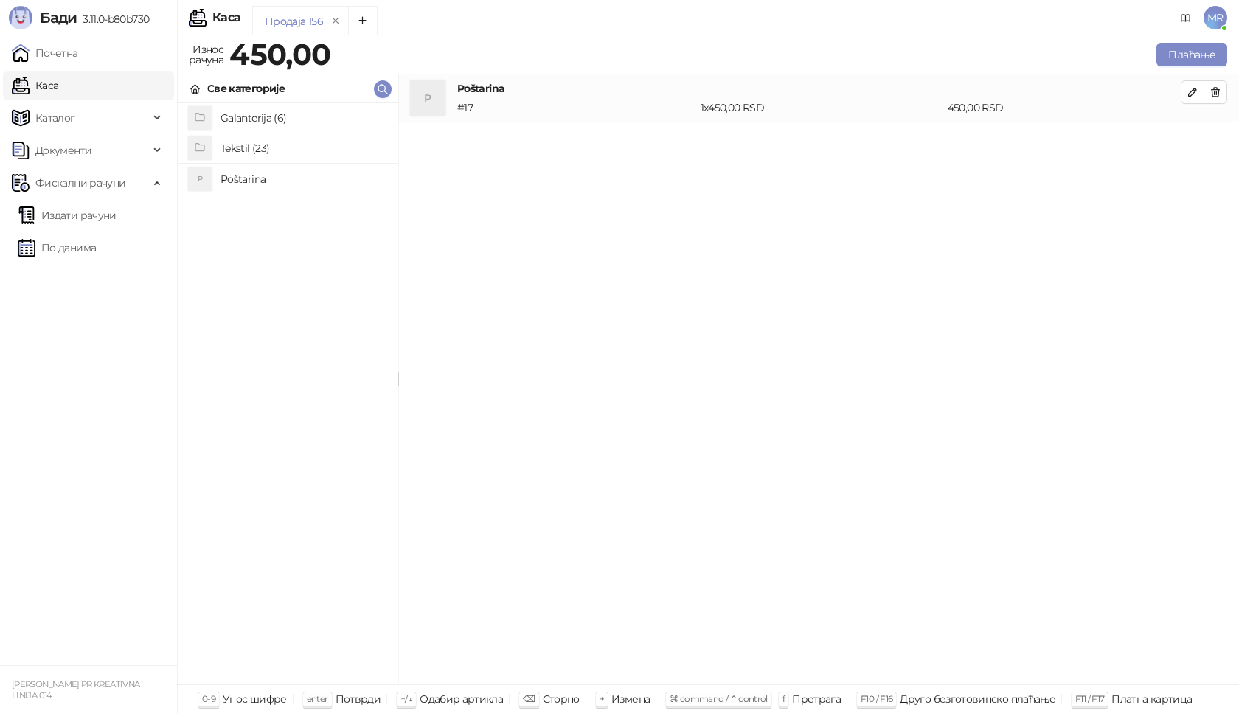
click at [257, 141] on h4 "Tekstil (23)" at bounding box center [302, 148] width 165 height 24
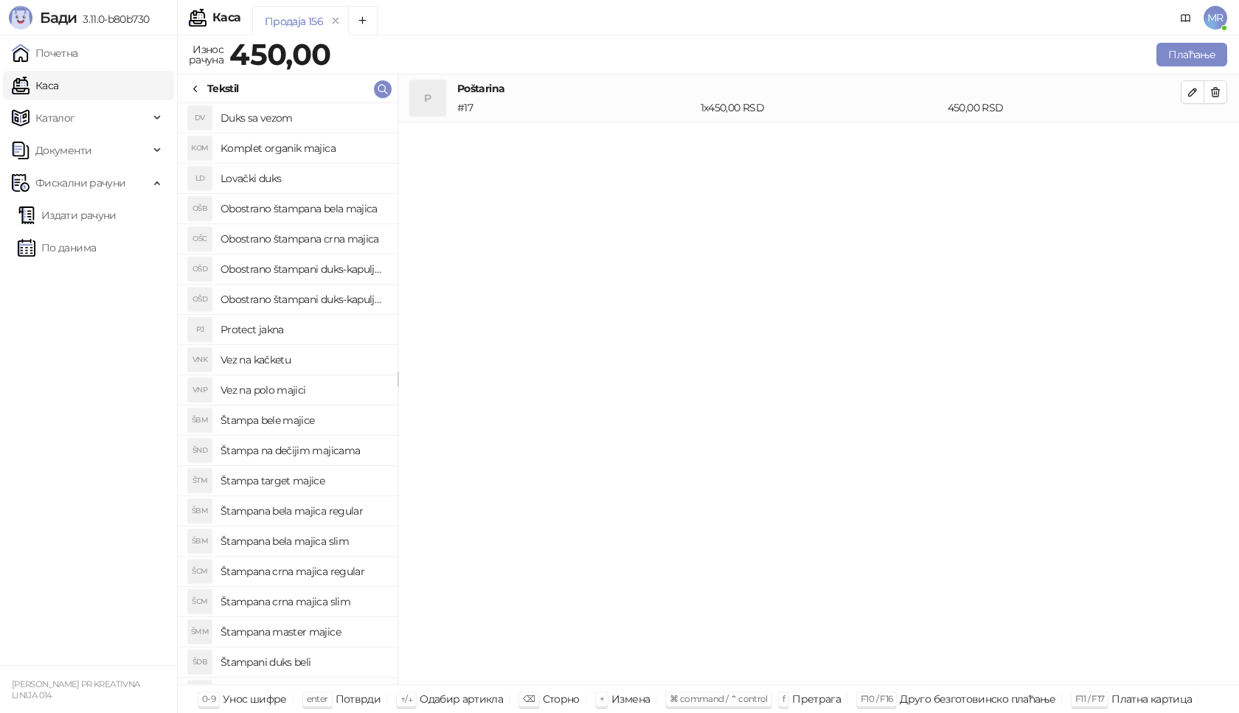
click at [357, 572] on h4 "Štampana crna majica regular" at bounding box center [302, 572] width 165 height 24
click at [1198, 142] on icon "button" at bounding box center [1193, 140] width 12 height 12
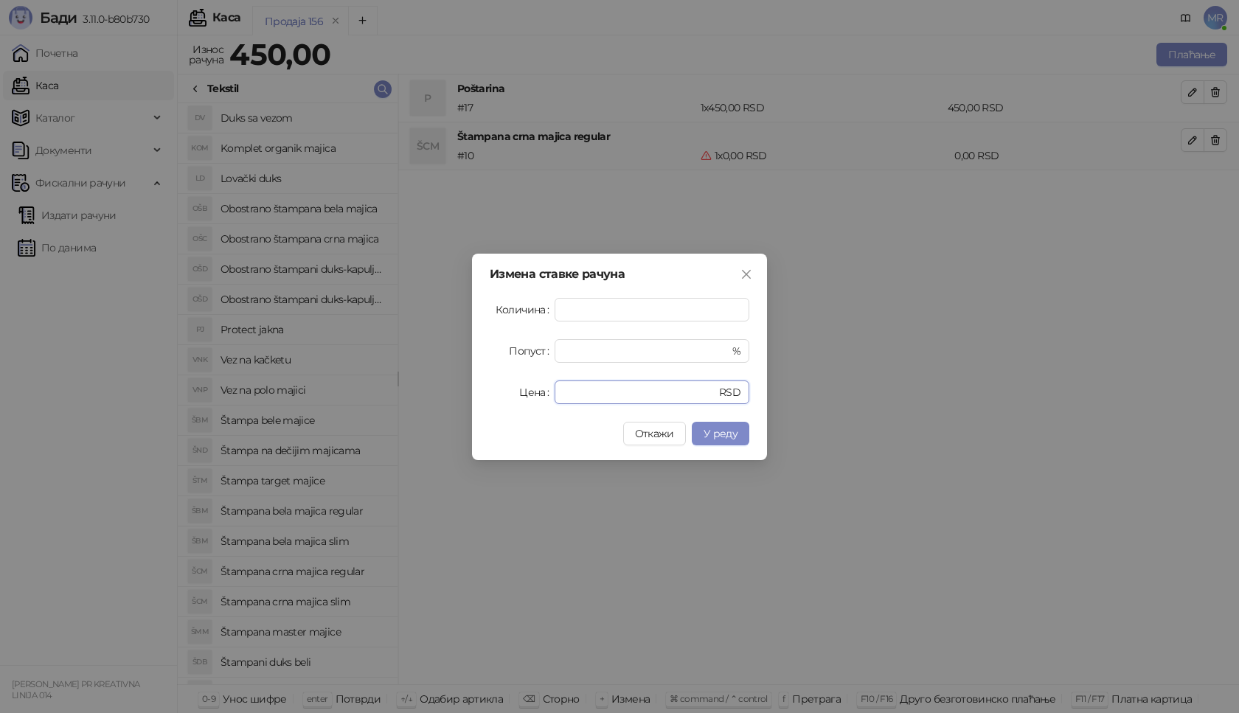
drag, startPoint x: 588, startPoint y: 395, endPoint x: 525, endPoint y: 400, distance: 63.7
click at [525, 400] on div "Цена * RSD" at bounding box center [620, 393] width 260 height 24
type input "****"
click at [722, 432] on span "У реду" at bounding box center [721, 433] width 34 height 13
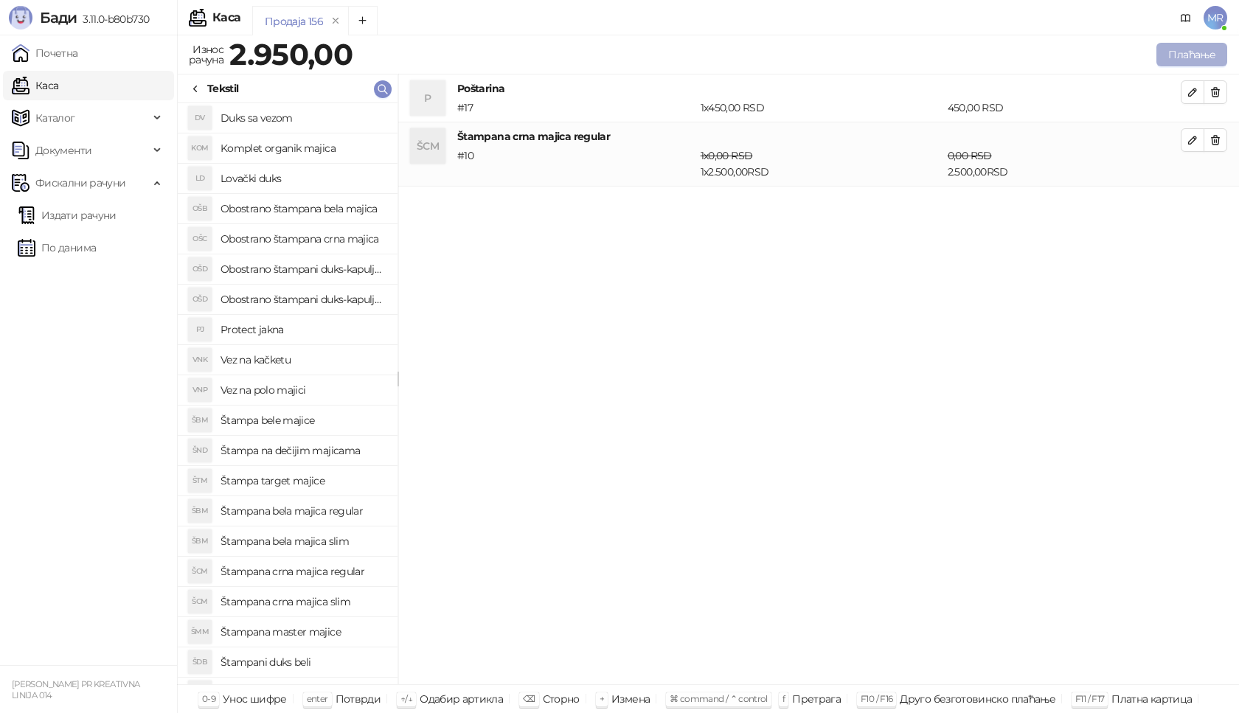
click at [1191, 52] on button "Плаћање" at bounding box center [1191, 55] width 71 height 24
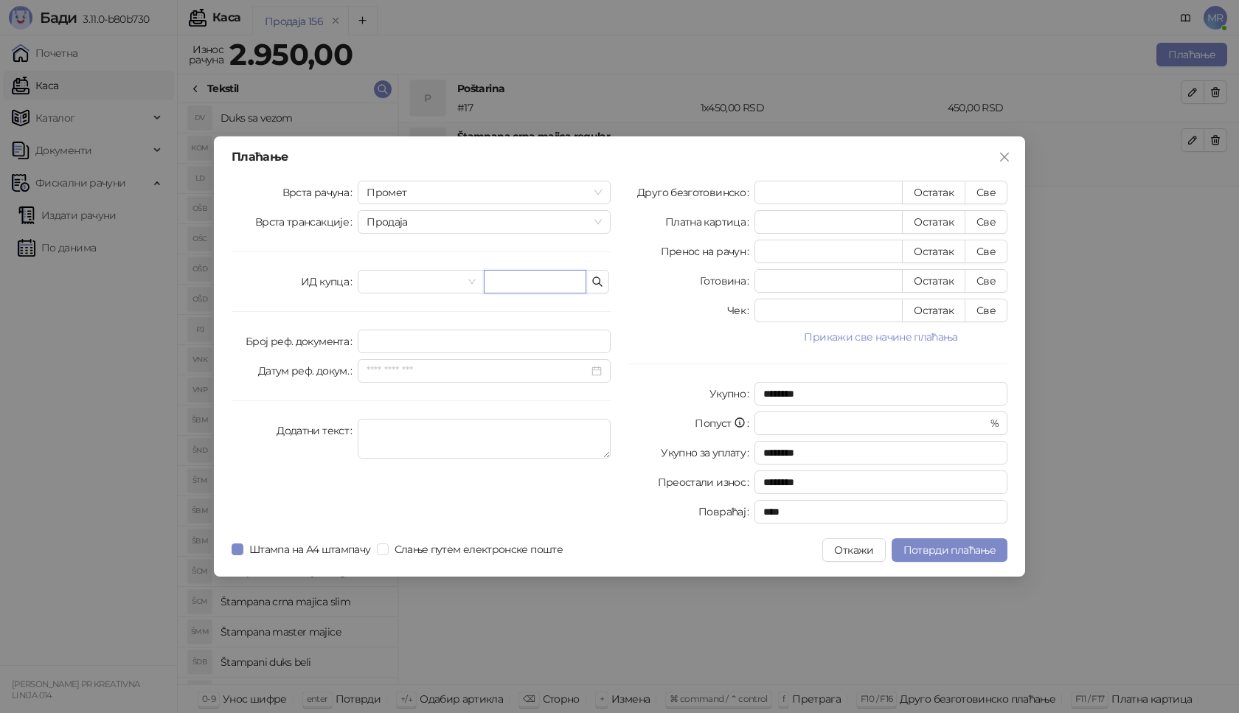
click at [516, 284] on input "text" at bounding box center [535, 282] width 103 height 24
paste input "**********"
type input "**********"
click at [987, 191] on button "Све" at bounding box center [986, 193] width 43 height 24
type input "****"
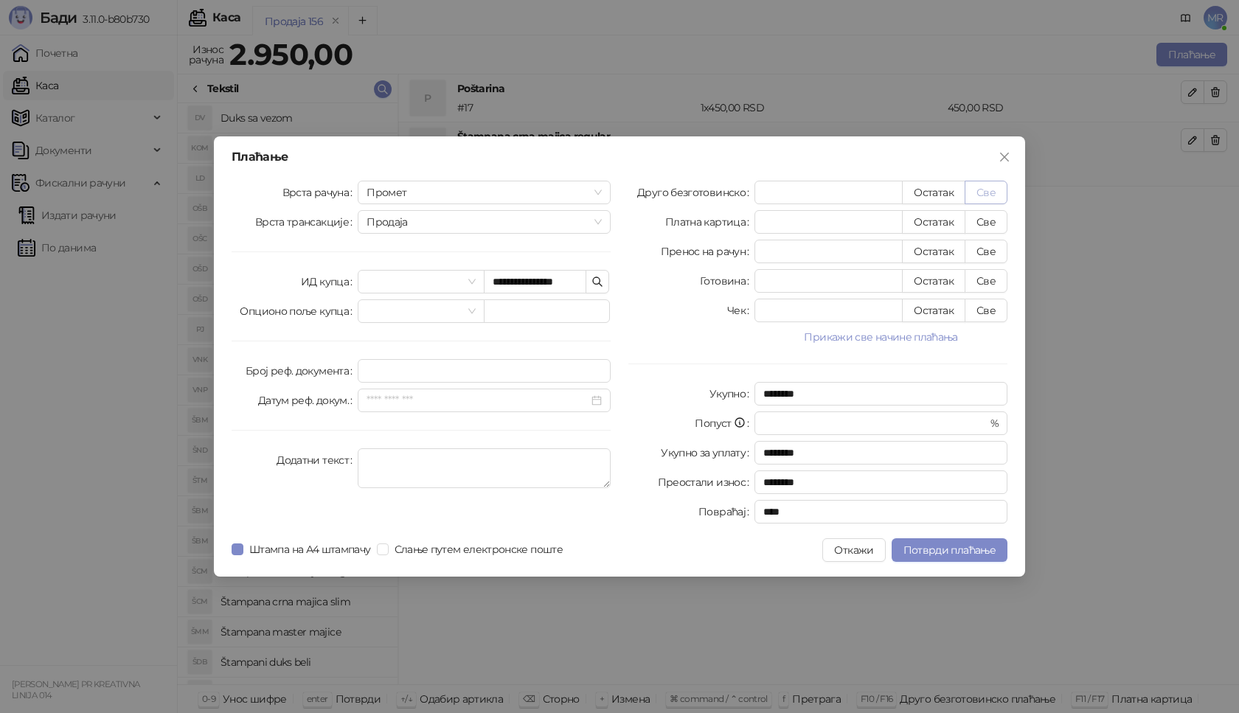
type input "****"
click at [966, 551] on span "Потврди плаћање" at bounding box center [949, 549] width 92 height 13
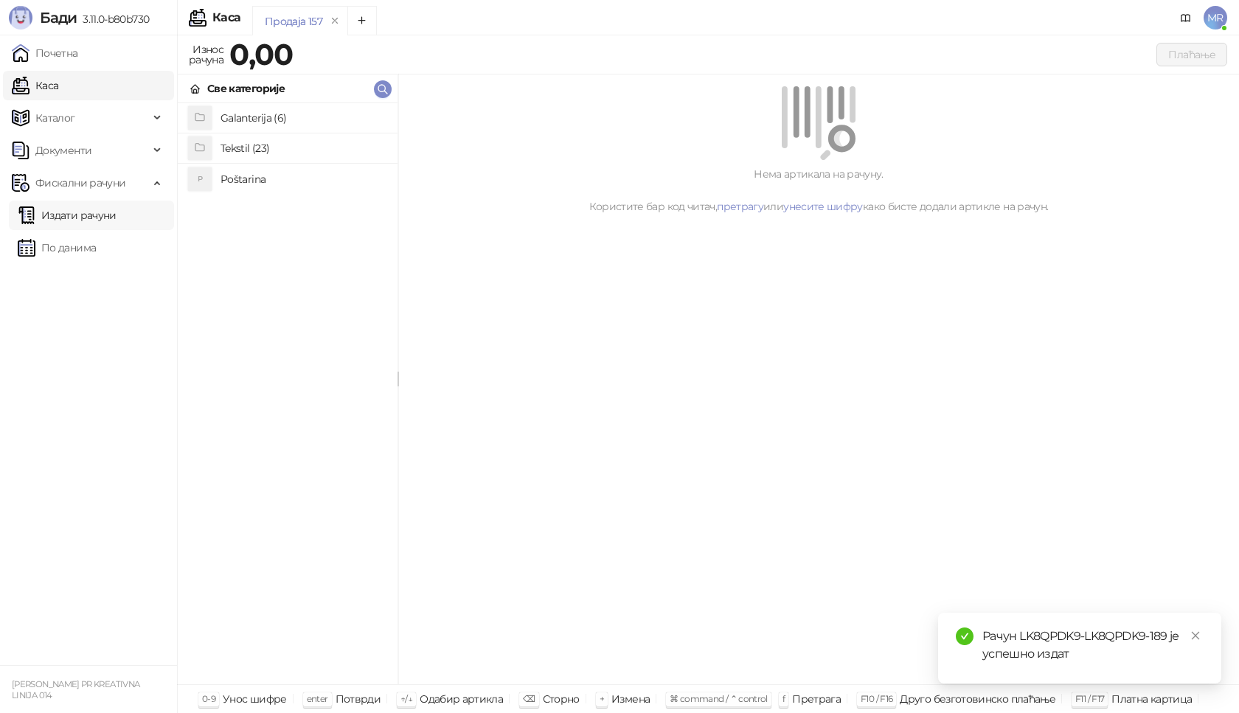
click at [94, 213] on link "Издати рачуни" at bounding box center [67, 215] width 99 height 29
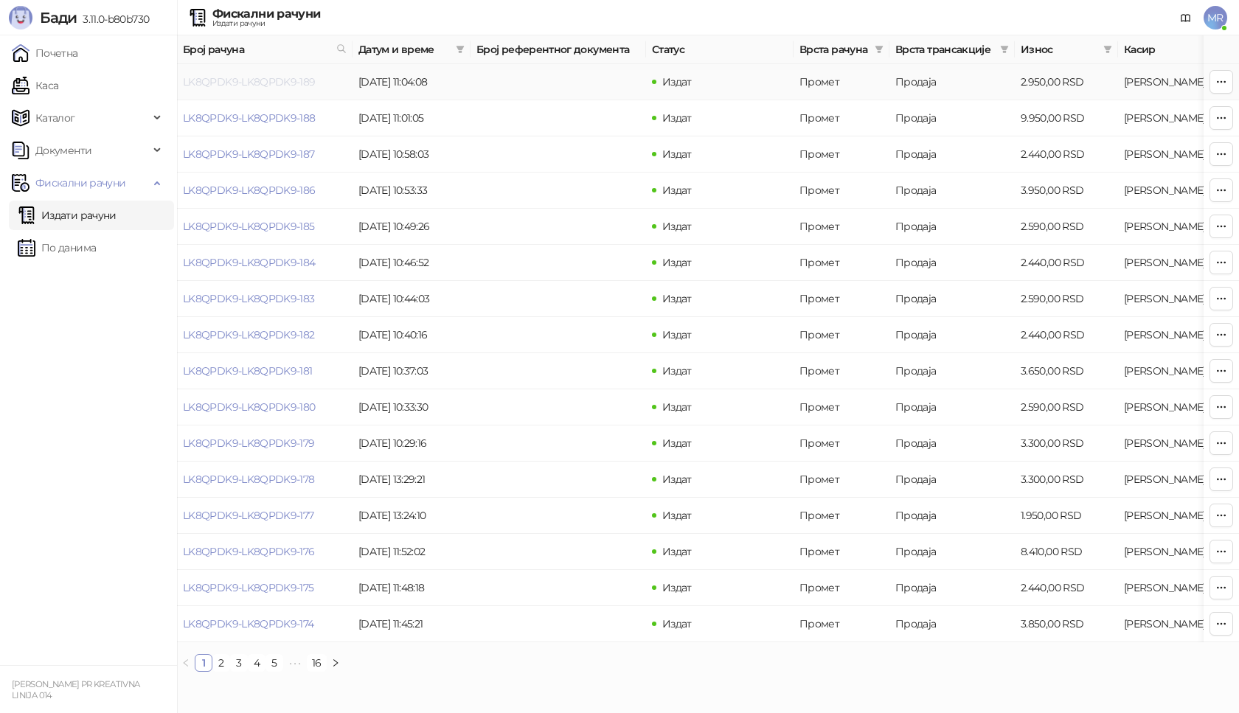
click at [238, 82] on link "LK8QPDK9-LK8QPDK9-189" at bounding box center [249, 81] width 133 height 13
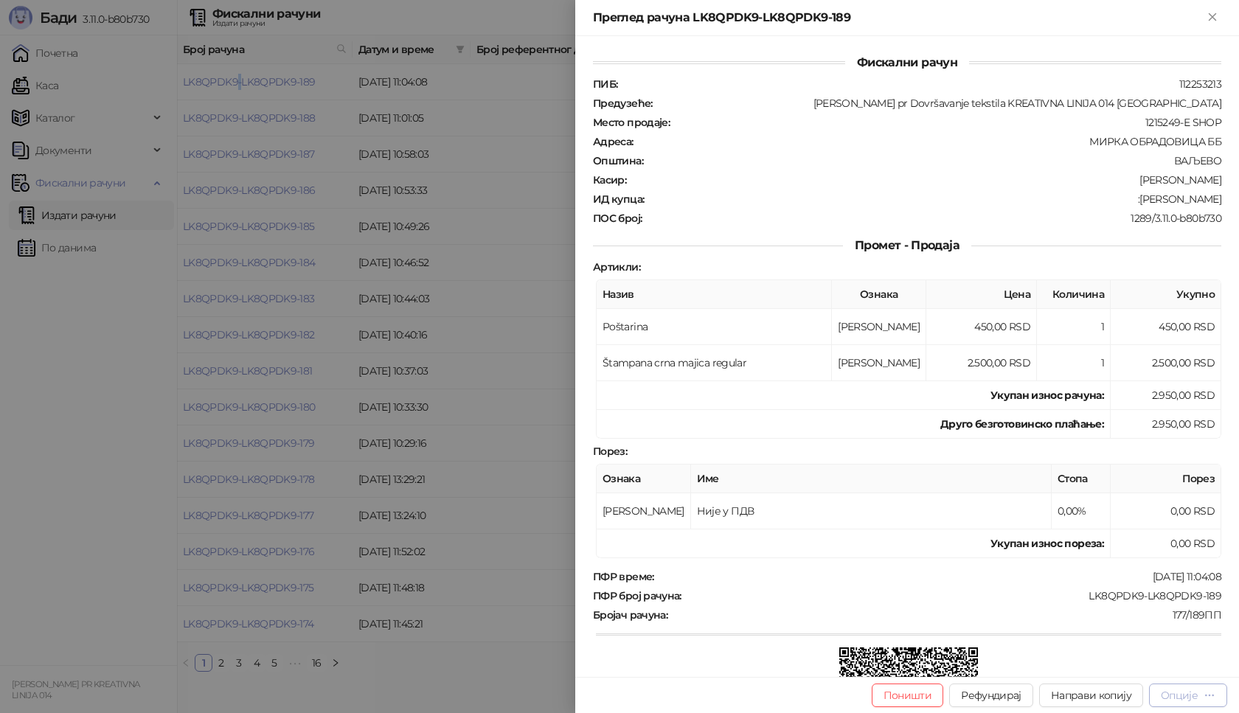
click at [1177, 698] on div "Опције" at bounding box center [1179, 695] width 37 height 13
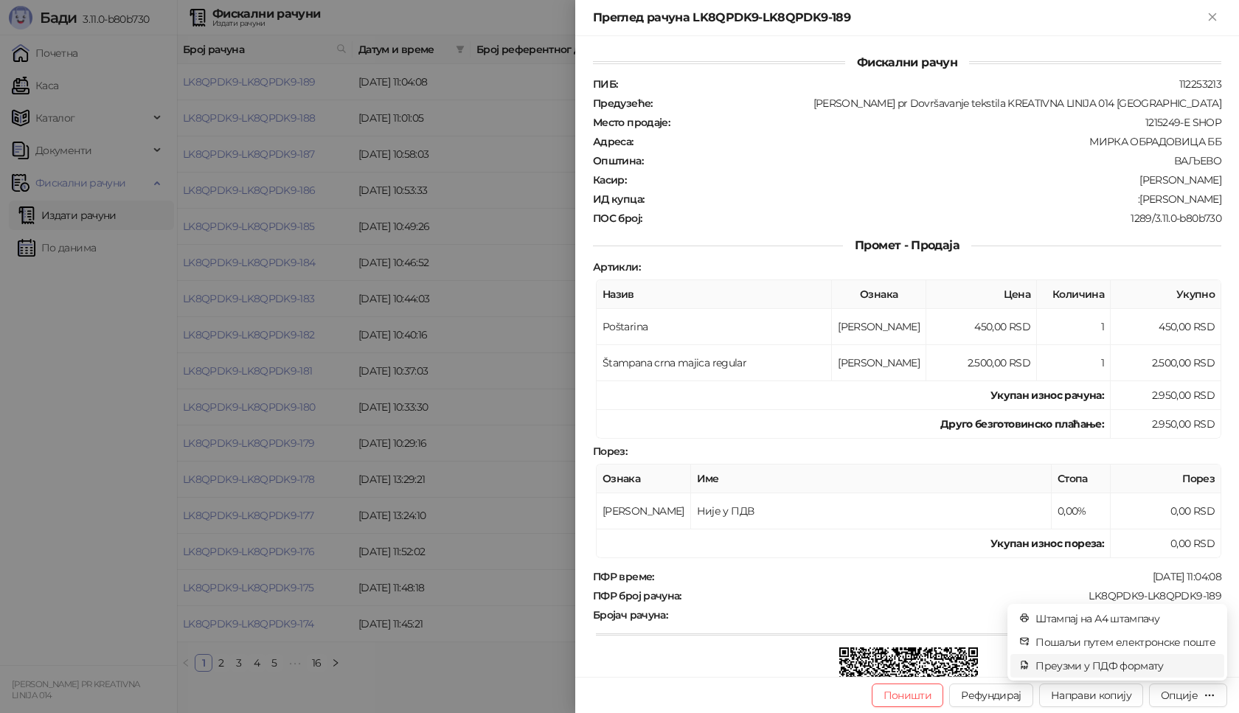
click at [1143, 668] on span "Преузми у ПДФ формату" at bounding box center [1125, 666] width 180 height 16
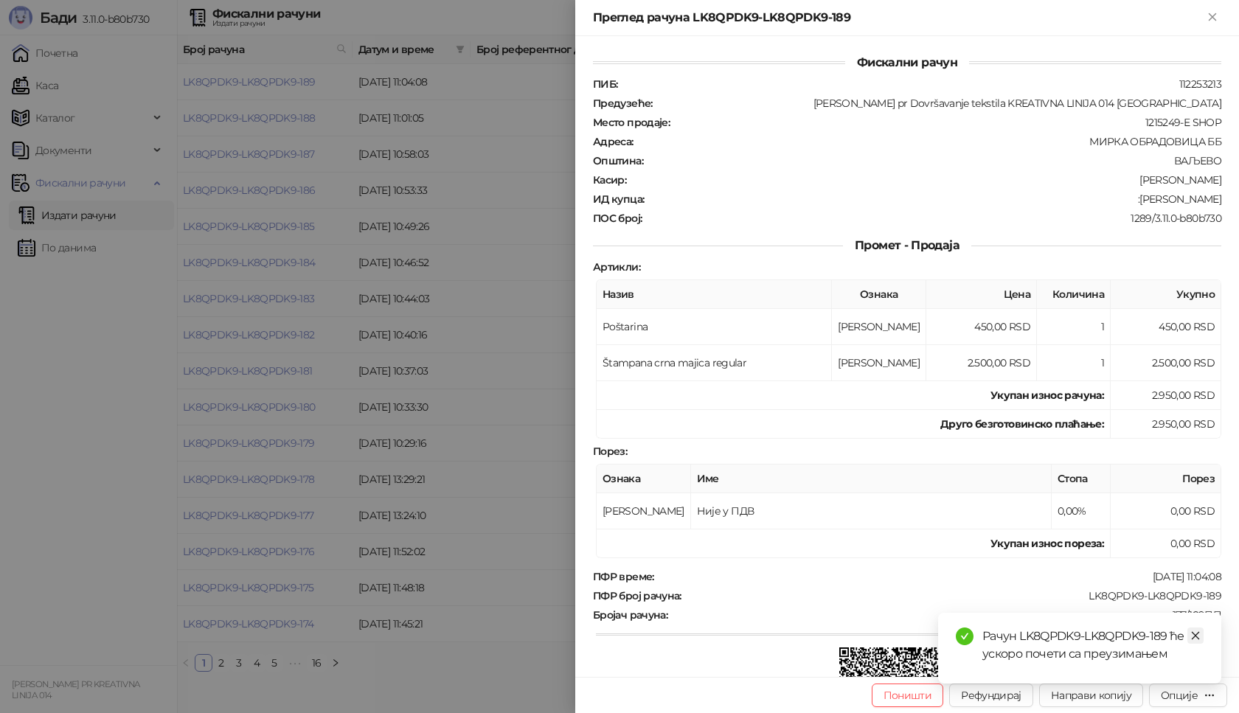
click at [1198, 643] on link "Close" at bounding box center [1195, 636] width 16 height 16
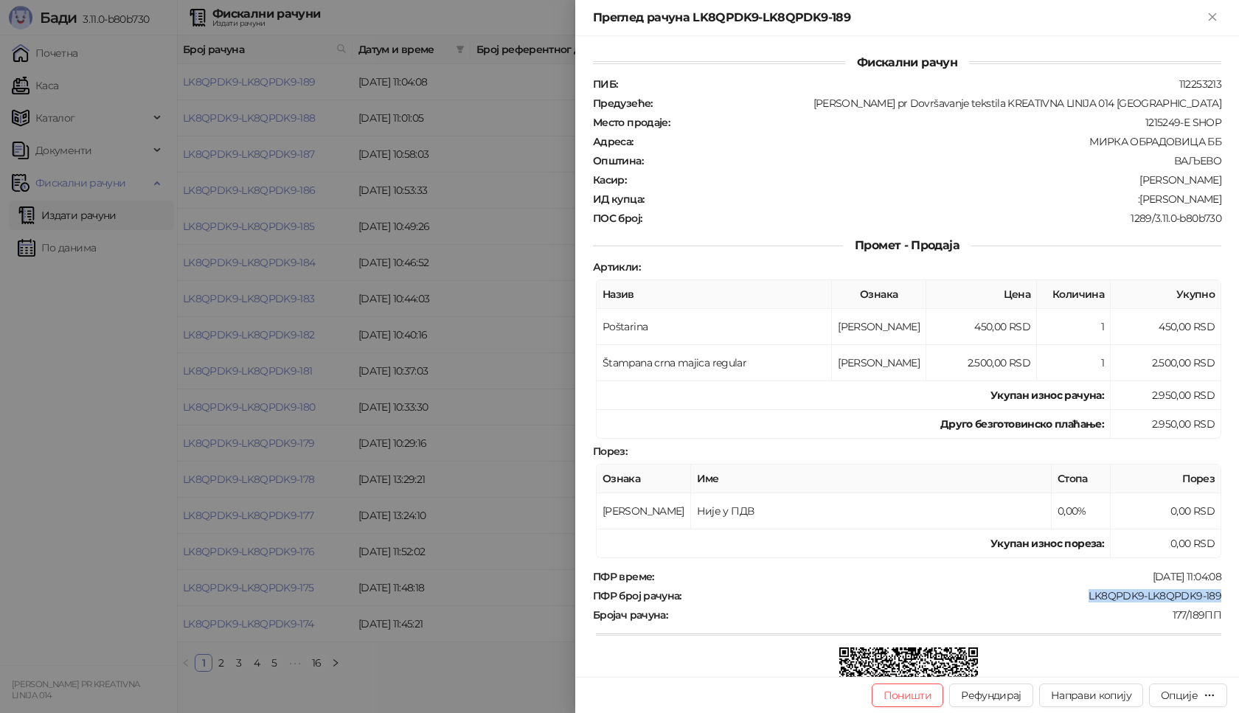
drag, startPoint x: 1212, startPoint y: 594, endPoint x: 1075, endPoint y: 597, distance: 136.4
click at [1075, 597] on div "Фискални рачун ПИБ : 112253213 Предузеће : Marija Raković pr Dovršavanje teksti…" at bounding box center [907, 356] width 664 height 641
drag, startPoint x: 1212, startPoint y: 200, endPoint x: 1138, endPoint y: 206, distance: 74.7
click at [1138, 206] on div "Фискални рачун ПИБ : 112253213 Предузеће : Marija Raković pr Dovršavanje teksti…" at bounding box center [907, 356] width 664 height 641
click at [1212, 10] on icon "Close" at bounding box center [1212, 16] width 13 height 13
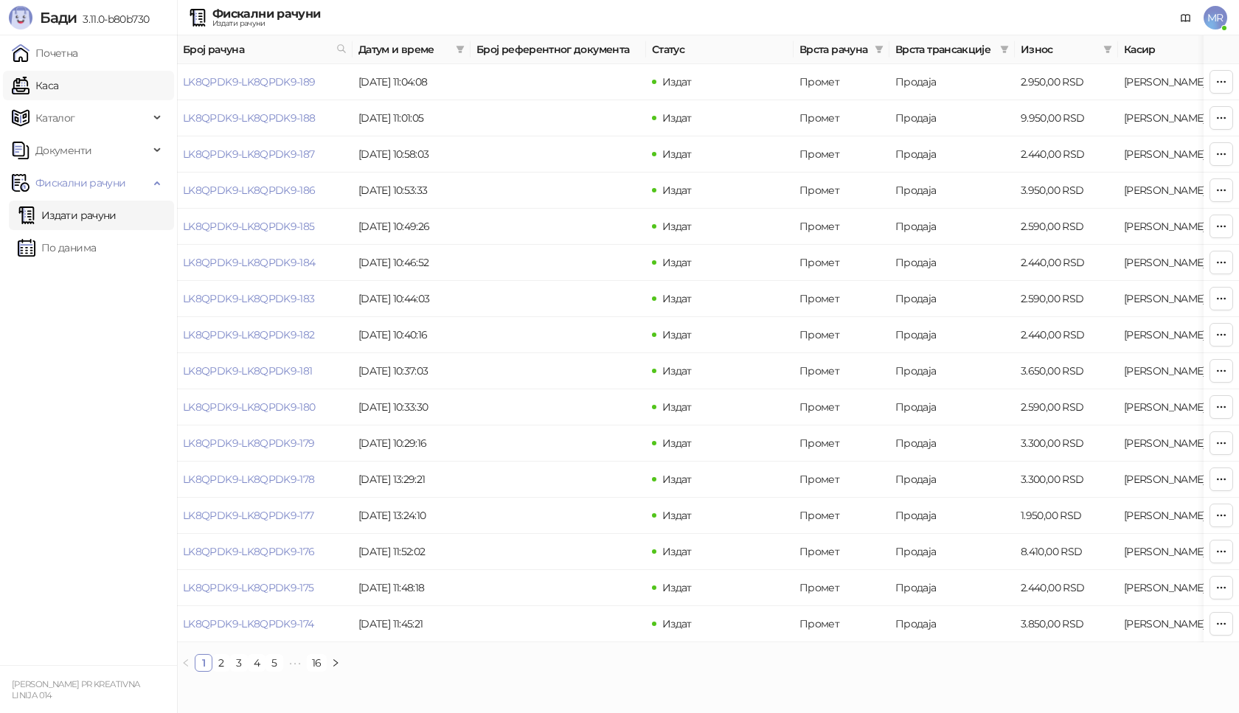
click at [58, 83] on link "Каса" at bounding box center [35, 85] width 46 height 29
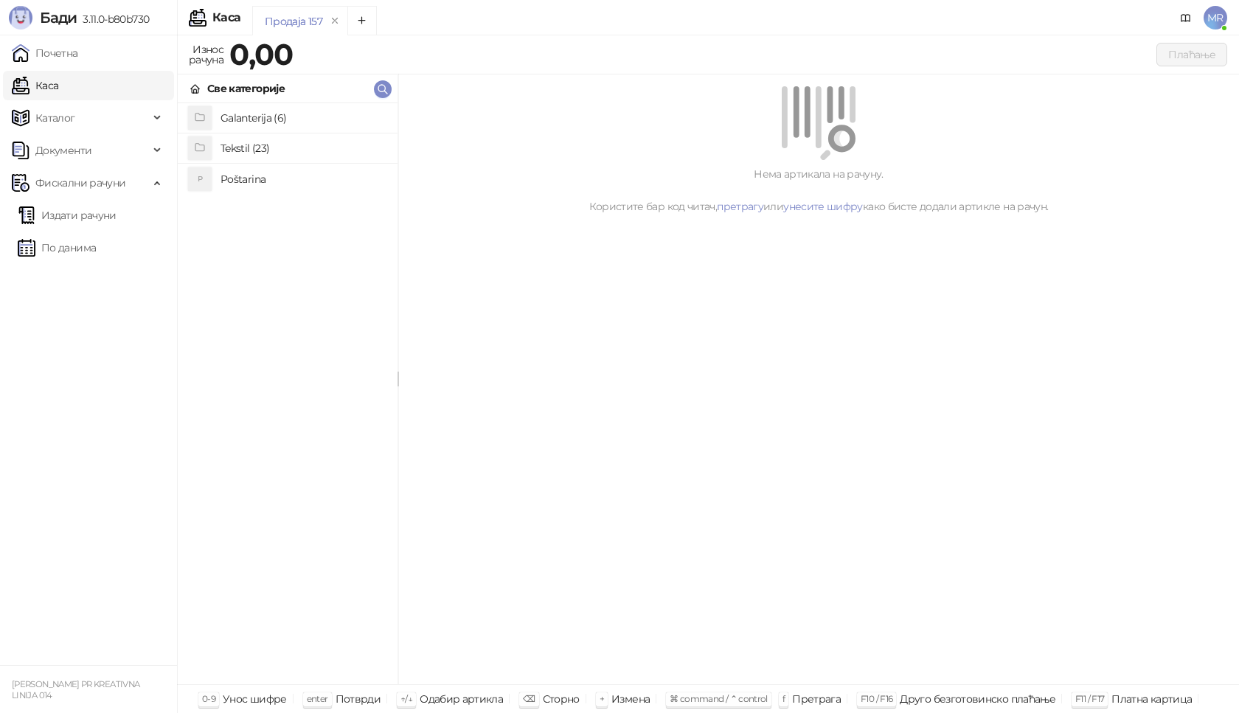
click at [254, 178] on h4 "Poštarina" at bounding box center [302, 179] width 165 height 24
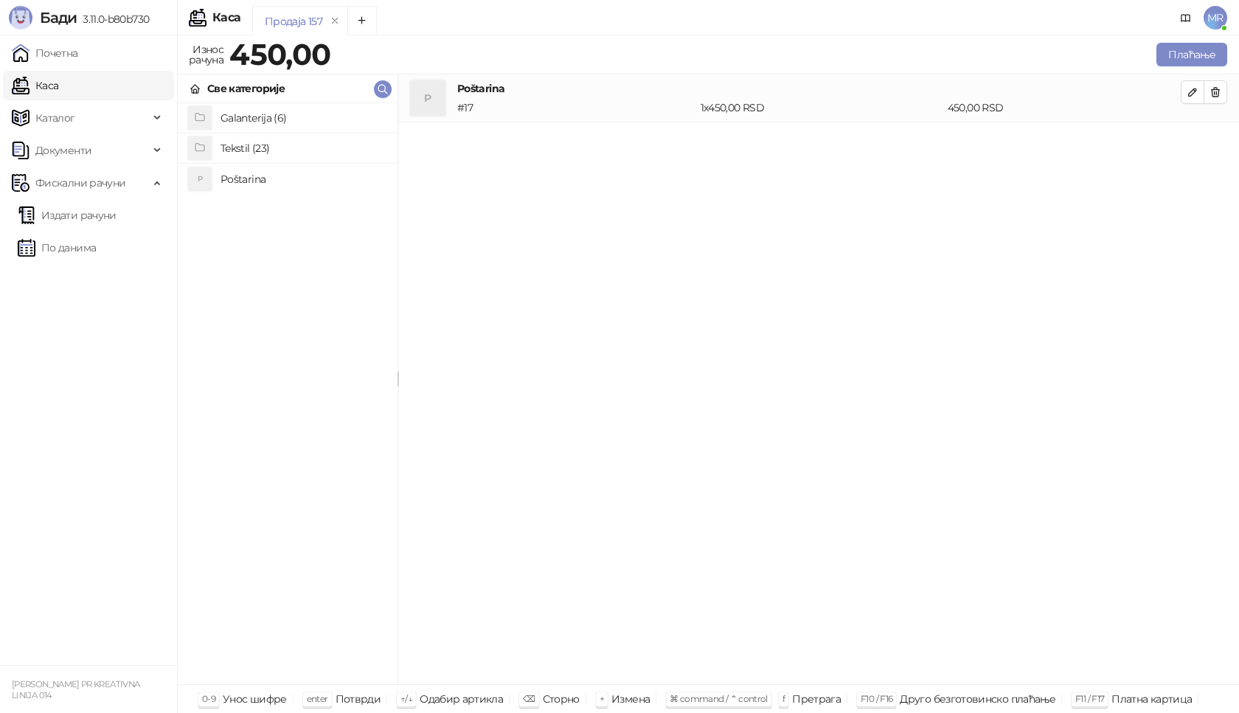
click at [271, 147] on h4 "Tekstil (23)" at bounding box center [302, 148] width 165 height 24
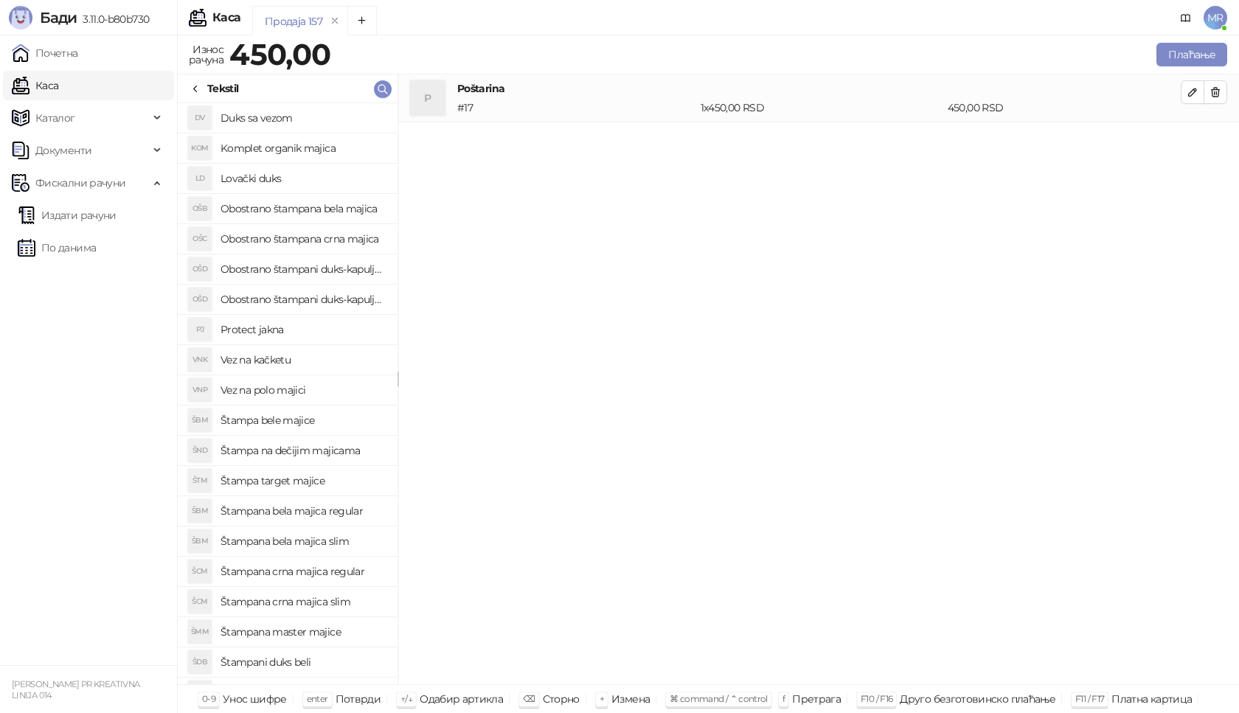
click at [337, 603] on h4 "Štampana crna majica slim" at bounding box center [302, 602] width 165 height 24
click at [1195, 136] on icon "button" at bounding box center [1193, 140] width 12 height 12
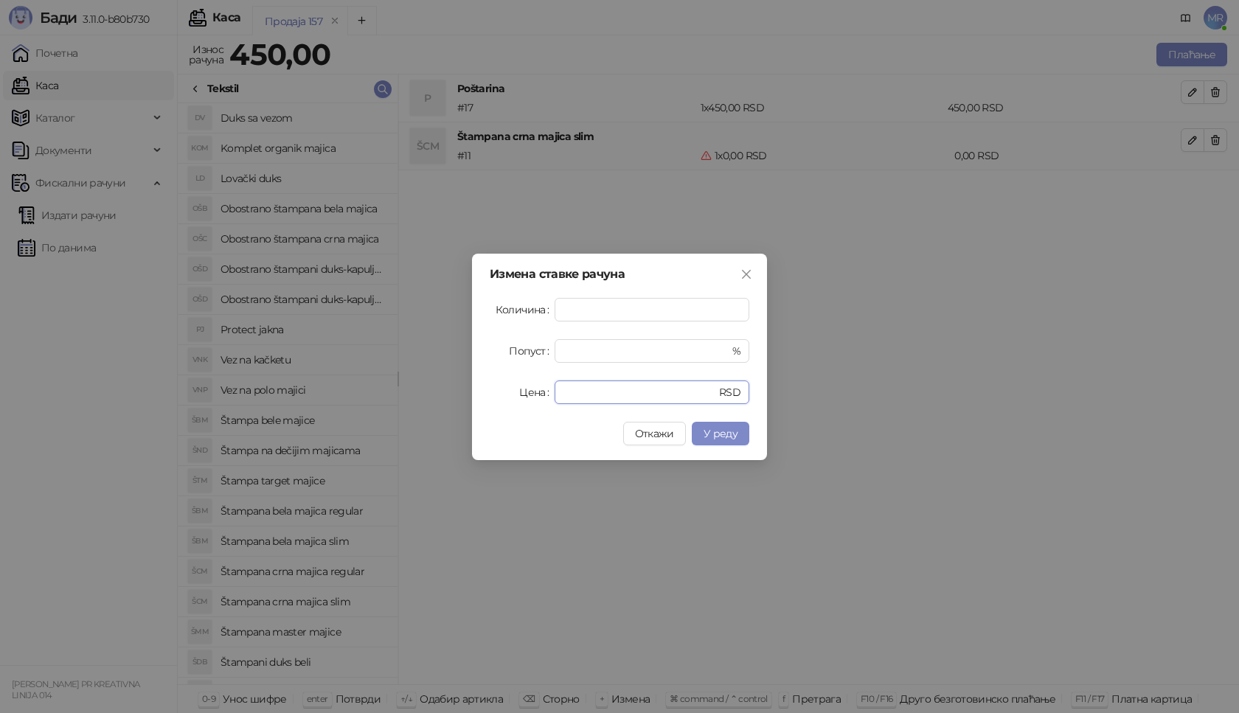
drag, startPoint x: 579, startPoint y: 383, endPoint x: 530, endPoint y: 398, distance: 51.1
click at [531, 398] on div "Цена * RSD" at bounding box center [620, 393] width 260 height 24
type input "****"
click at [743, 432] on button "У реду" at bounding box center [721, 434] width 58 height 24
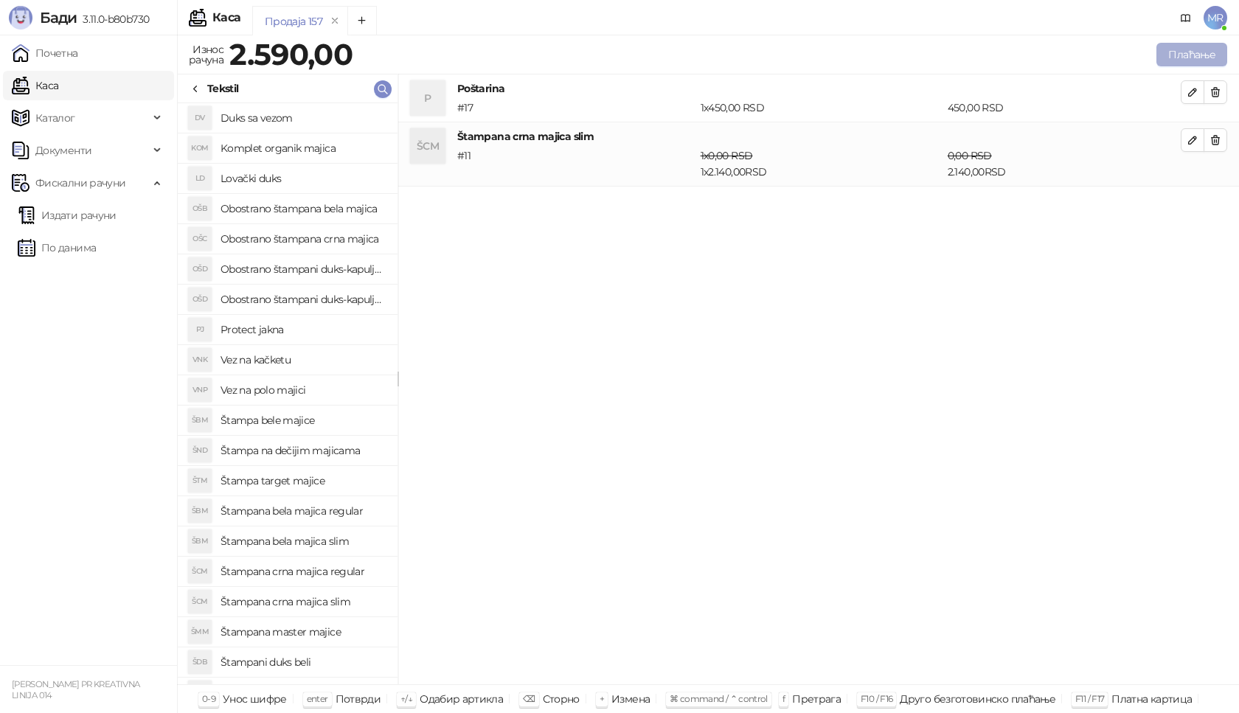
click at [1202, 49] on button "Плаћање" at bounding box center [1191, 55] width 71 height 24
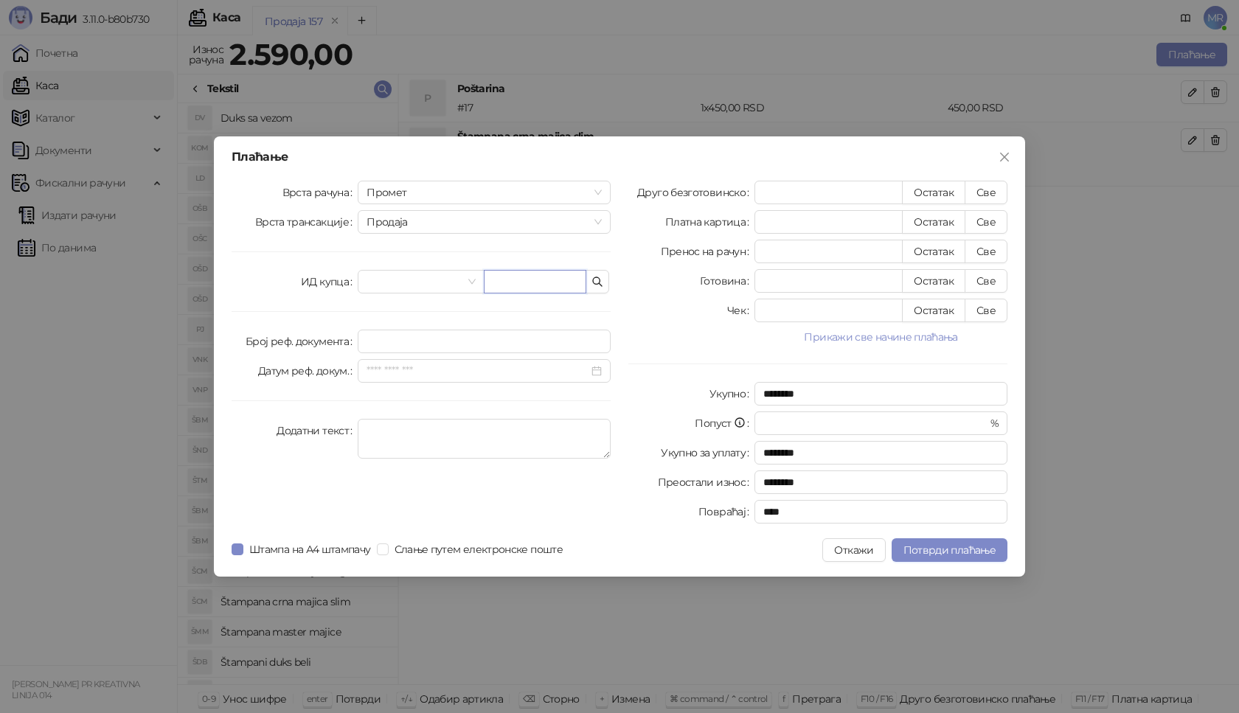
click at [510, 283] on input "text" at bounding box center [535, 282] width 103 height 24
paste input "**********"
type input "**********"
click at [986, 190] on button "Све" at bounding box center [986, 193] width 43 height 24
type input "****"
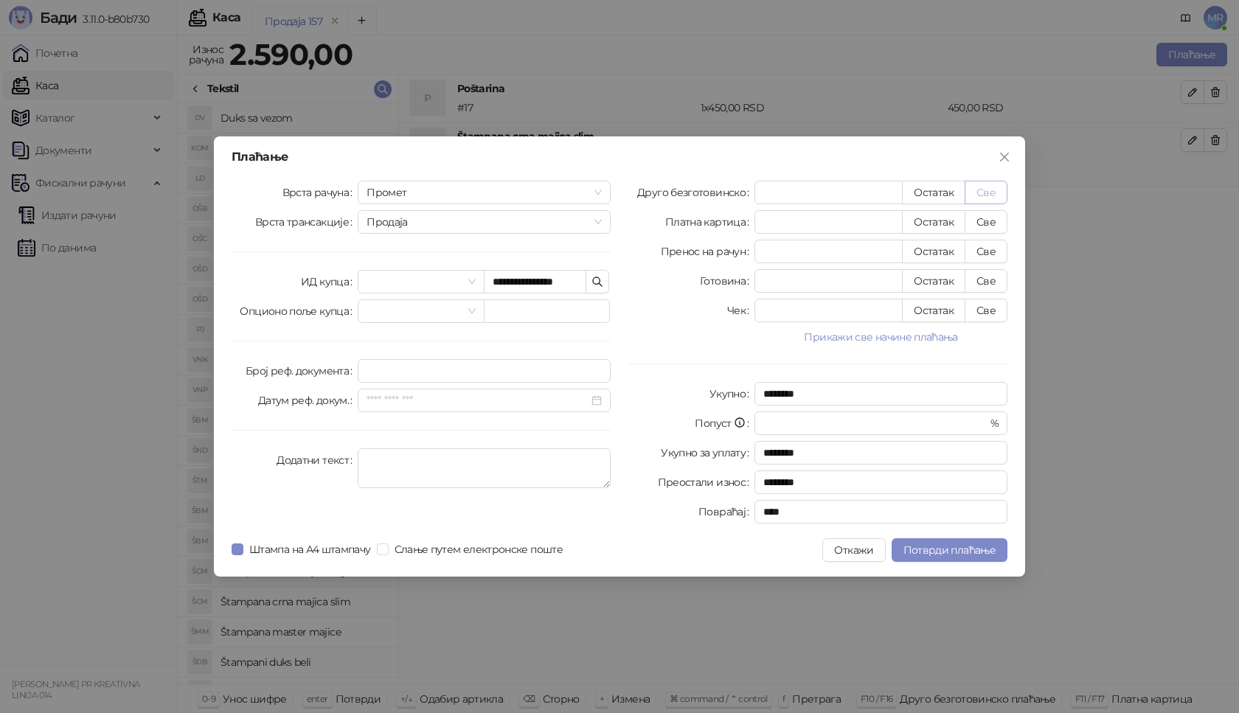
type input "****"
click at [930, 553] on span "Потврди плаћање" at bounding box center [949, 549] width 92 height 13
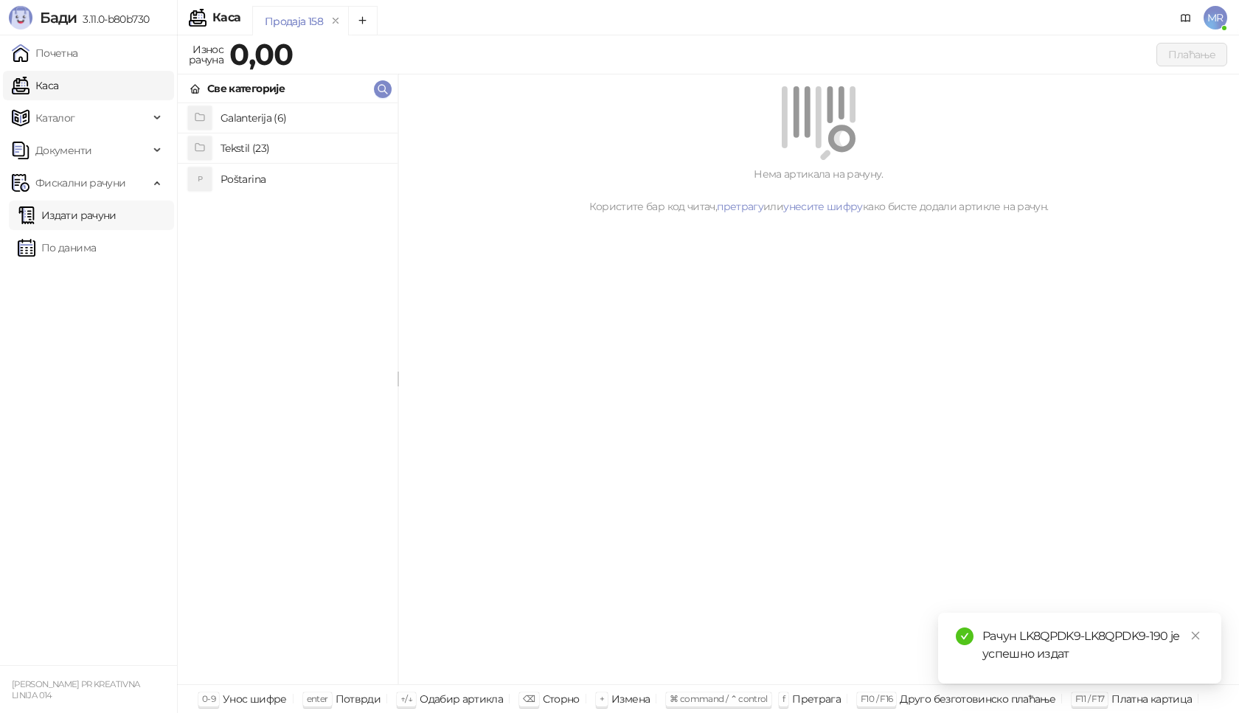
click at [96, 216] on link "Издати рачуни" at bounding box center [67, 215] width 99 height 29
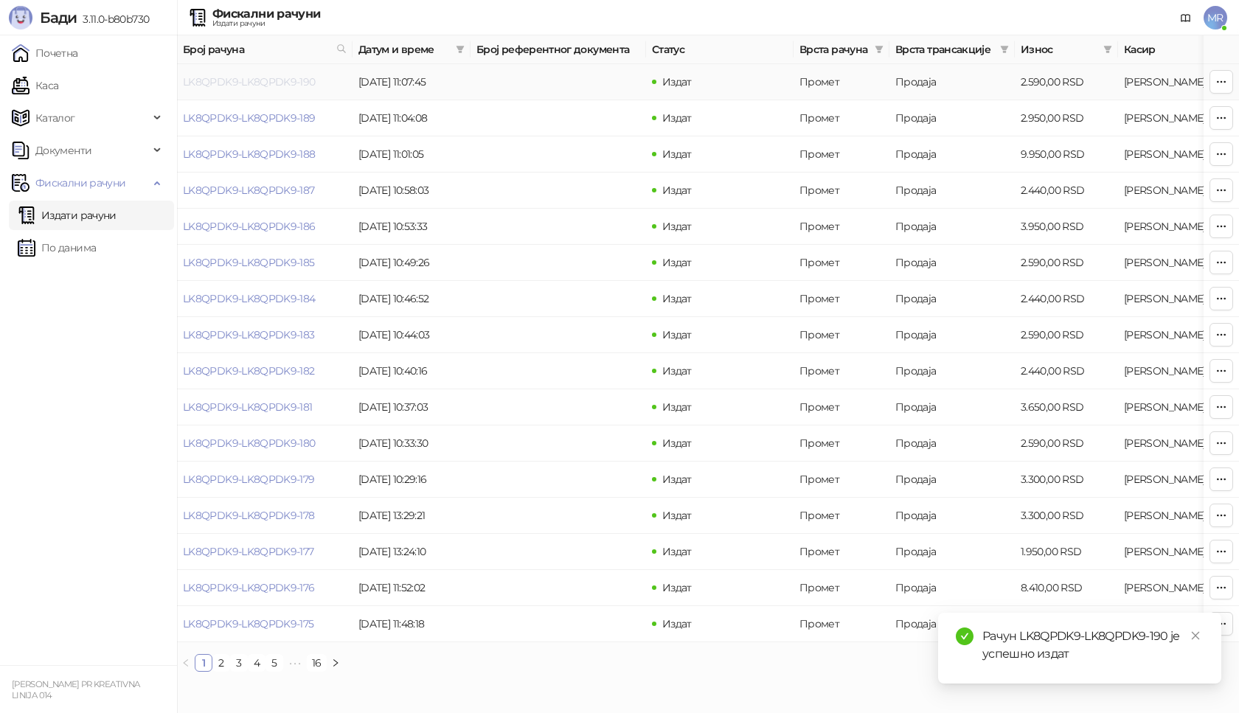
click at [283, 81] on link "LK8QPDK9-LK8QPDK9-190" at bounding box center [249, 81] width 133 height 13
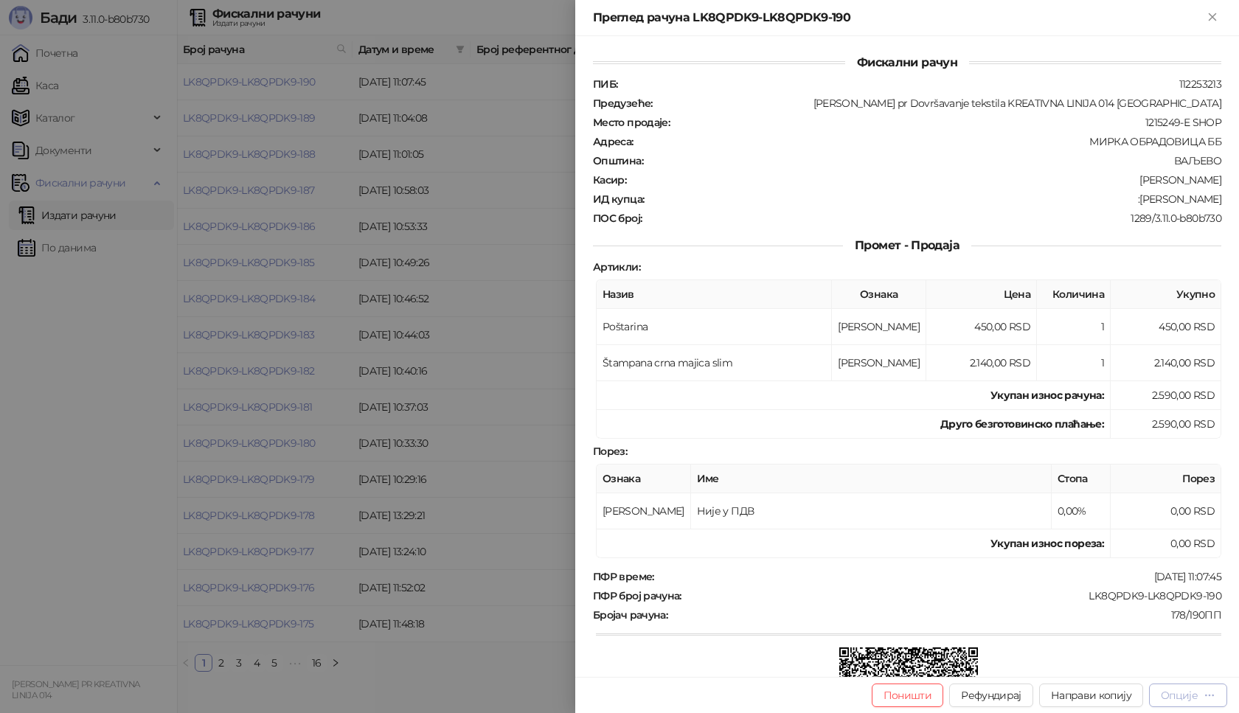
click at [1203, 698] on div "Опције" at bounding box center [1188, 695] width 55 height 14
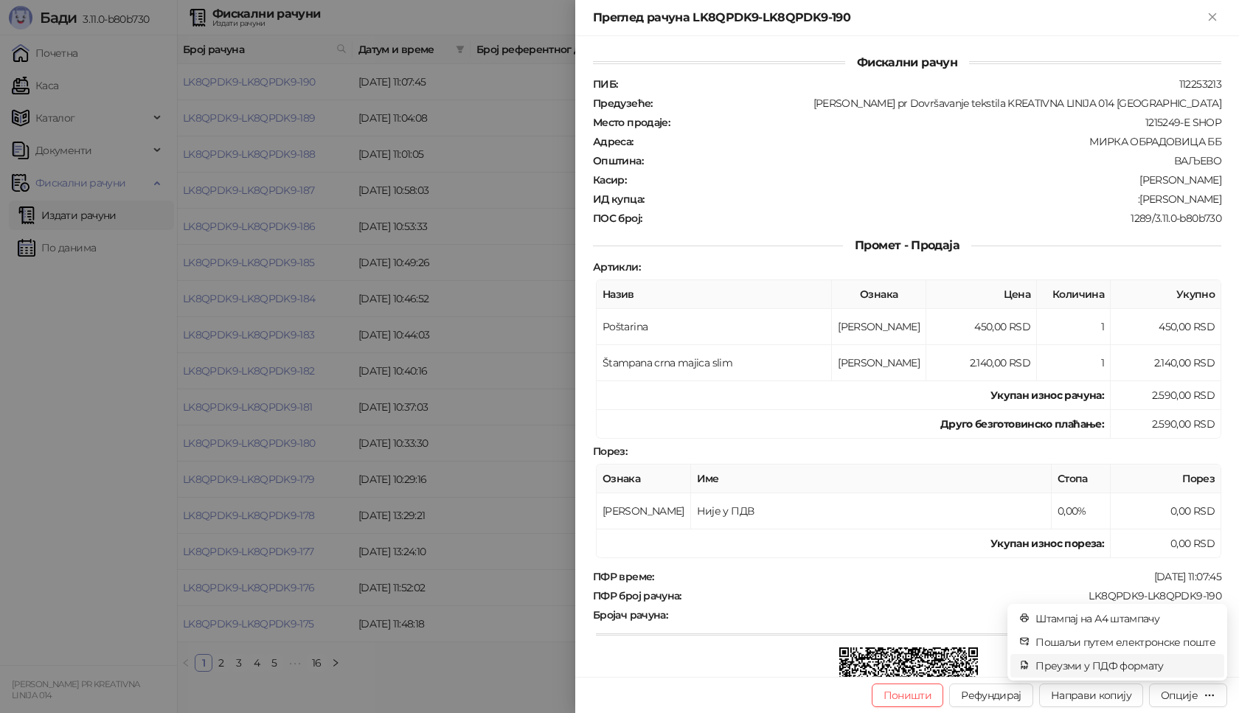
click at [1132, 665] on span "Преузми у ПДФ формату" at bounding box center [1125, 666] width 180 height 16
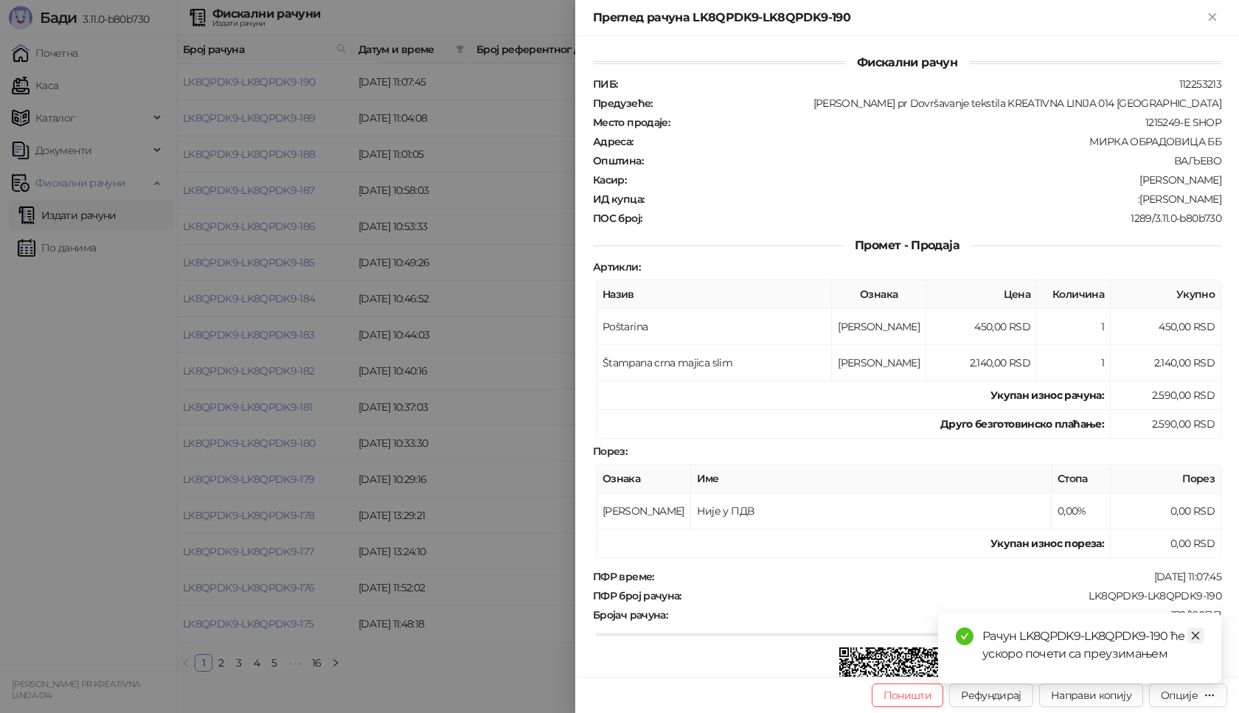
click at [1192, 632] on icon "close" at bounding box center [1195, 636] width 10 height 10
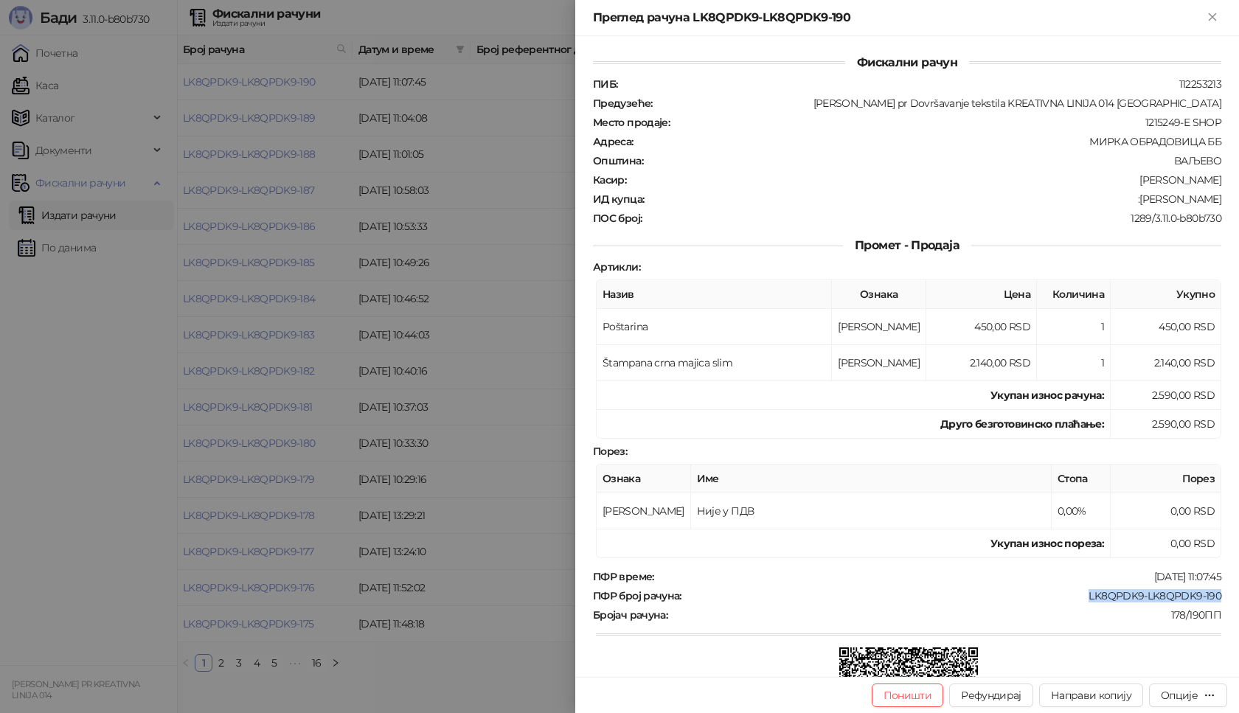
drag, startPoint x: 1213, startPoint y: 591, endPoint x: 1066, endPoint y: 597, distance: 147.6
click at [1066, 597] on div "Фискални рачун ПИБ : 112253213 Предузеће : Marija Raković pr Dovršavanje teksti…" at bounding box center [907, 356] width 664 height 641
drag, startPoint x: 1214, startPoint y: 194, endPoint x: 1128, endPoint y: 199, distance: 85.7
click at [1128, 199] on div "Фискални рачун ПИБ : 112253213 Предузеће : Marija Raković pr Dovršavanje teksti…" at bounding box center [907, 356] width 664 height 641
click at [1215, 10] on icon "Close" at bounding box center [1212, 16] width 13 height 13
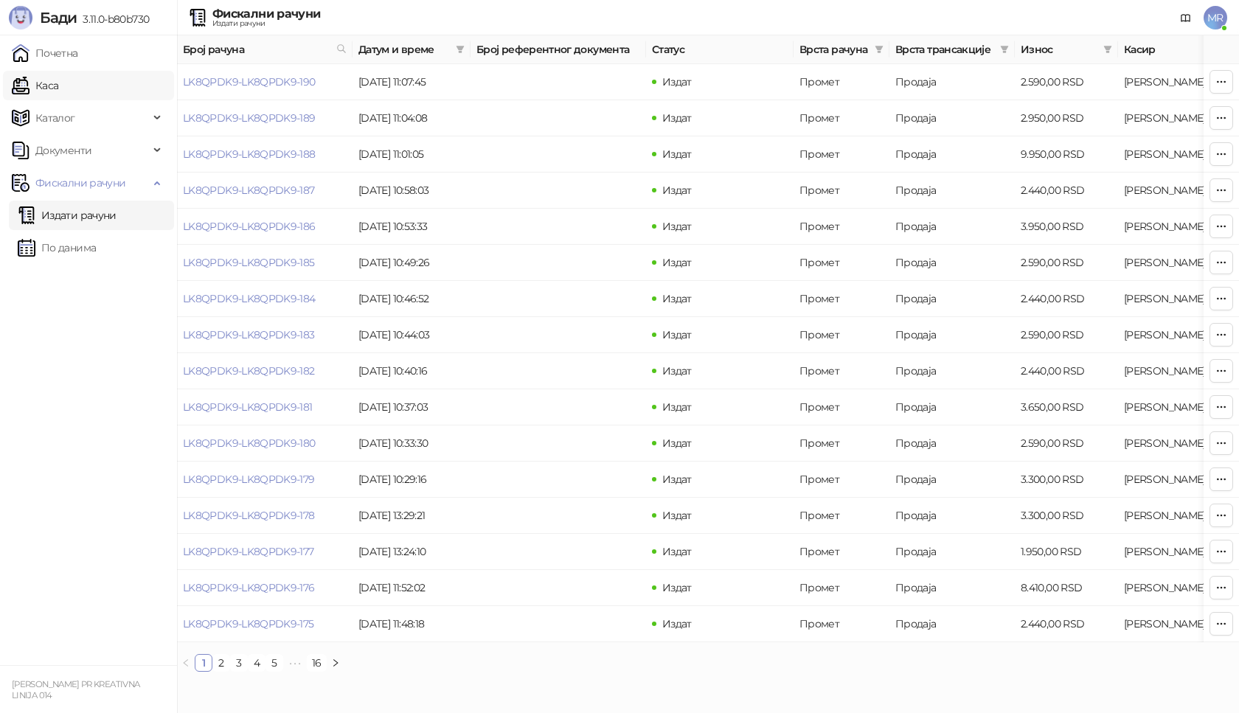
click at [58, 88] on link "Каса" at bounding box center [35, 85] width 46 height 29
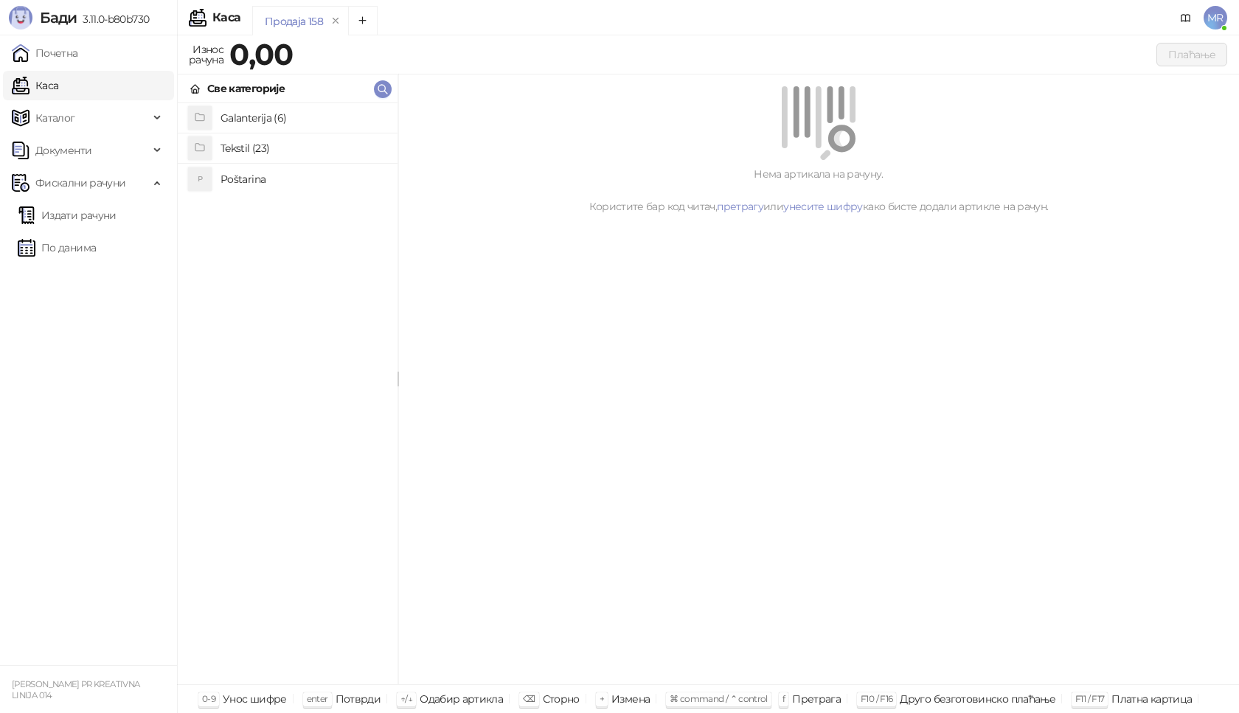
click at [238, 178] on h4 "Poštarina" at bounding box center [302, 179] width 165 height 24
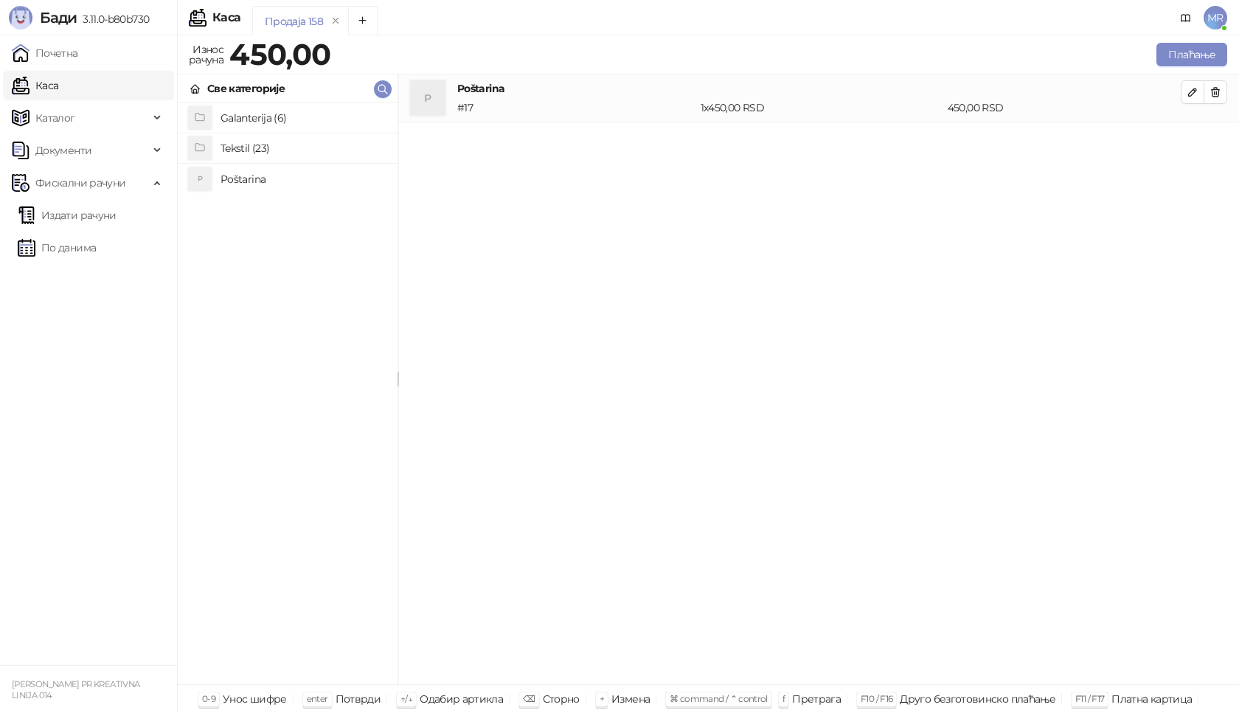
click at [246, 145] on h4 "Tekstil (23)" at bounding box center [302, 148] width 165 height 24
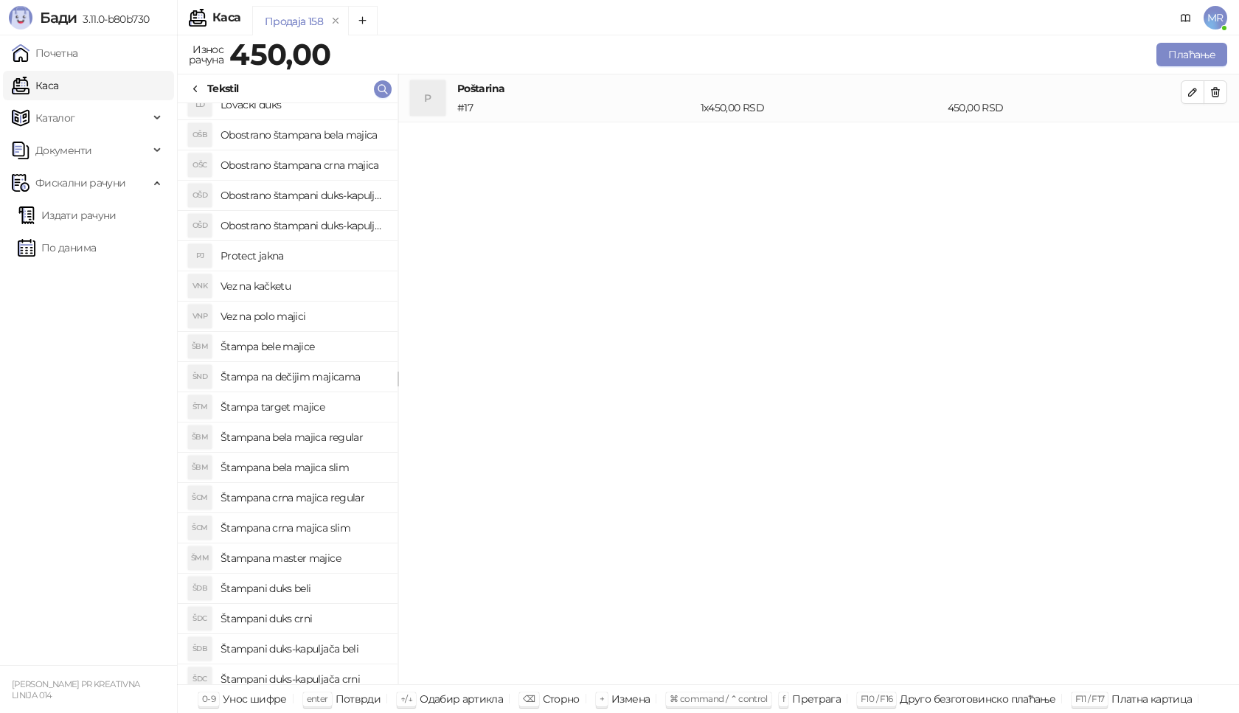
scroll to position [114, 0]
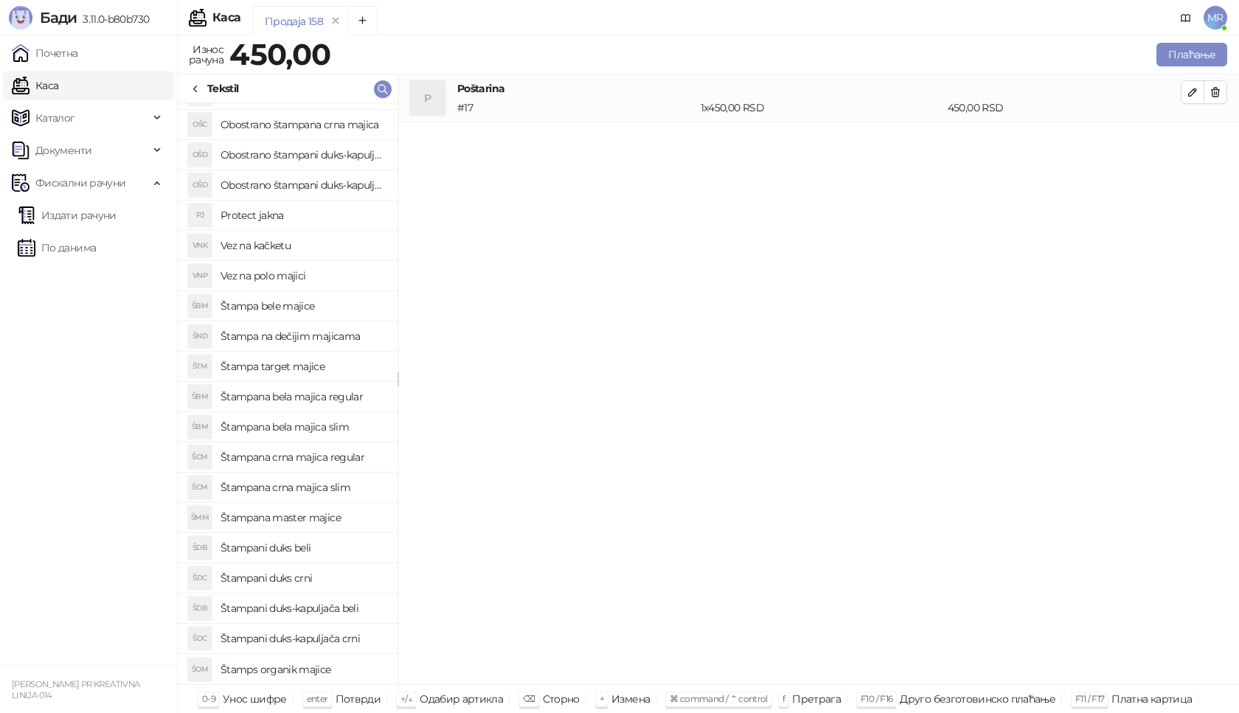
click at [343, 642] on h4 "Štampani duks-kapuljača crni" at bounding box center [302, 639] width 165 height 24
click at [1192, 139] on icon "button" at bounding box center [1192, 139] width 7 height 7
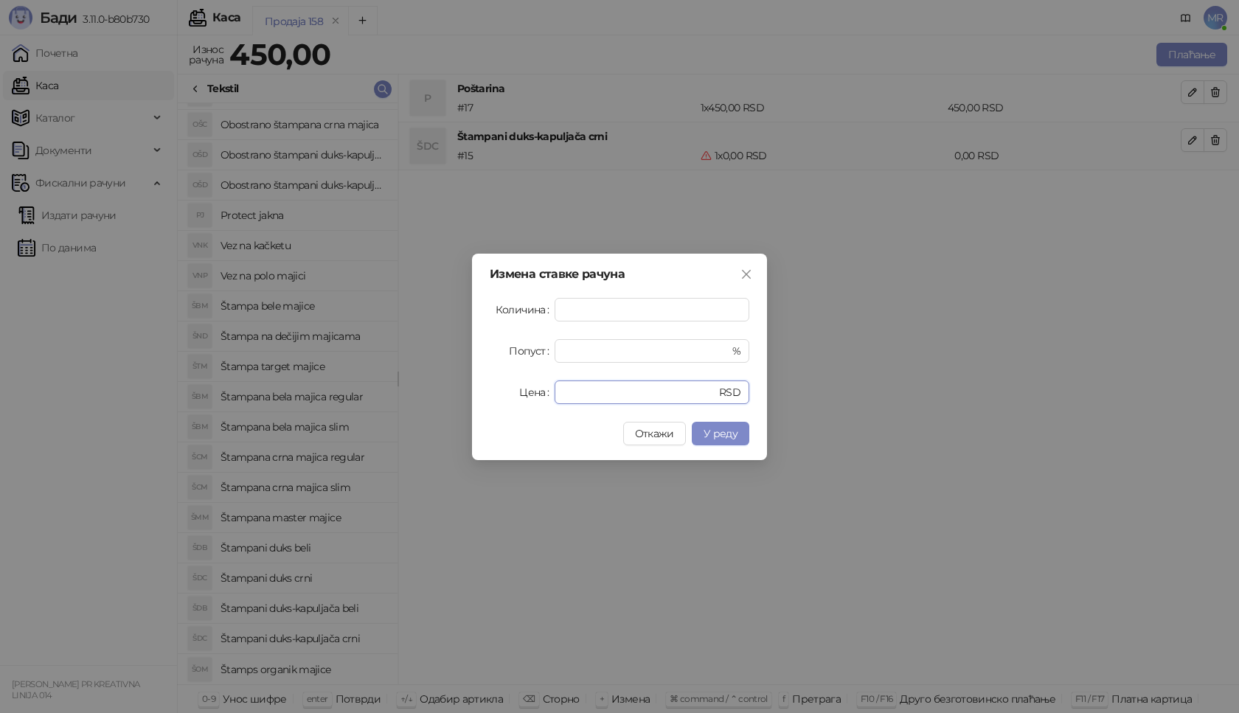
drag, startPoint x: 593, startPoint y: 388, endPoint x: 535, endPoint y: 395, distance: 57.9
click at [536, 395] on div "Цена * RSD" at bounding box center [620, 393] width 260 height 24
type input "*"
type input "****"
click at [716, 440] on button "У реду" at bounding box center [721, 434] width 58 height 24
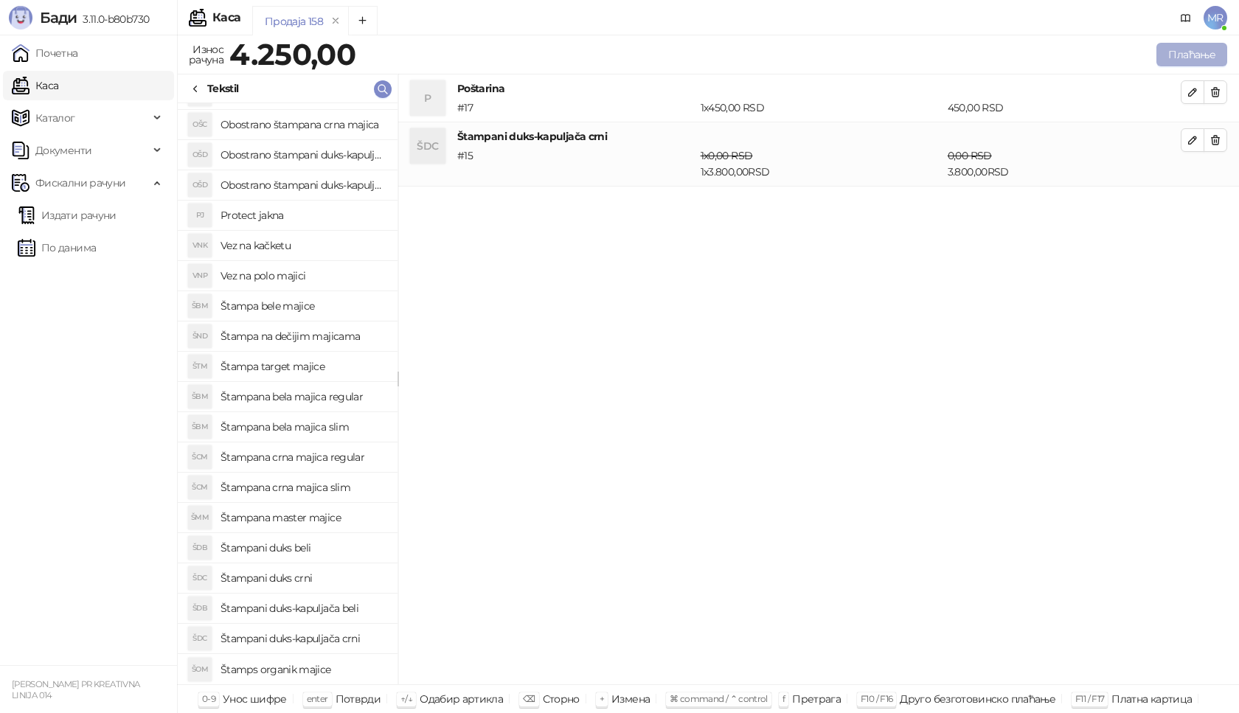
click at [1189, 56] on button "Плаћање" at bounding box center [1191, 55] width 71 height 24
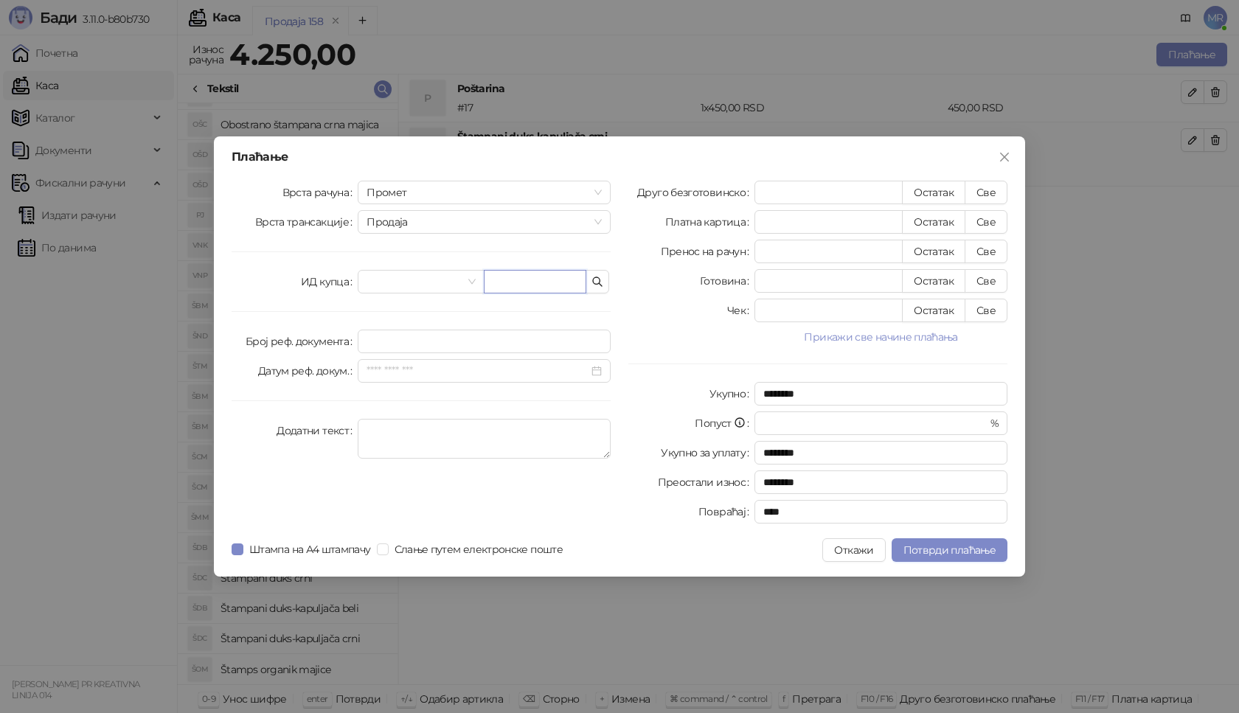
click at [542, 274] on input "text" at bounding box center [535, 282] width 103 height 24
paste input "**********"
type input "**********"
click at [982, 190] on button "Све" at bounding box center [986, 193] width 43 height 24
type input "****"
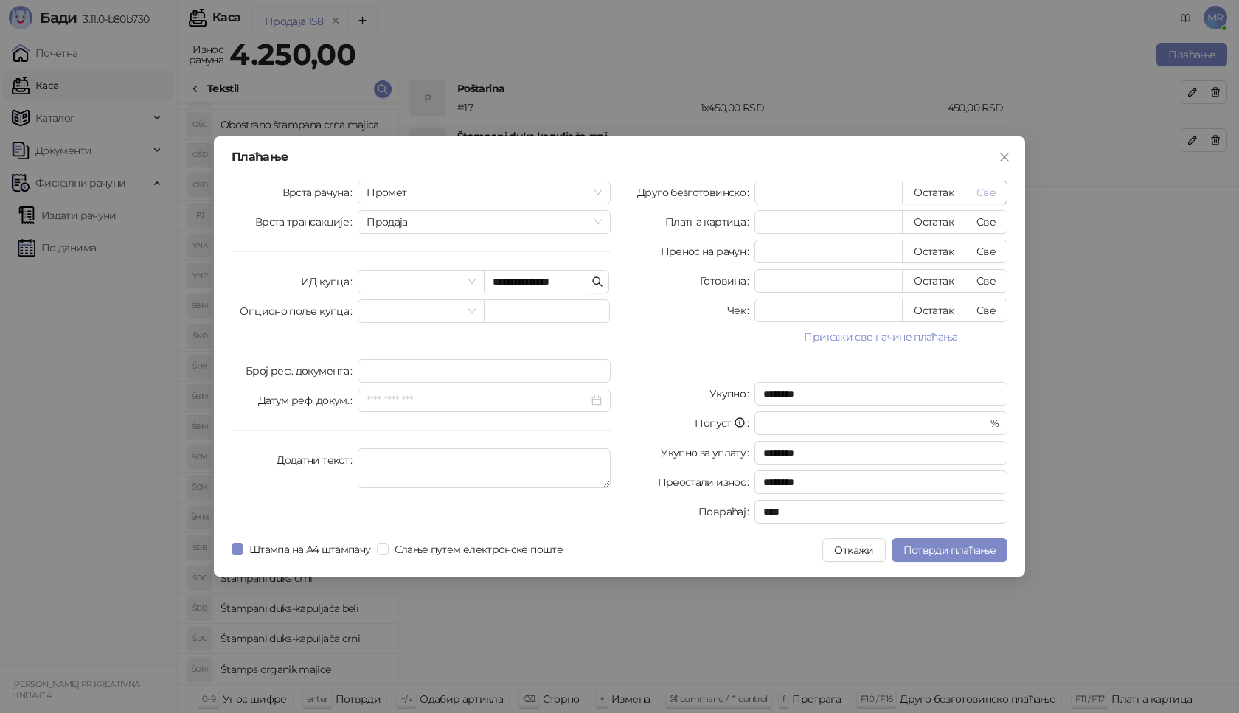
type input "****"
click at [940, 549] on span "Потврди плаћање" at bounding box center [949, 549] width 92 height 13
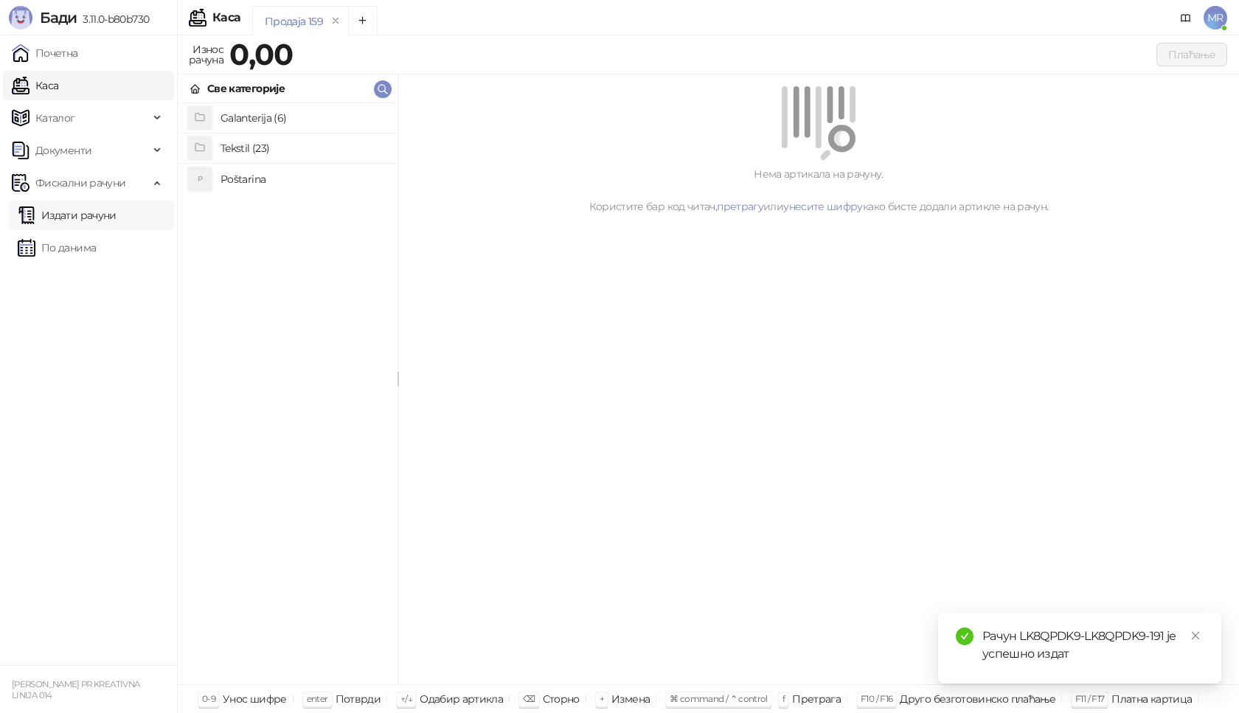
click at [104, 218] on link "Издати рачуни" at bounding box center [67, 215] width 99 height 29
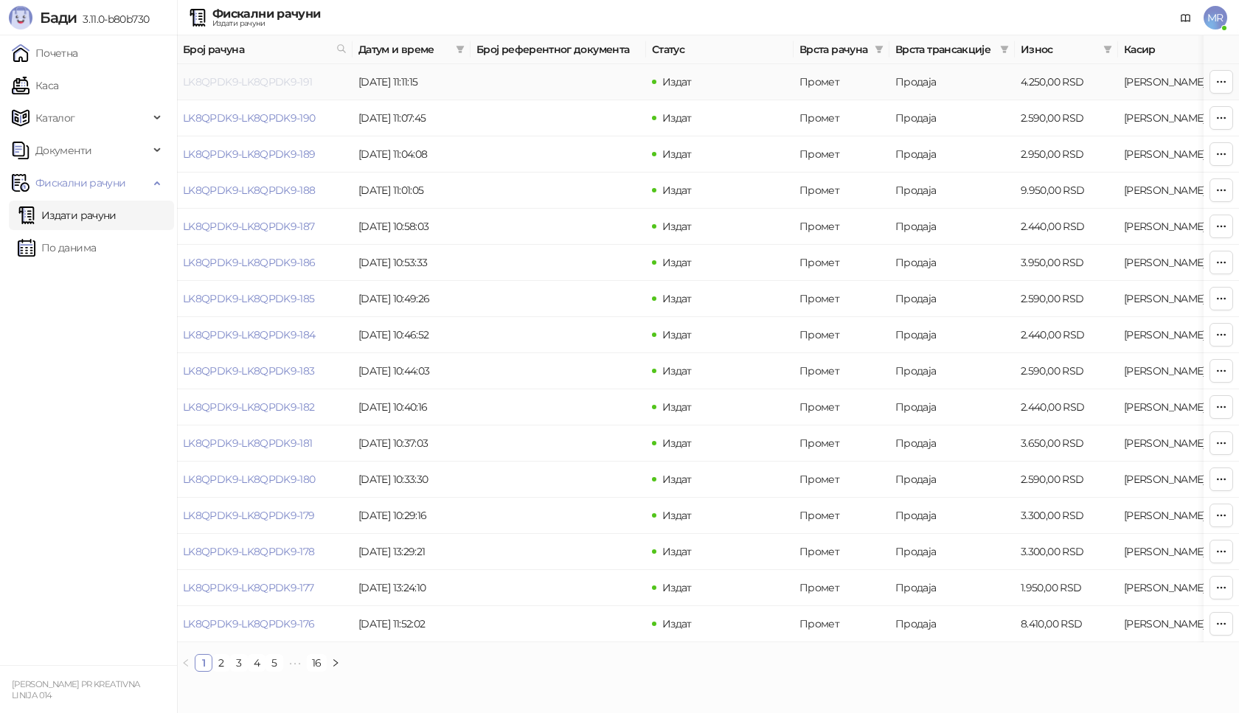
click at [243, 82] on link "LK8QPDK9-LK8QPDK9-191" at bounding box center [248, 81] width 130 height 13
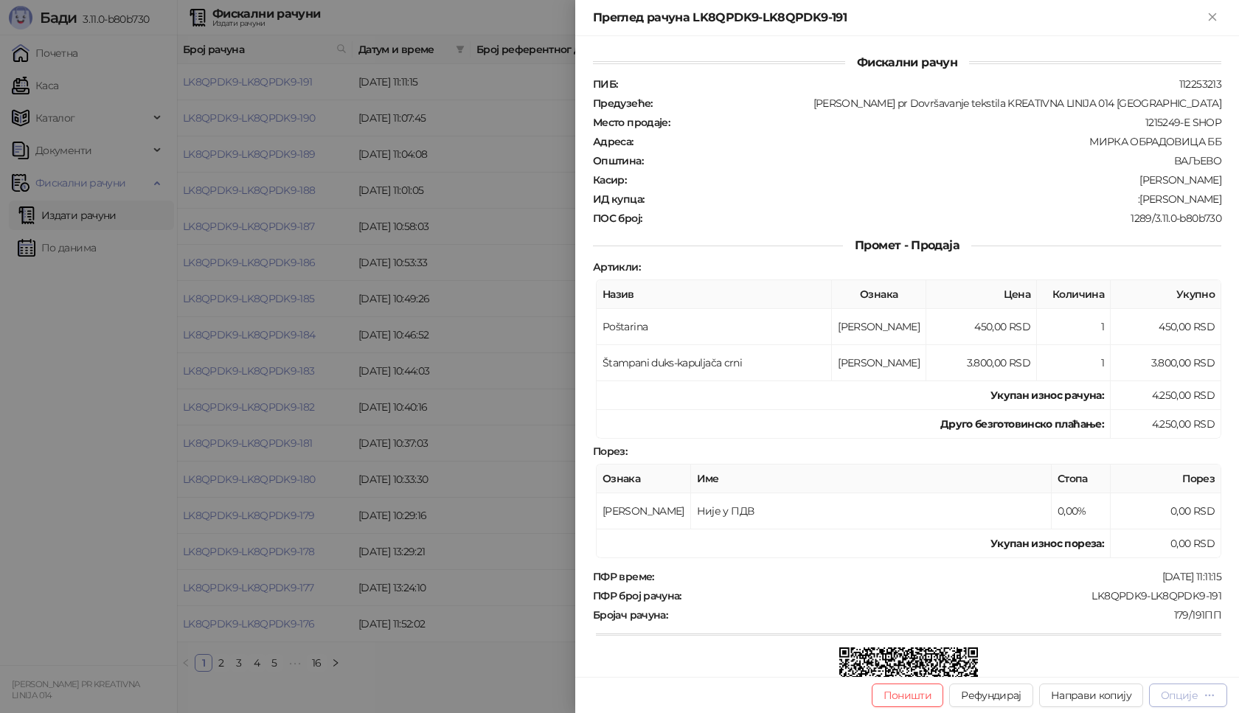
click at [1173, 695] on div "Опције" at bounding box center [1179, 695] width 37 height 13
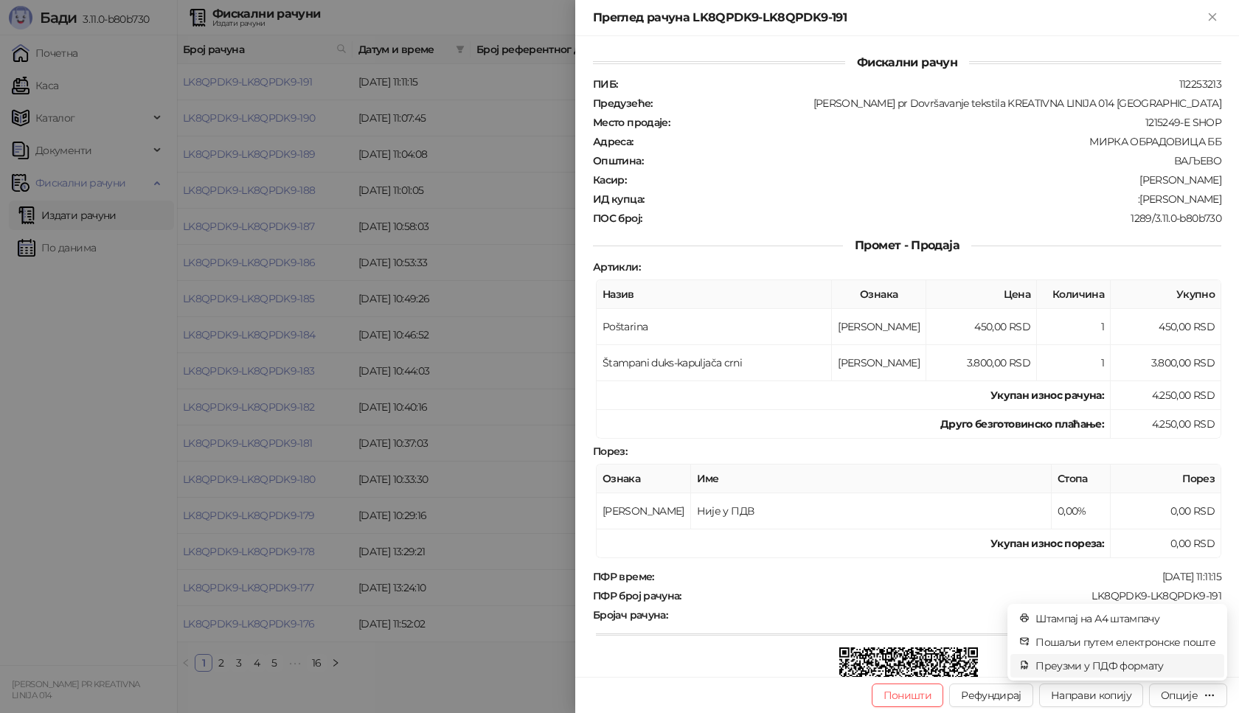
click at [1147, 664] on span "Преузми у ПДФ формату" at bounding box center [1125, 666] width 180 height 16
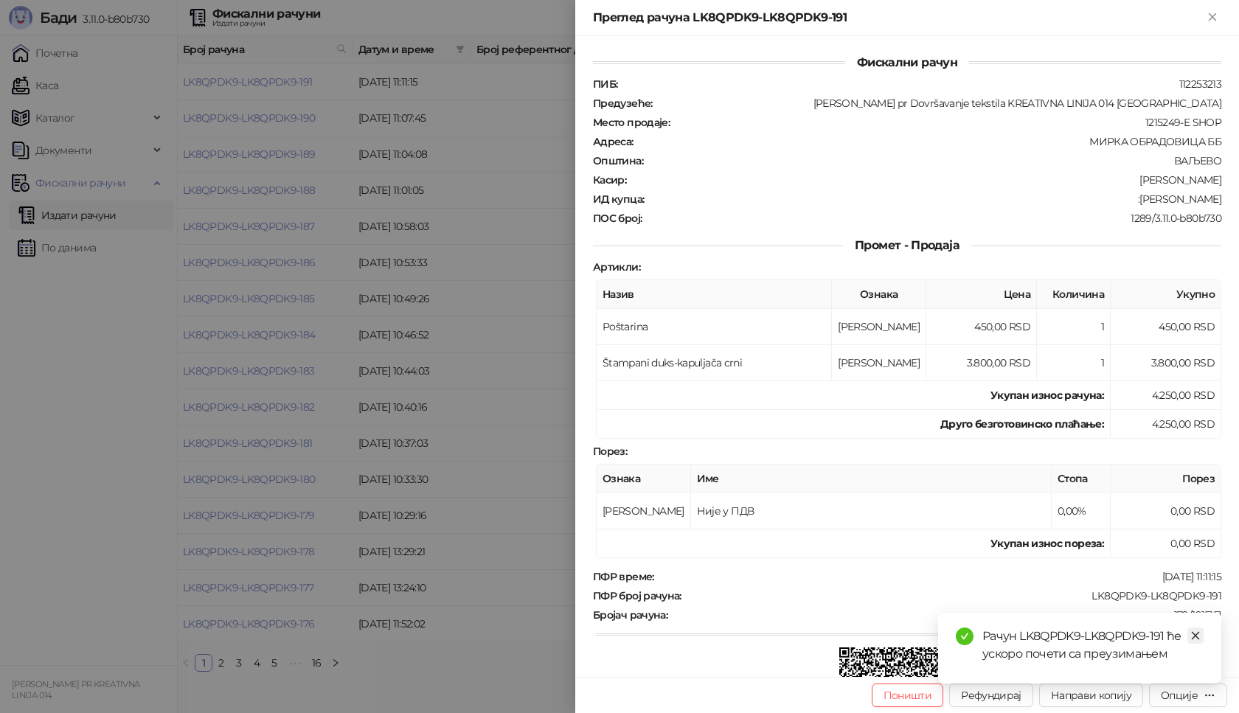
click at [1198, 637] on icon "close" at bounding box center [1195, 636] width 10 height 10
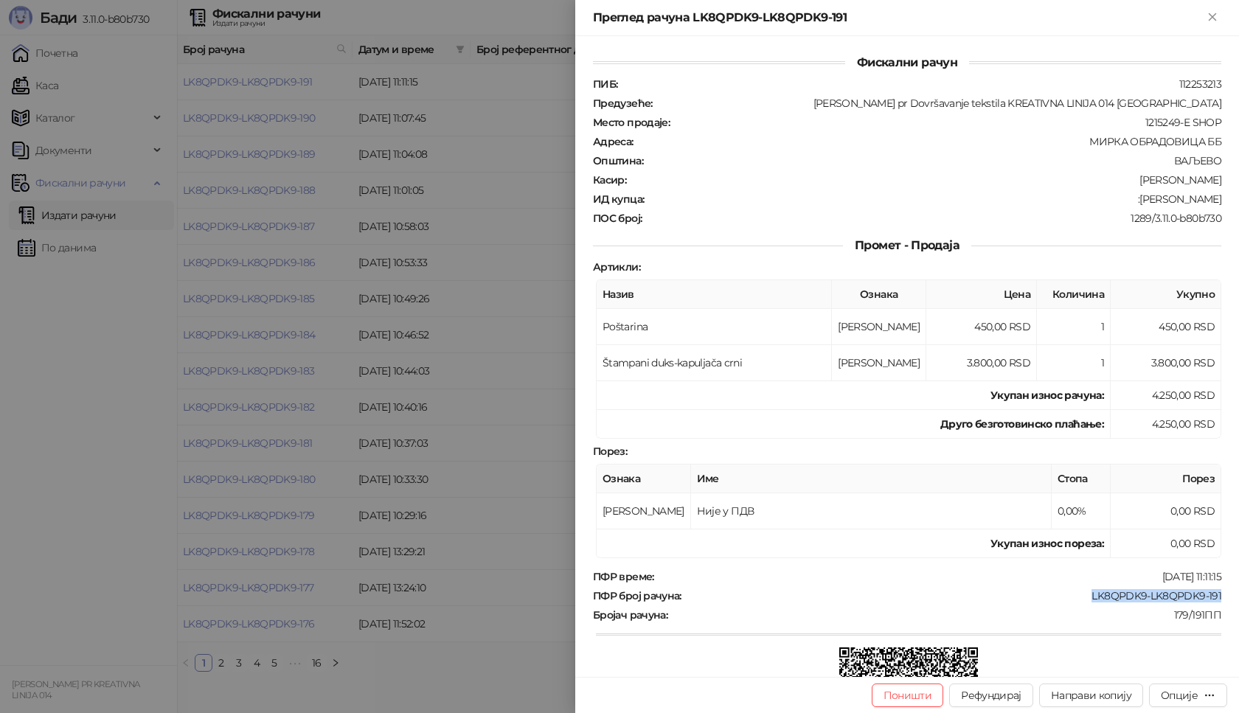
drag, startPoint x: 1218, startPoint y: 597, endPoint x: 1076, endPoint y: 588, distance: 141.8
click at [1077, 588] on div "Фискални рачун ПИБ : 112253213 Предузеће : Marija Raković pr Dovršavanje teksti…" at bounding box center [907, 356] width 664 height 641
drag, startPoint x: 1216, startPoint y: 198, endPoint x: 1137, endPoint y: 201, distance: 79.0
click at [1137, 201] on div "Фискални рачун ПИБ : 112253213 Предузеће : Marija Raković pr Dovršavanje teksti…" at bounding box center [907, 356] width 664 height 641
click at [1209, 13] on icon "Close" at bounding box center [1212, 16] width 13 height 13
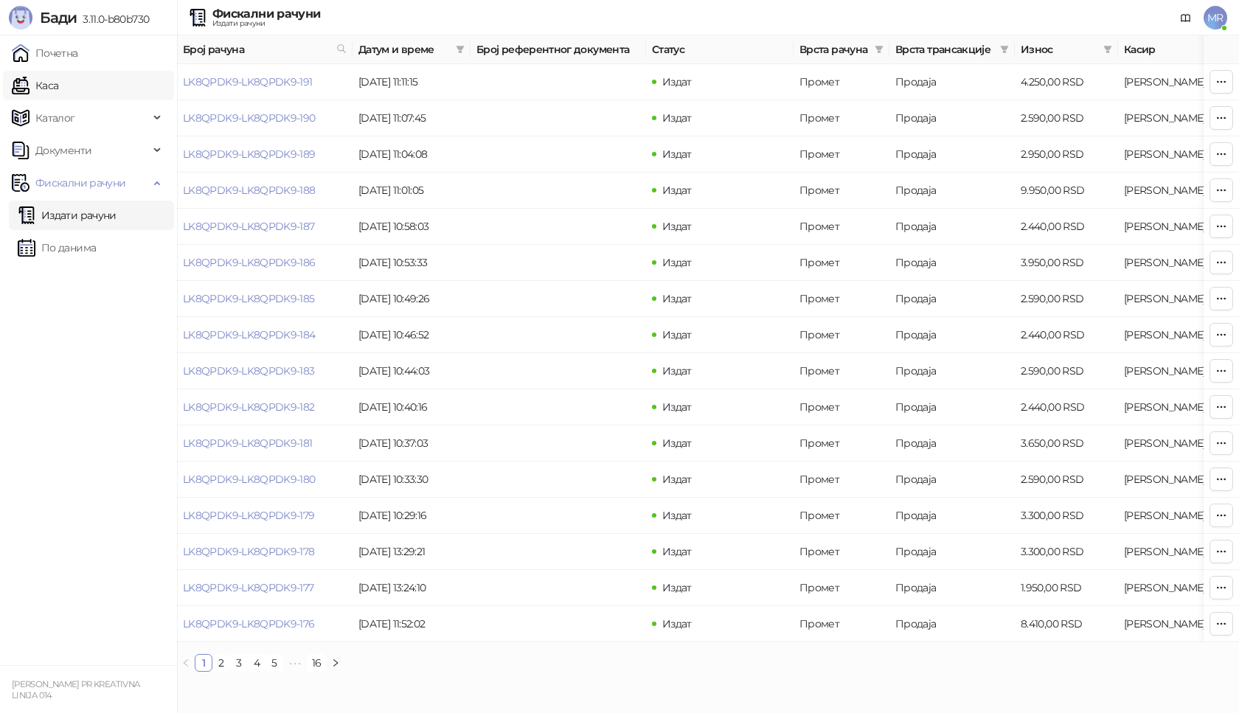
click at [58, 86] on link "Каса" at bounding box center [35, 85] width 46 height 29
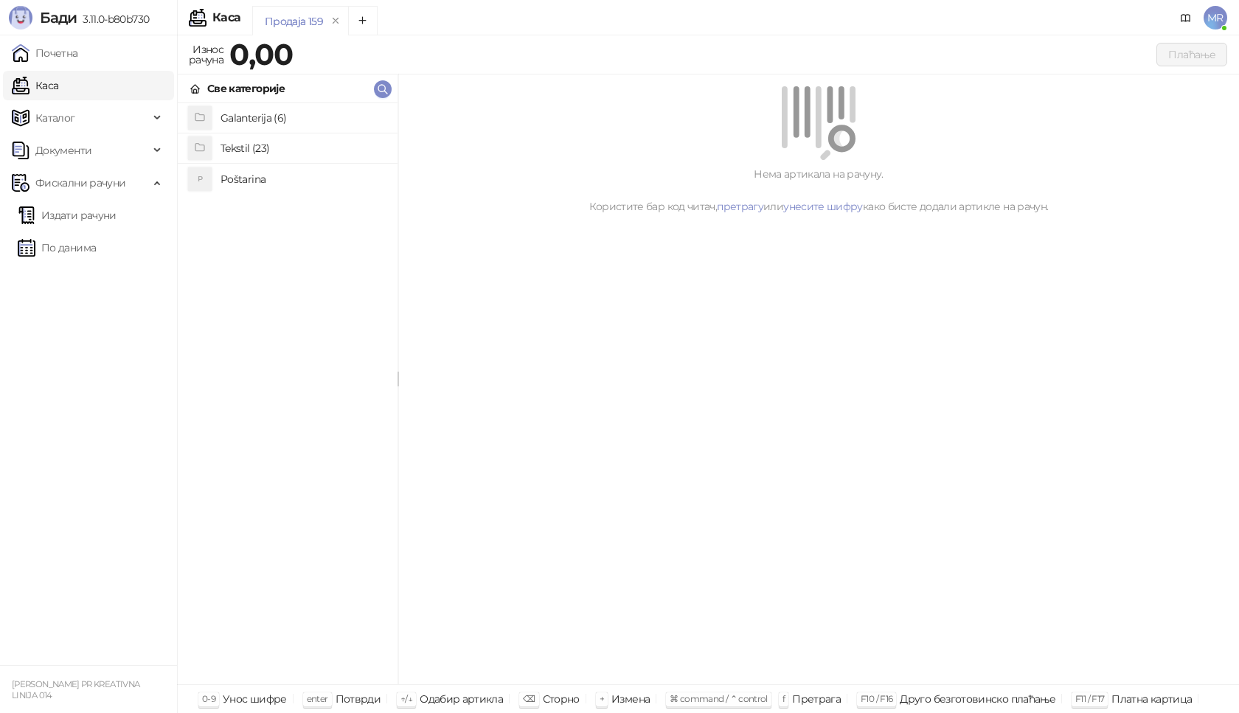
click at [229, 176] on h4 "Poštarina" at bounding box center [302, 179] width 165 height 24
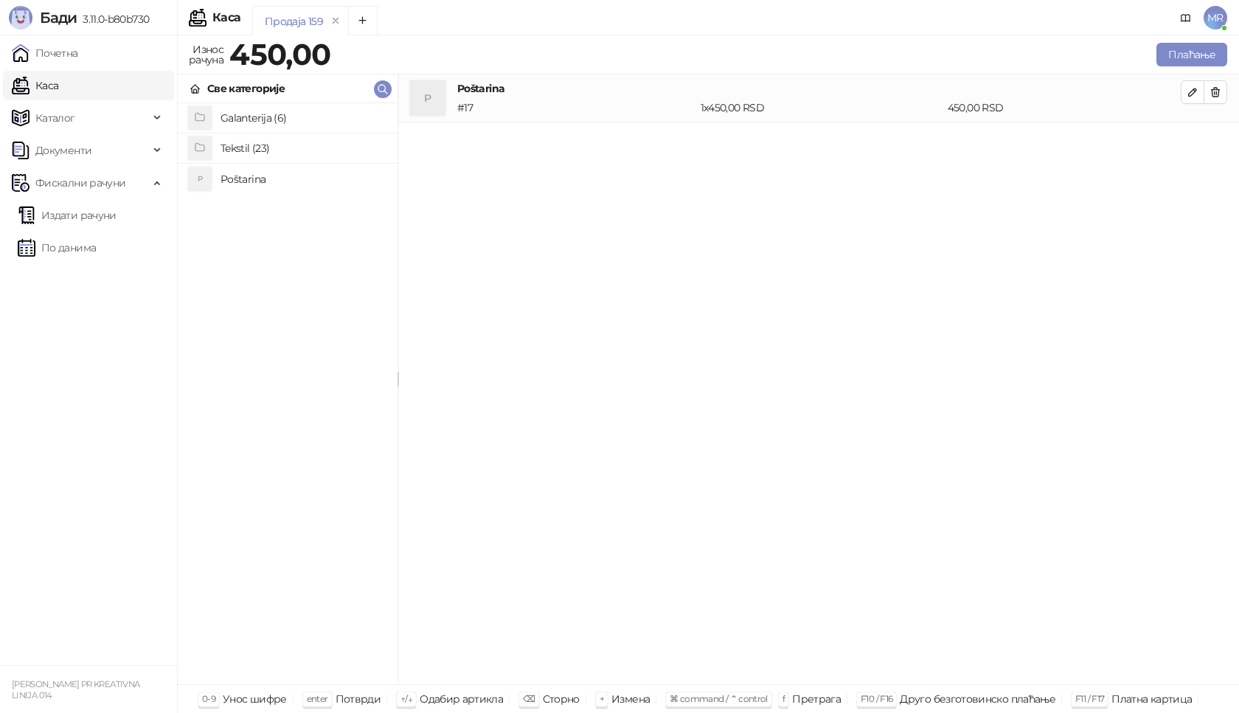
click at [235, 145] on h4 "Tekstil (23)" at bounding box center [302, 148] width 165 height 24
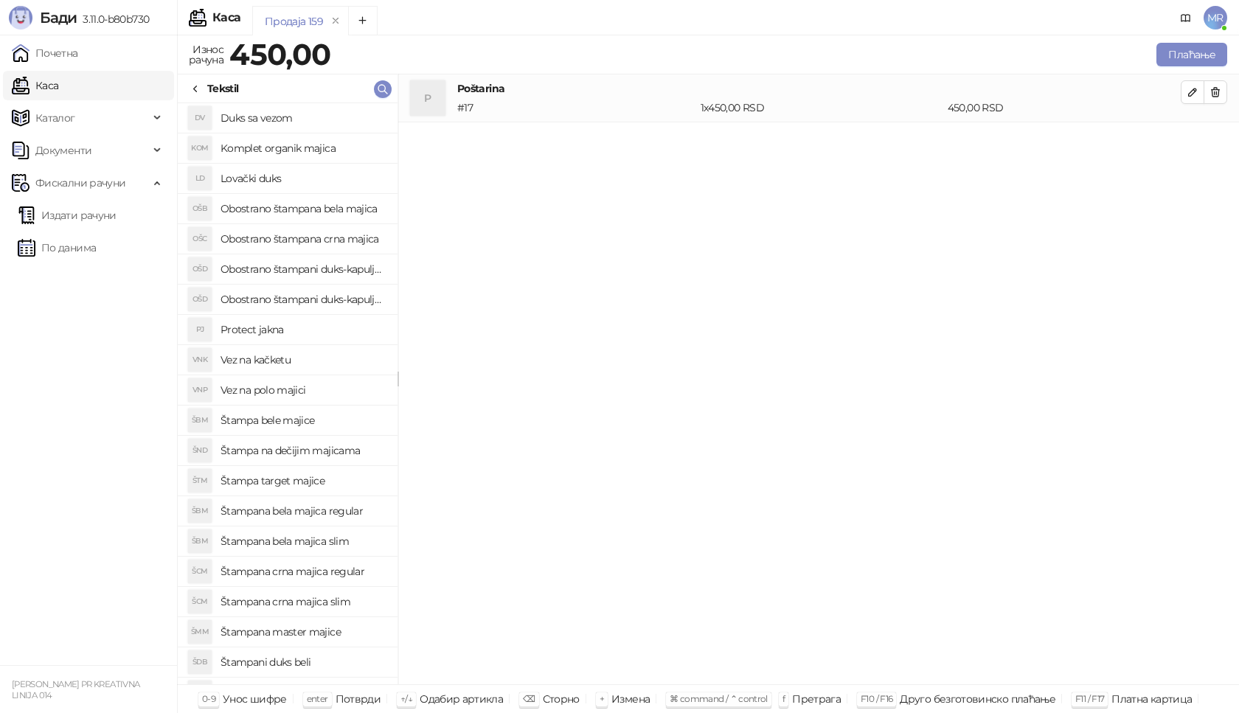
scroll to position [74, 0]
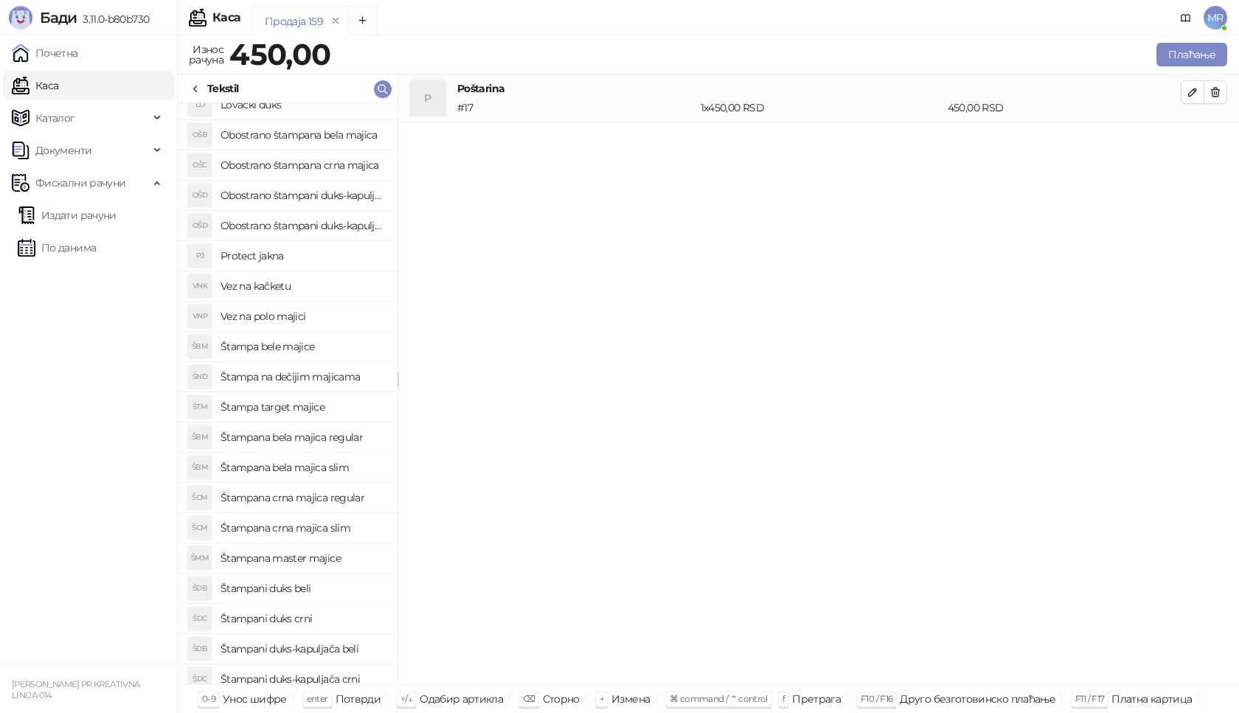
click at [349, 437] on h4 "Štampana bela majica regular" at bounding box center [302, 438] width 165 height 24
click at [1192, 140] on icon "button" at bounding box center [1193, 140] width 12 height 12
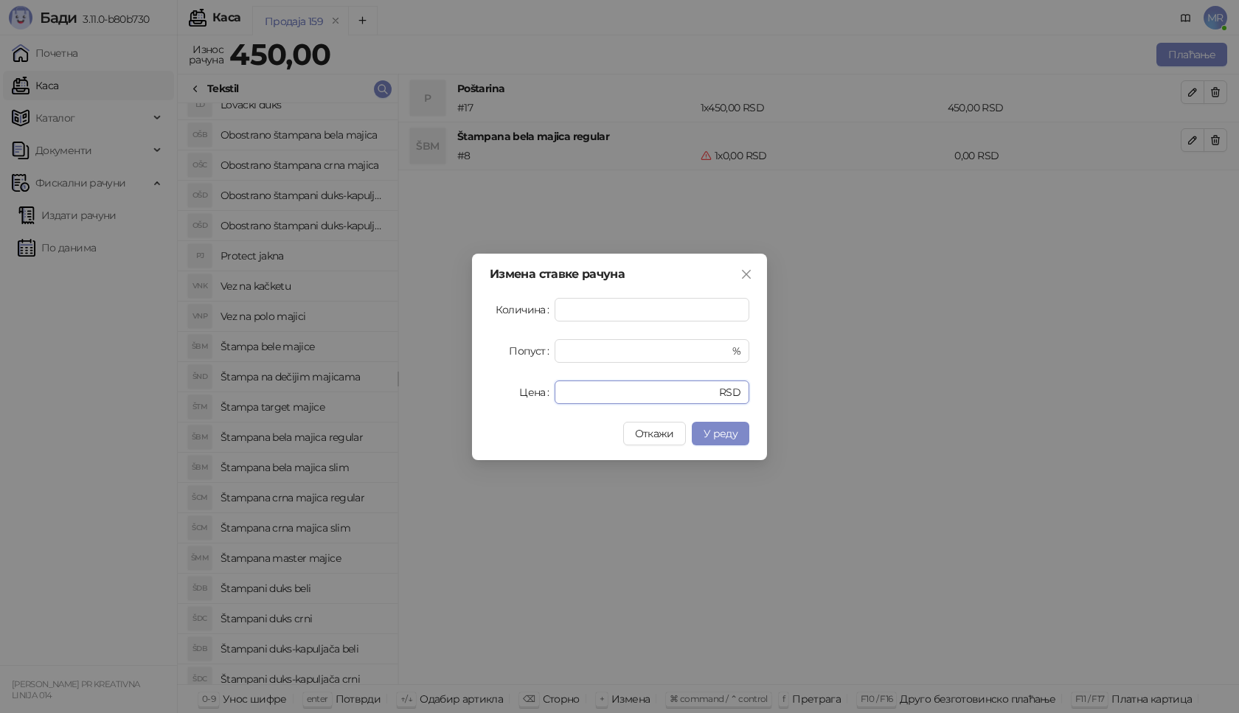
drag, startPoint x: 570, startPoint y: 396, endPoint x: 503, endPoint y: 390, distance: 67.4
click at [503, 390] on div "Цена * RSD" at bounding box center [620, 393] width 260 height 24
type input "****"
click at [734, 422] on button "У реду" at bounding box center [721, 434] width 58 height 24
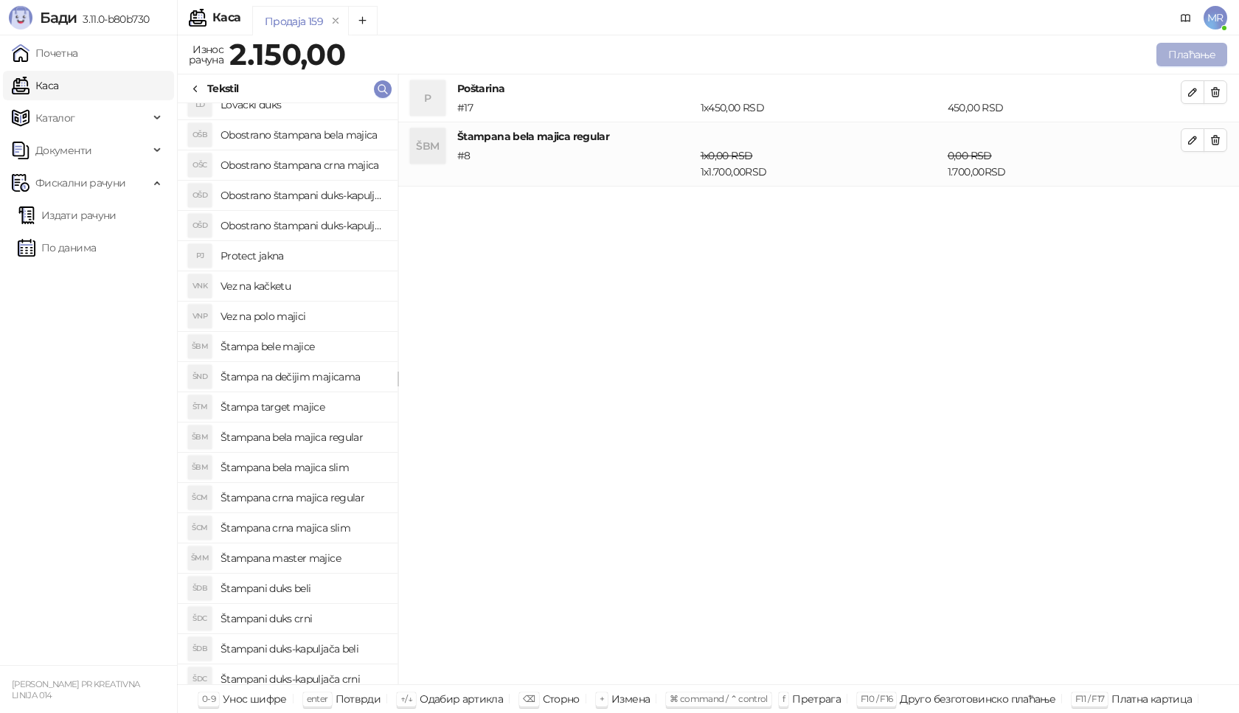
click at [1187, 55] on button "Плаћање" at bounding box center [1191, 55] width 71 height 24
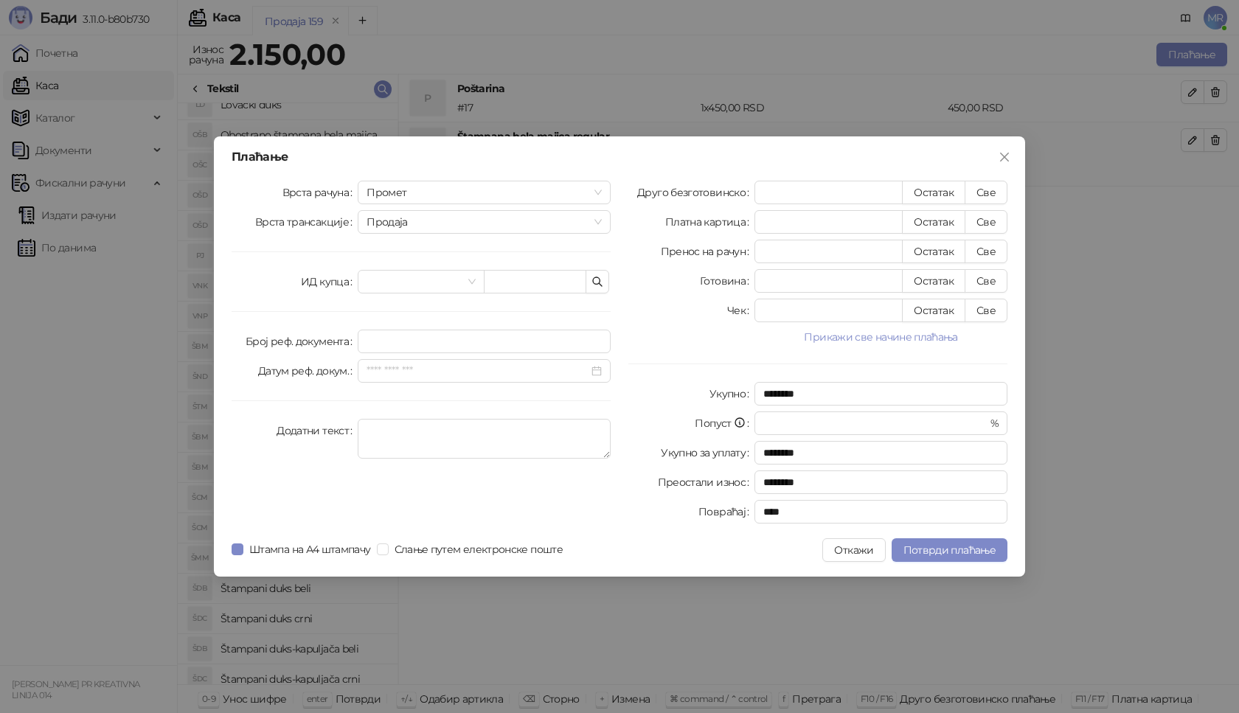
click at [539, 268] on div "Врста рачуна Промет Врста трансакције Продаја ИД купца Број реф. документа Дату…" at bounding box center [421, 355] width 397 height 349
click at [487, 279] on input "text" at bounding box center [535, 282] width 103 height 24
type input "**********"
click at [996, 193] on button "Све" at bounding box center [986, 193] width 43 height 24
type input "****"
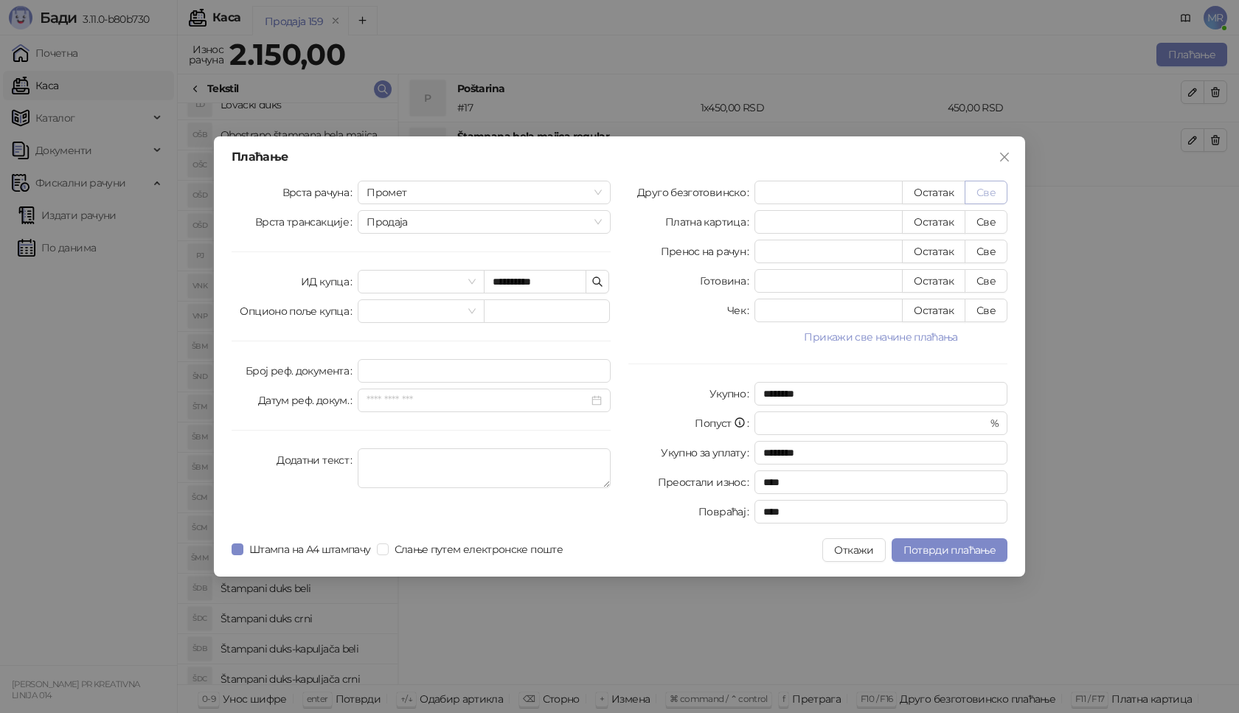
type input "****"
click at [934, 557] on button "Потврди плаћање" at bounding box center [950, 550] width 116 height 24
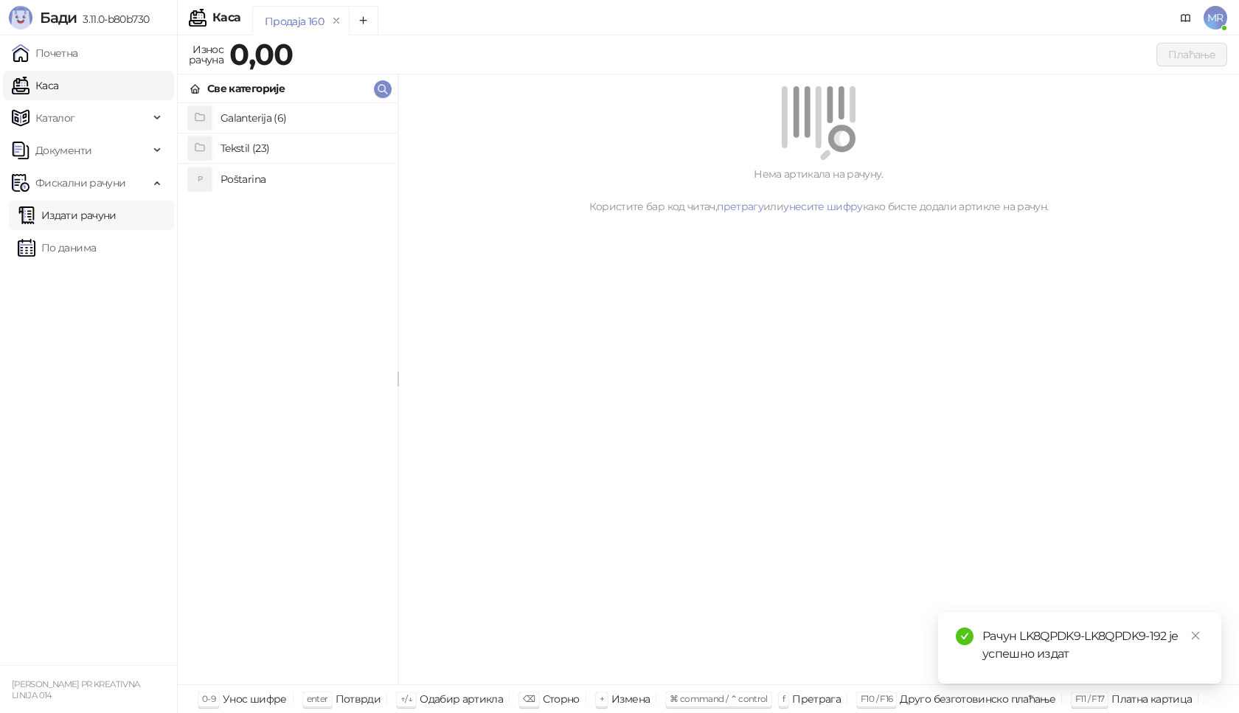
click at [104, 217] on link "Издати рачуни" at bounding box center [67, 215] width 99 height 29
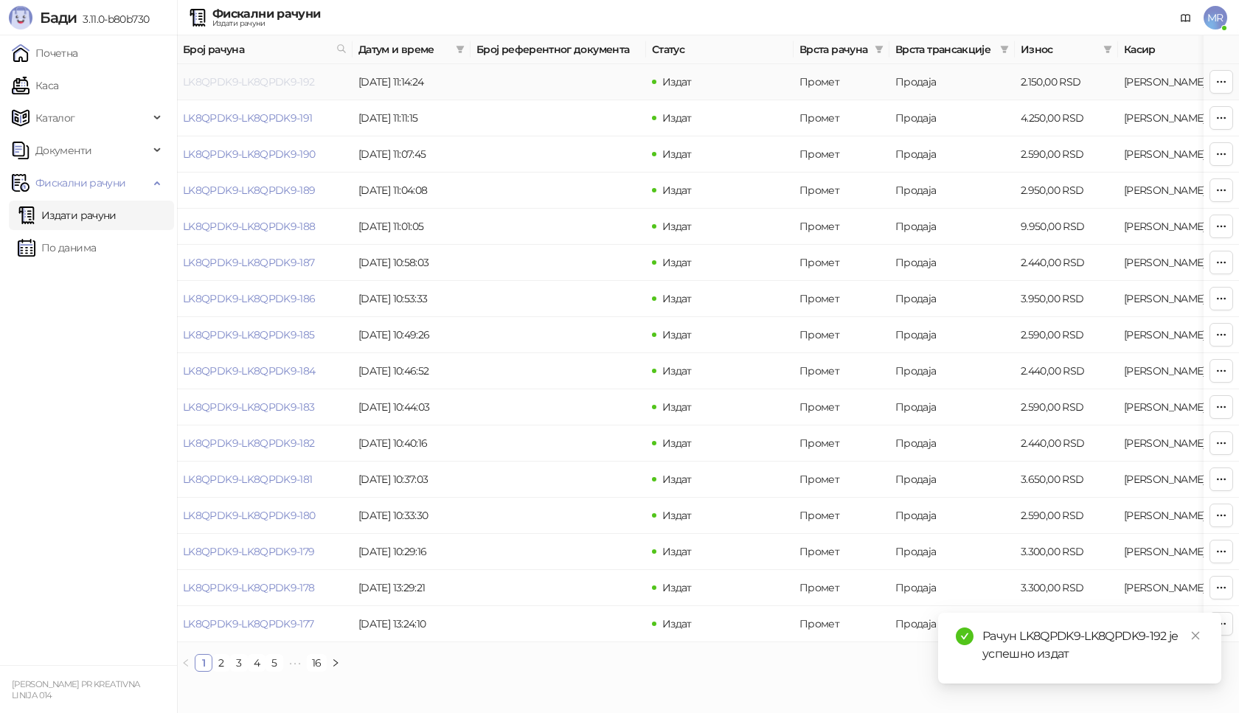
click at [265, 82] on link "LK8QPDK9-LK8QPDK9-192" at bounding box center [249, 81] width 132 height 13
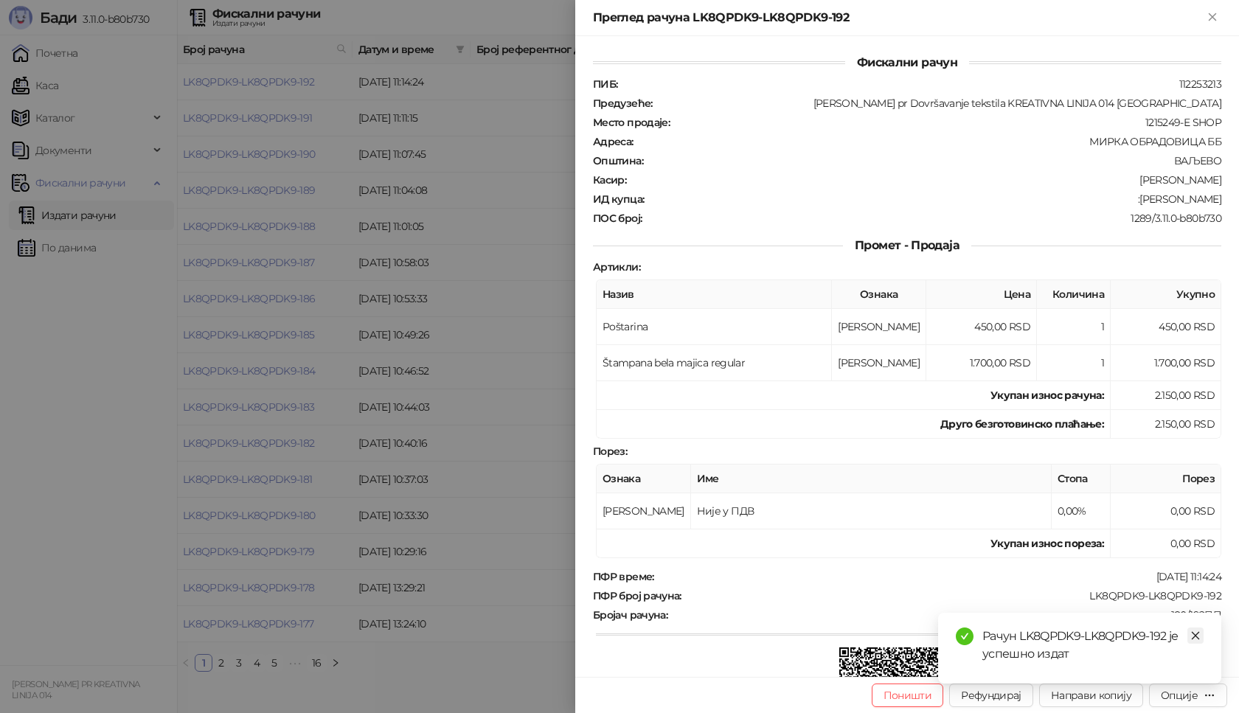
click at [1194, 631] on icon "close" at bounding box center [1195, 636] width 10 height 10
click at [1205, 693] on icon "button" at bounding box center [1209, 696] width 12 height 12
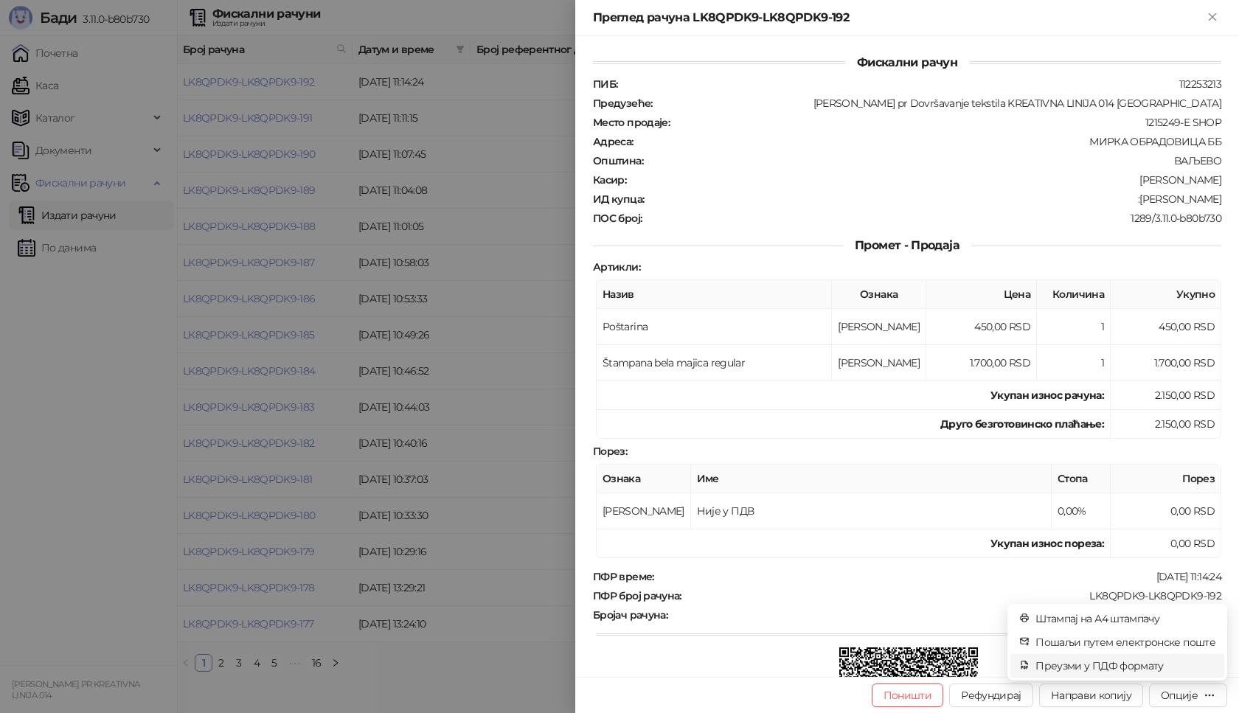
click at [1133, 668] on span "Преузми у ПДФ формату" at bounding box center [1125, 666] width 180 height 16
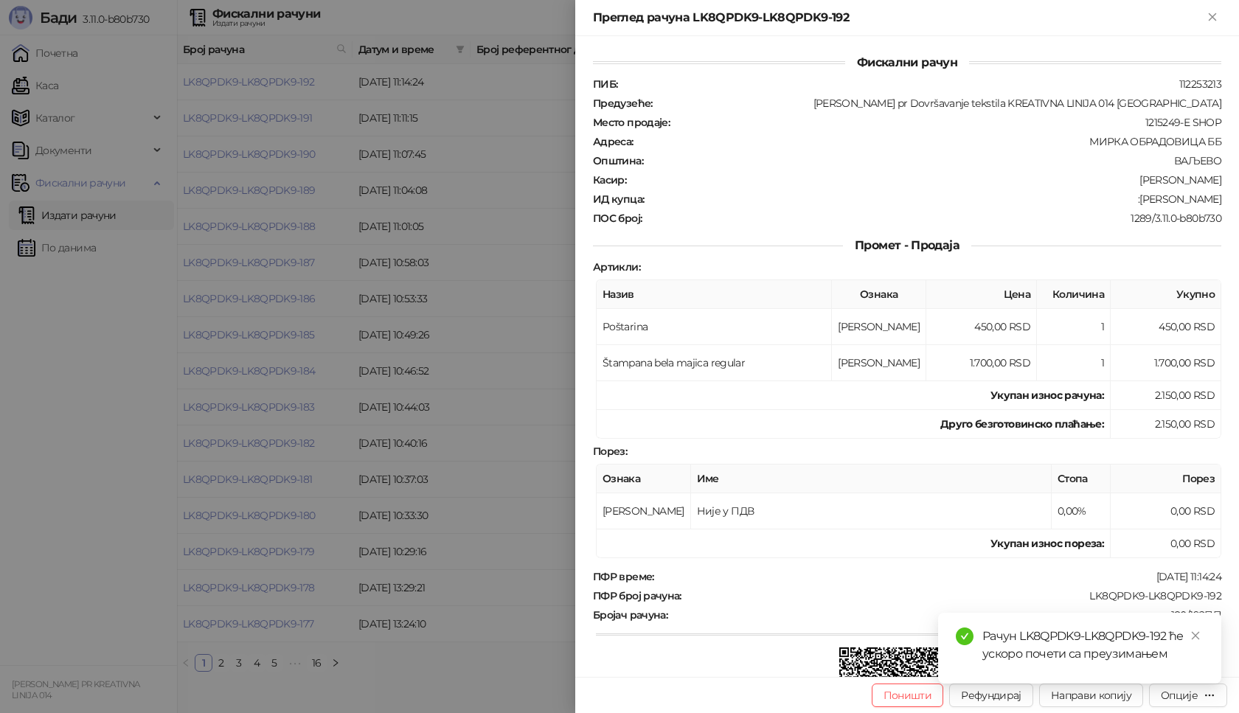
click at [1178, 684] on div "Рачун LK8QPDK9-LK8QPDK9-192 ће ускоро почети са преузимањем" at bounding box center [1079, 648] width 283 height 71
click at [1191, 639] on icon "close" at bounding box center [1195, 636] width 10 height 10
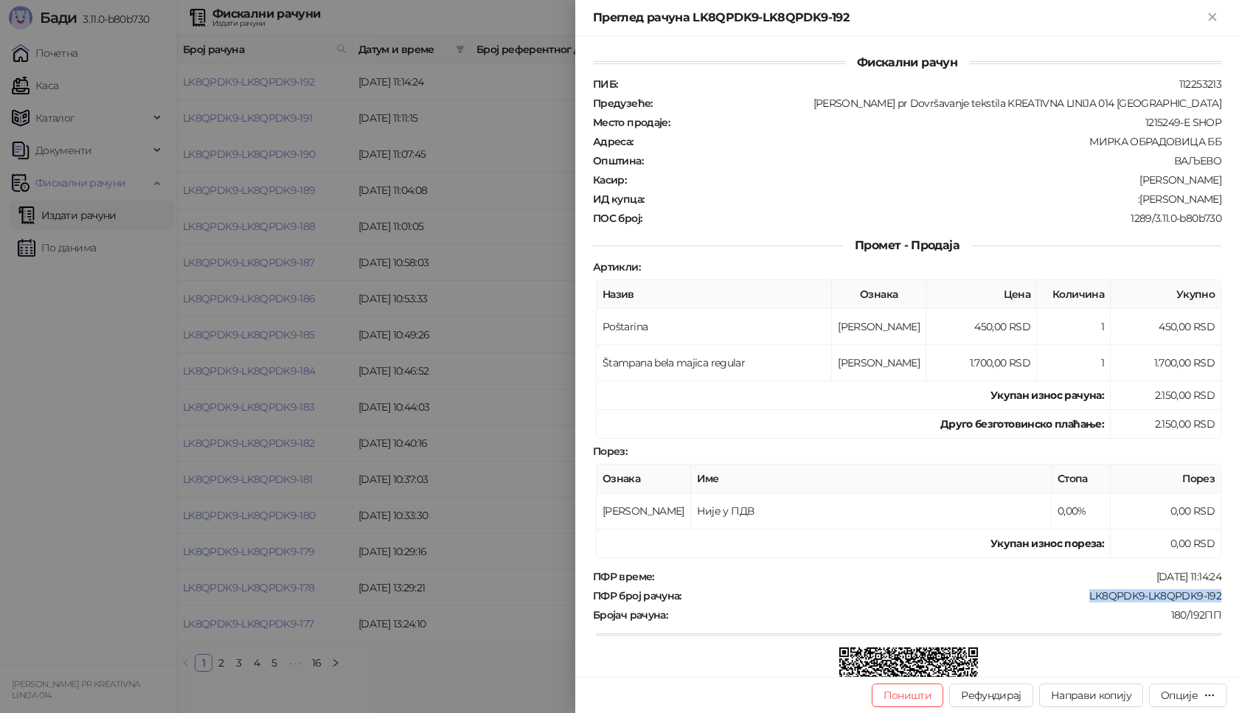
drag, startPoint x: 1214, startPoint y: 588, endPoint x: 1076, endPoint y: 597, distance: 138.2
click at [1076, 597] on div "Фискални рачун ПИБ : 112253213 Предузеће : Marija Raković pr Dovršavanje teksti…" at bounding box center [907, 356] width 664 height 641
drag, startPoint x: 1212, startPoint y: 195, endPoint x: 1163, endPoint y: 199, distance: 49.5
click at [1163, 199] on div "Фискални рачун ПИБ : 112253213 Предузеће : Marija Raković pr Dovršavanje teksti…" at bounding box center [907, 356] width 664 height 641
click at [1213, 17] on icon "Close" at bounding box center [1212, 16] width 7 height 7
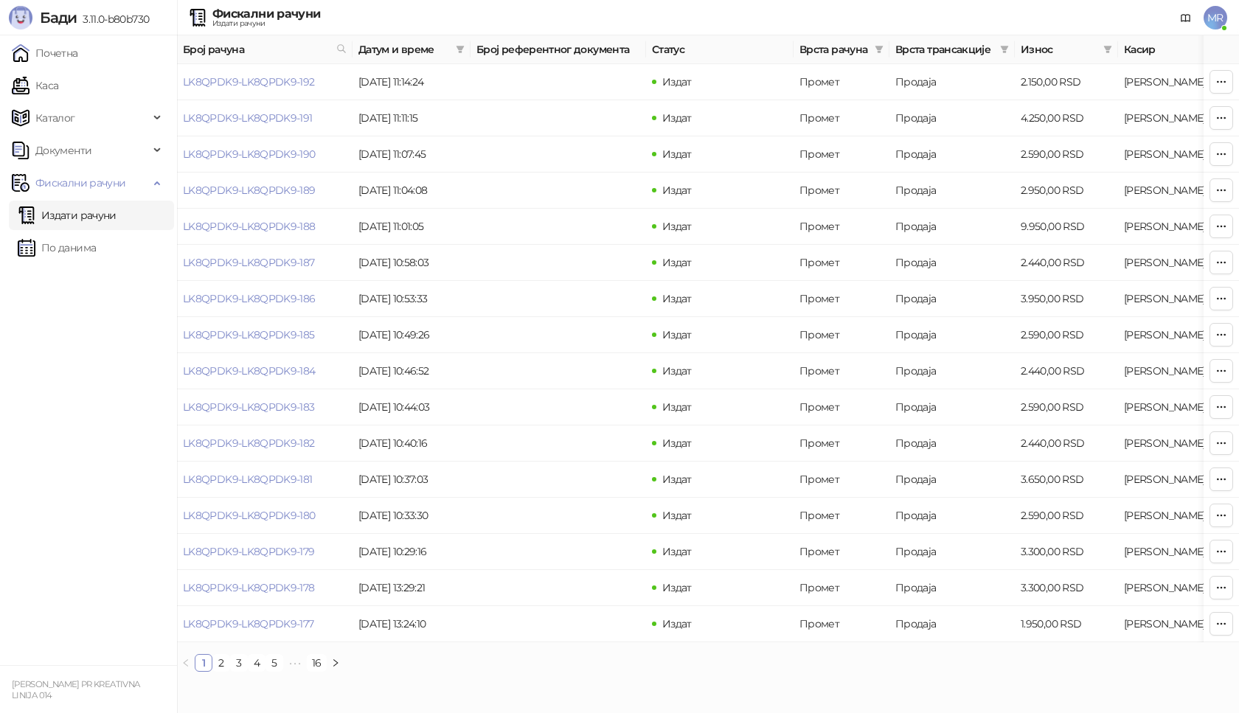
click at [1213, 21] on span "MR" at bounding box center [1215, 18] width 24 height 24
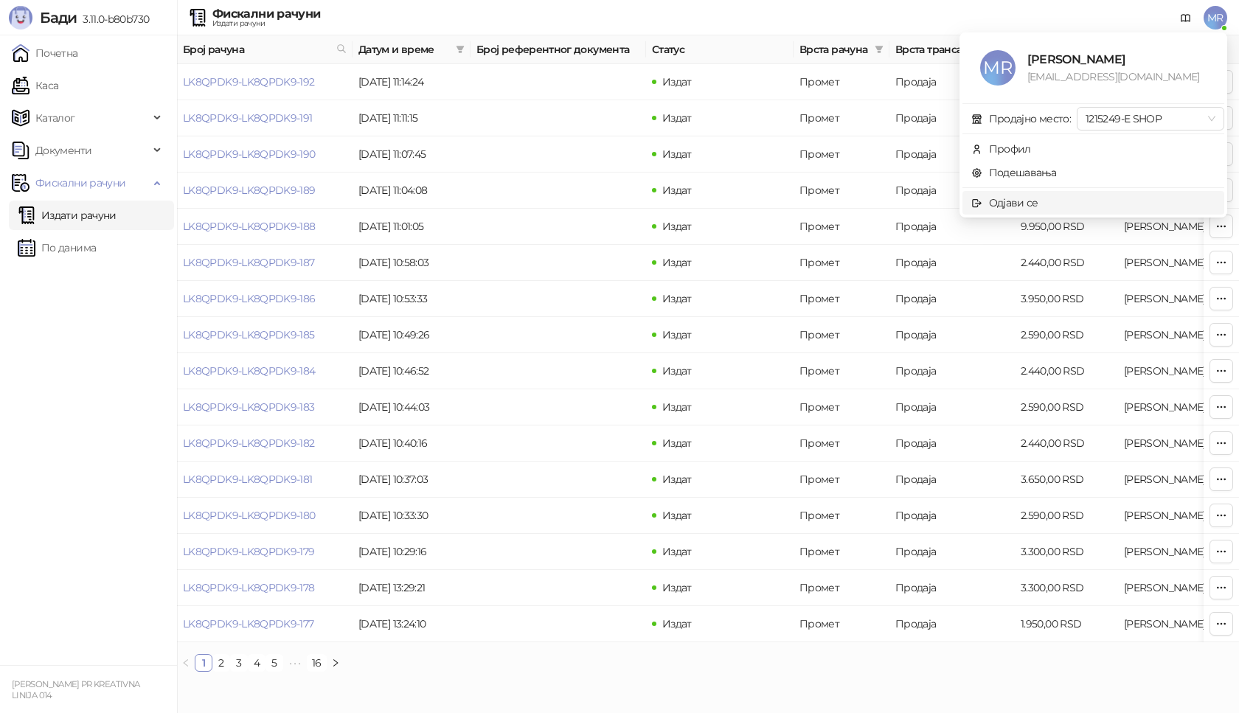
click at [1039, 200] on span "Одјави се" at bounding box center [1093, 203] width 244 height 16
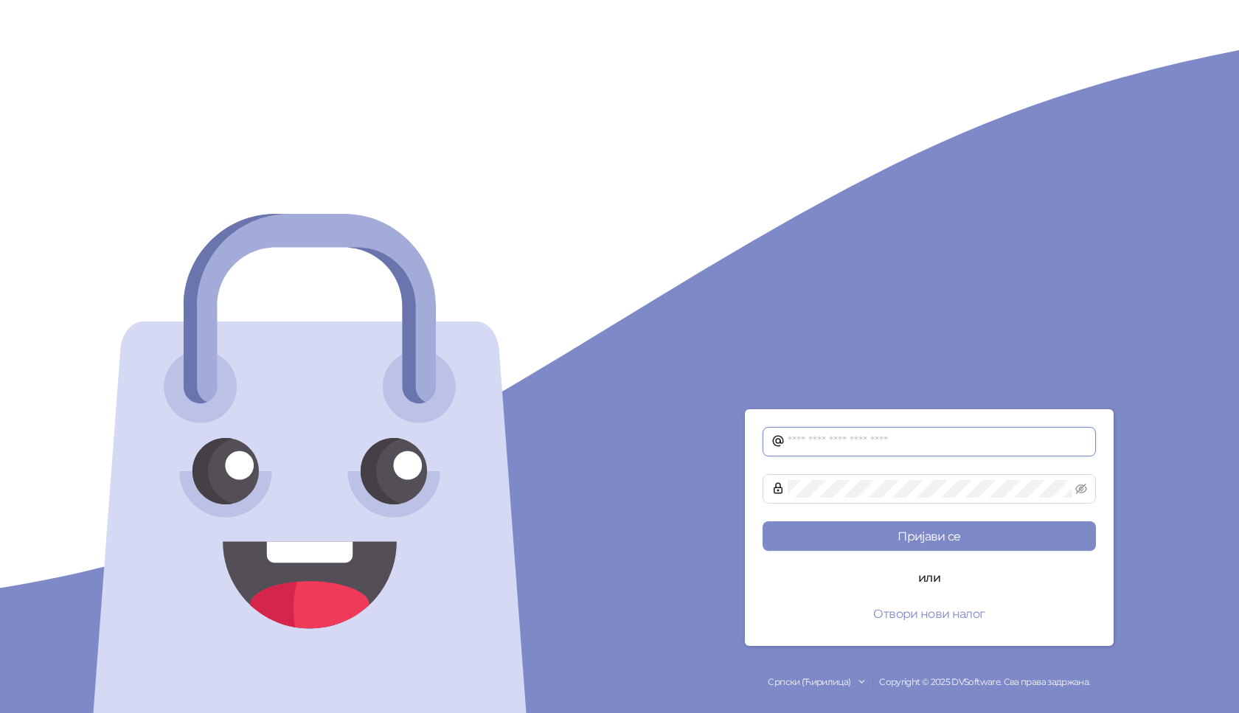
click at [792, 442] on input "text" at bounding box center [937, 442] width 299 height 18
type input "**********"
click at [763, 521] on button "Пријави се" at bounding box center [929, 535] width 333 height 29
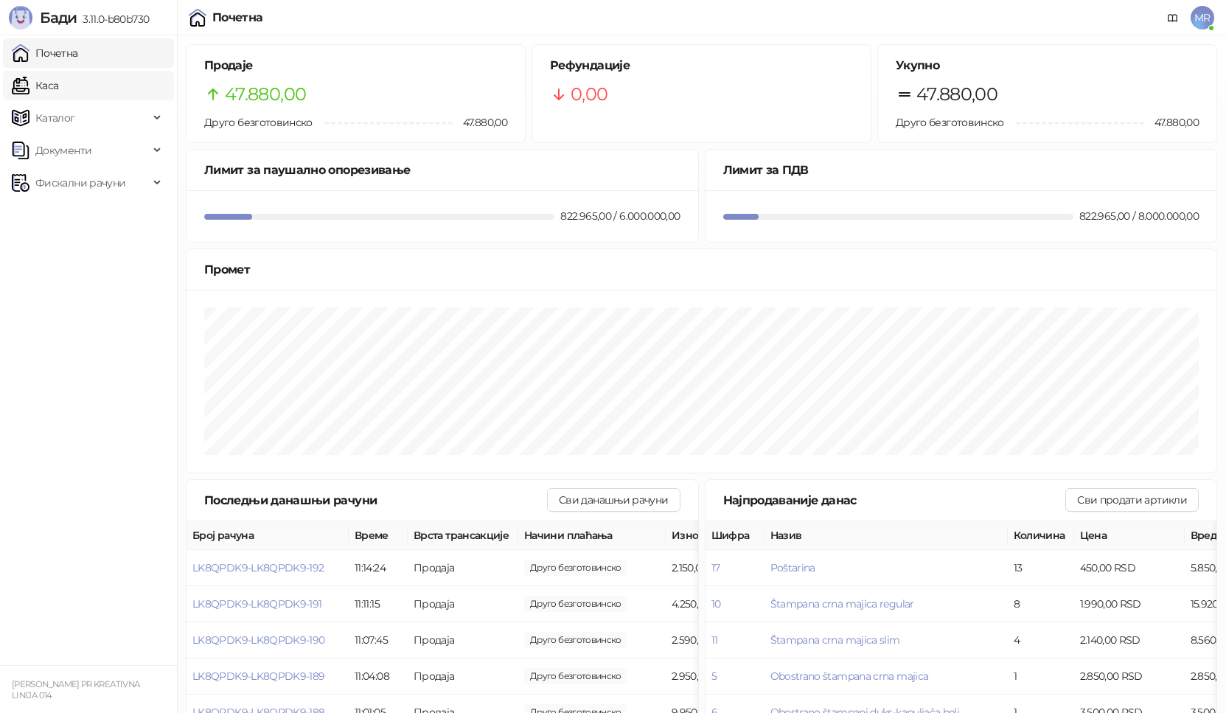
click at [58, 83] on link "Каса" at bounding box center [35, 85] width 46 height 29
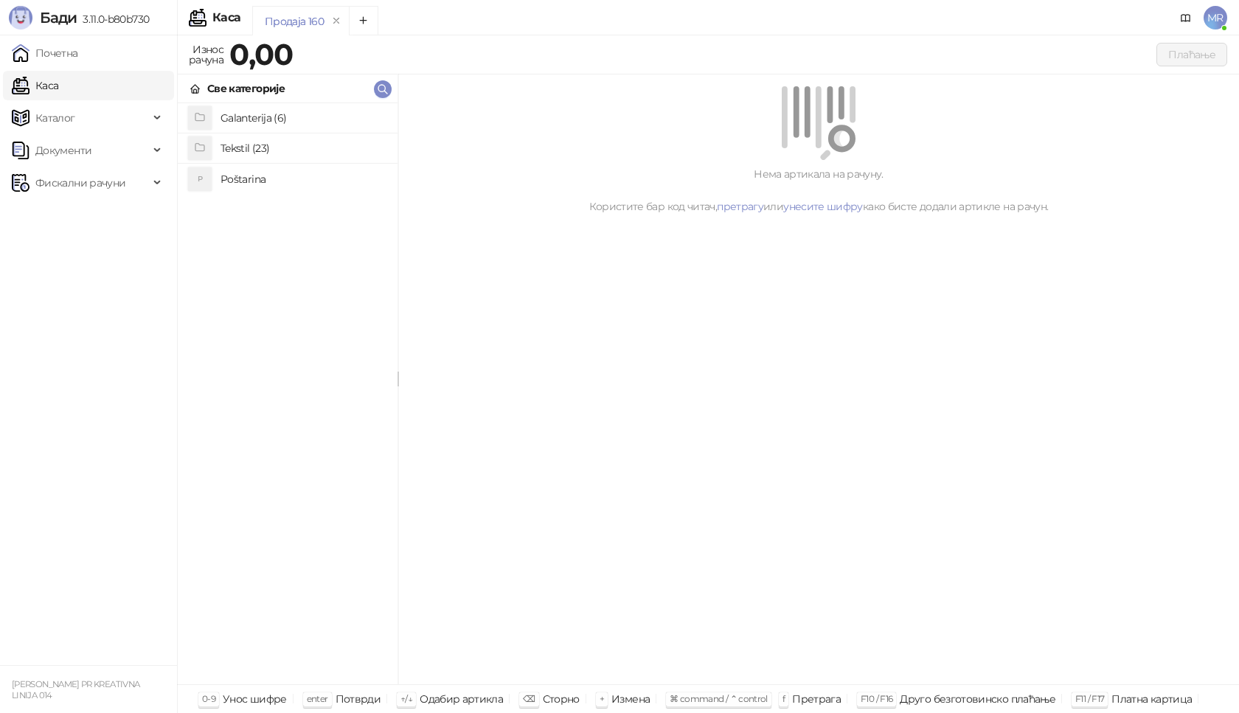
click at [229, 182] on h4 "Poštarina" at bounding box center [302, 179] width 165 height 24
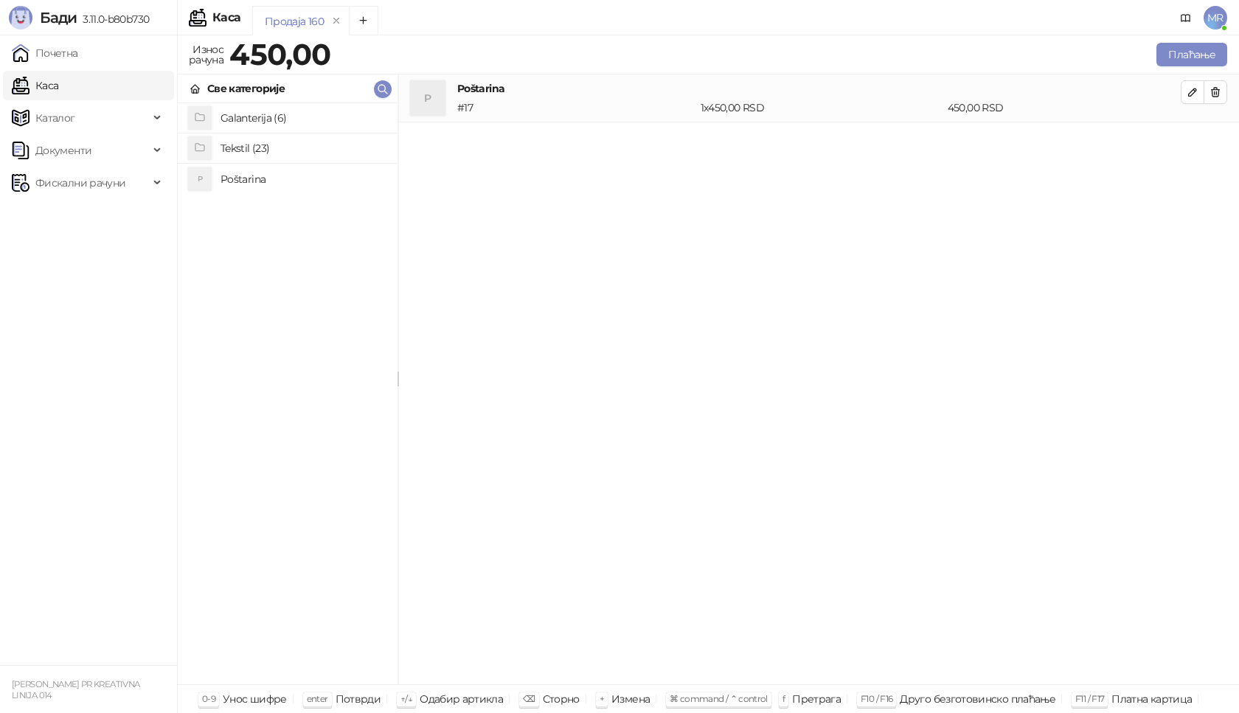
click at [251, 145] on h4 "Tekstil (23)" at bounding box center [302, 148] width 165 height 24
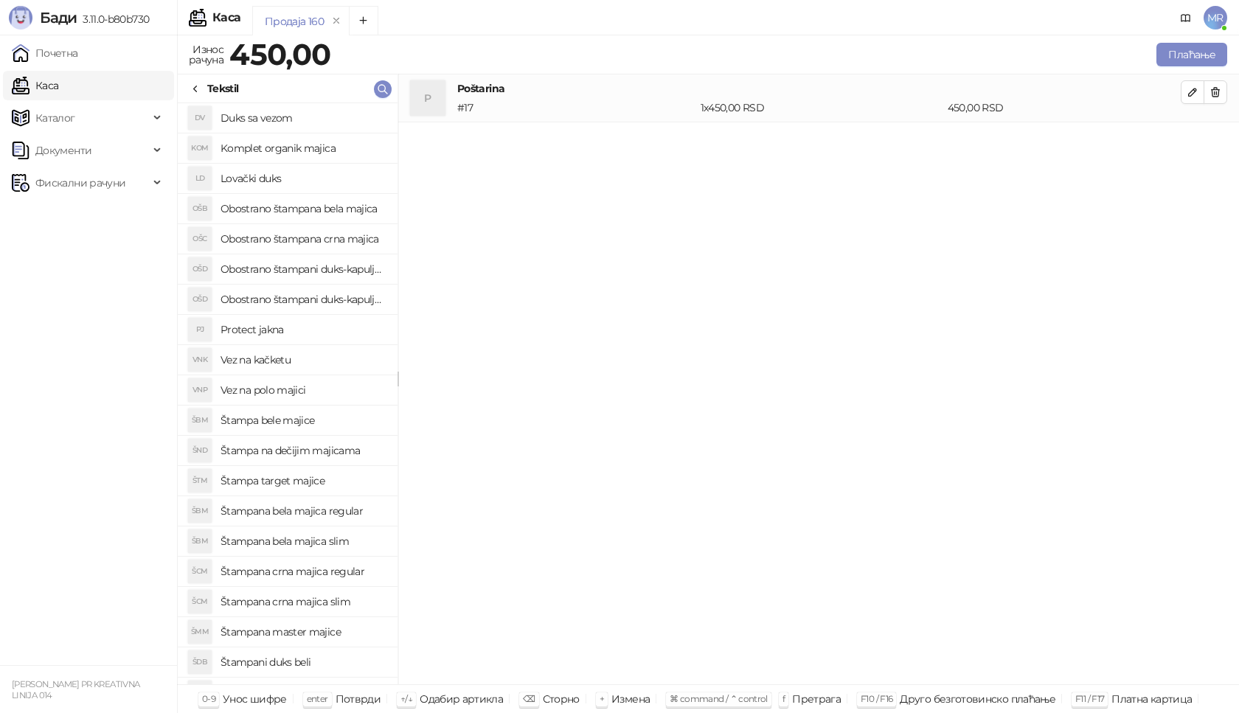
click at [298, 571] on h4 "Štampana crna majica regular" at bounding box center [302, 572] width 165 height 24
click at [1193, 136] on icon "button" at bounding box center [1193, 140] width 12 height 12
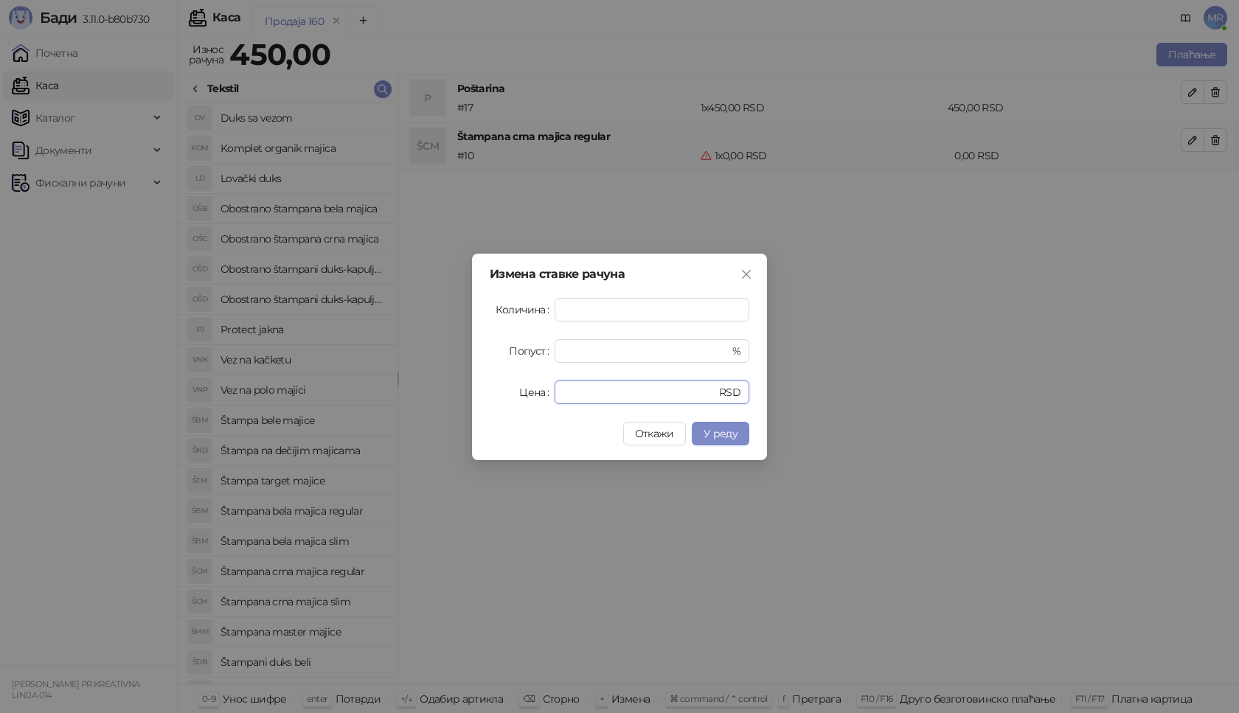
drag, startPoint x: 601, startPoint y: 393, endPoint x: 532, endPoint y: 397, distance: 68.7
click at [533, 397] on div "Цена * RSD" at bounding box center [620, 393] width 260 height 24
type input "****"
click at [737, 434] on span "У реду" at bounding box center [721, 433] width 34 height 13
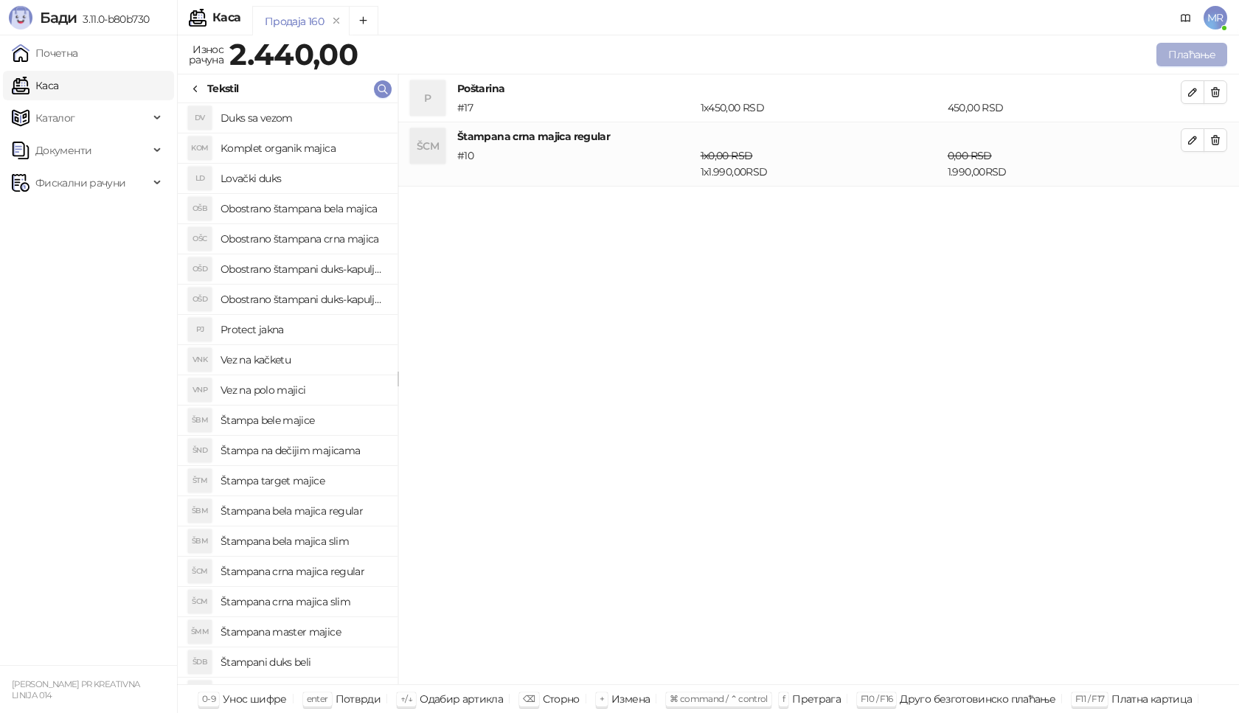
click at [1196, 53] on button "Плаћање" at bounding box center [1191, 55] width 71 height 24
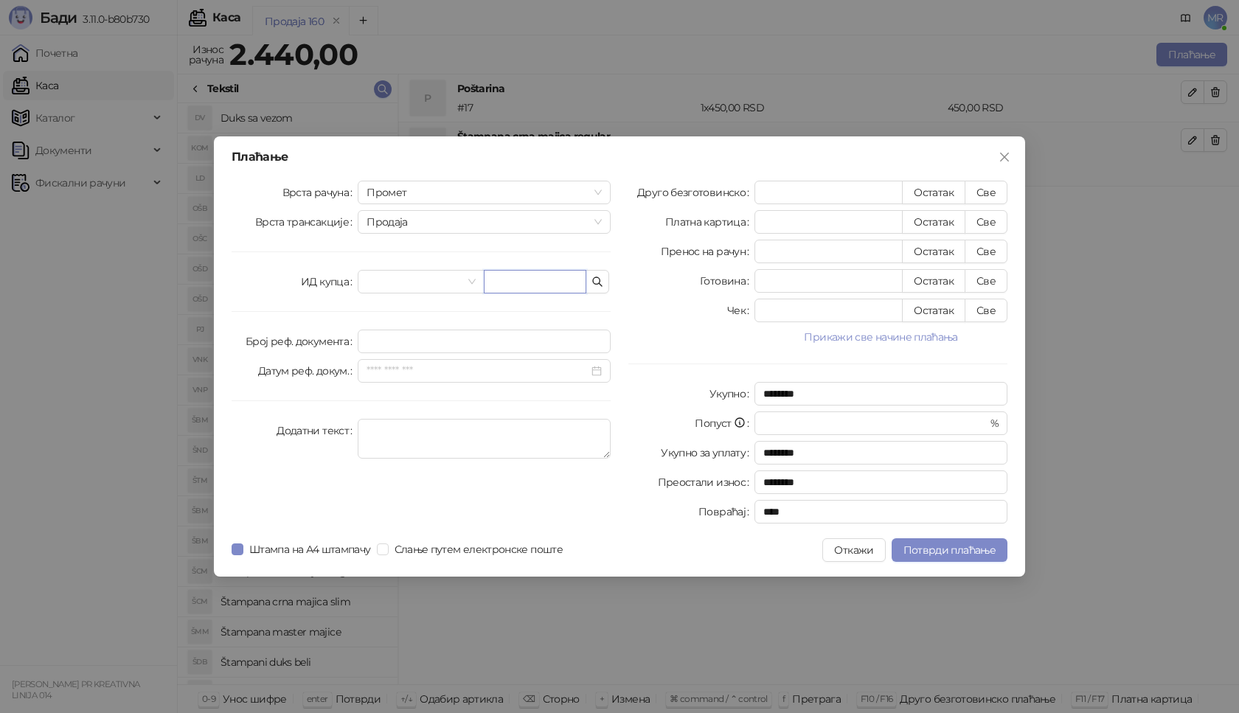
click at [516, 289] on input "text" at bounding box center [535, 282] width 103 height 24
paste input "**********"
type input "**********"
click at [997, 192] on button "Све" at bounding box center [986, 193] width 43 height 24
type input "****"
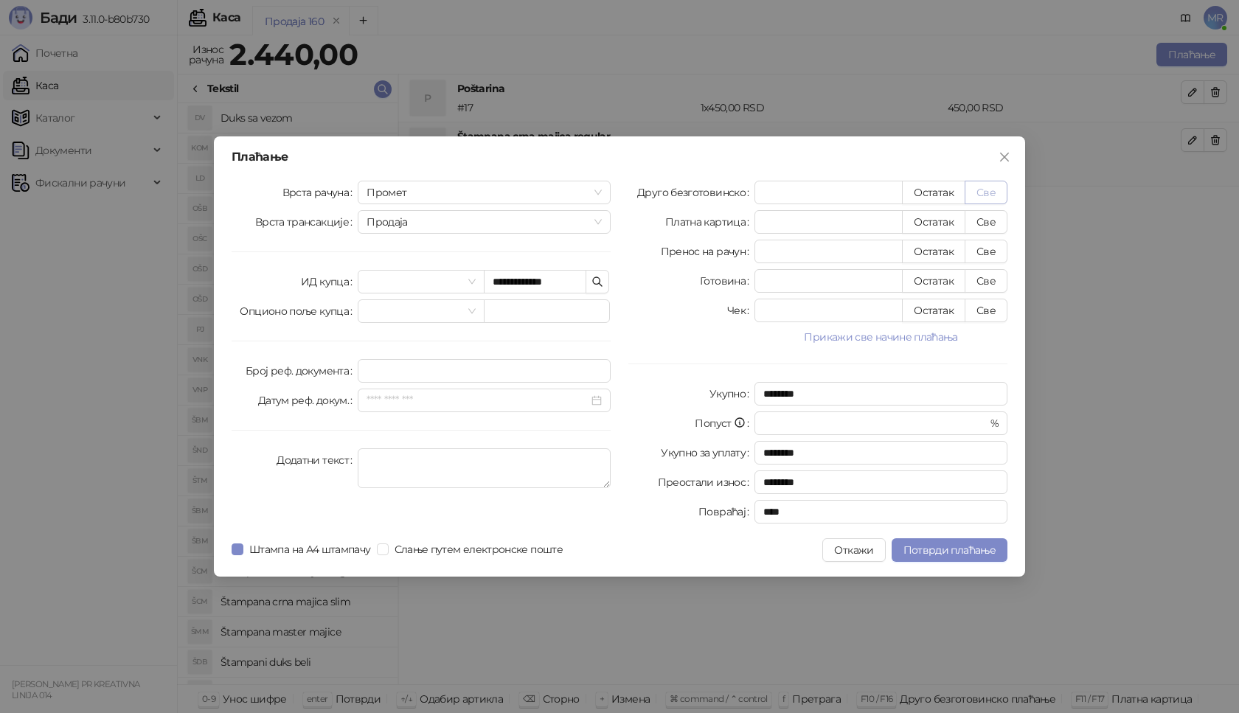
type input "****"
click at [930, 549] on span "Потврди плаћање" at bounding box center [949, 549] width 92 height 13
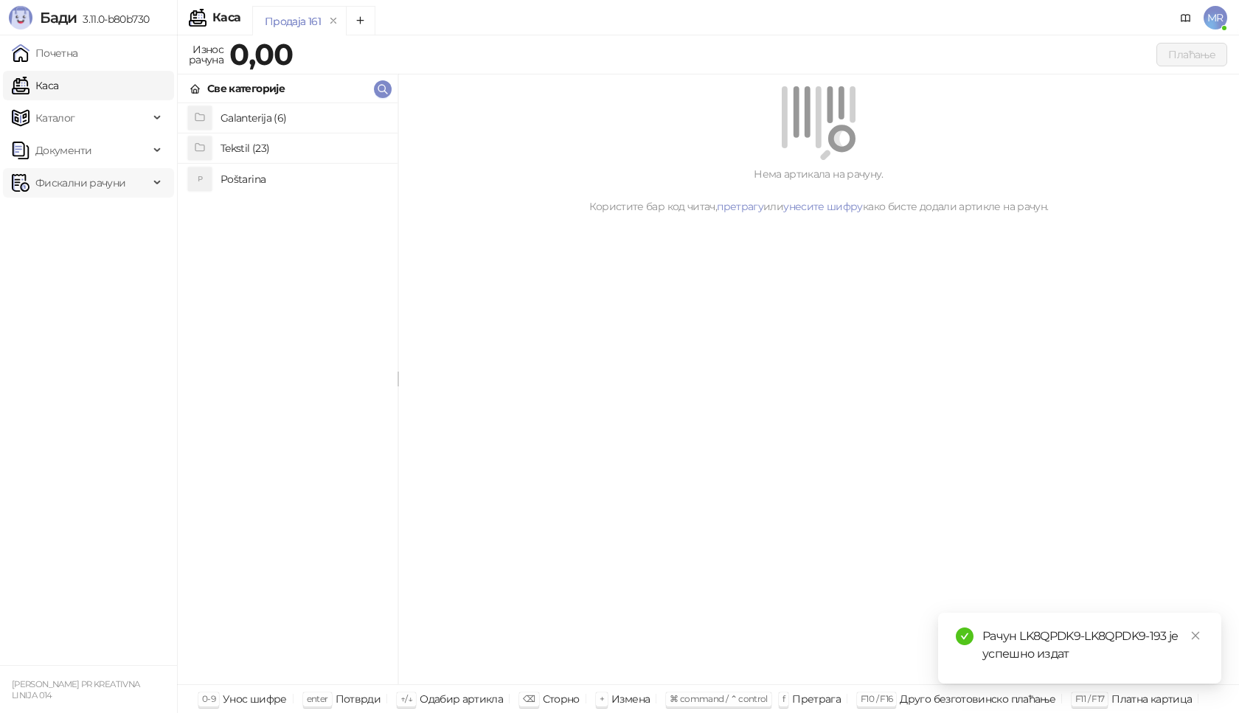
click at [90, 181] on span "Фискални рачуни" at bounding box center [80, 182] width 90 height 29
click at [100, 218] on link "Издати рачуни" at bounding box center [67, 215] width 99 height 29
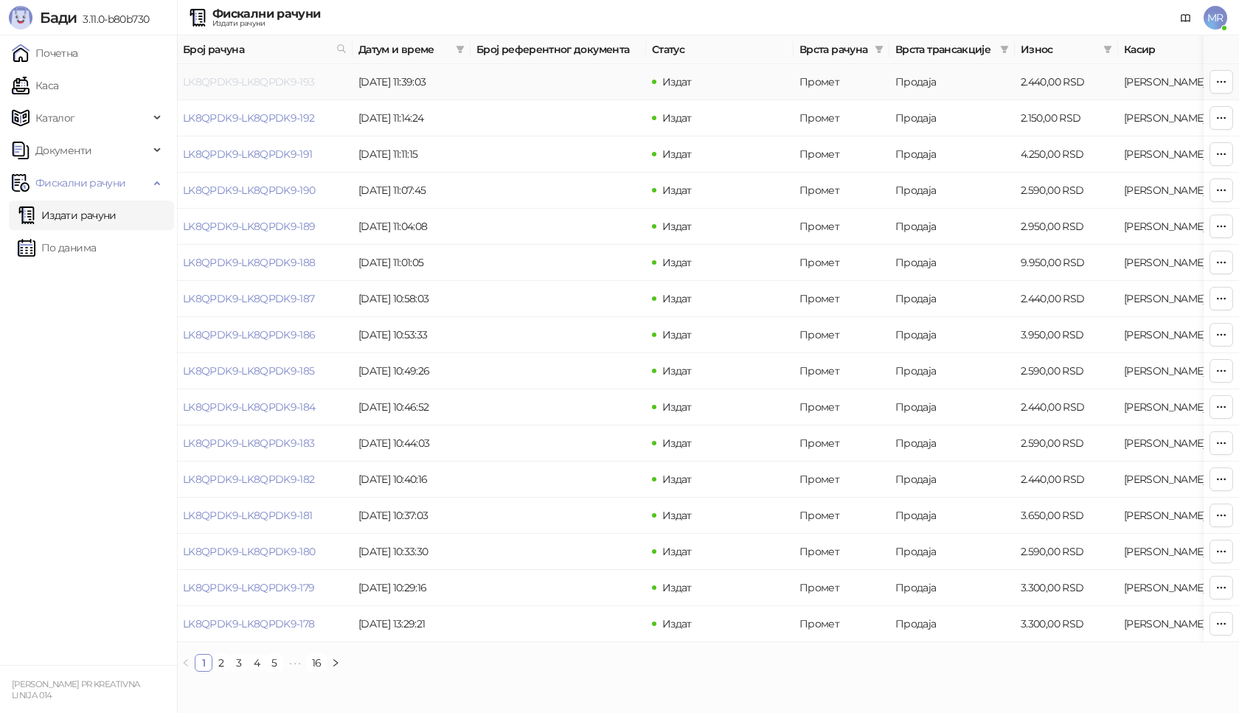
click at [231, 85] on link "LK8QPDK9-LK8QPDK9-193" at bounding box center [249, 81] width 132 height 13
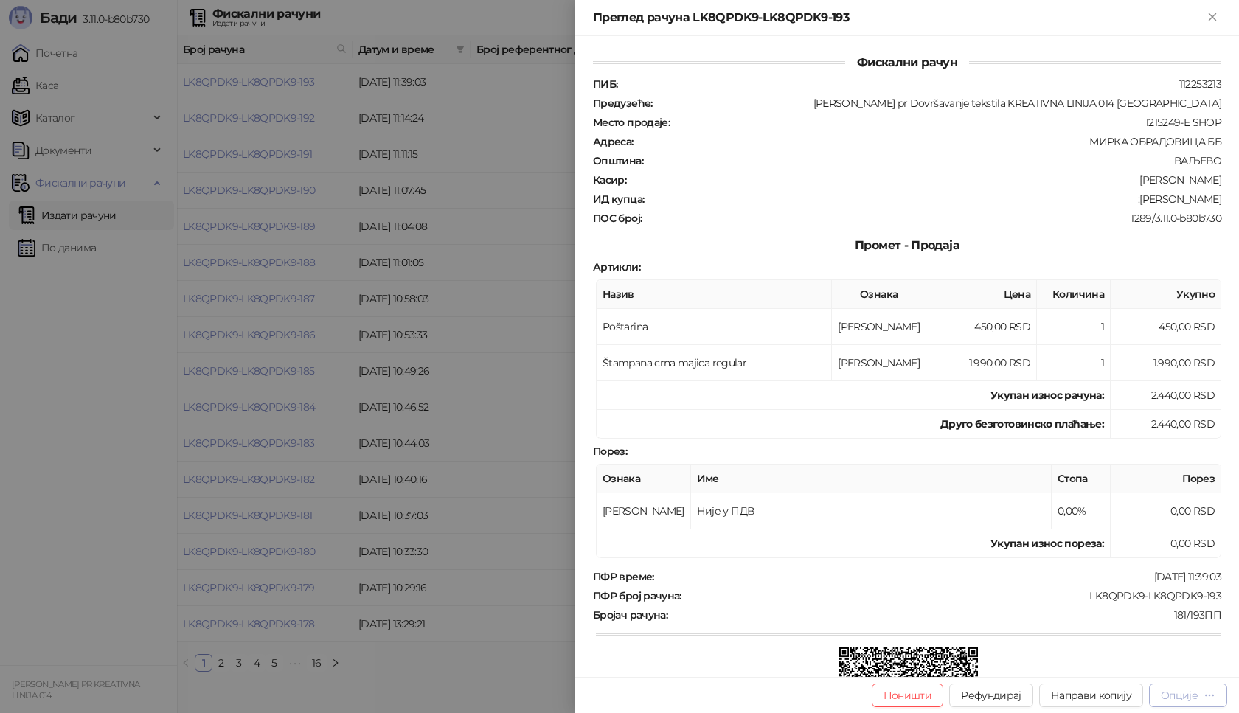
click at [1178, 696] on div "Опције" at bounding box center [1179, 695] width 37 height 13
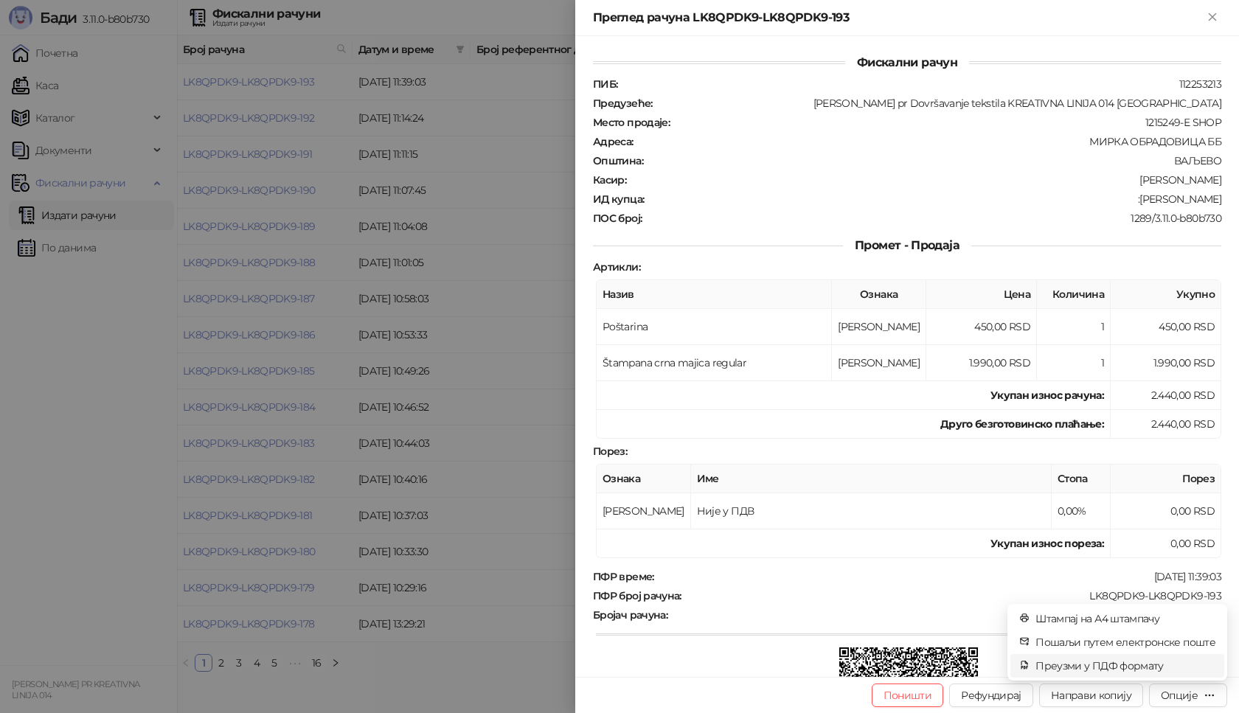
click at [1141, 667] on span "Преузми у ПДФ формату" at bounding box center [1125, 666] width 180 height 16
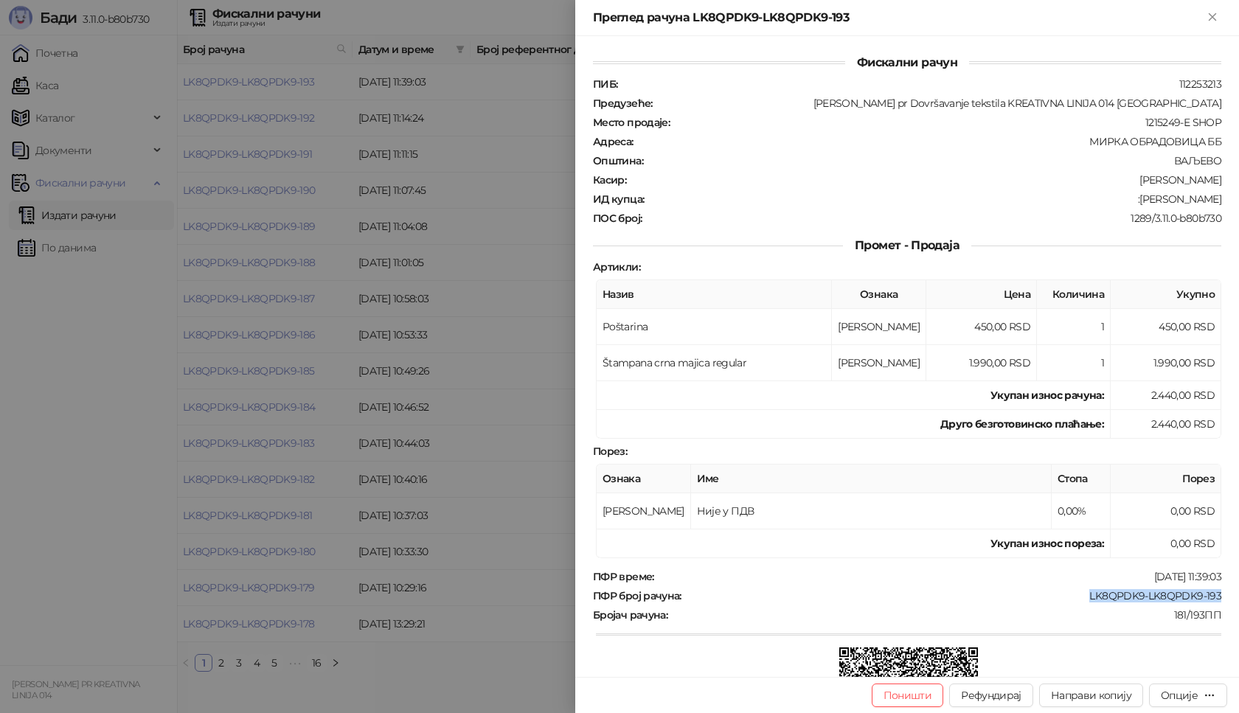
drag, startPoint x: 1215, startPoint y: 597, endPoint x: 1076, endPoint y: 592, distance: 139.4
click at [1078, 593] on div "Фискални рачун ПИБ : 112253213 Предузеће : [PERSON_NAME] pr Dovršavanje tekstil…" at bounding box center [907, 356] width 664 height 641
copy div "LK8QPDK9-LK8QPDK9-193"
drag, startPoint x: 1210, startPoint y: 201, endPoint x: 1141, endPoint y: 205, distance: 69.5
click at [1141, 205] on div "ИД купца : :[PERSON_NAME]" at bounding box center [907, 198] width 634 height 13
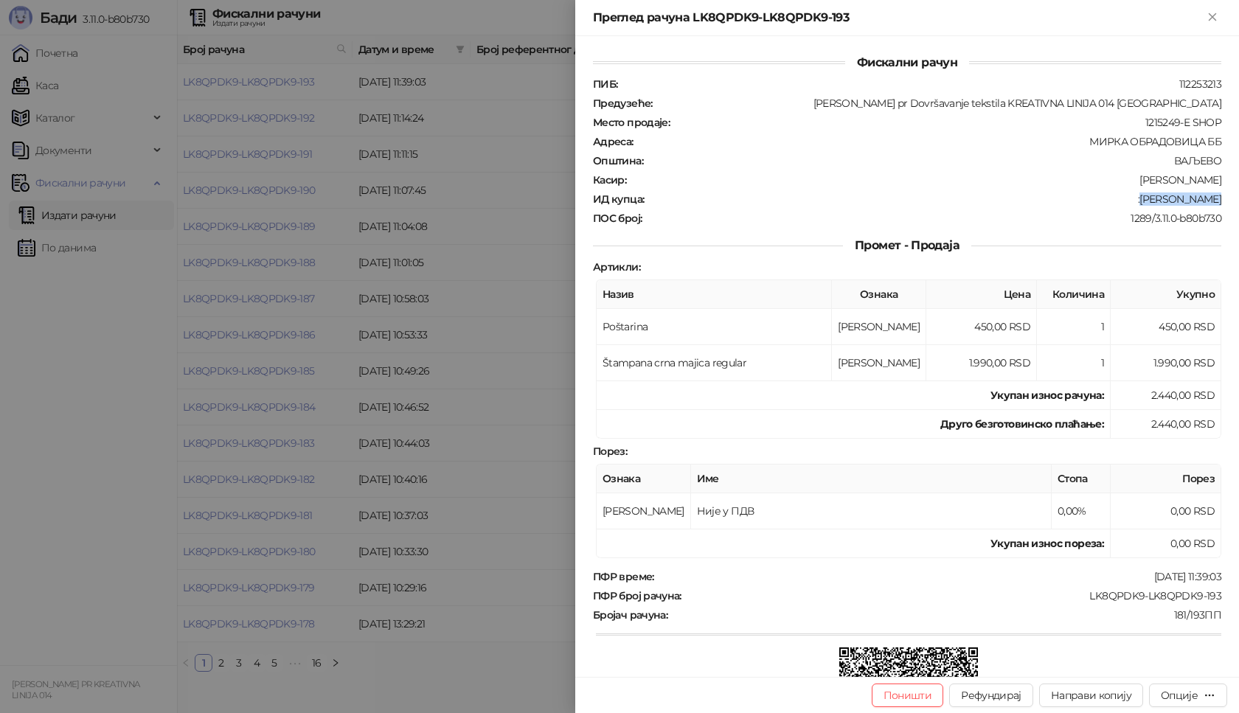
copy div "[PERSON_NAME]"
click at [1212, 20] on icon "Close" at bounding box center [1212, 16] width 13 height 13
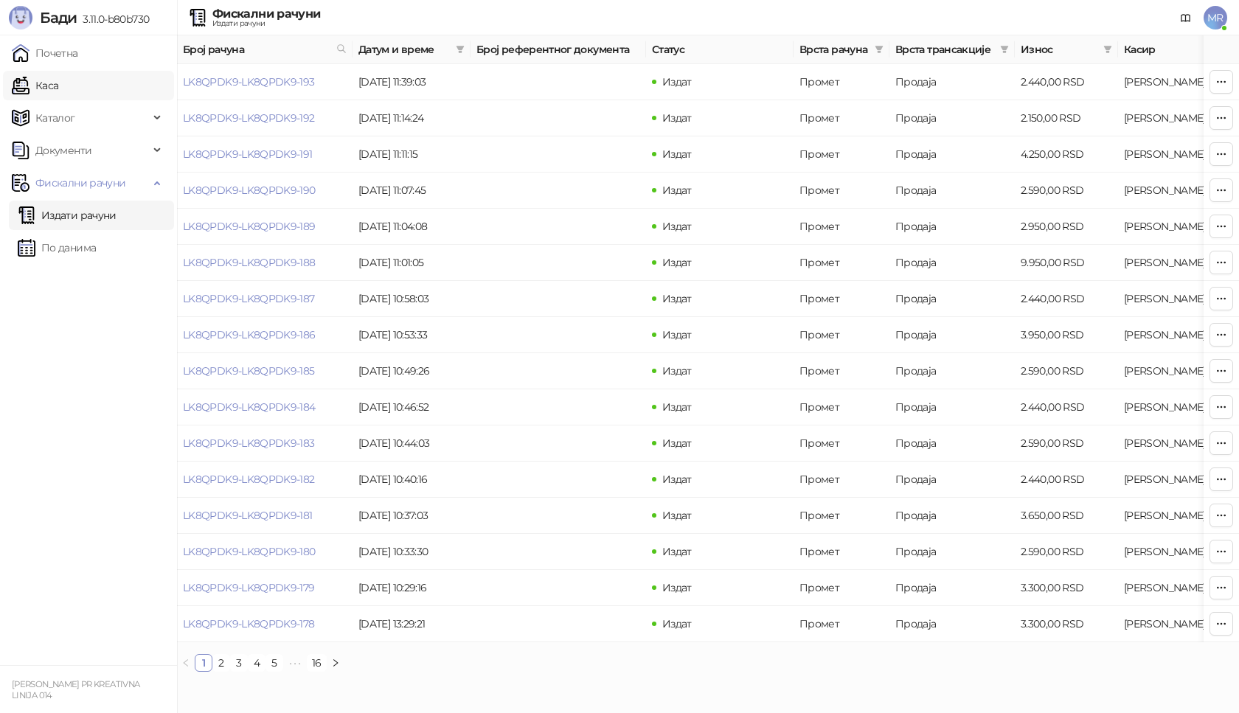
click at [54, 90] on link "Каса" at bounding box center [35, 85] width 46 height 29
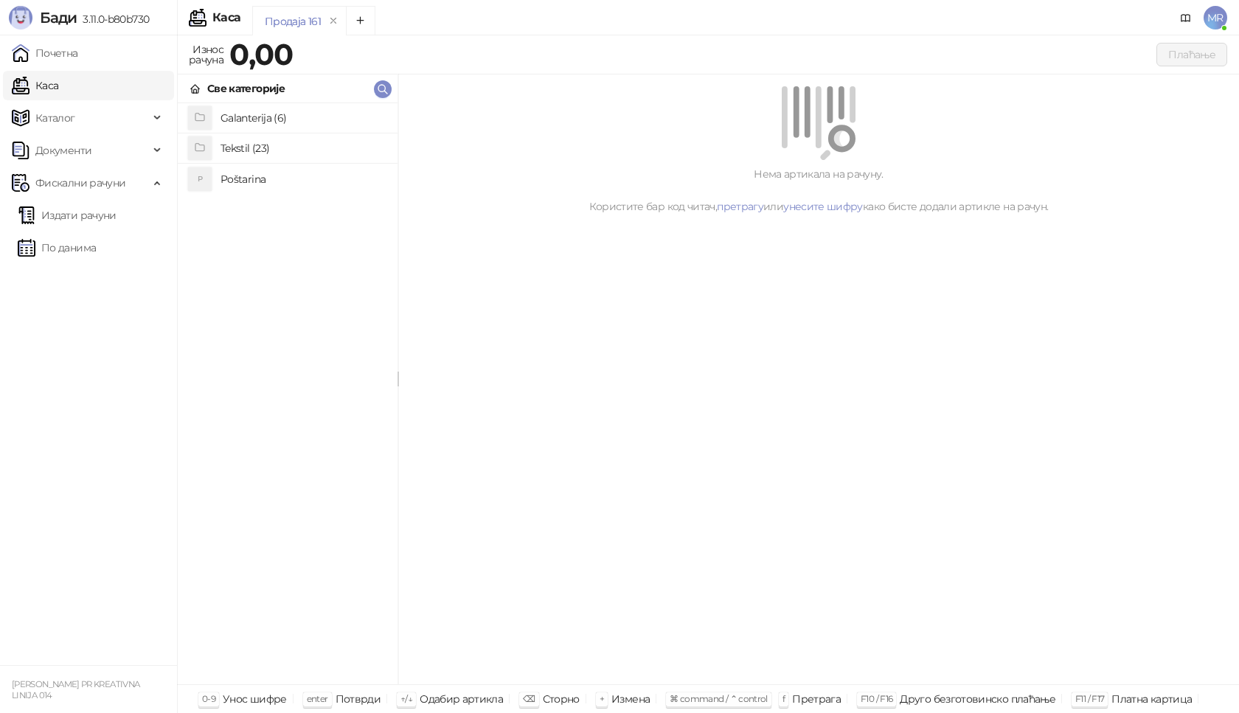
click at [251, 181] on h4 "Poštarina" at bounding box center [302, 179] width 165 height 24
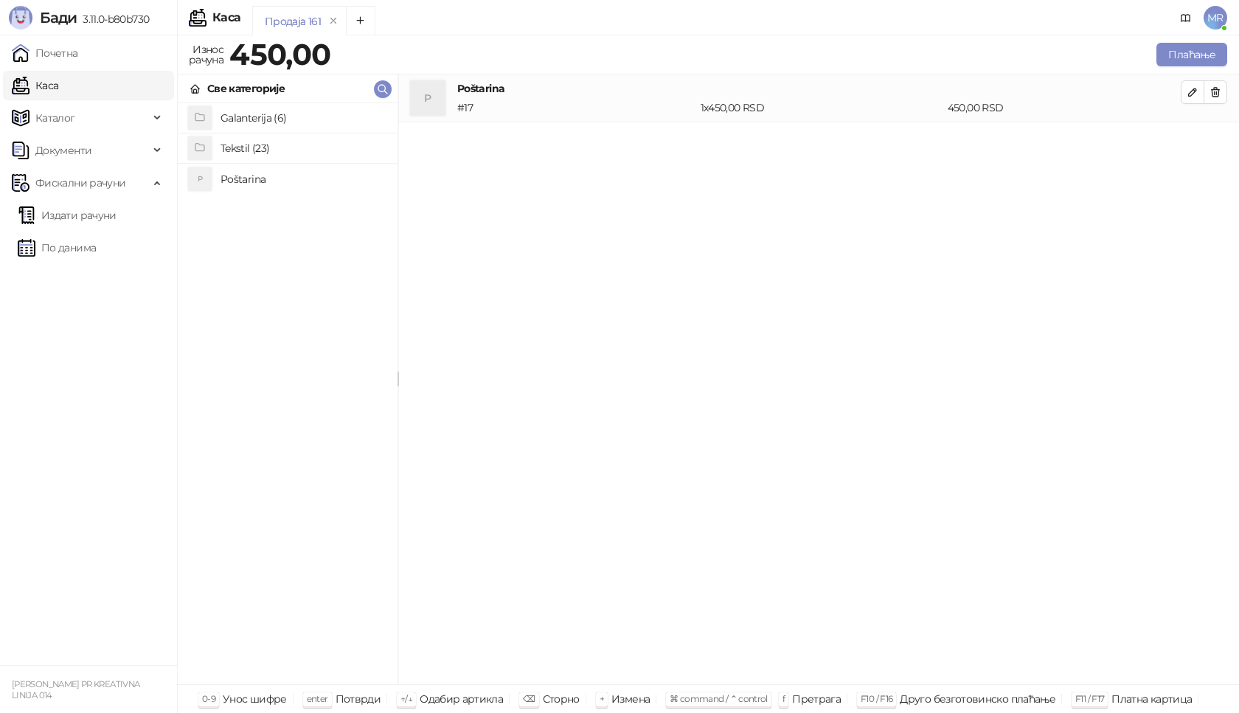
click at [253, 149] on h4 "Tekstil (23)" at bounding box center [302, 148] width 165 height 24
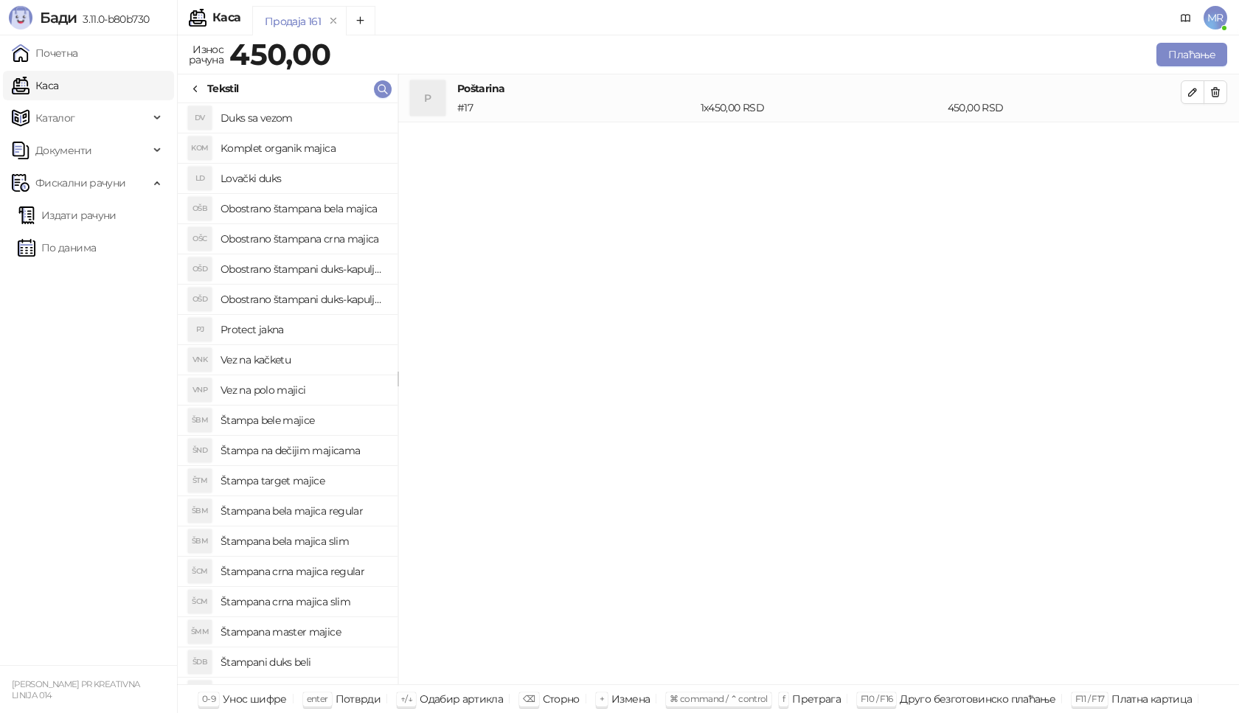
click at [338, 499] on h4 "Štampana bela majica regular" at bounding box center [302, 511] width 165 height 24
click at [1198, 126] on li "ŠBM Štampana bela majica regular # 8 1 x 0,00 RSD 0,00 RSD" at bounding box center [818, 146] width 841 height 49
click at [1187, 134] on icon "button" at bounding box center [1193, 140] width 12 height 12
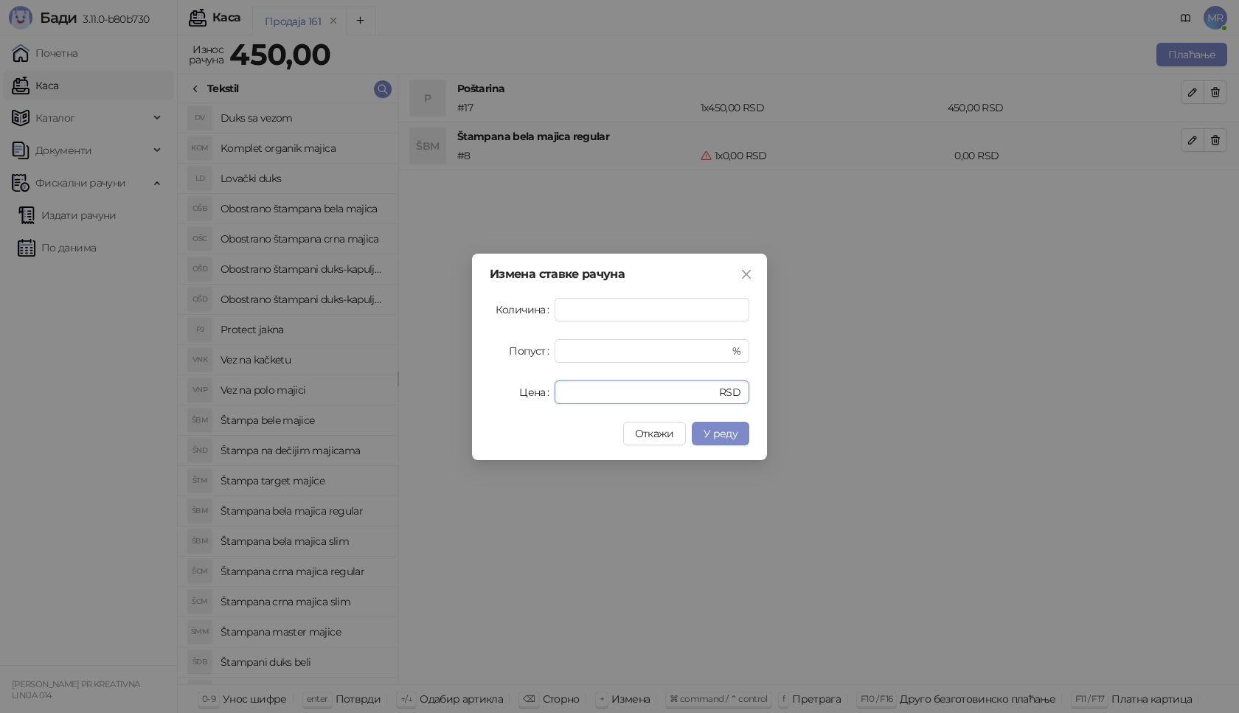
drag, startPoint x: 532, startPoint y: 389, endPoint x: 500, endPoint y: 372, distance: 36.3
click at [507, 389] on div "Цена * RSD" at bounding box center [620, 393] width 260 height 24
type input "****"
click at [709, 437] on span "У реду" at bounding box center [721, 433] width 34 height 13
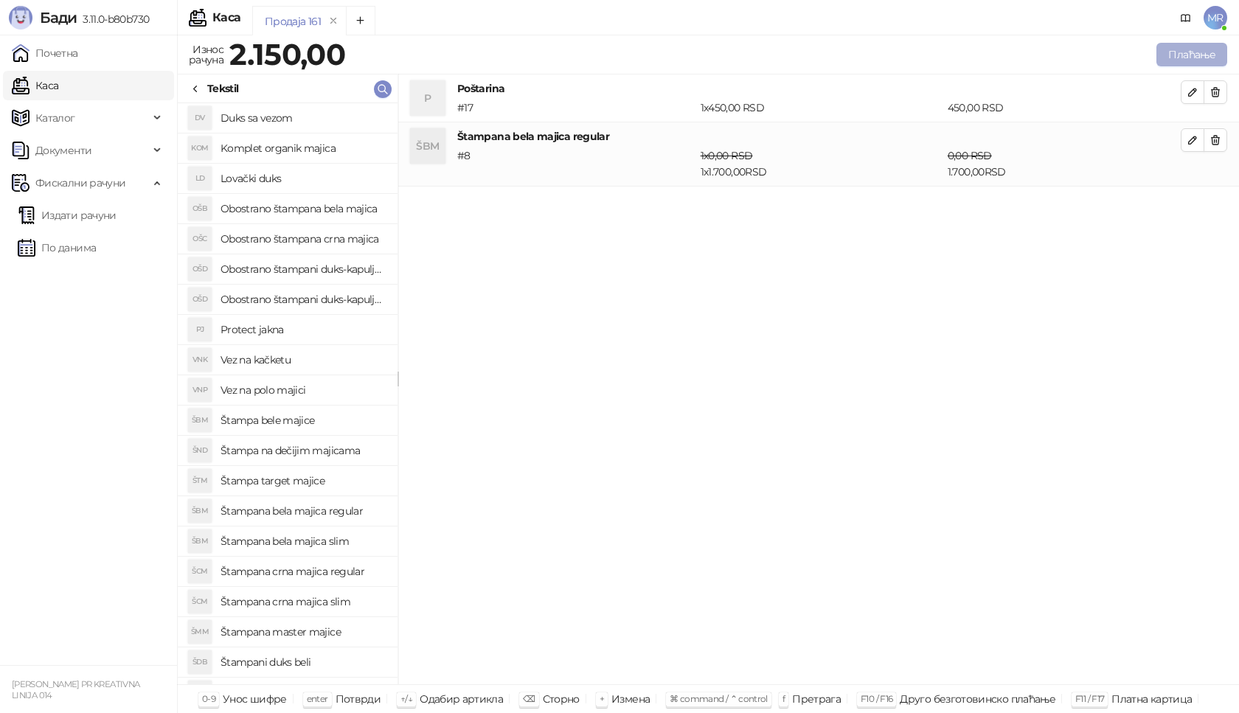
click at [1182, 52] on button "Плаћање" at bounding box center [1191, 55] width 71 height 24
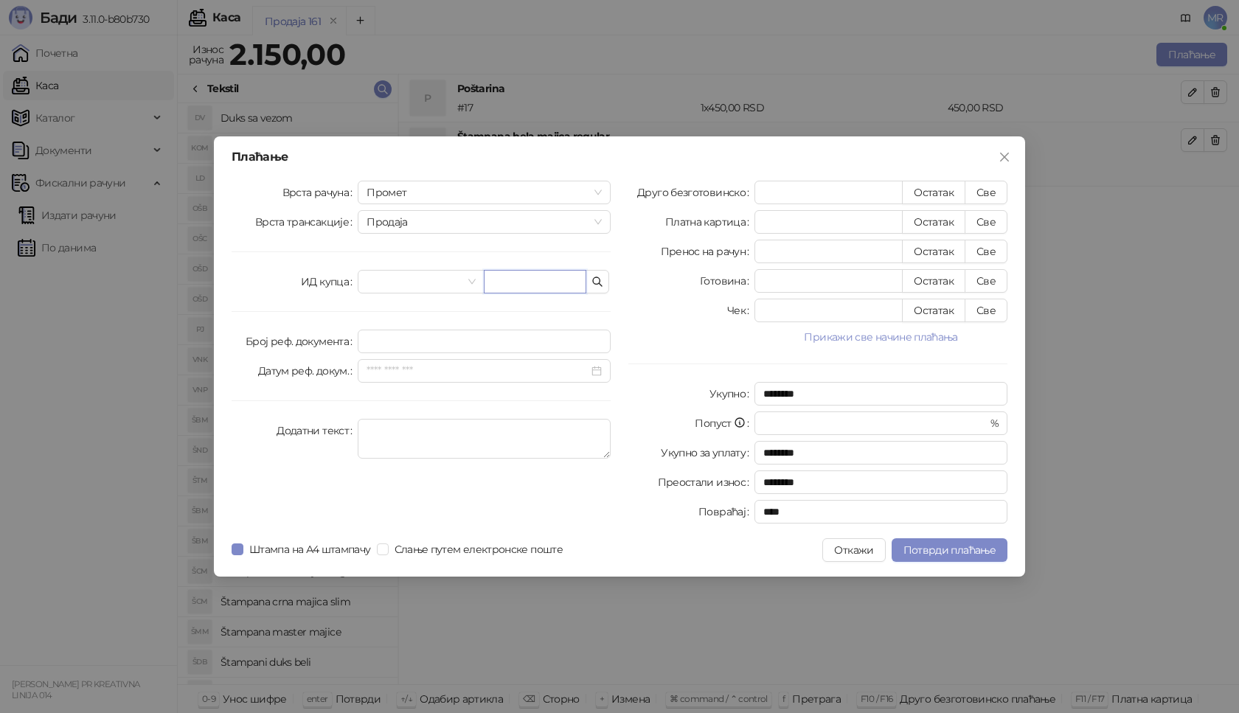
click at [508, 285] on input "text" at bounding box center [535, 282] width 103 height 24
type input "**********"
click at [992, 195] on button "Све" at bounding box center [986, 193] width 43 height 24
type input "****"
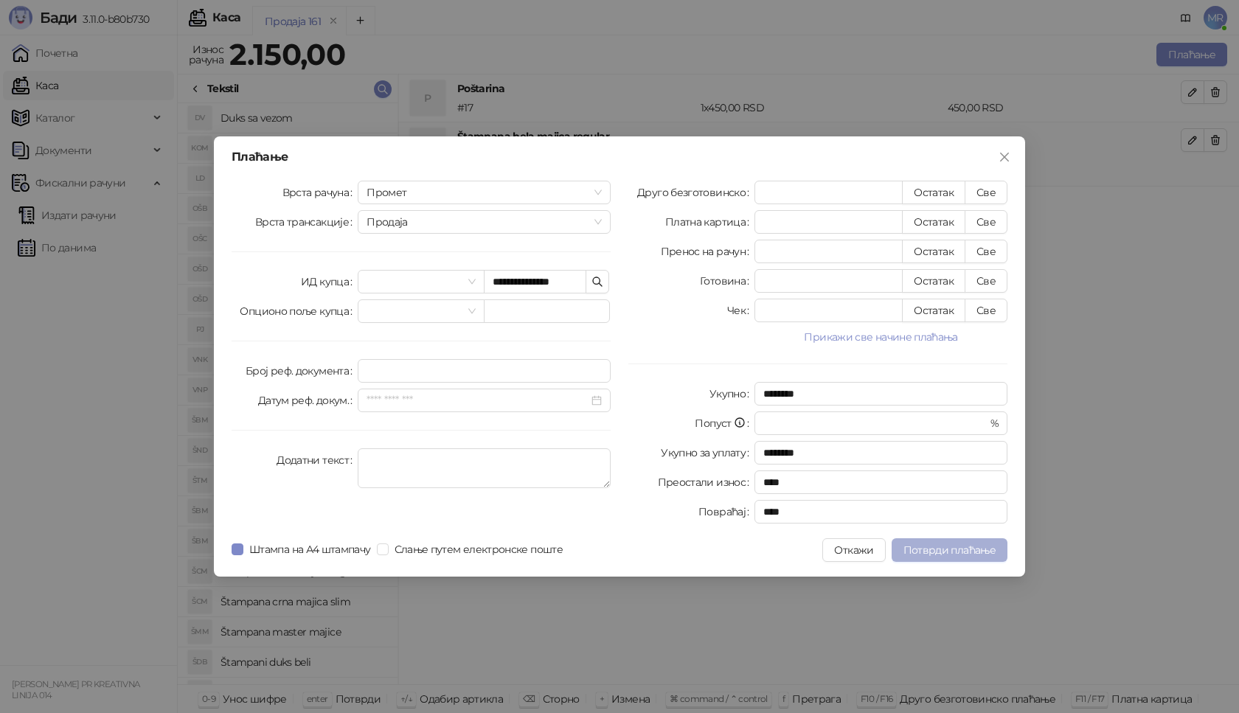
click at [911, 549] on span "Потврди плаћање" at bounding box center [949, 549] width 92 height 13
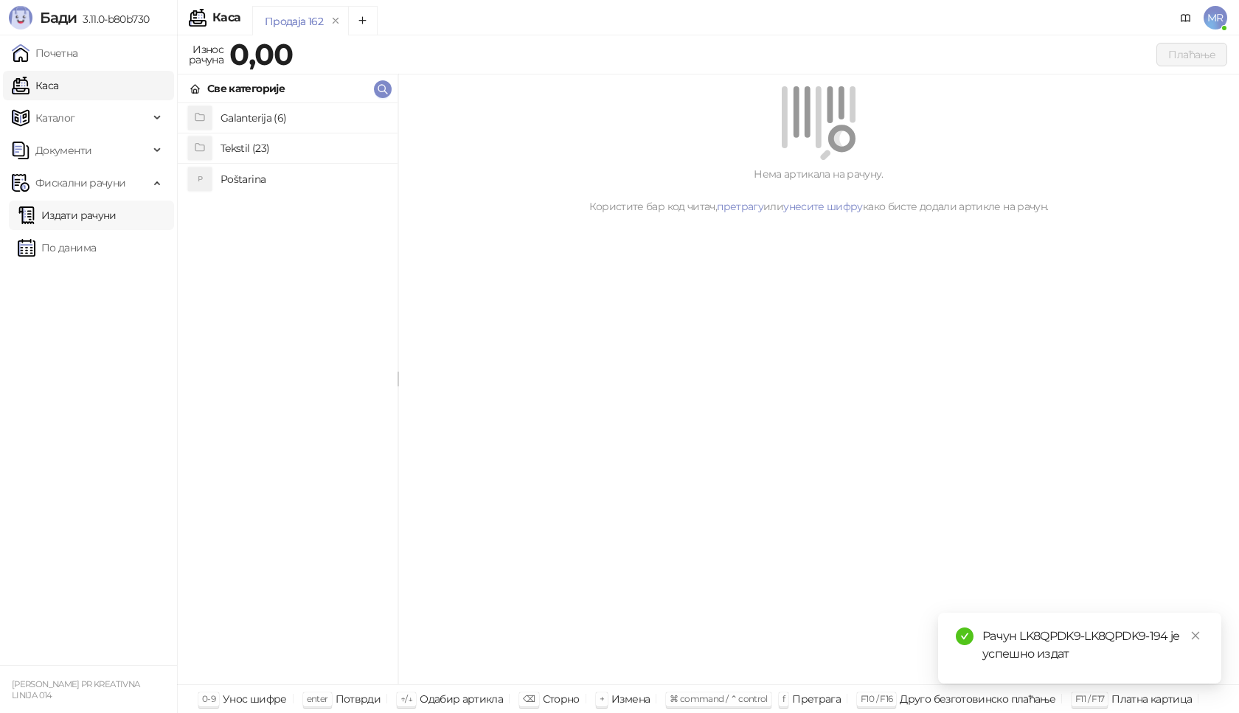
click at [87, 214] on link "Издати рачуни" at bounding box center [67, 215] width 99 height 29
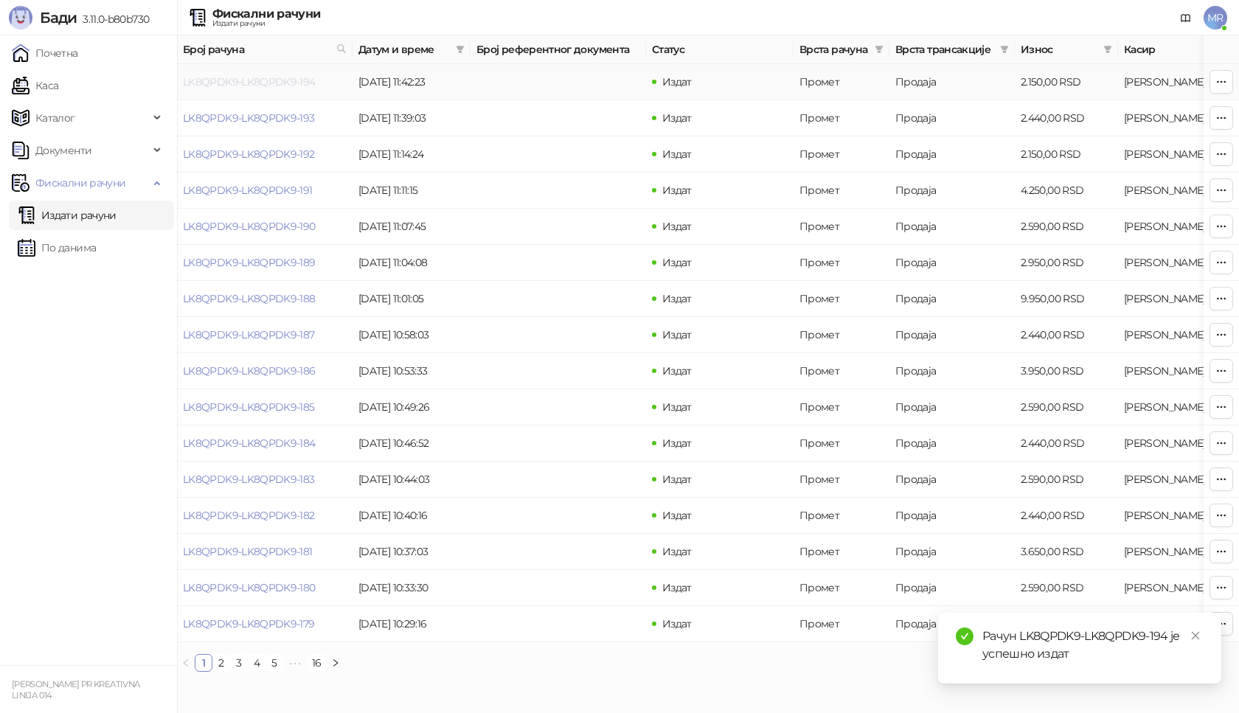
click at [237, 83] on link "LK8QPDK9-LK8QPDK9-194" at bounding box center [249, 81] width 133 height 13
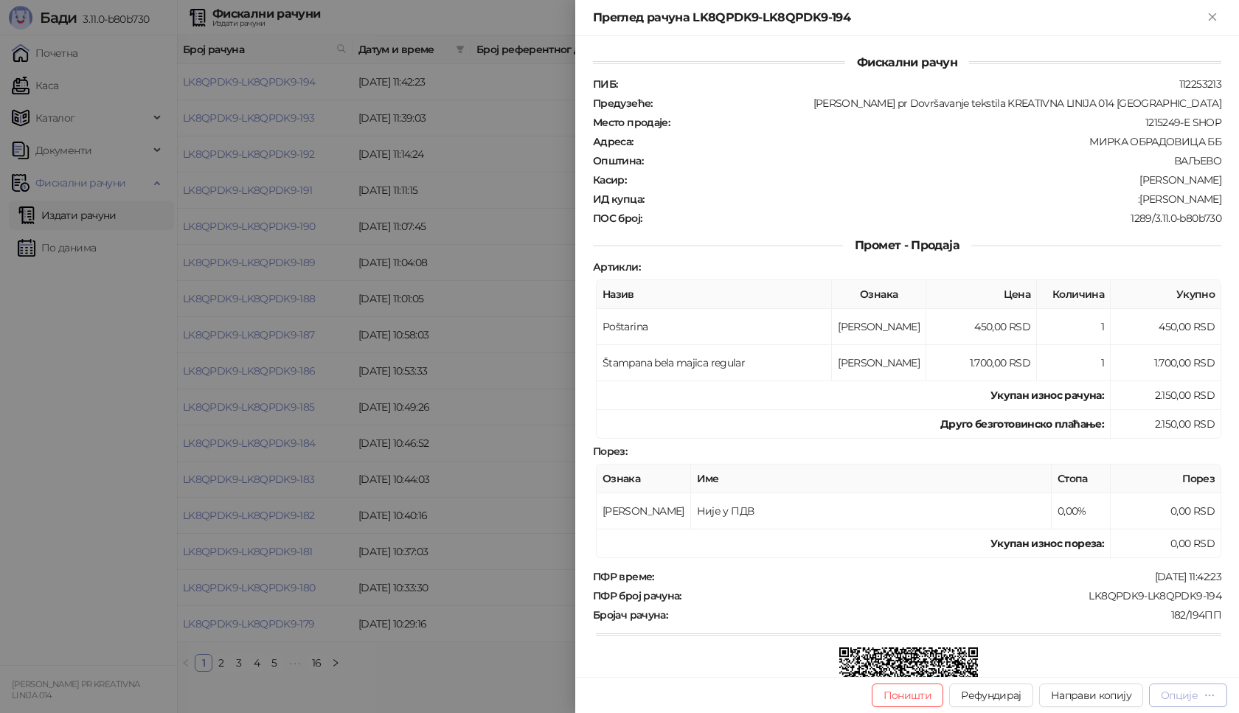
click at [1195, 698] on div "Опције" at bounding box center [1179, 695] width 37 height 13
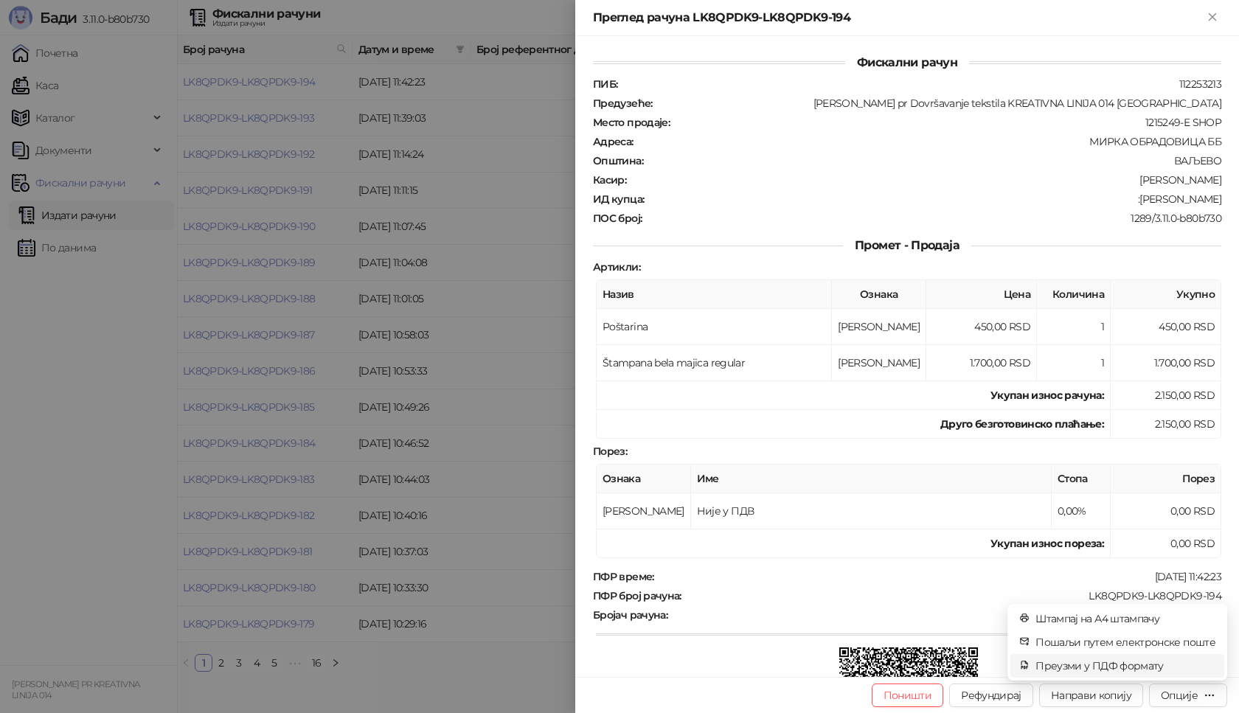
click at [1160, 665] on span "Преузми у ПДФ формату" at bounding box center [1125, 666] width 180 height 16
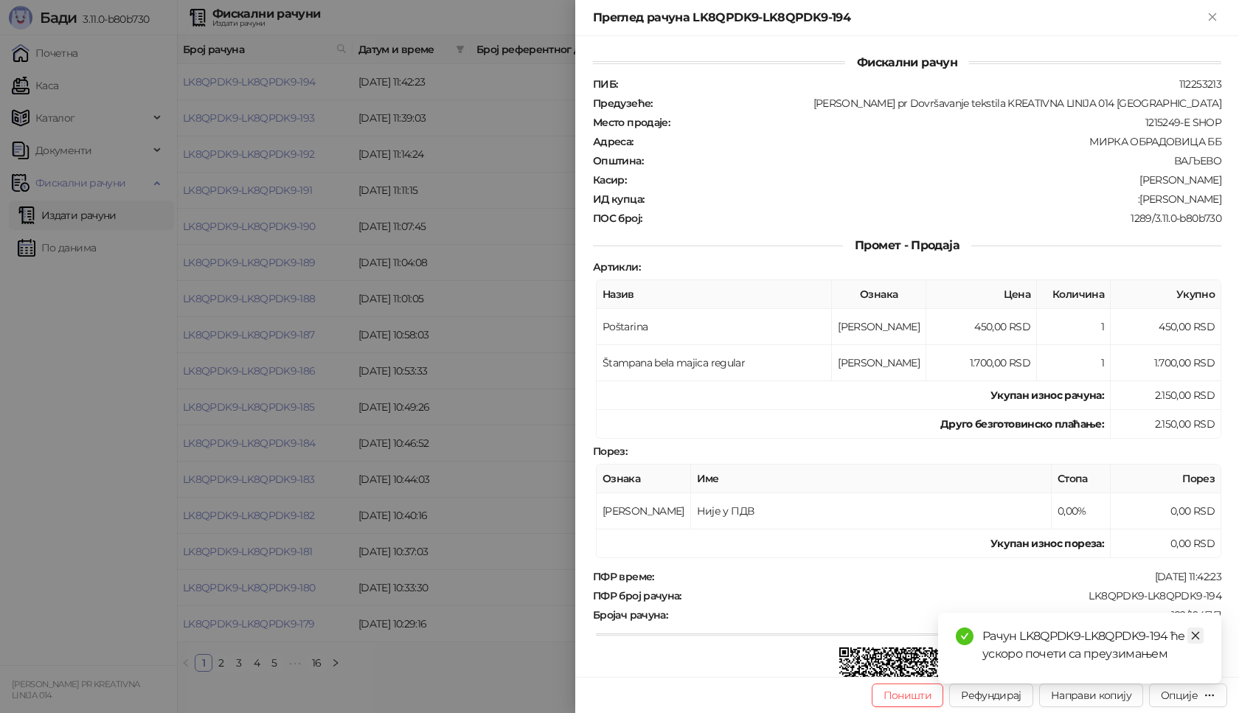
click at [1198, 636] on icon "close" at bounding box center [1195, 636] width 10 height 10
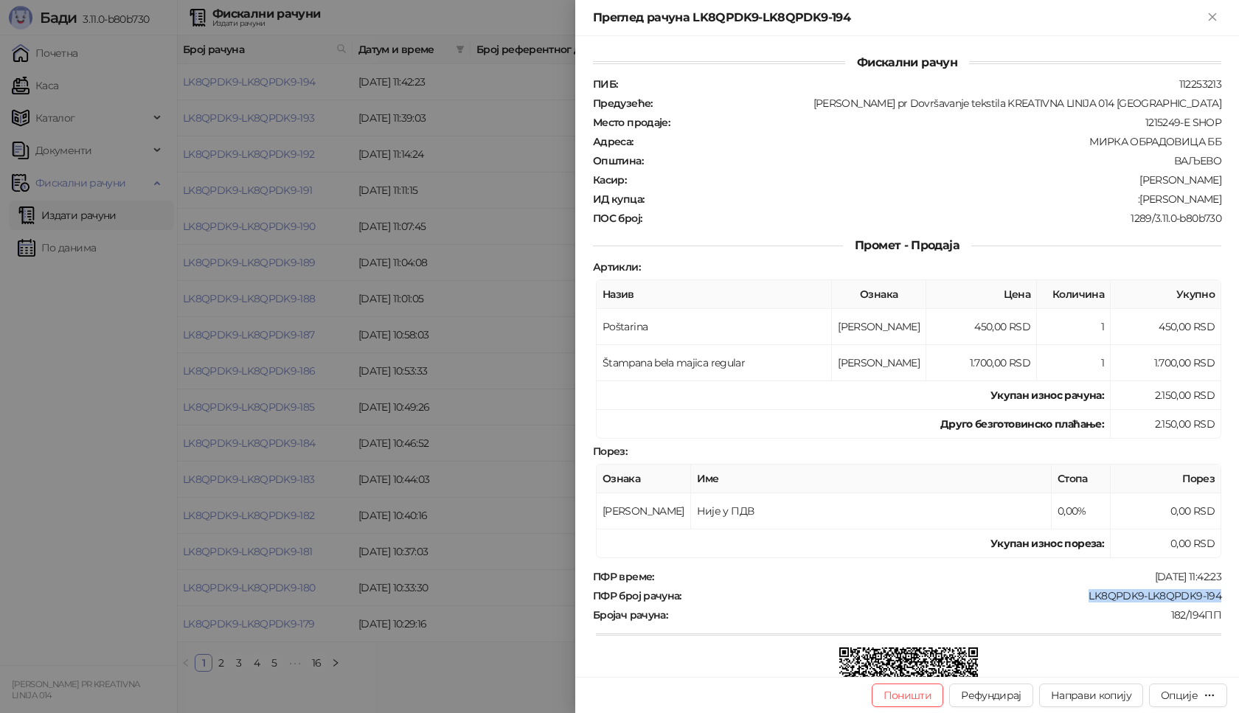
drag, startPoint x: 1215, startPoint y: 600, endPoint x: 1074, endPoint y: 597, distance: 140.1
click at [1074, 597] on div "Фискални рачун ПИБ : 112253213 Предузеће : [PERSON_NAME] pr Dovršavanje tekstil…" at bounding box center [907, 356] width 664 height 641
copy div "LK8QPDK9-LK8QPDK9-194"
drag, startPoint x: 1212, startPoint y: 201, endPoint x: 1134, endPoint y: 199, distance: 77.4
click at [1134, 199] on div "Фискални рачун ПИБ : 112253213 Предузеће : [PERSON_NAME] pr Dovršavanje tekstil…" at bounding box center [907, 356] width 664 height 641
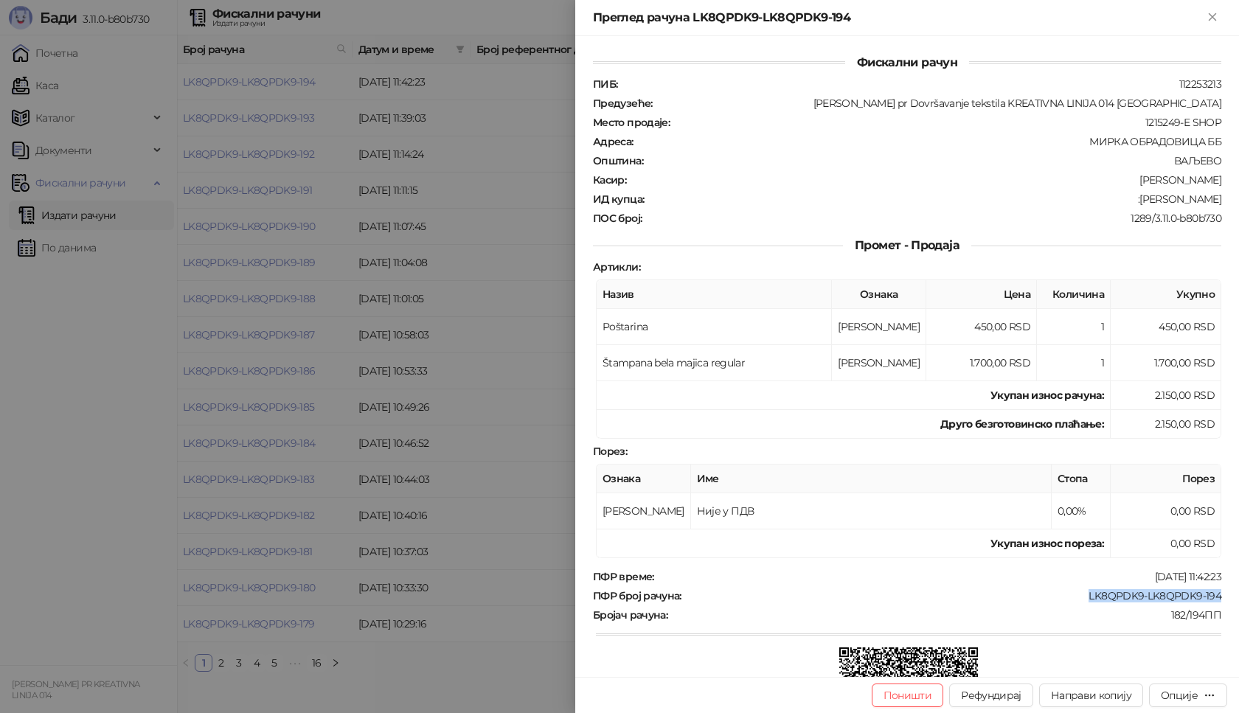
copy div "[PERSON_NAME]"
click at [1217, 13] on icon "Close" at bounding box center [1212, 16] width 13 height 13
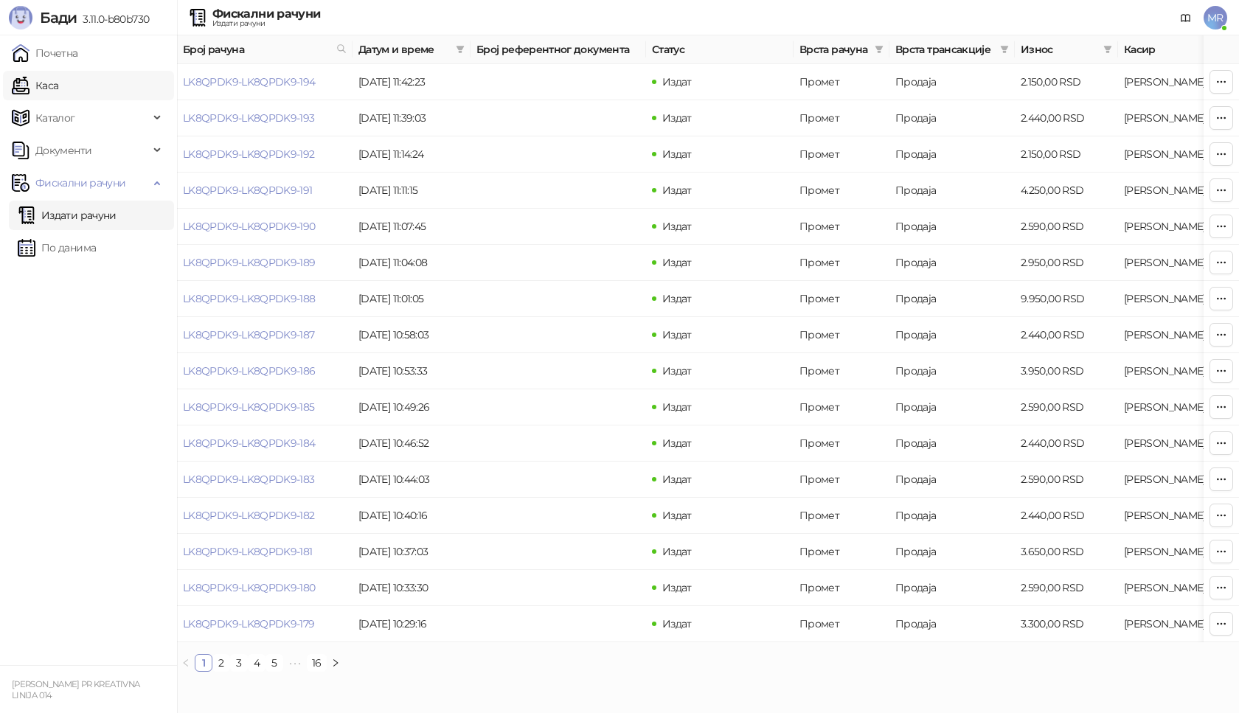
click at [58, 87] on link "Каса" at bounding box center [35, 85] width 46 height 29
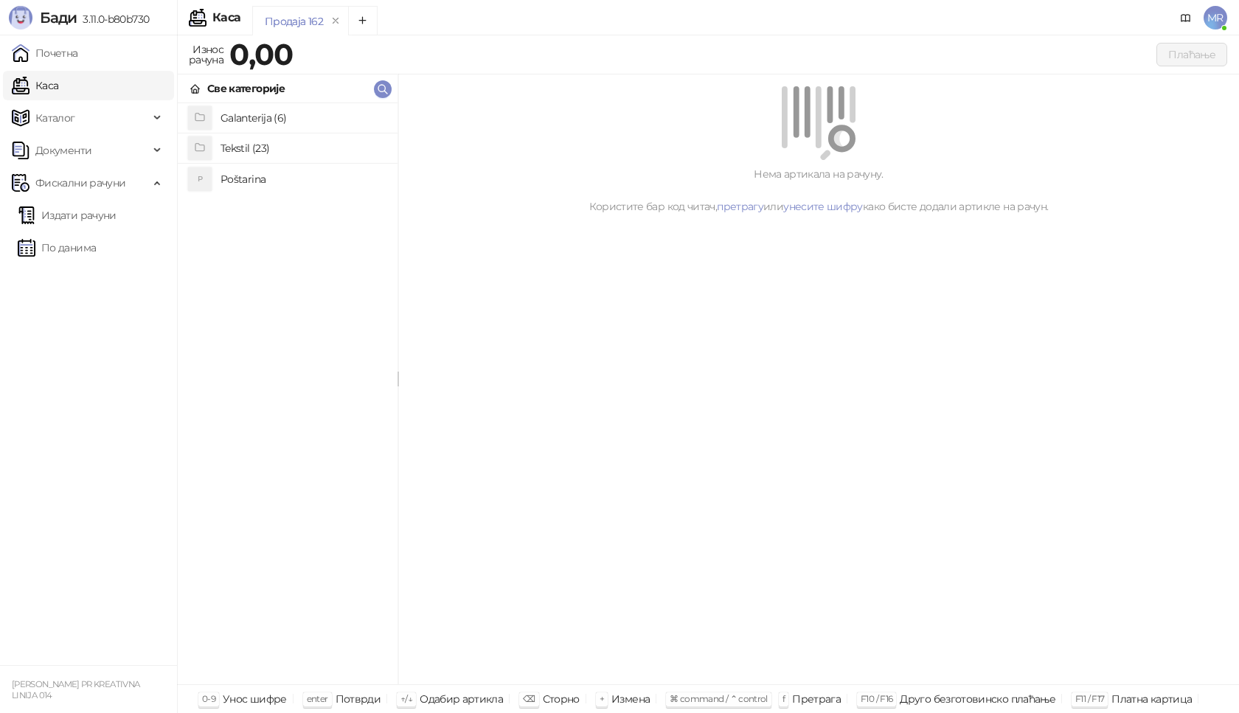
click at [259, 182] on h4 "Poštarina" at bounding box center [302, 179] width 165 height 24
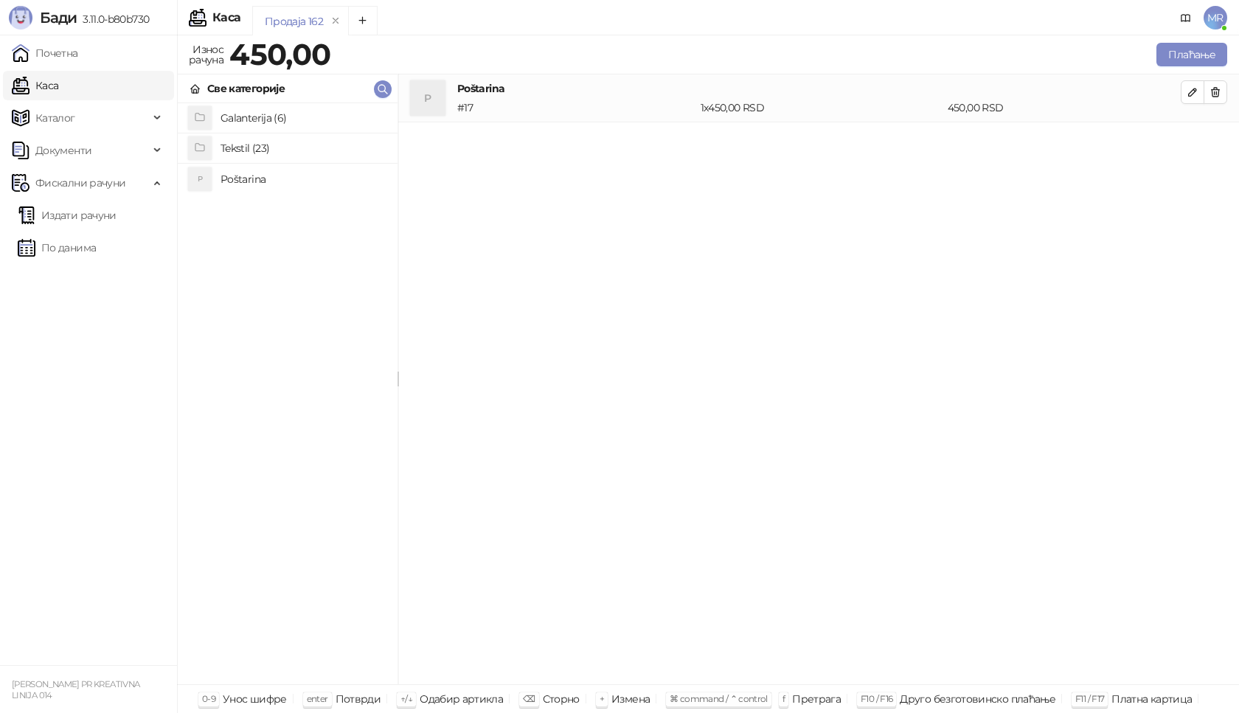
click at [277, 146] on h4 "Tekstil (23)" at bounding box center [302, 148] width 165 height 24
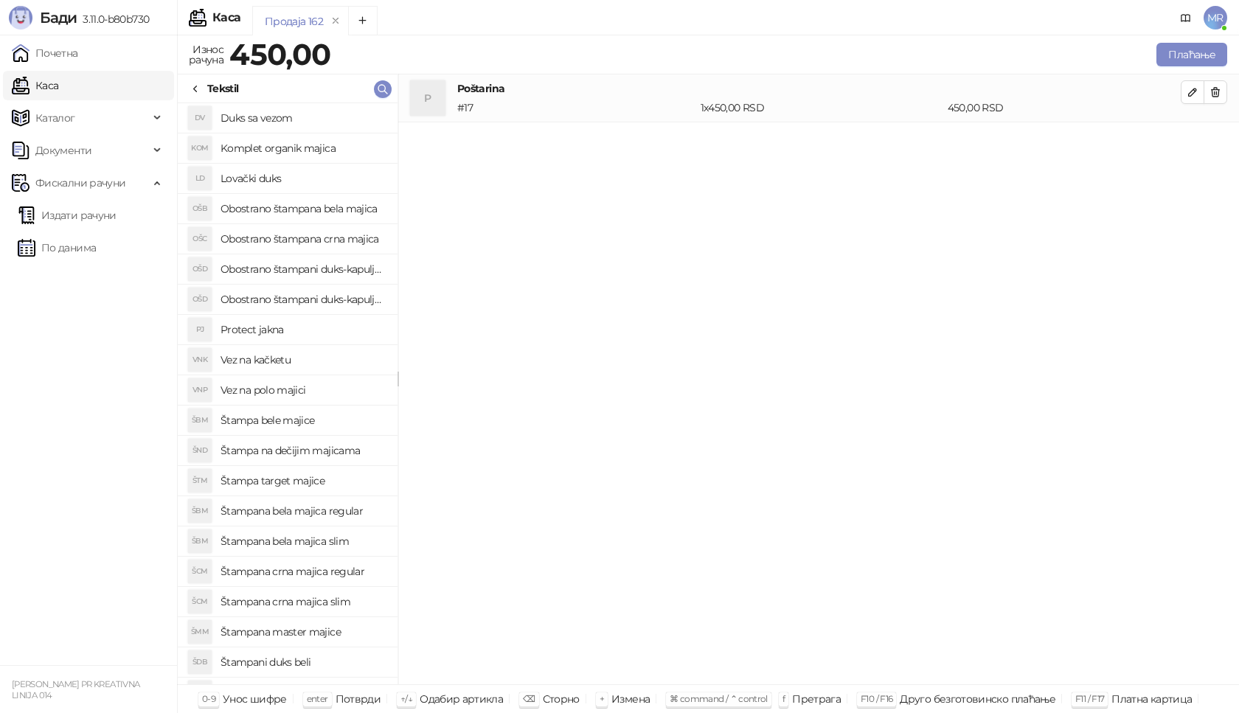
click at [333, 631] on h4 "Štampana master majice" at bounding box center [302, 632] width 165 height 24
click at [1195, 142] on icon "button" at bounding box center [1193, 140] width 12 height 12
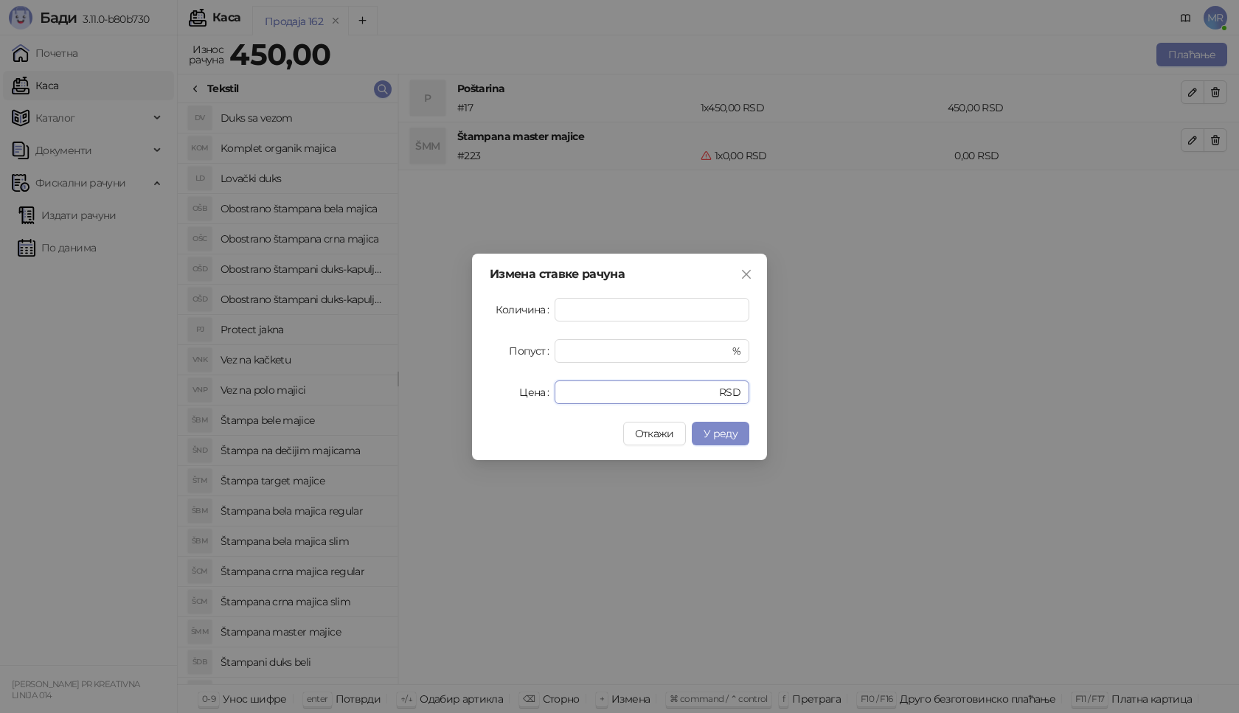
drag, startPoint x: 567, startPoint y: 395, endPoint x: 513, endPoint y: 380, distance: 56.5
click at [536, 393] on div "Цена * RSD" at bounding box center [620, 393] width 260 height 24
type input "****"
click at [724, 442] on button "У реду" at bounding box center [721, 434] width 58 height 24
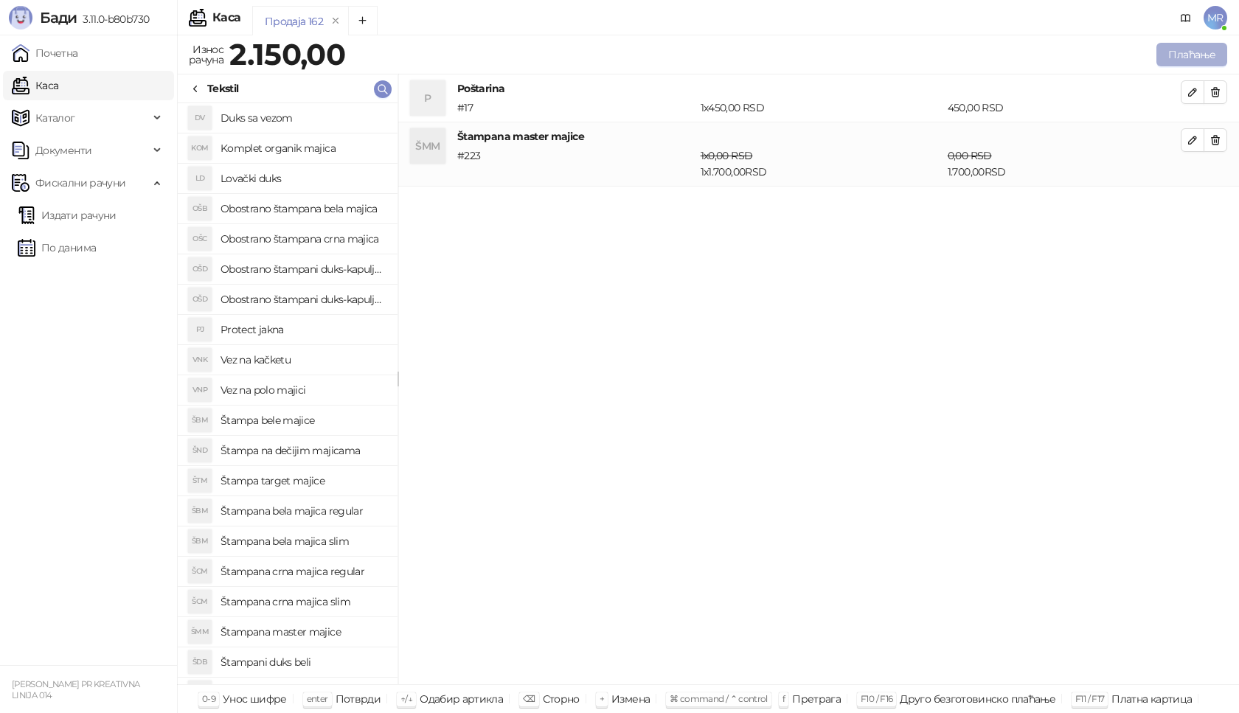
click at [1196, 53] on button "Плаћање" at bounding box center [1191, 55] width 71 height 24
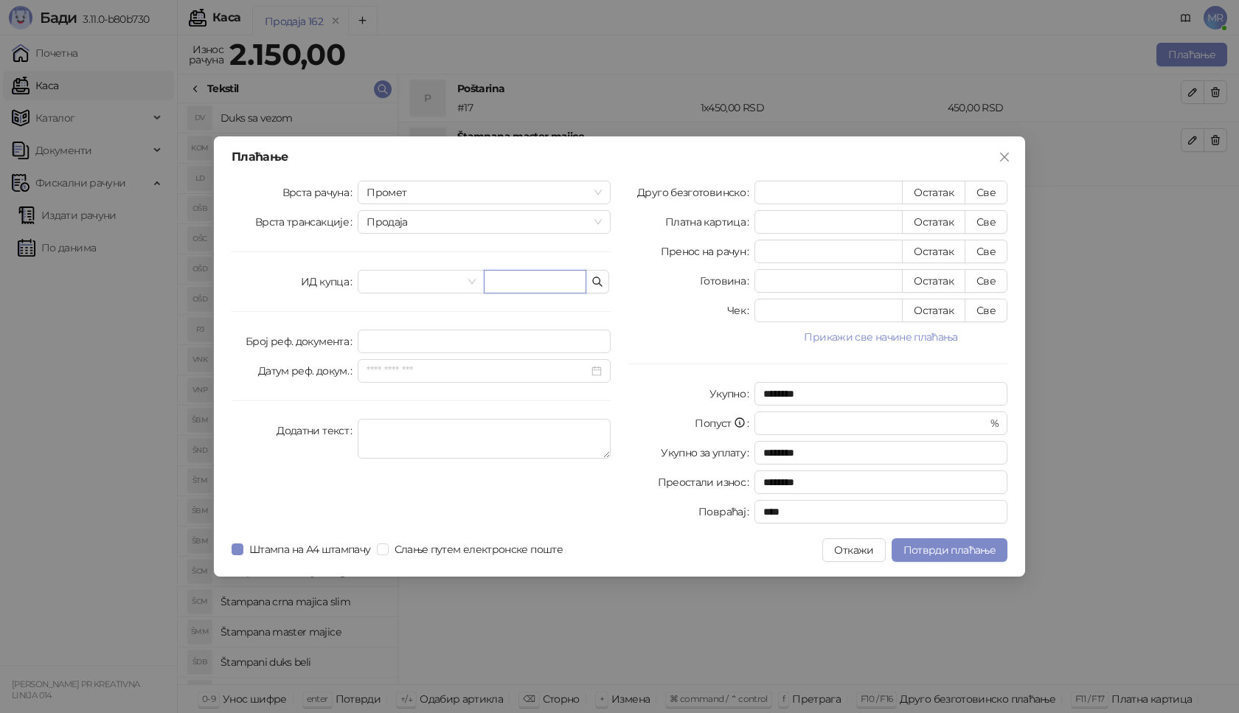
click at [542, 285] on input "text" at bounding box center [535, 282] width 103 height 24
paste input "**********"
type input "**********"
click at [995, 189] on button "Све" at bounding box center [986, 193] width 43 height 24
type input "****"
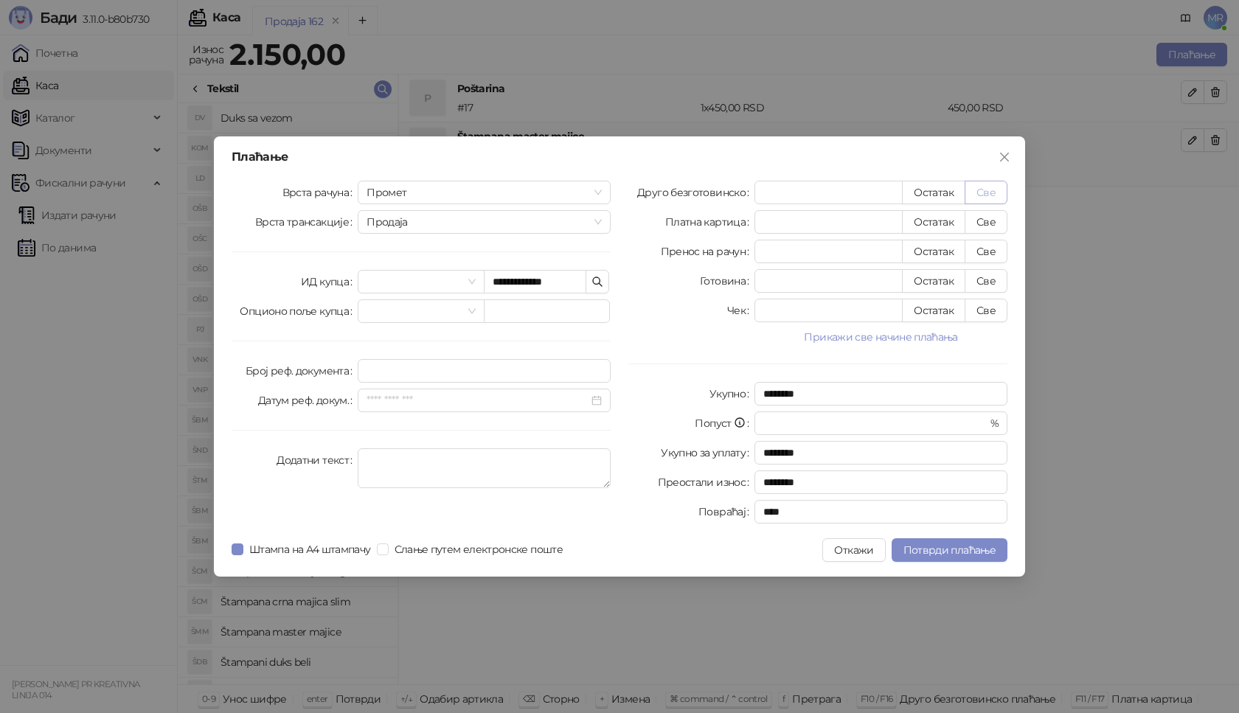
type input "****"
click at [939, 552] on span "Потврди плаћање" at bounding box center [949, 549] width 92 height 13
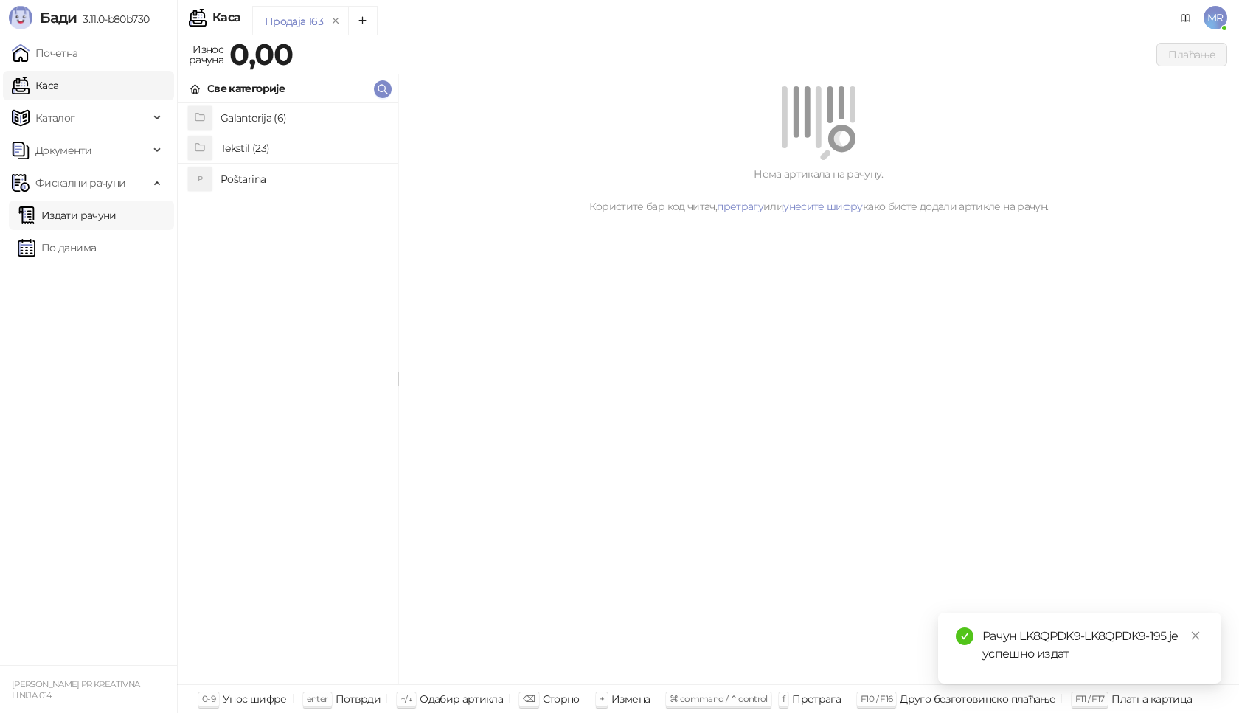
click at [104, 217] on link "Издати рачуни" at bounding box center [67, 215] width 99 height 29
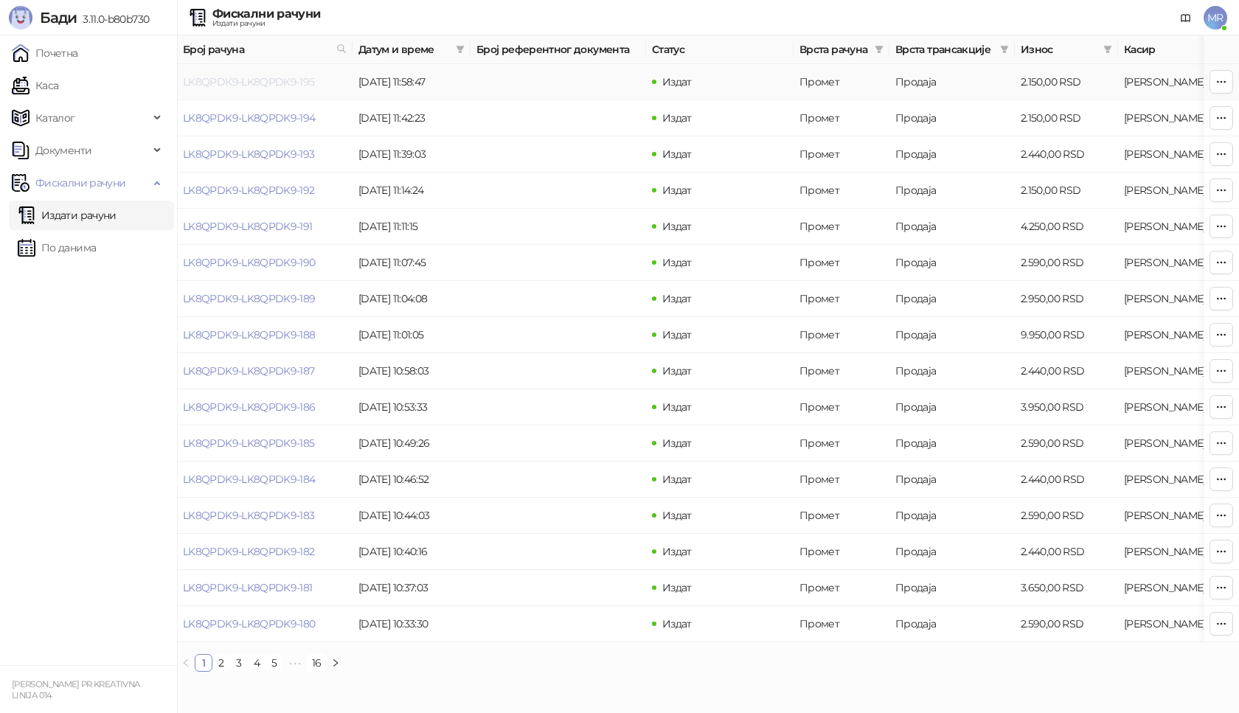
click at [284, 81] on link "LK8QPDK9-LK8QPDK9-195" at bounding box center [249, 81] width 132 height 13
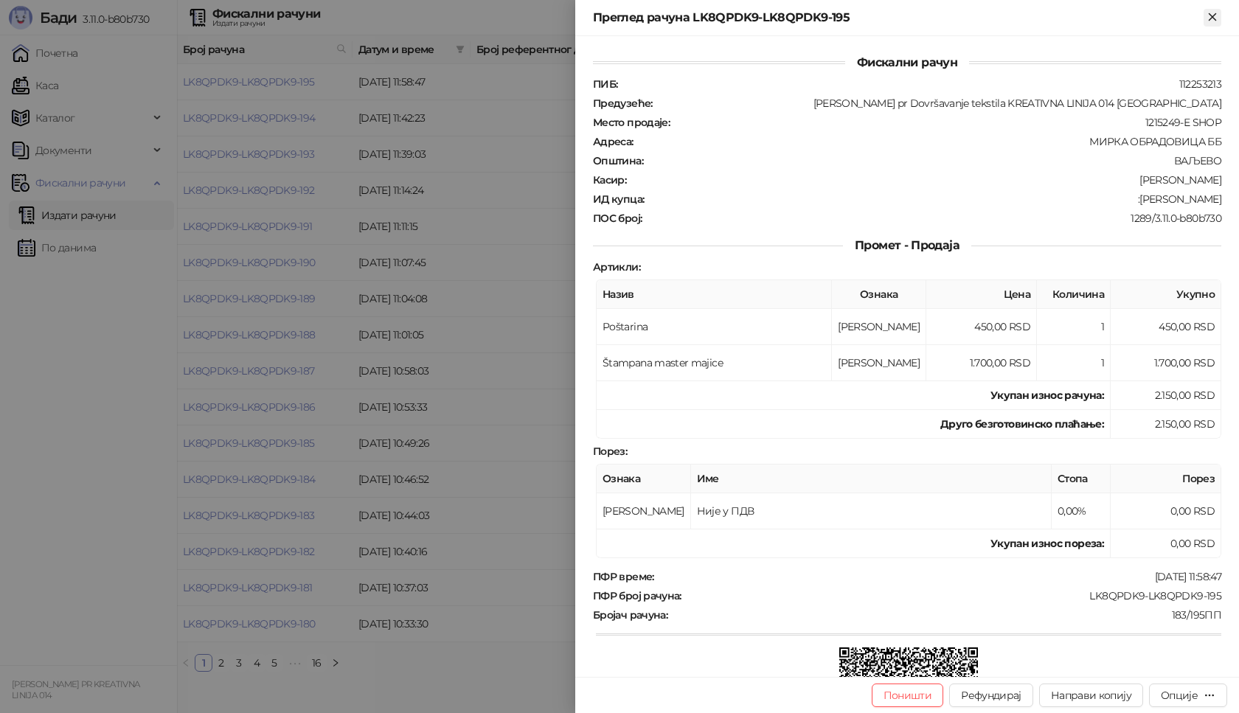
click at [1213, 18] on icon "Close" at bounding box center [1212, 16] width 7 height 7
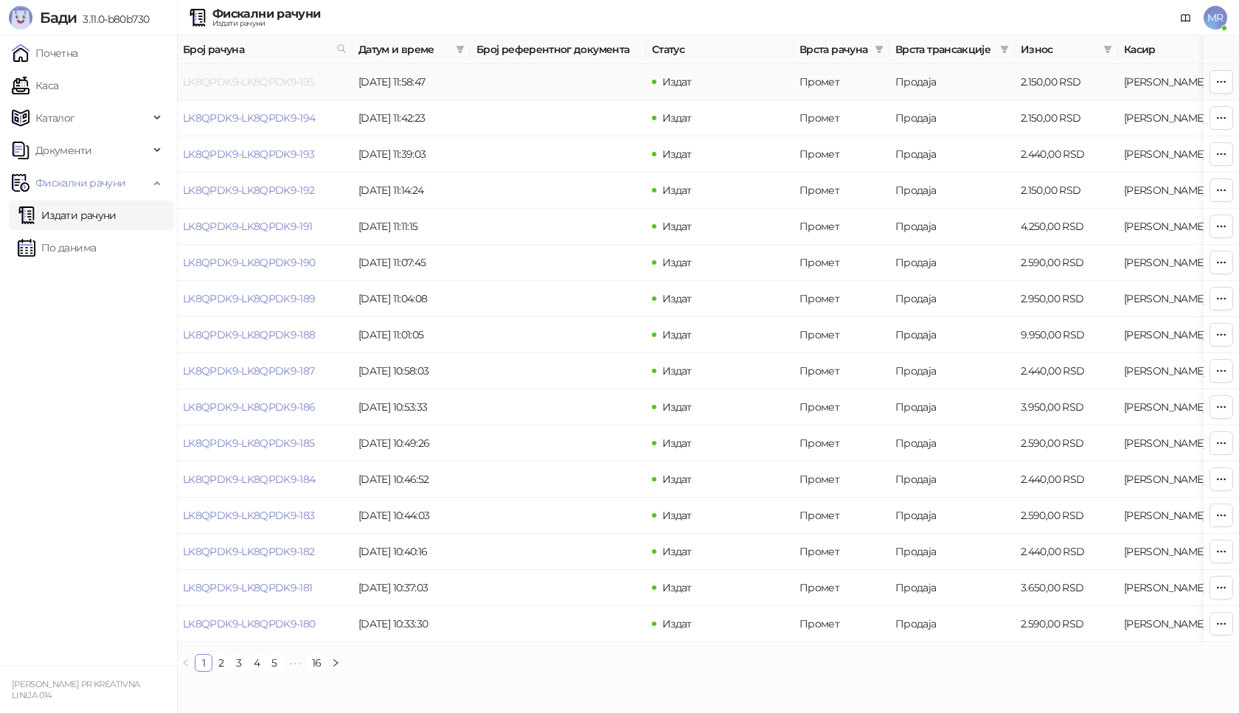
click at [254, 81] on link "LK8QPDK9-LK8QPDK9-195" at bounding box center [249, 81] width 132 height 13
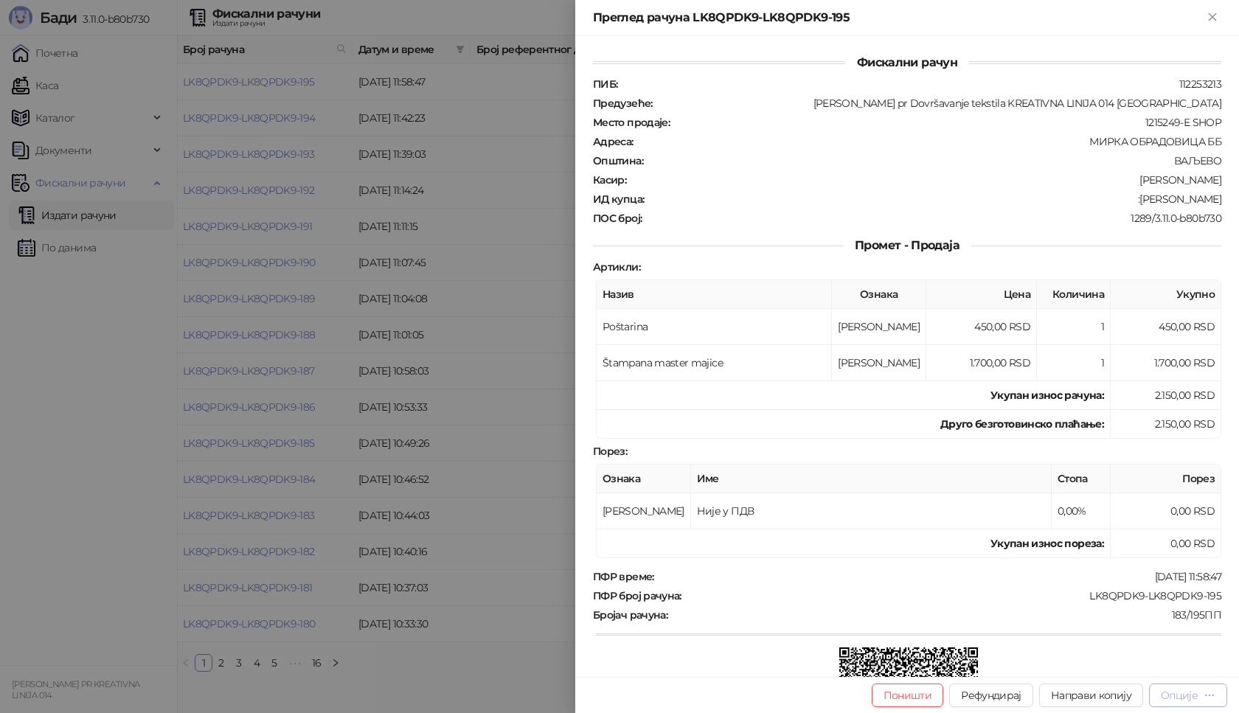
click at [1189, 697] on div "Опције" at bounding box center [1179, 695] width 37 height 13
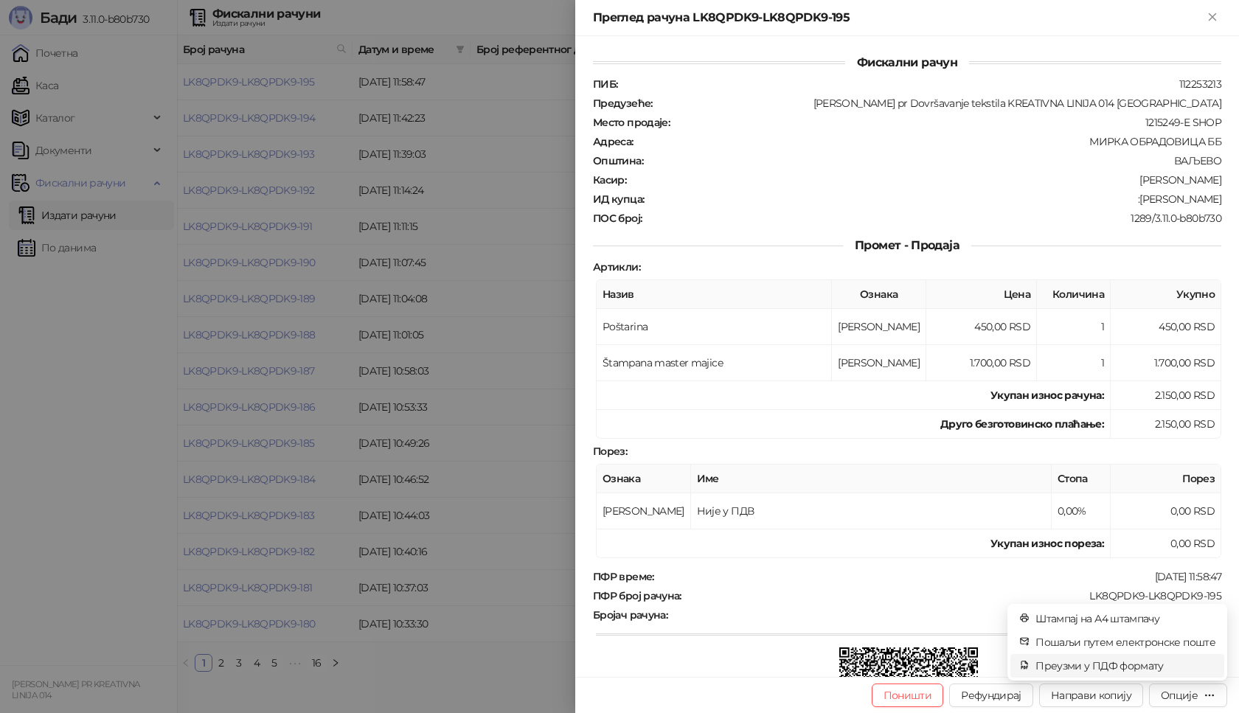
click at [1135, 668] on span "Преузми у ПДФ формату" at bounding box center [1125, 666] width 180 height 16
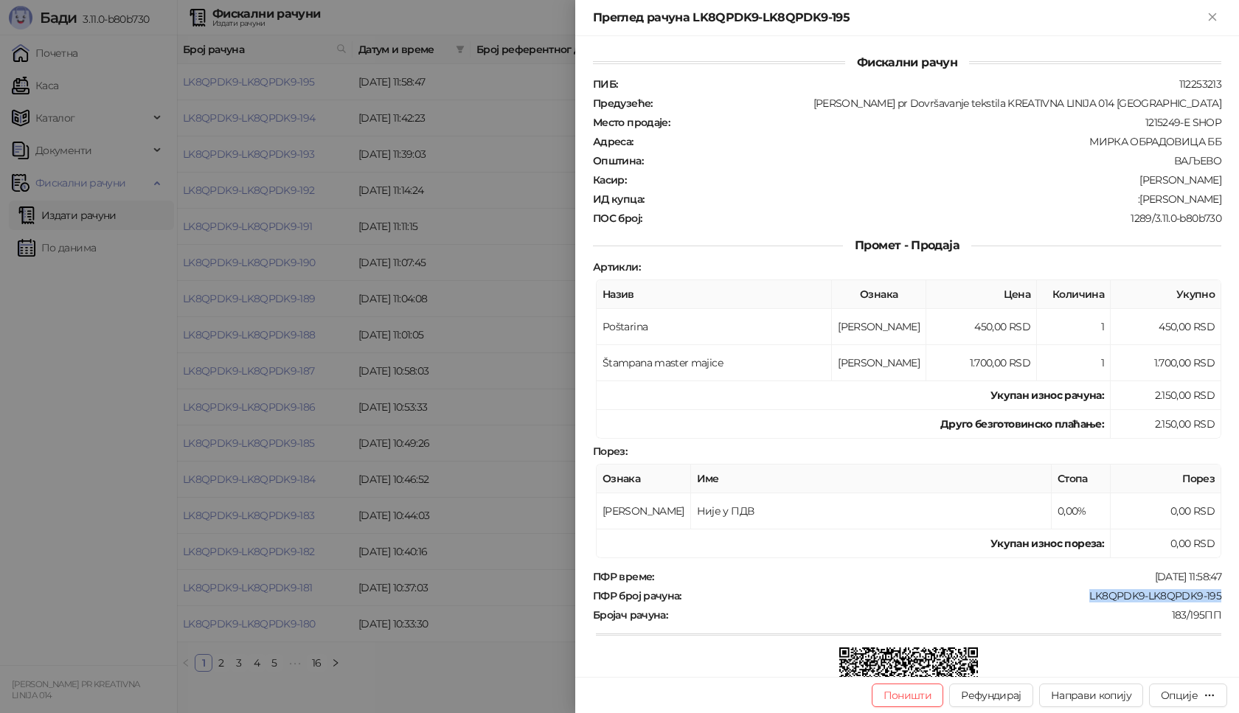
drag, startPoint x: 1215, startPoint y: 592, endPoint x: 1074, endPoint y: 597, distance: 140.2
click at [1074, 597] on div "Фискални рачун ПИБ : 112253213 Предузеће : [PERSON_NAME] pr Dovršavanje tekstil…" at bounding box center [907, 356] width 664 height 641
copy div "LK8QPDK9-LK8QPDK9-195"
drag, startPoint x: 1217, startPoint y: 194, endPoint x: 1153, endPoint y: 200, distance: 64.4
click at [1153, 200] on div "Фискални рачун ПИБ : 112253213 Предузеће : [PERSON_NAME] pr Dovršavanje tekstil…" at bounding box center [907, 356] width 664 height 641
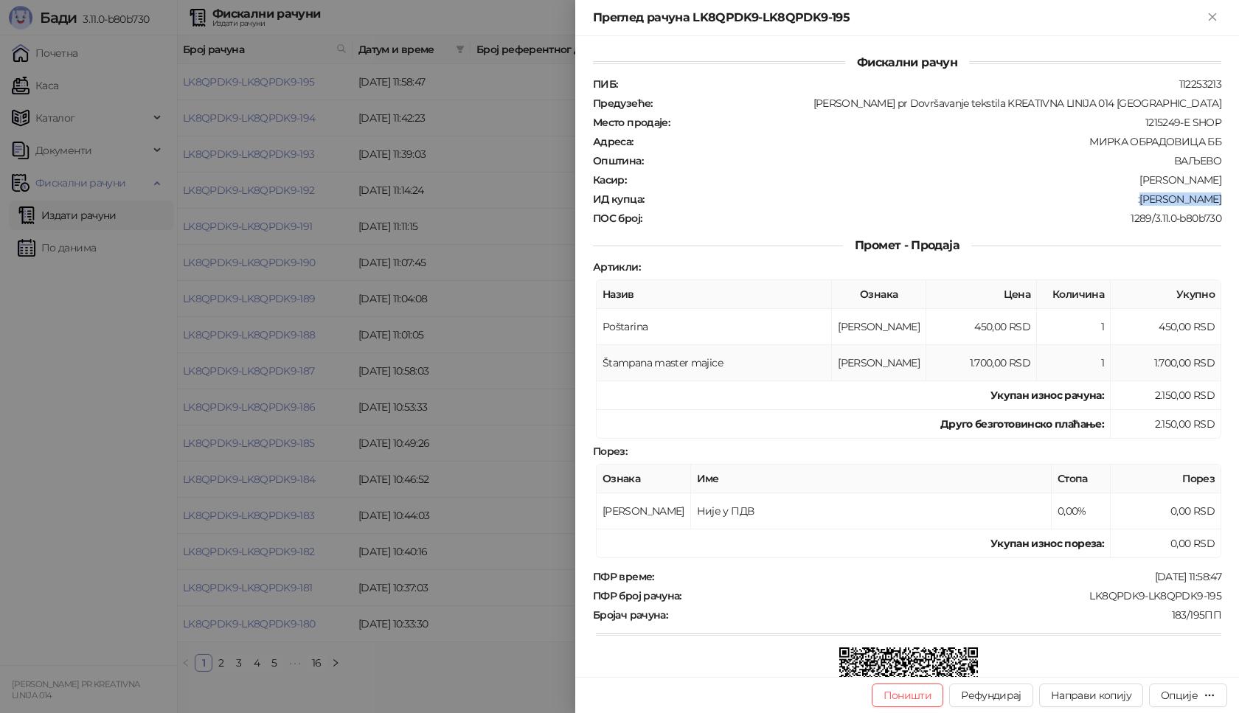
copy div "[PERSON_NAME]"
